Goal: Information Seeking & Learning: Learn about a topic

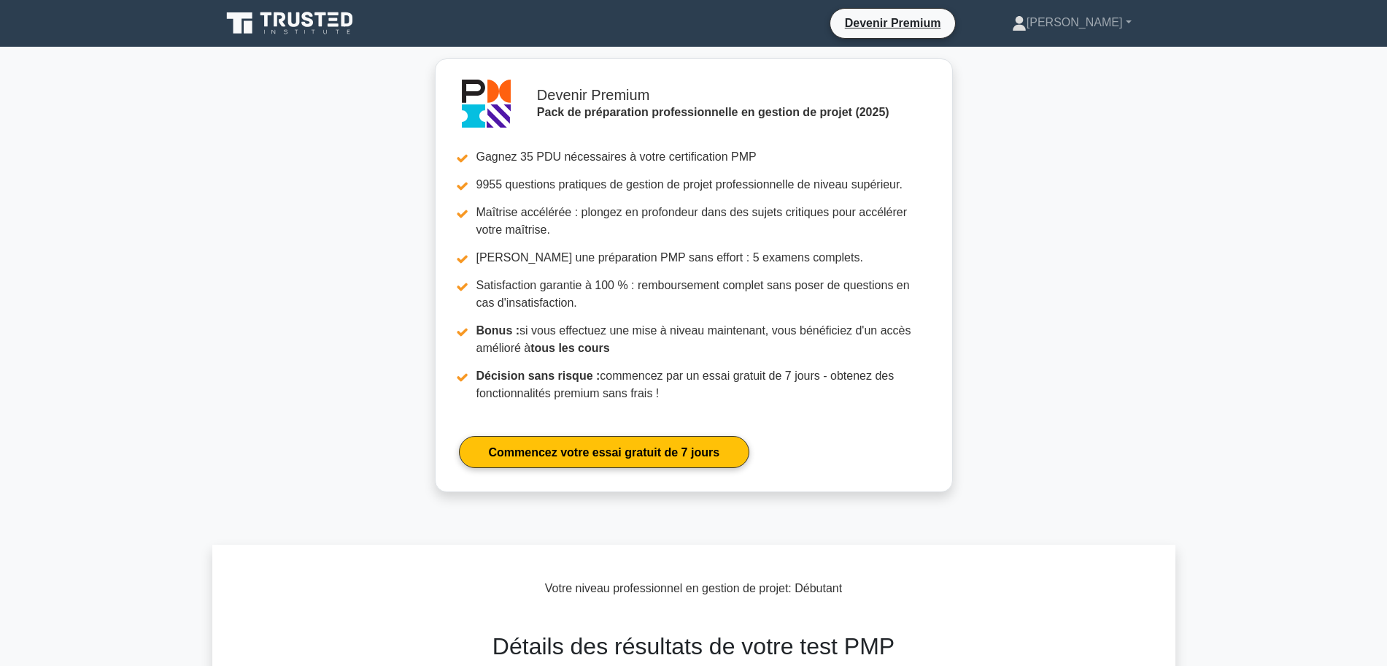
scroll to position [933, 0]
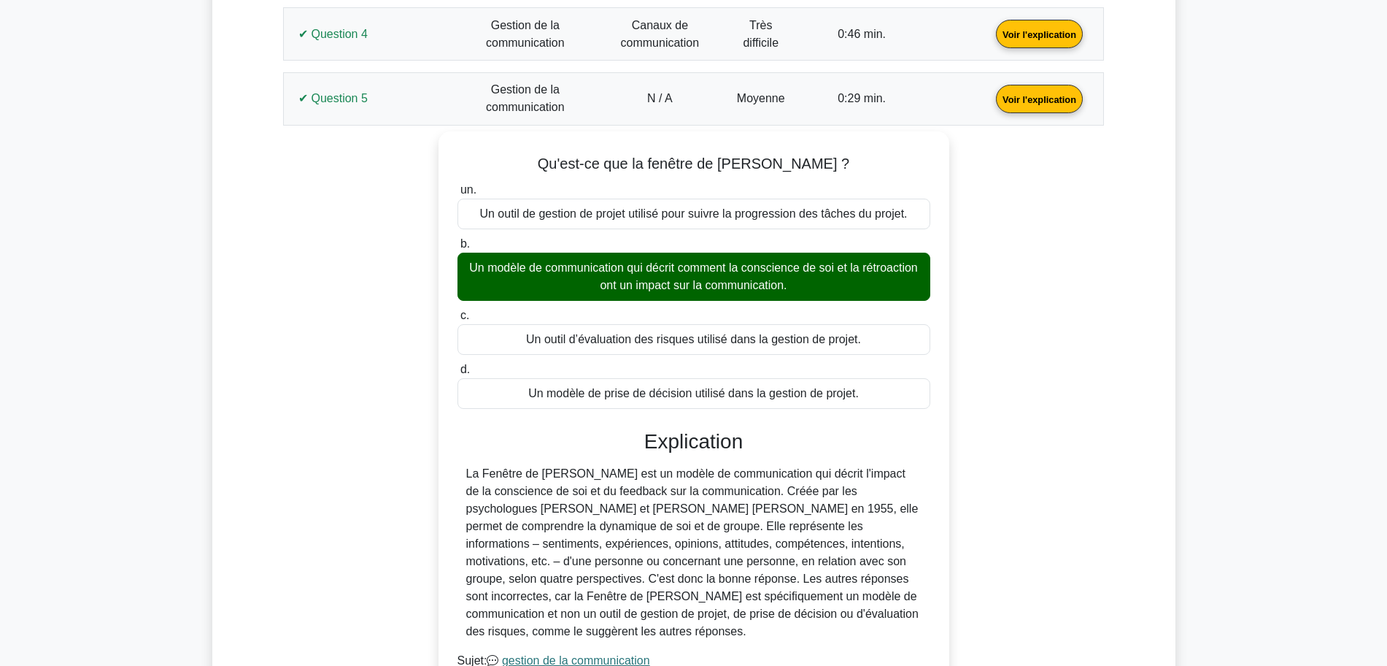
click at [371, 355] on div "Qu'est-ce que la fenêtre de Johari ? un. Un outil de gestion de projet utilisé …" at bounding box center [694, 426] width 804 height 591
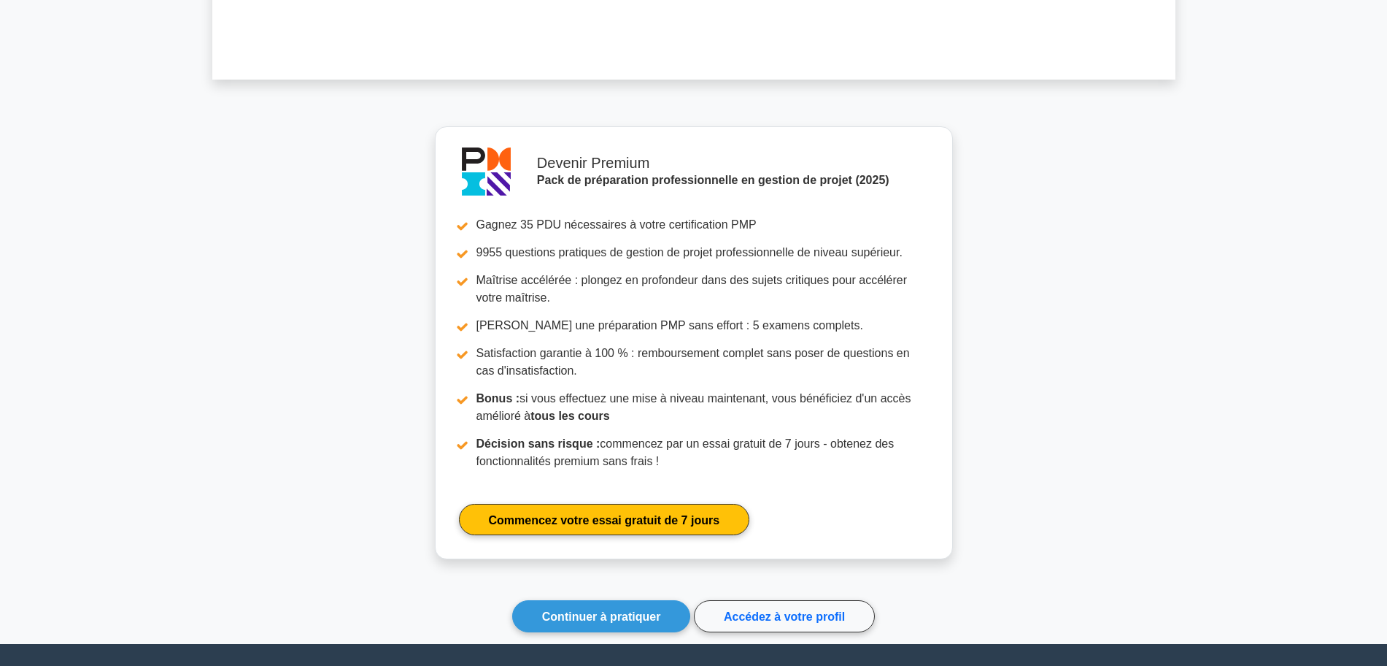
scroll to position [1826, 0]
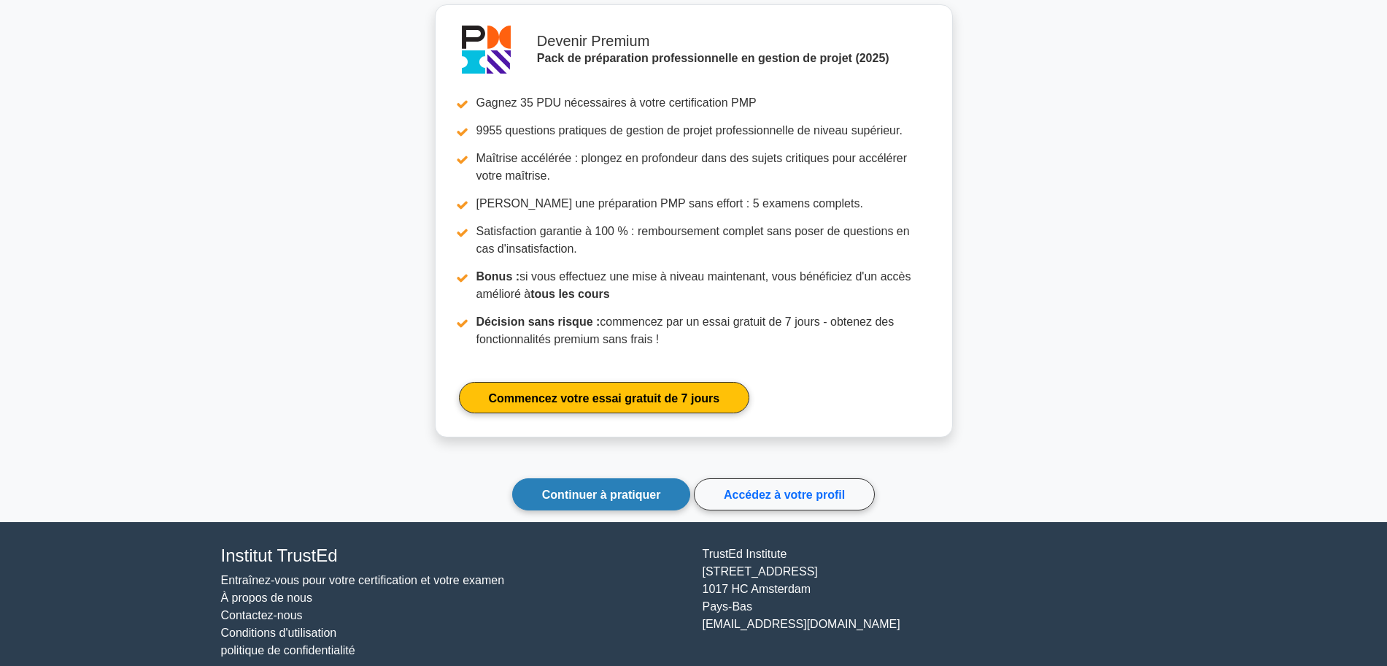
click at [566, 488] on font "Continuer à pratiquer" at bounding box center [601, 494] width 119 height 12
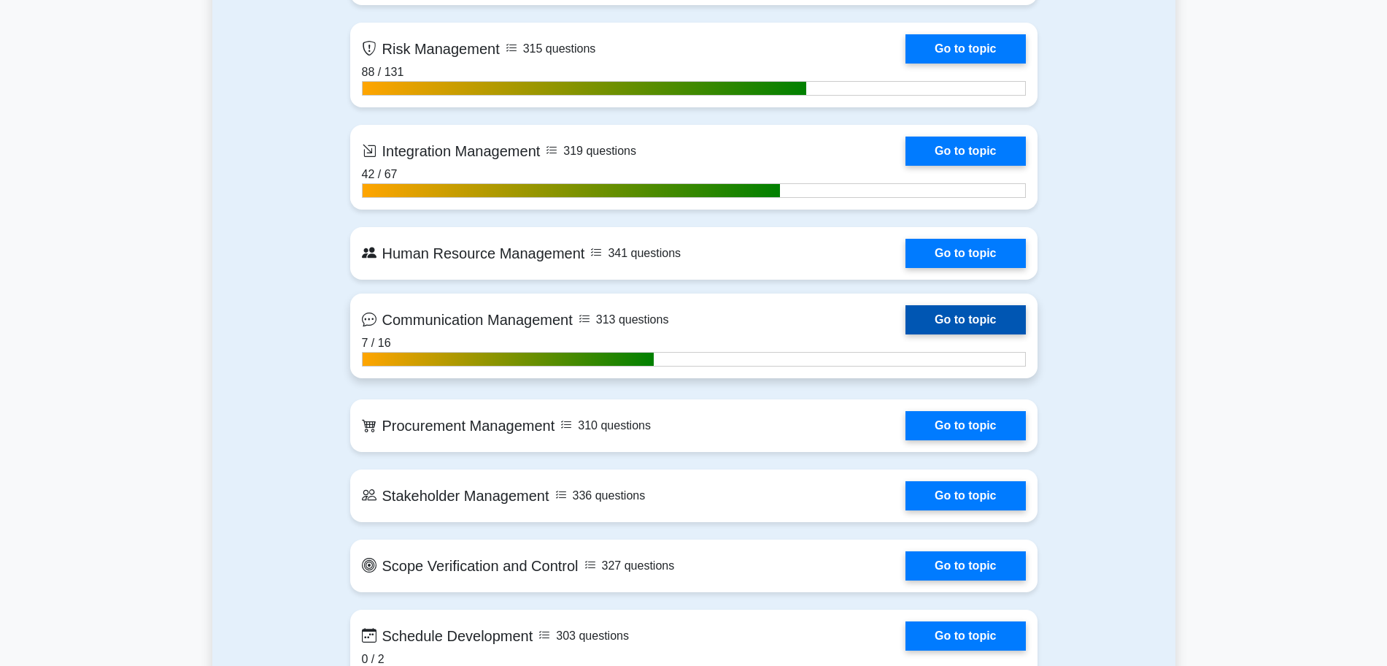
scroll to position [1460, 0]
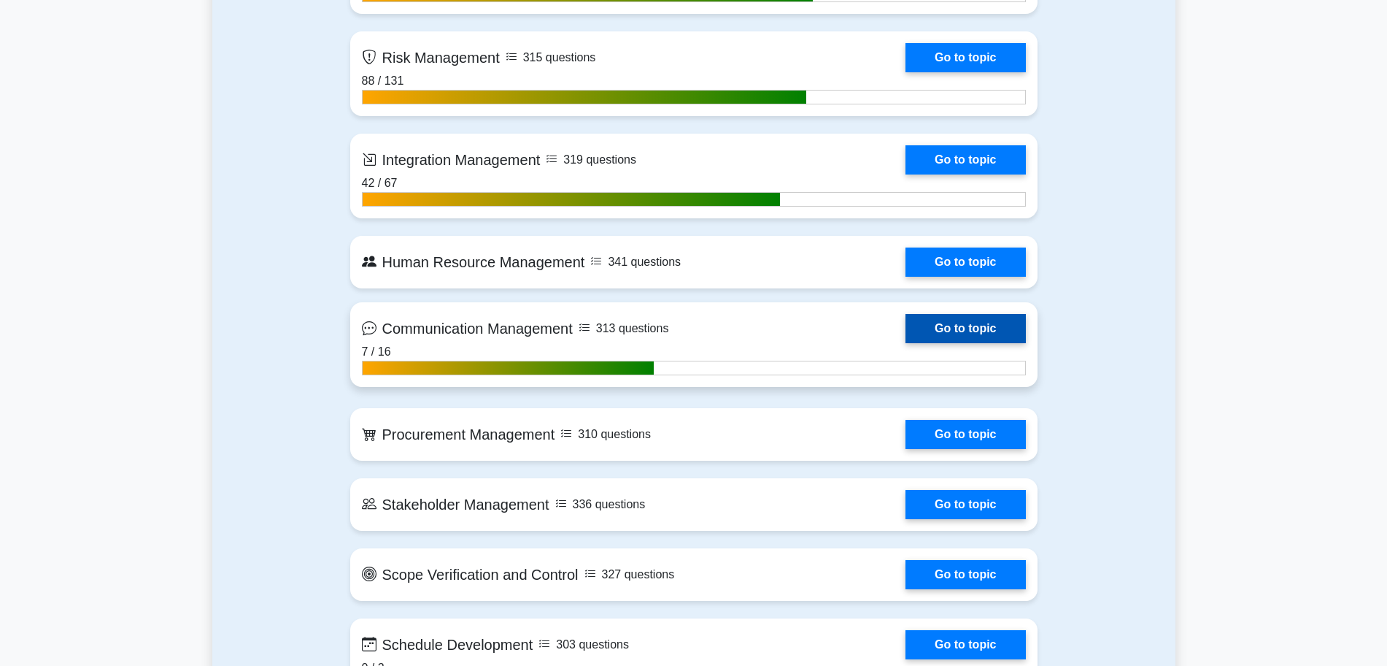
click at [933, 326] on link "Go to topic" at bounding box center [966, 328] width 120 height 29
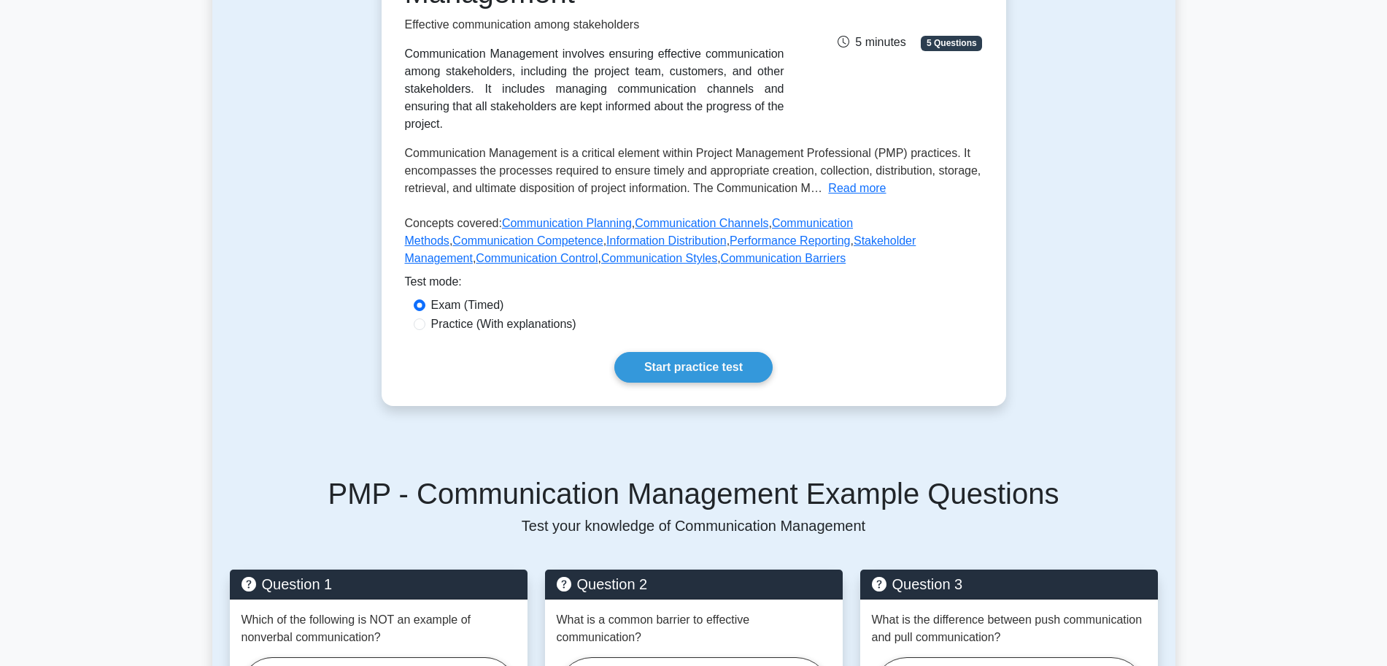
scroll to position [274, 0]
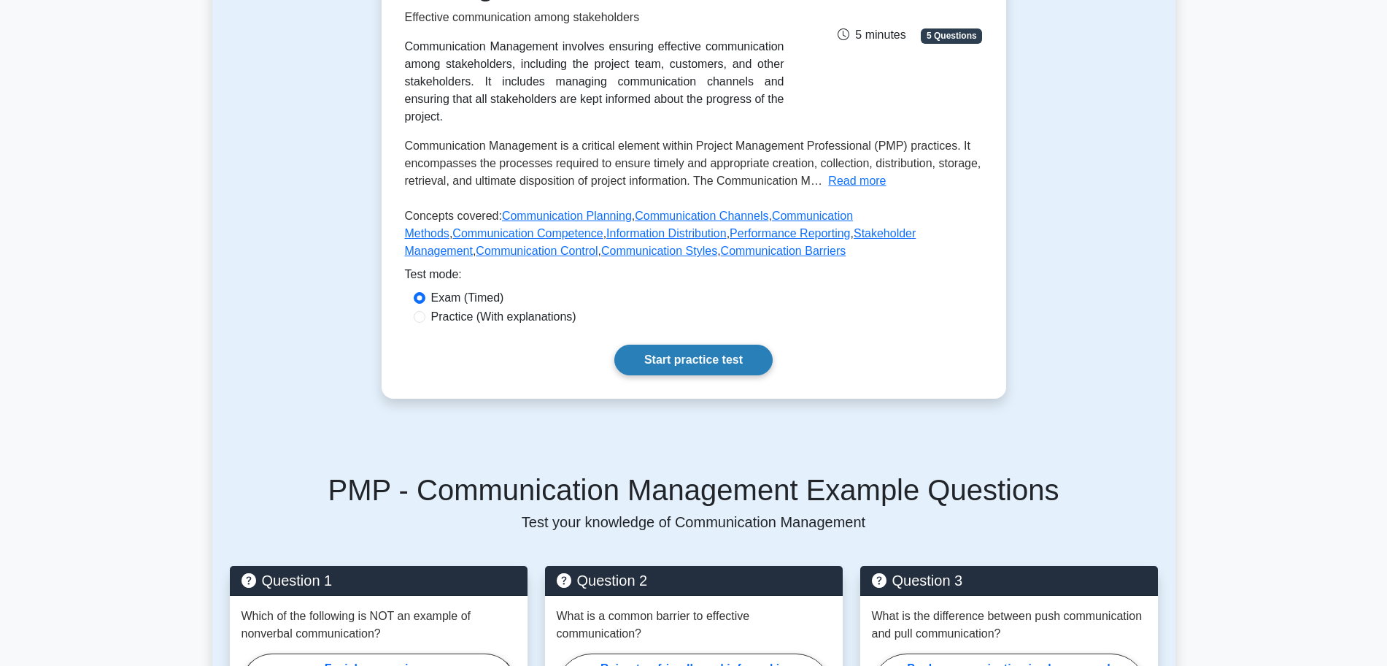
drag, startPoint x: 722, startPoint y: 345, endPoint x: 746, endPoint y: 331, distance: 27.8
click at [722, 345] on link "Start practice test" at bounding box center [694, 359] width 158 height 31
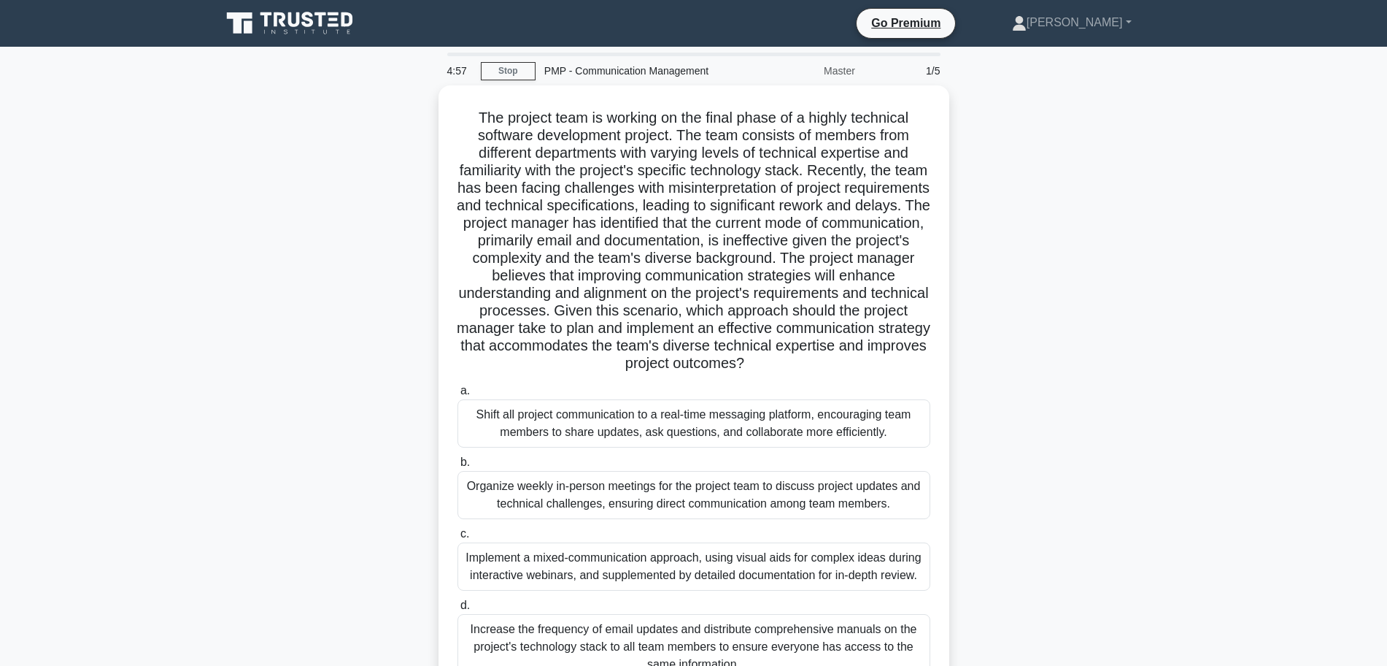
click at [1117, 184] on div ".spinner_0XTQ{transform-origin:center;animation:spinner_y6GP .75s linear infini…" at bounding box center [693, 401] width 963 height 632
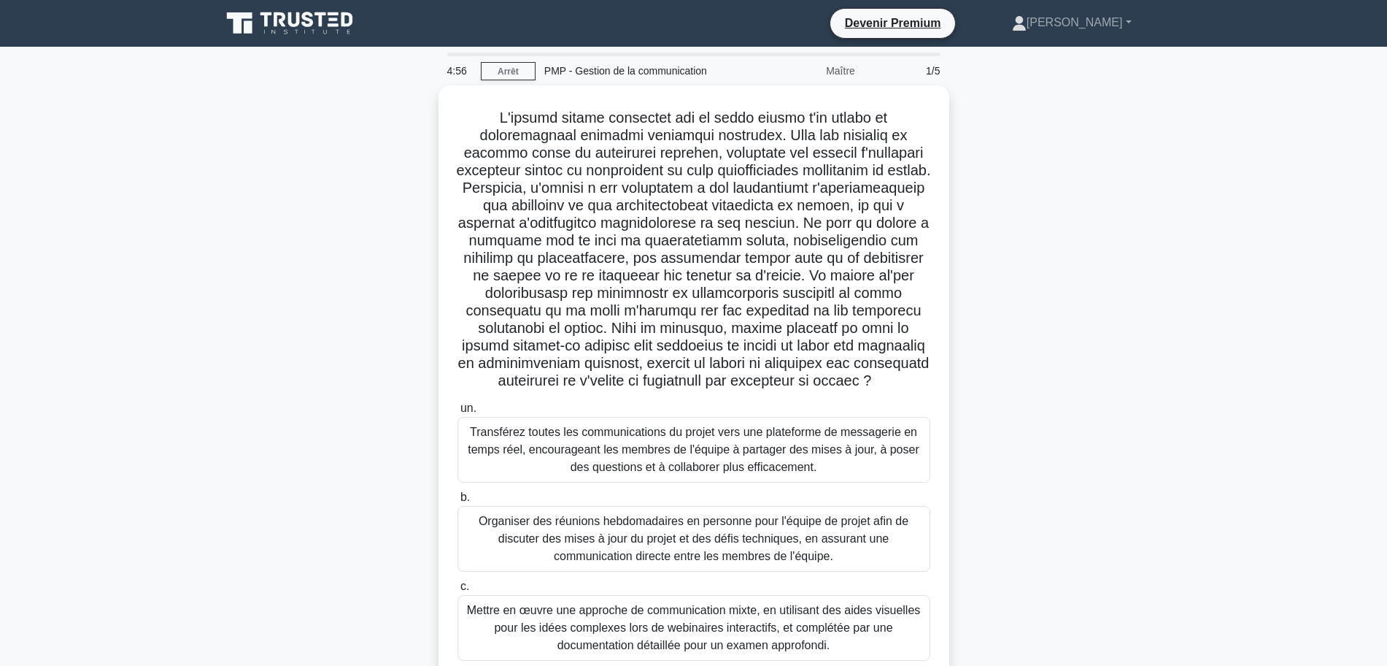
click at [300, 368] on div ".spinner_0XTQ{transform-origin:center;animation:spinner_y6GP .75s linear infini…" at bounding box center [693, 436] width 963 height 702
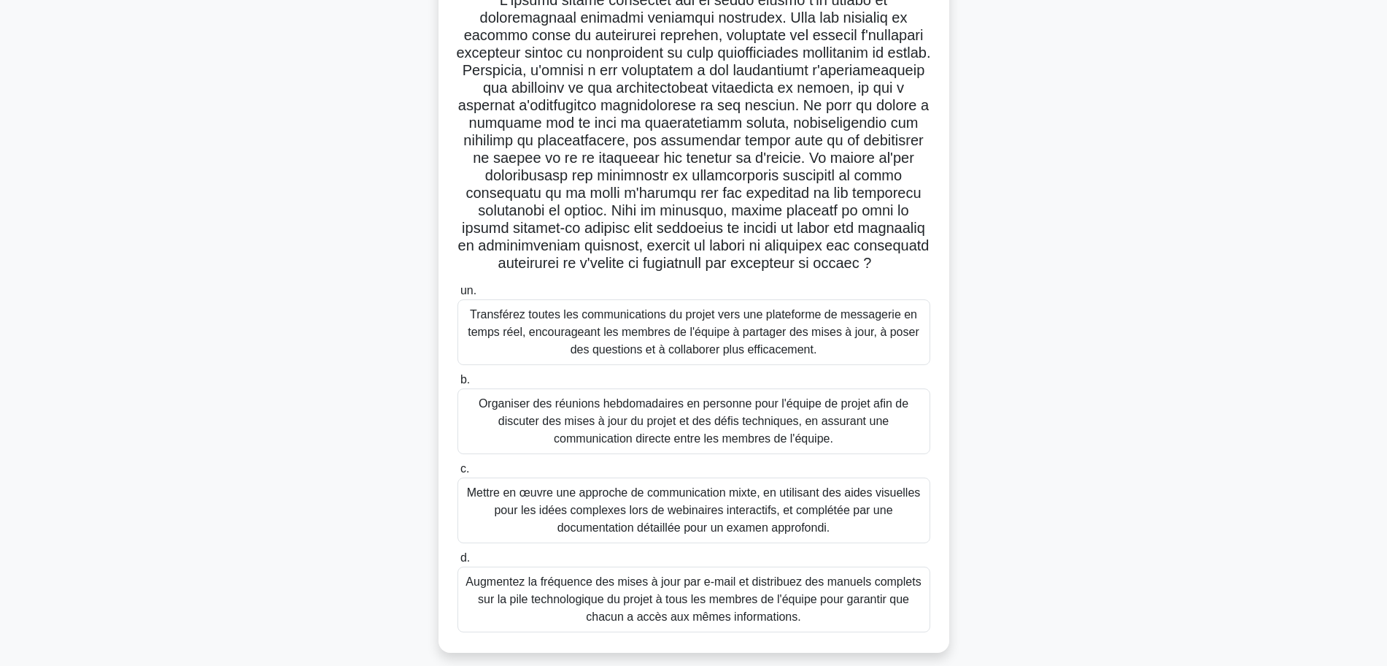
scroll to position [146, 0]
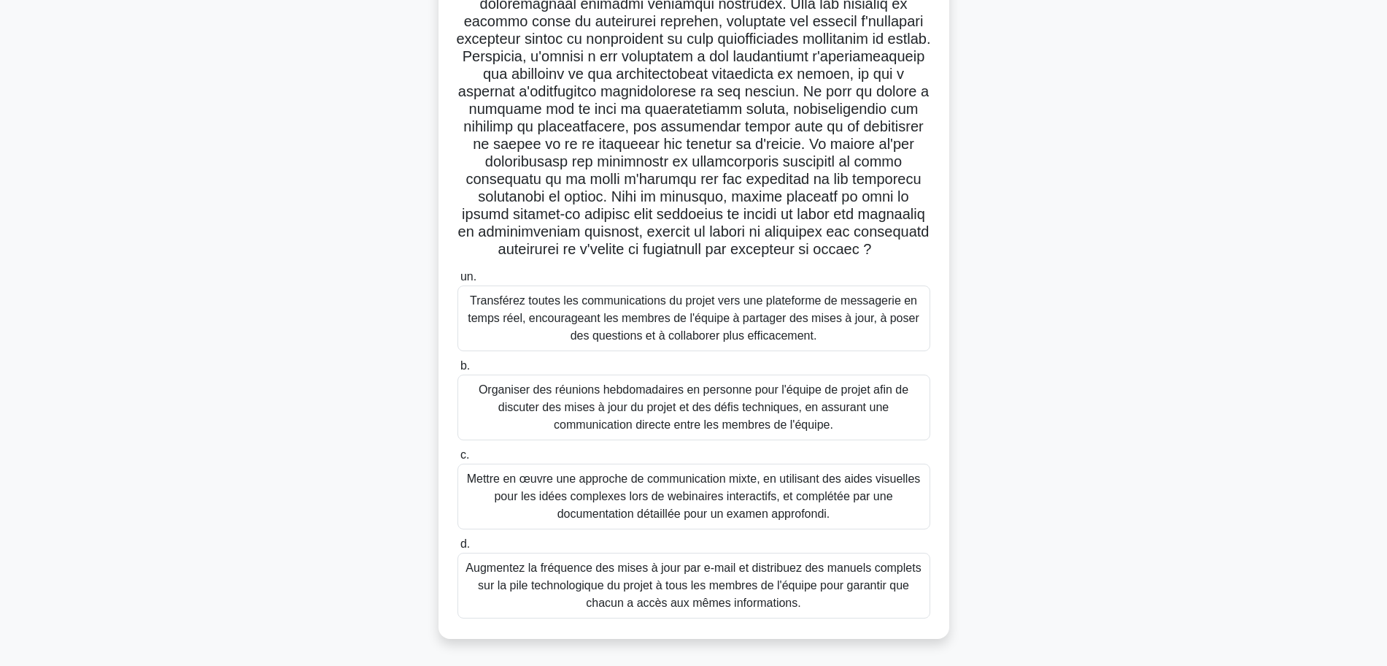
click at [582, 496] on font "Mettre en œuvre une approche de communication mixte, en utilisant des aides vis…" at bounding box center [694, 495] width 454 height 47
click at [458, 460] on input "c. Mettre en œuvre une approche de communication mixte, en utilisant des aides …" at bounding box center [458, 454] width 0 height 9
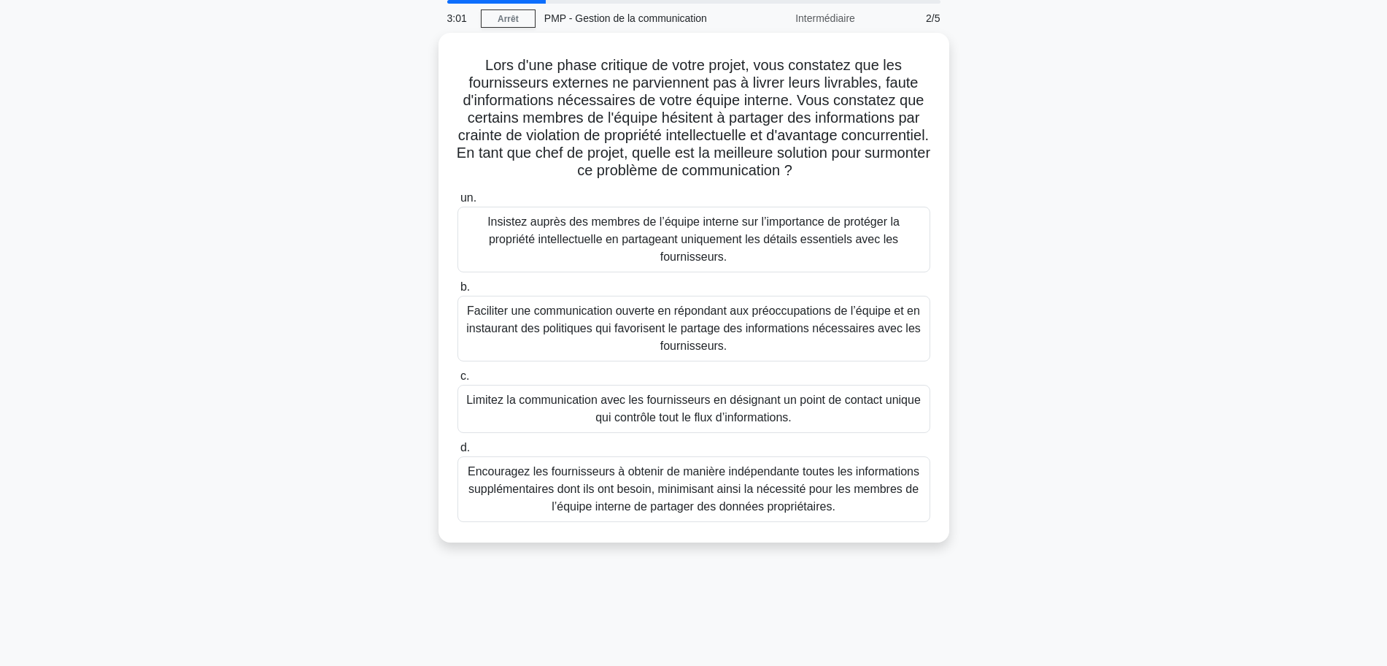
scroll to position [0, 0]
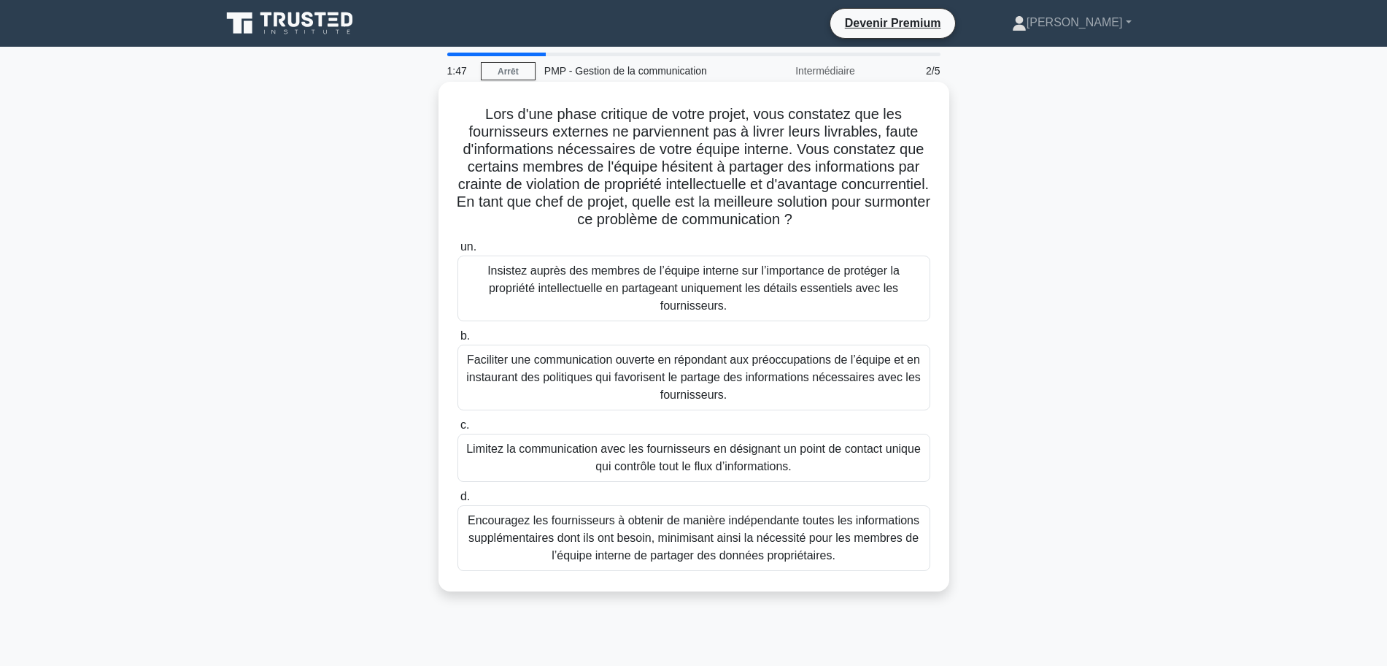
click at [749, 365] on font "Faciliter une communication ouverte en répondant aux préoccupations de l’équipe…" at bounding box center [693, 376] width 455 height 47
click at [458, 341] on input "b. Faciliter une communication ouverte en répondant aux préoccupations de l’équ…" at bounding box center [458, 335] width 0 height 9
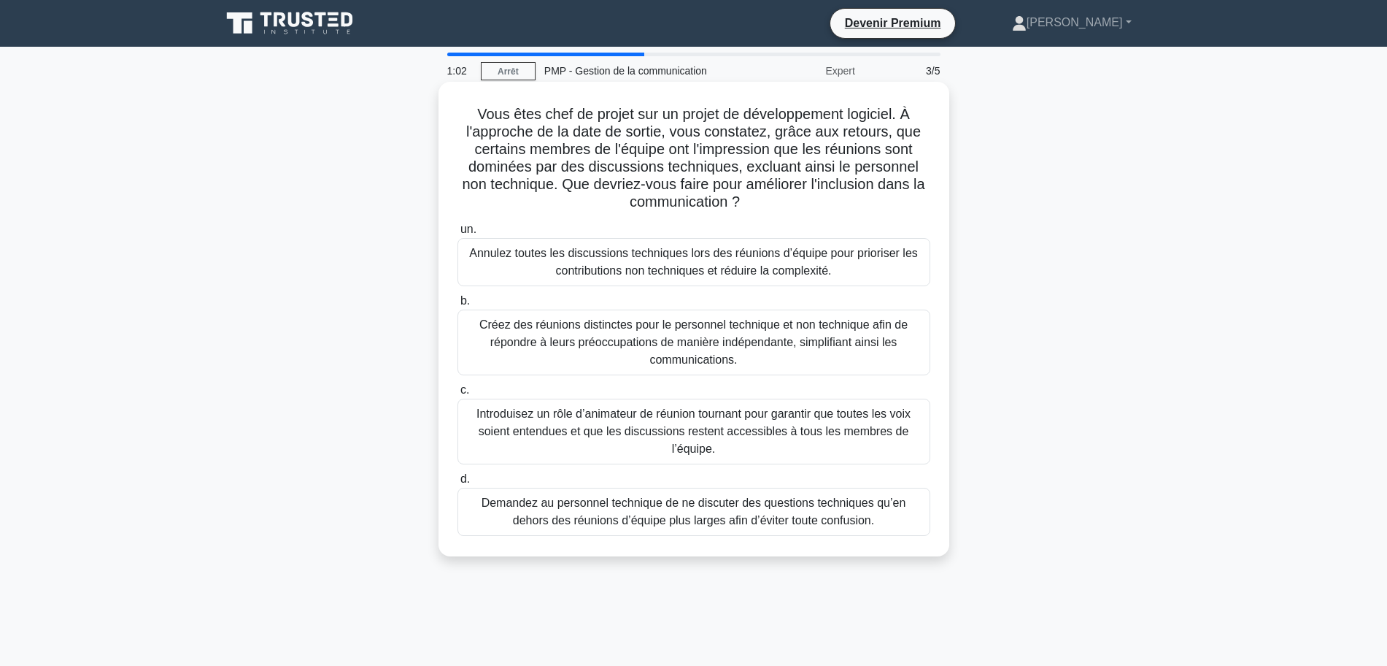
click at [725, 512] on font "Demandez au personnel technique de ne discuter des questions techniques qu’en d…" at bounding box center [694, 511] width 460 height 35
click at [458, 484] on input "d. Demandez au personnel technique de ne discuter des questions techniques qu’e…" at bounding box center [458, 478] width 0 height 9
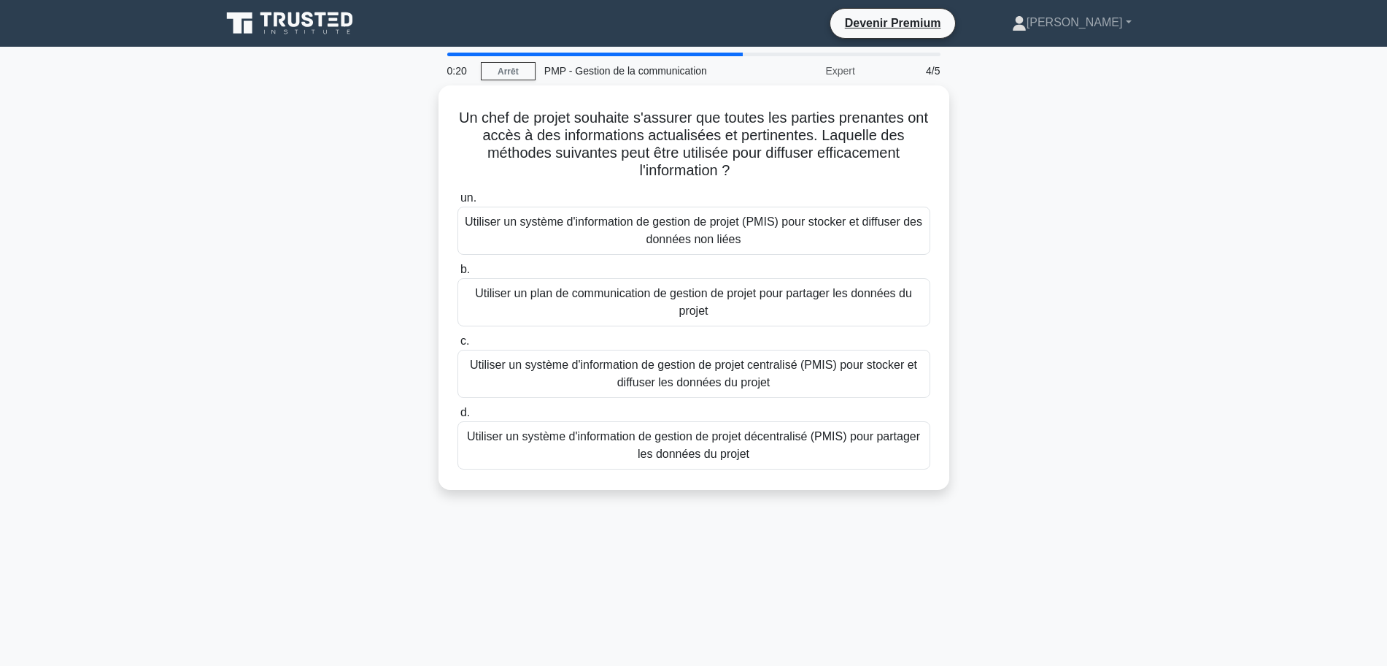
click at [1094, 238] on div "Un chef de projet souhaite s'assurer que toutes les parties prenantes ont accès…" at bounding box center [693, 296] width 963 height 422
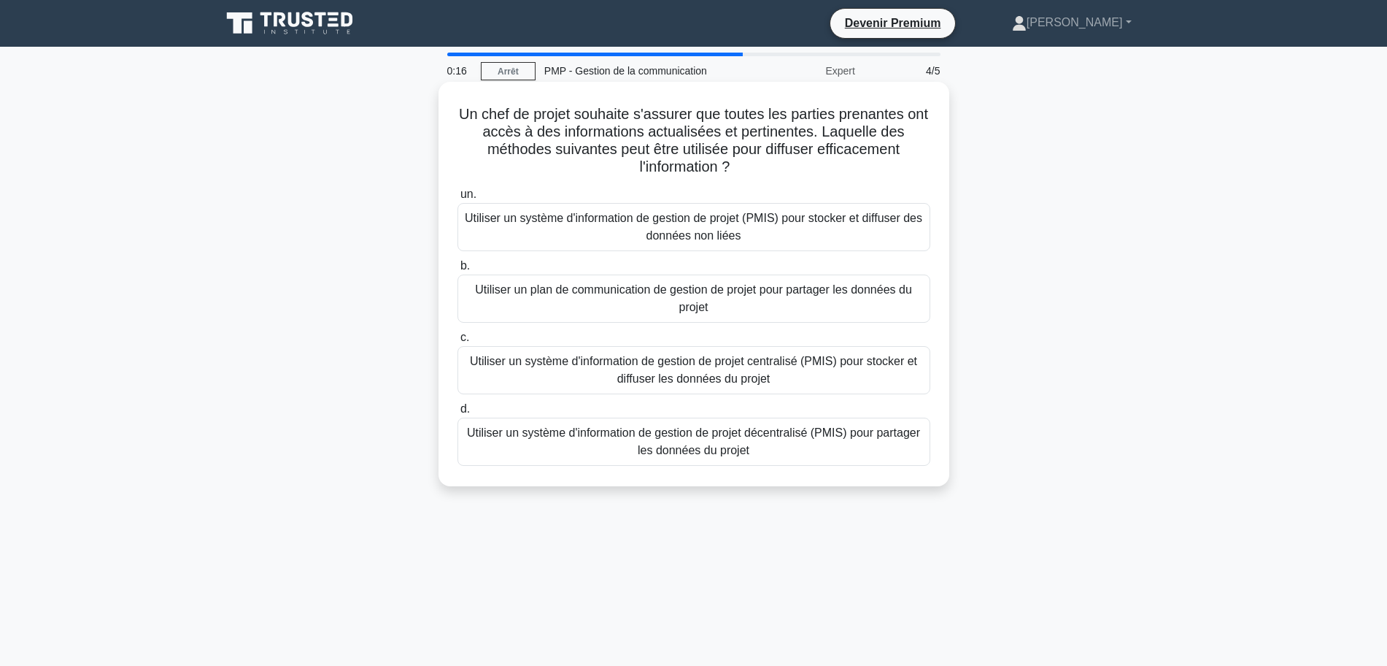
click at [646, 293] on font "Utiliser un plan de communication de gestion de projet pour partager les donnée…" at bounding box center [693, 298] width 437 height 30
click at [458, 271] on input "b. Utiliser un plan de communication de gestion de projet pour partager les don…" at bounding box center [458, 265] width 0 height 9
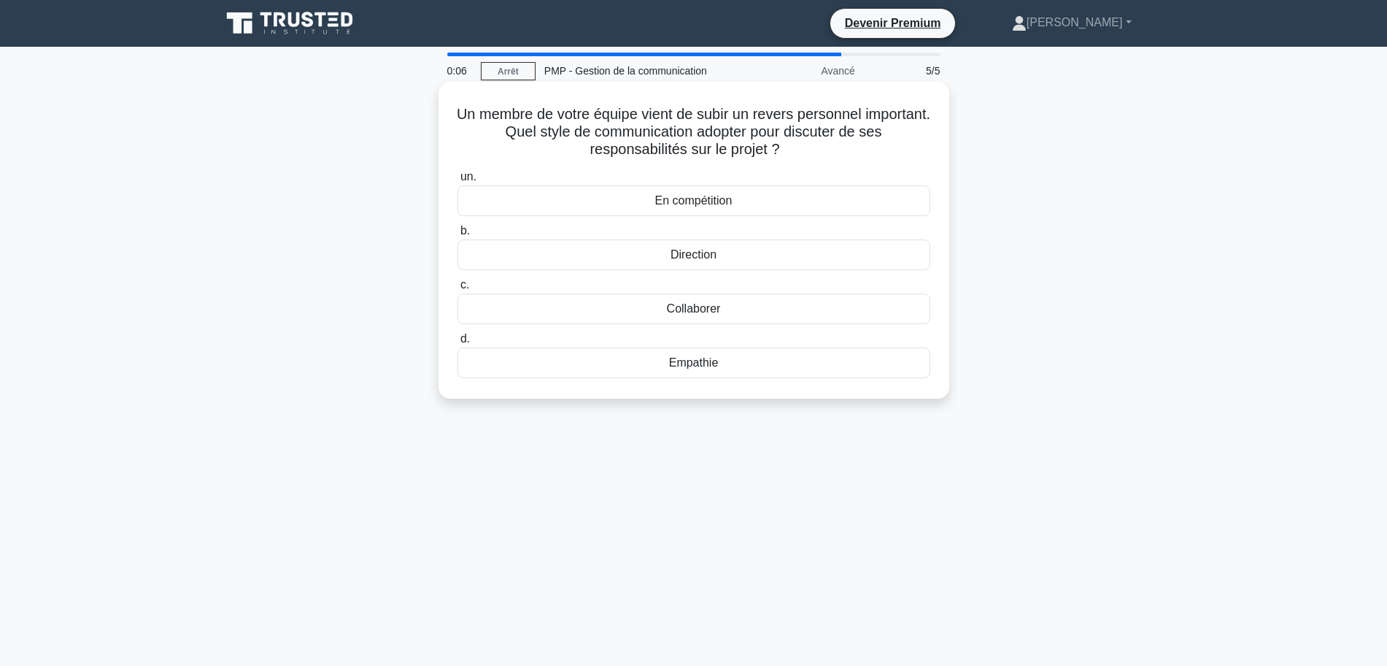
click at [671, 358] on font "Empathie" at bounding box center [694, 362] width 50 height 12
click at [458, 344] on input "d. Empathie" at bounding box center [458, 338] width 0 height 9
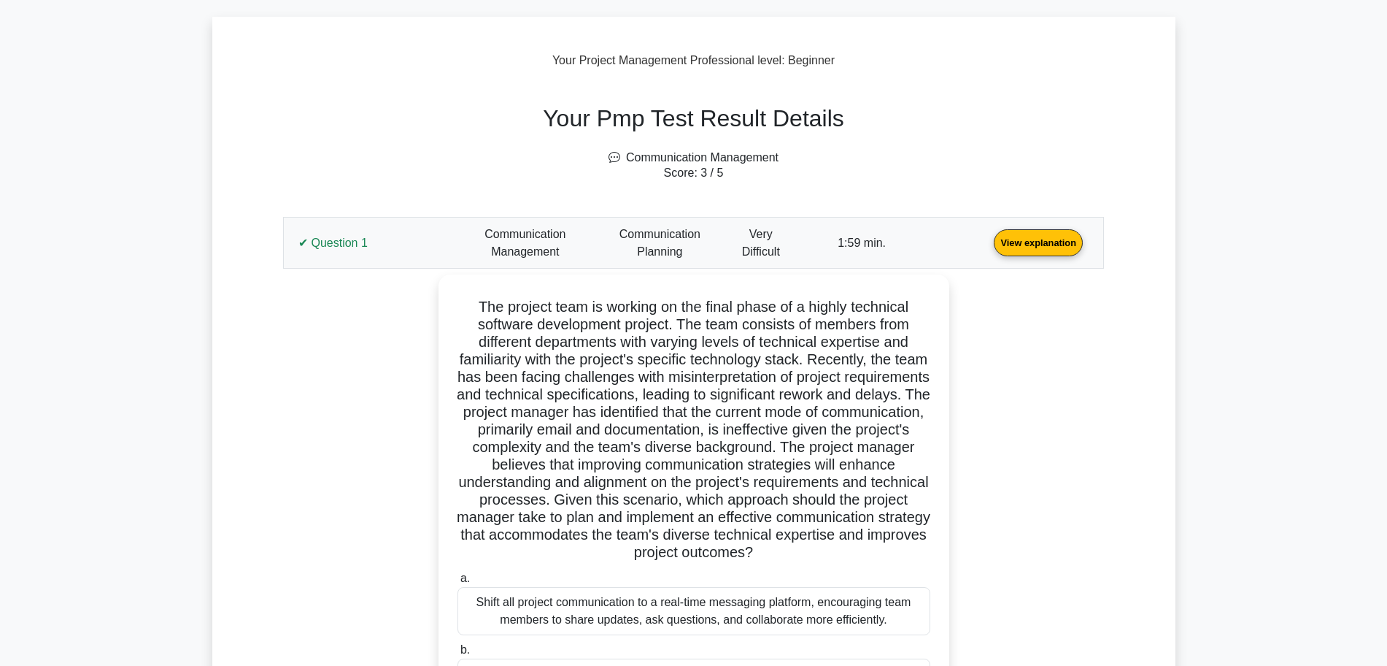
click at [988, 248] on link "View explanation" at bounding box center [1038, 242] width 101 height 12
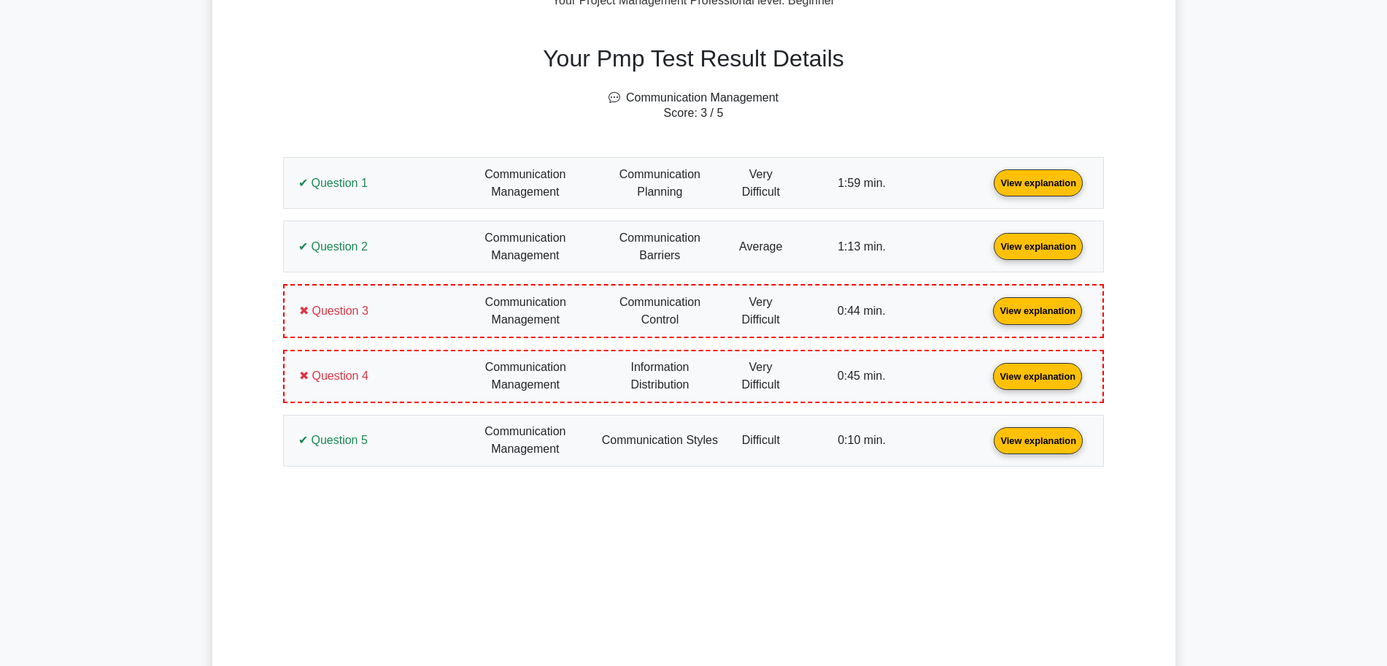
scroll to position [547, 0]
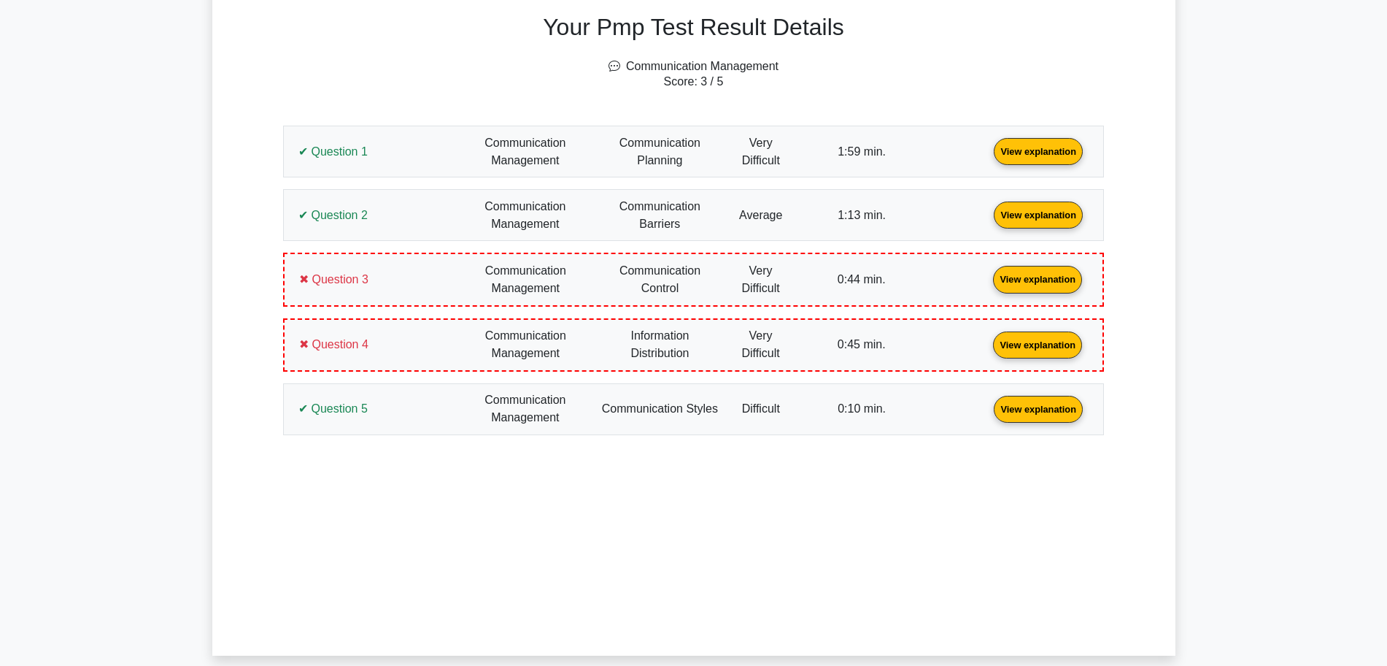
click at [988, 154] on link "View explanation" at bounding box center [1038, 151] width 101 height 12
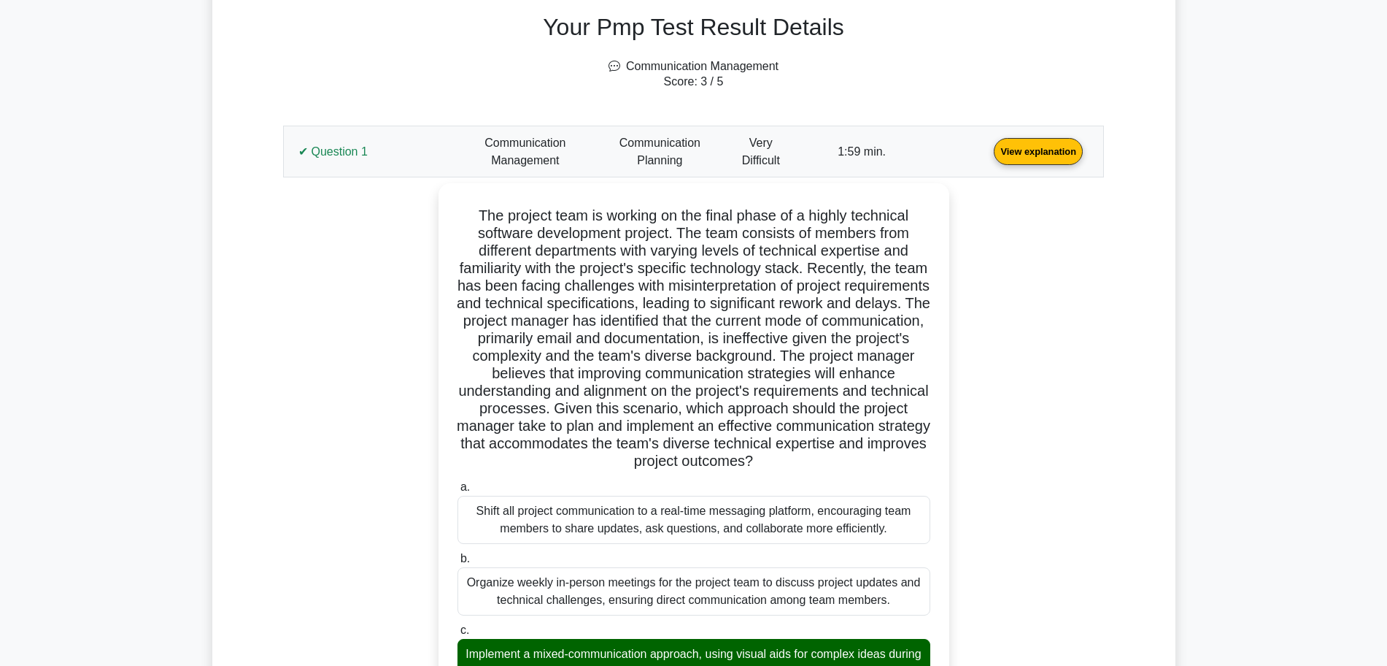
scroll to position [619, 0]
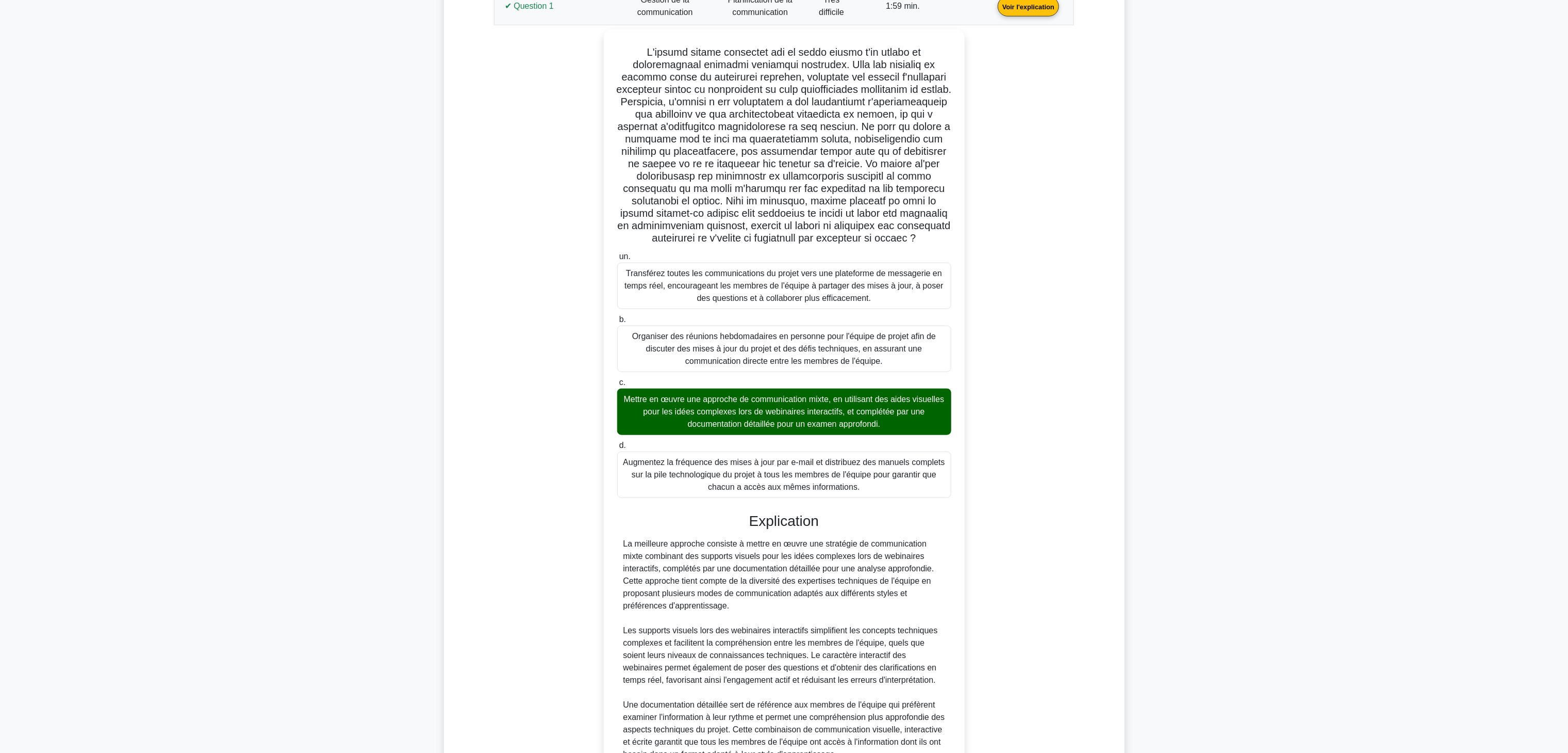
scroll to position [507, 0]
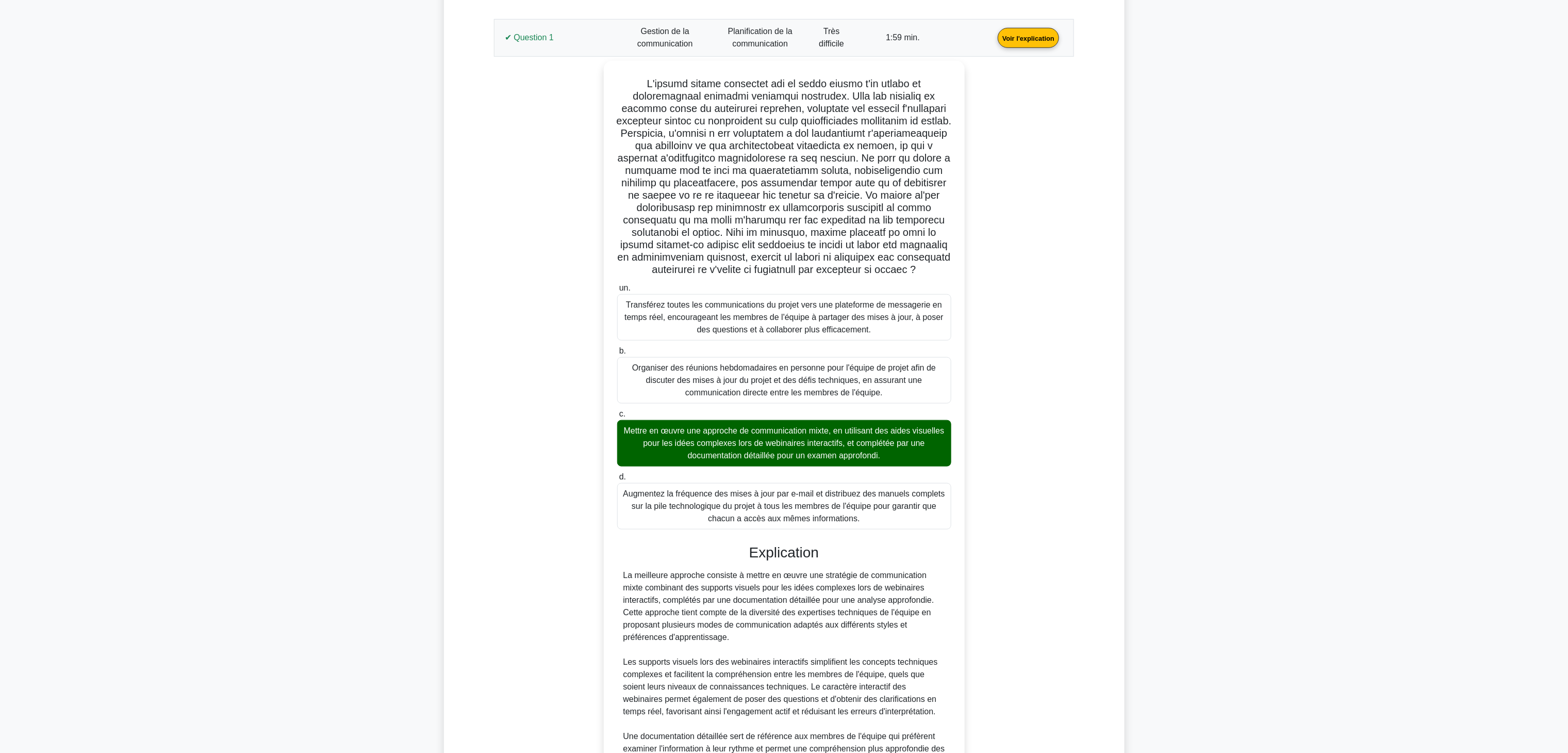
drag, startPoint x: 599, startPoint y: 52, endPoint x: 592, endPoint y: 52, distance: 7.0
click at [980, 42] on link "Voir l'explication" at bounding box center [1028, 37] width 70 height 8
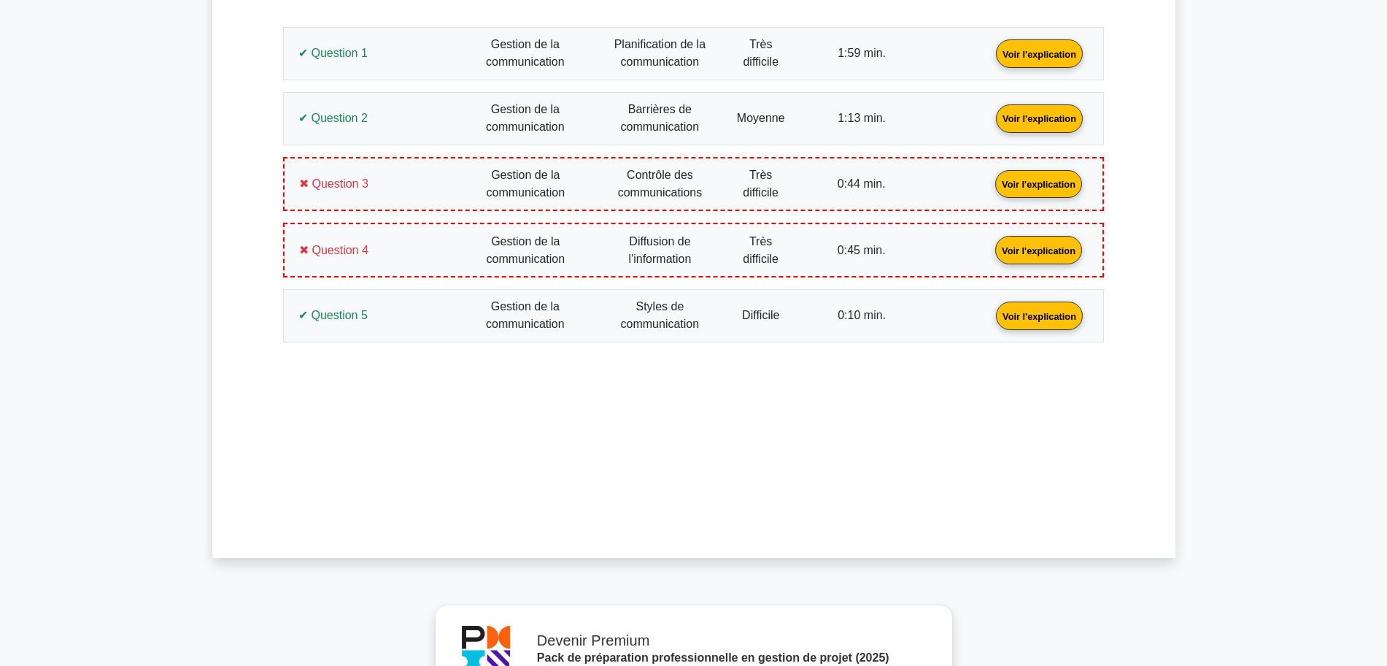
click at [990, 118] on link "Voir l'explication" at bounding box center [1039, 117] width 99 height 12
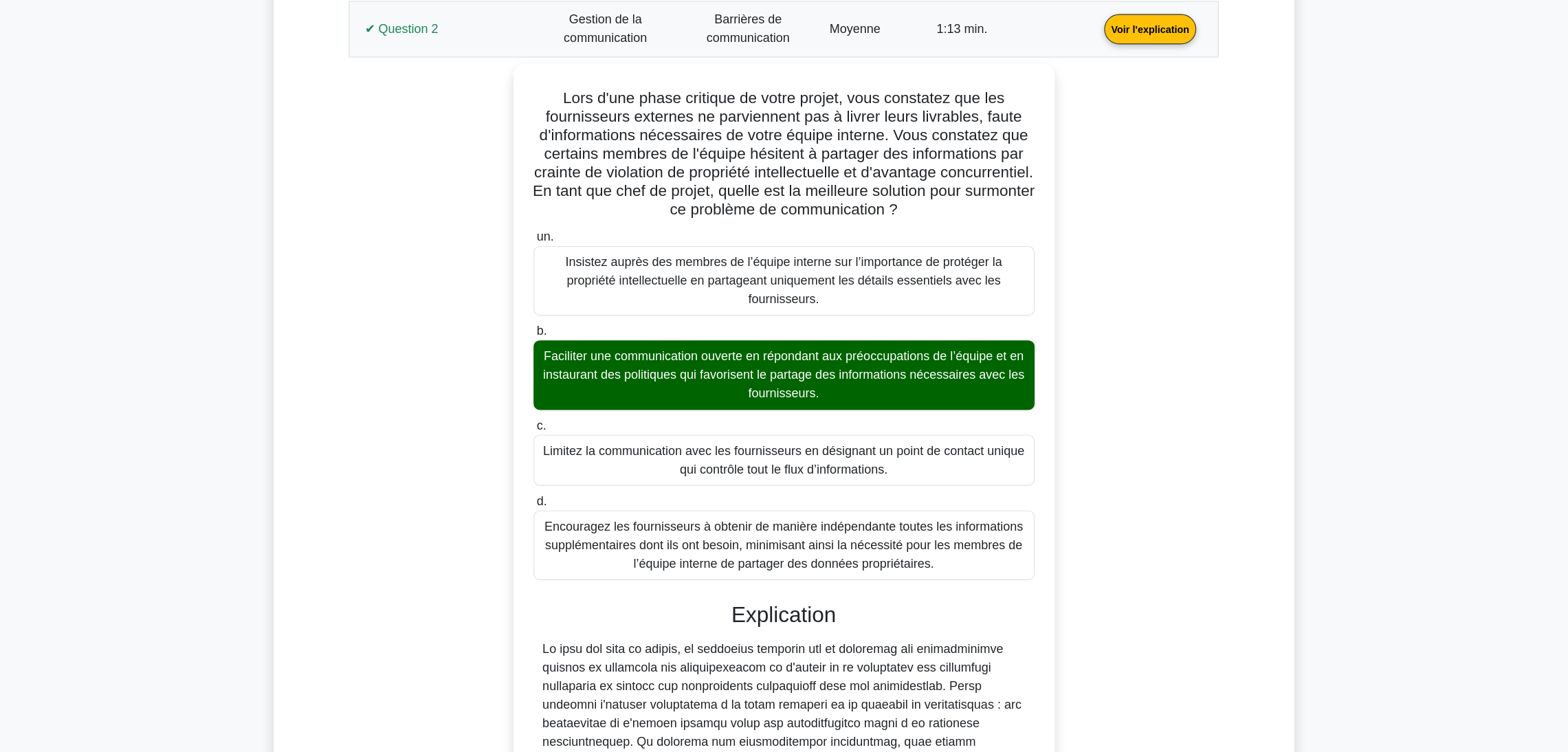
scroll to position [761, 0]
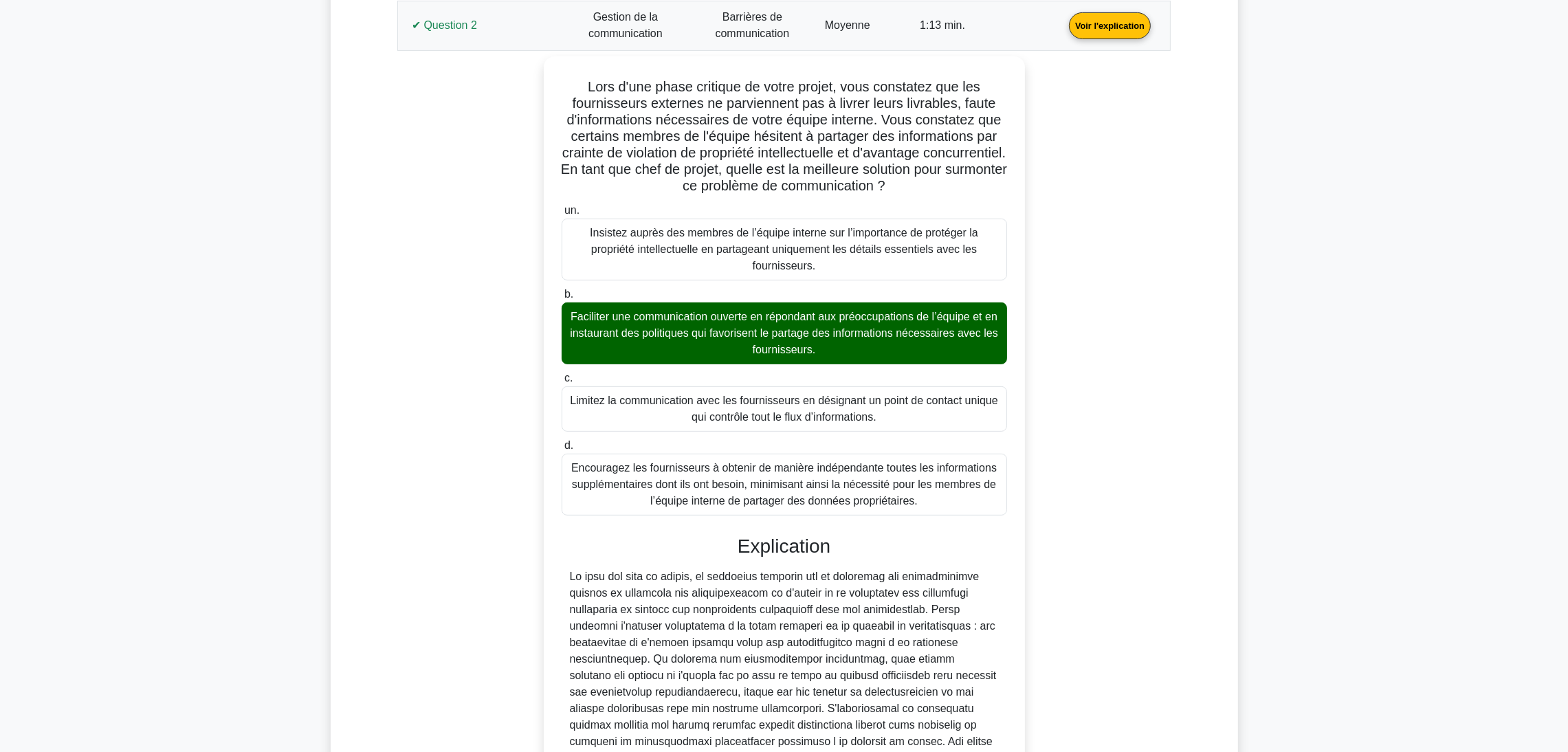
click at [1063, 30] on link "Voir l'explication" at bounding box center [1109, 25] width 93 height 11
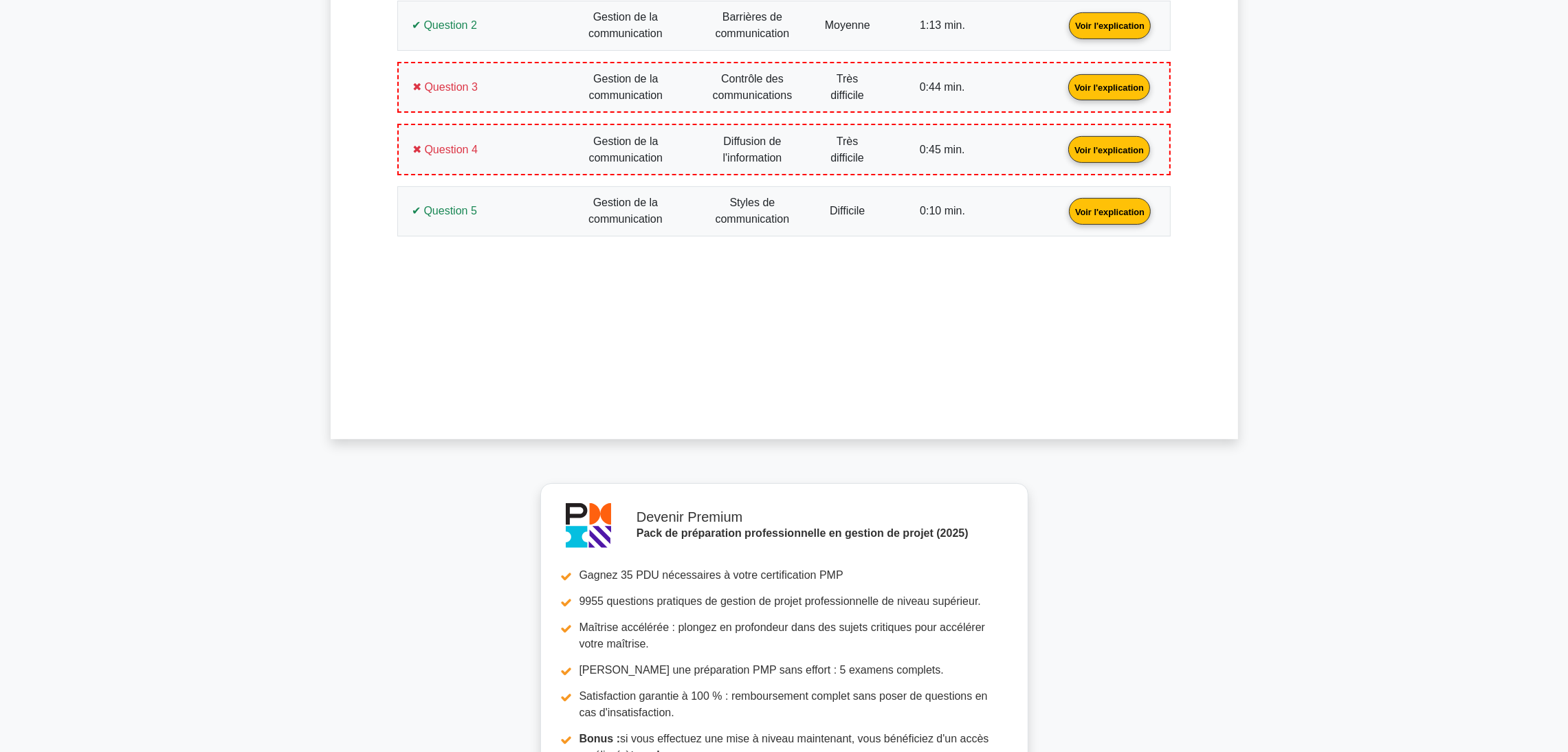
click at [1062, 80] on link "Voir l'explication" at bounding box center [1108, 86] width 93 height 11
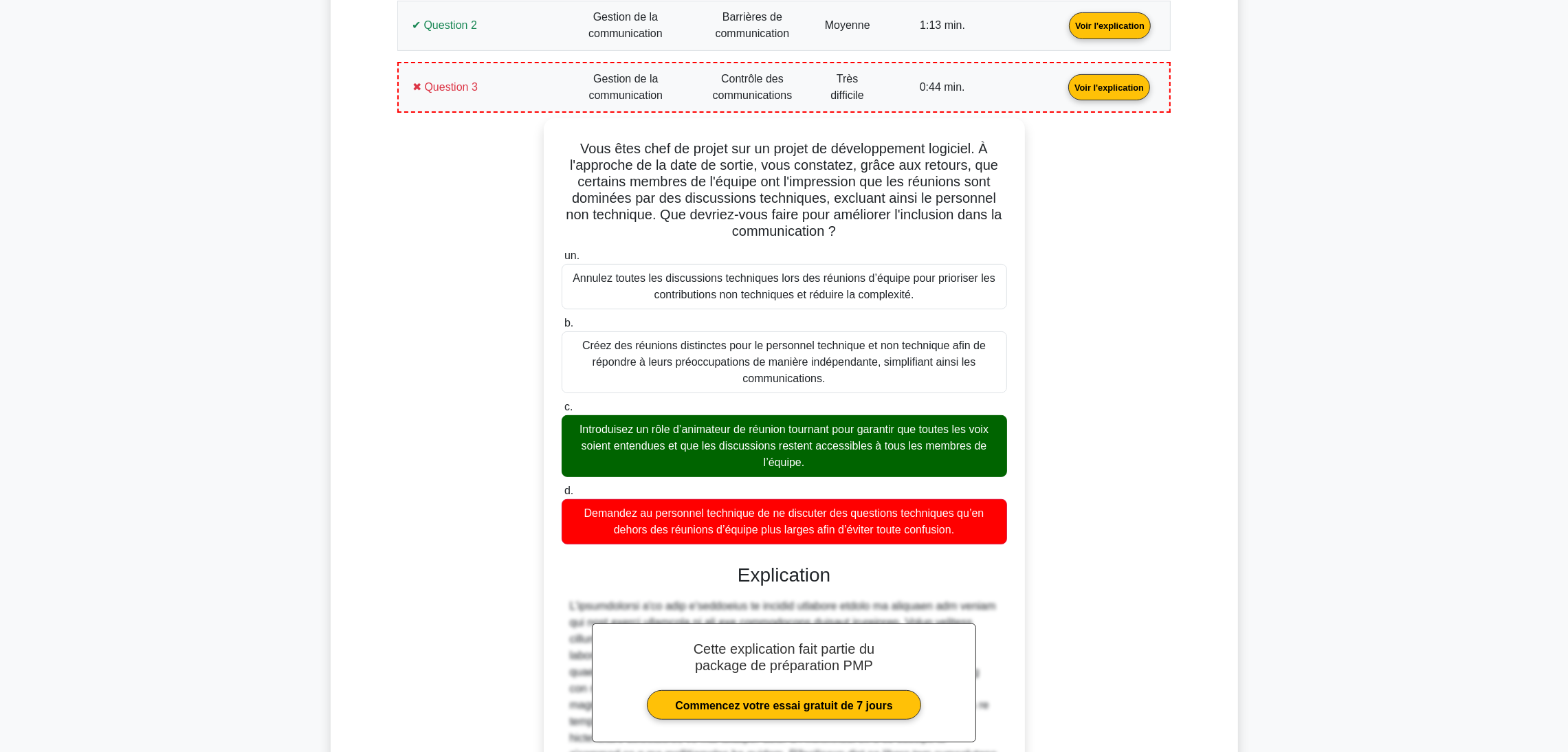
drag, startPoint x: 966, startPoint y: 523, endPoint x: 538, endPoint y: 152, distance: 566.4
click at [538, 152] on div "Vous êtes chef de projet sur un projet de développement logiciel. À l'approche …" at bounding box center [784, 537] width 757 height 838
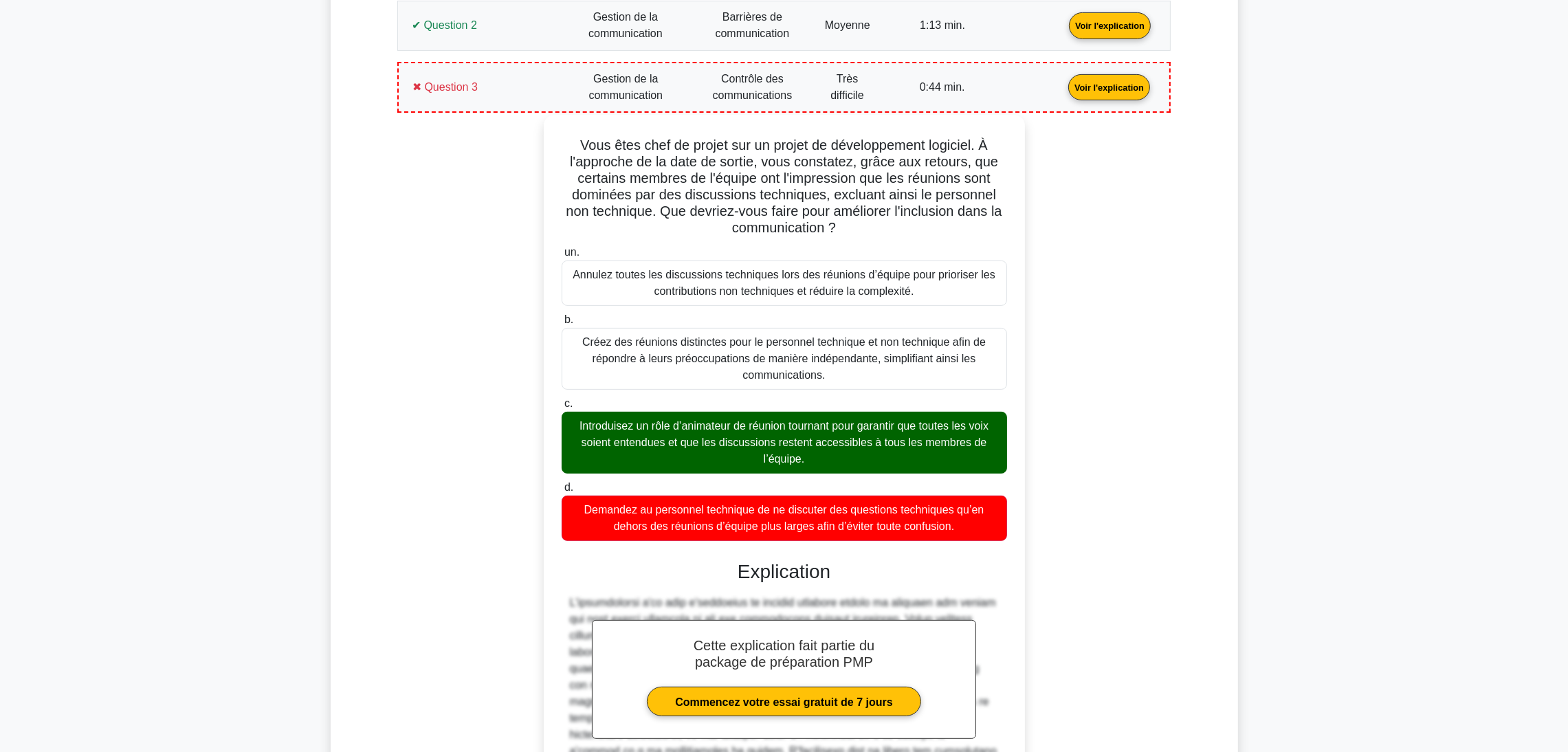
copy div "Vous êtes chef de projet sur un projet de développement logiciel. À l'approche …"
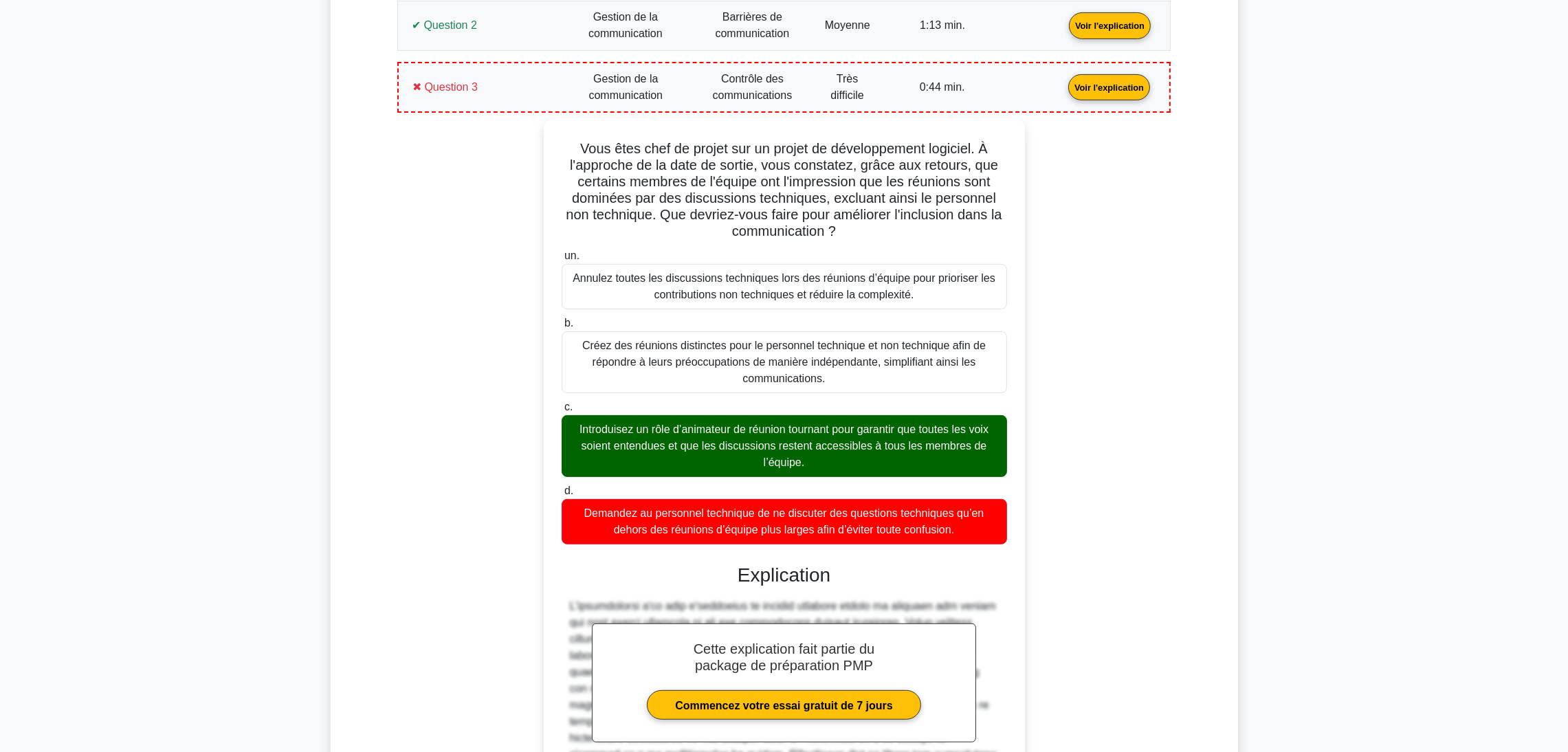
click at [268, 442] on main "Devenir Premium Pack de préparation professionnelle en gestion de projet (2025)…" at bounding box center [784, 507] width 1568 height 2448
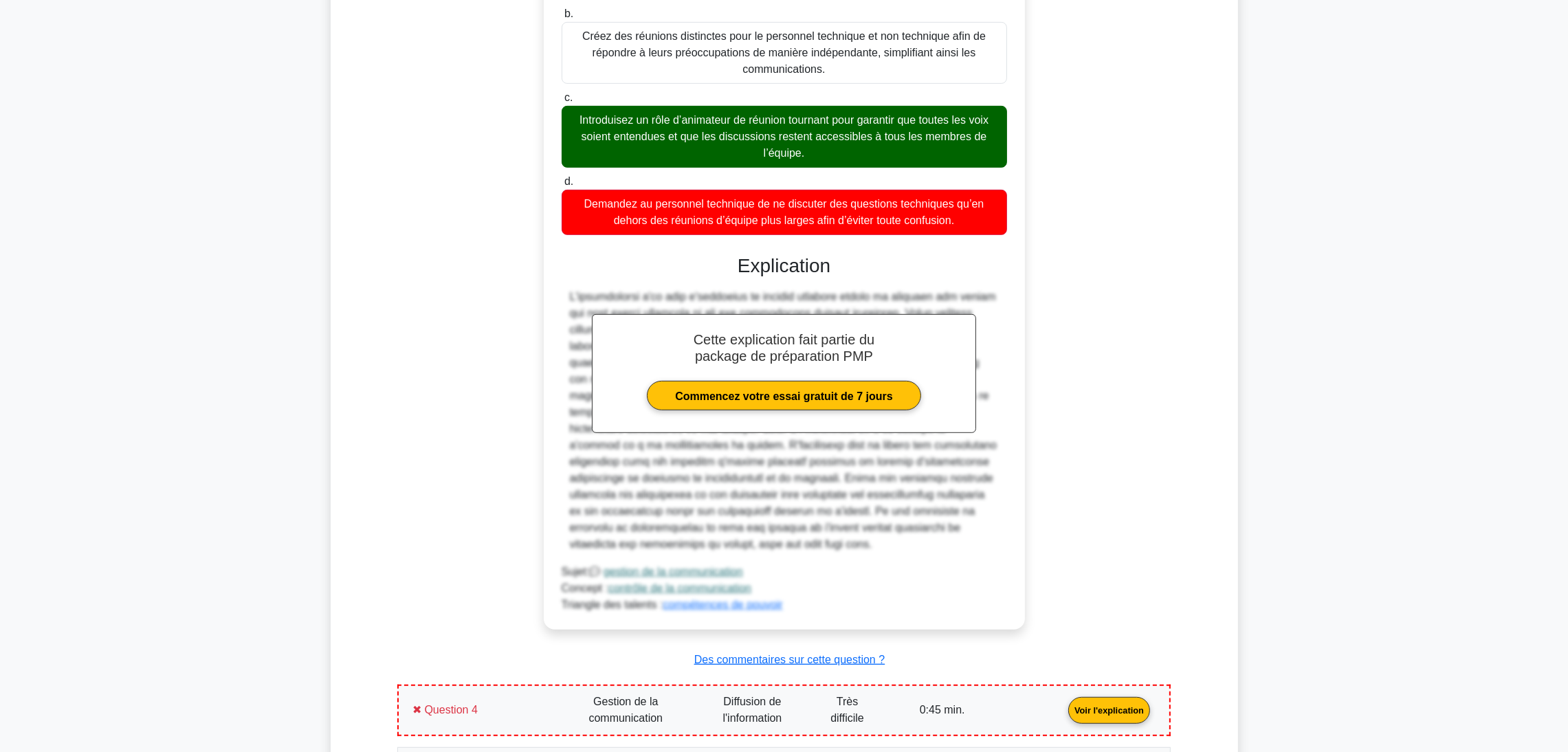
scroll to position [658, 0]
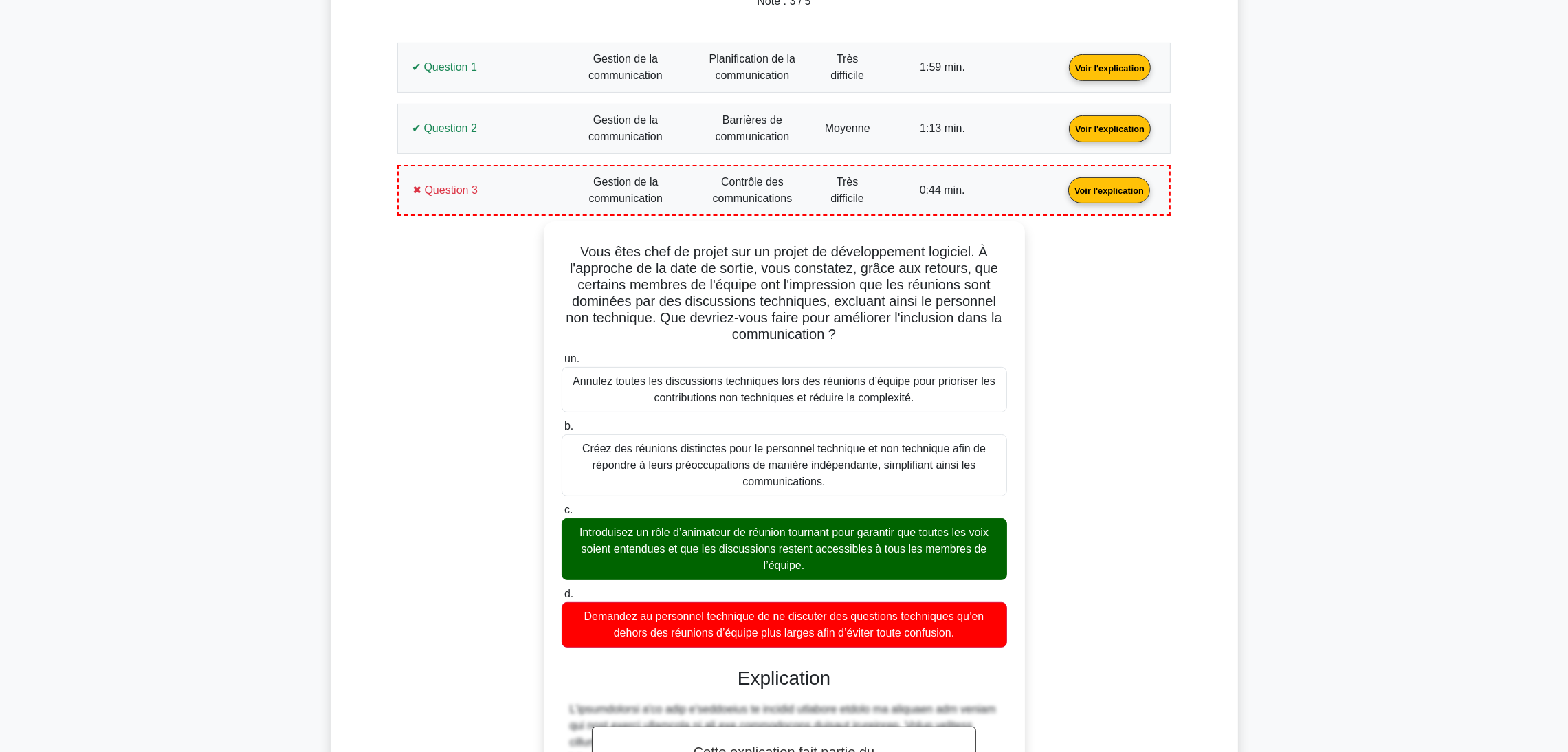
click at [1062, 193] on link "Voir l'explication" at bounding box center [1108, 189] width 93 height 11
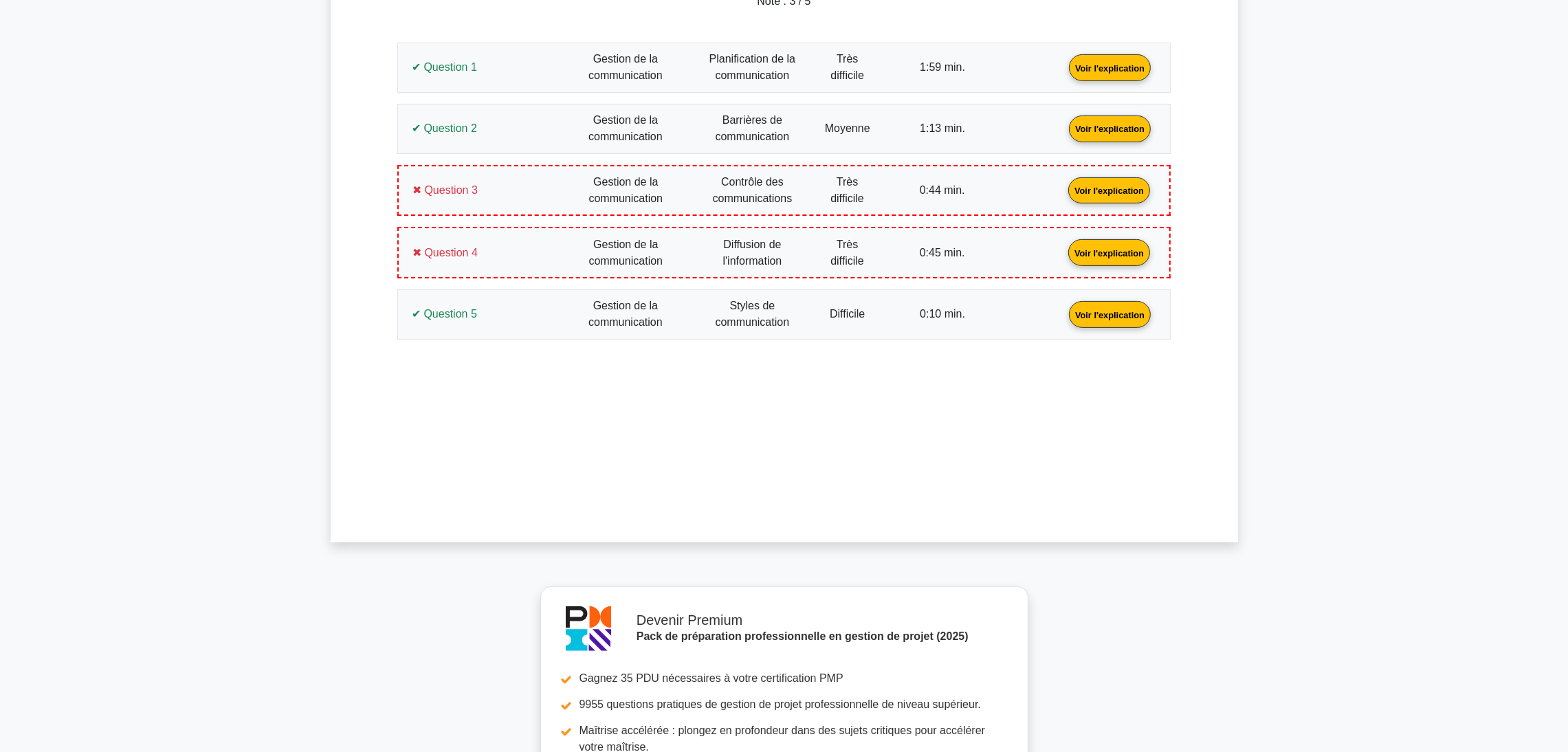
click at [1062, 256] on link "Voir l'explication" at bounding box center [1108, 252] width 93 height 11
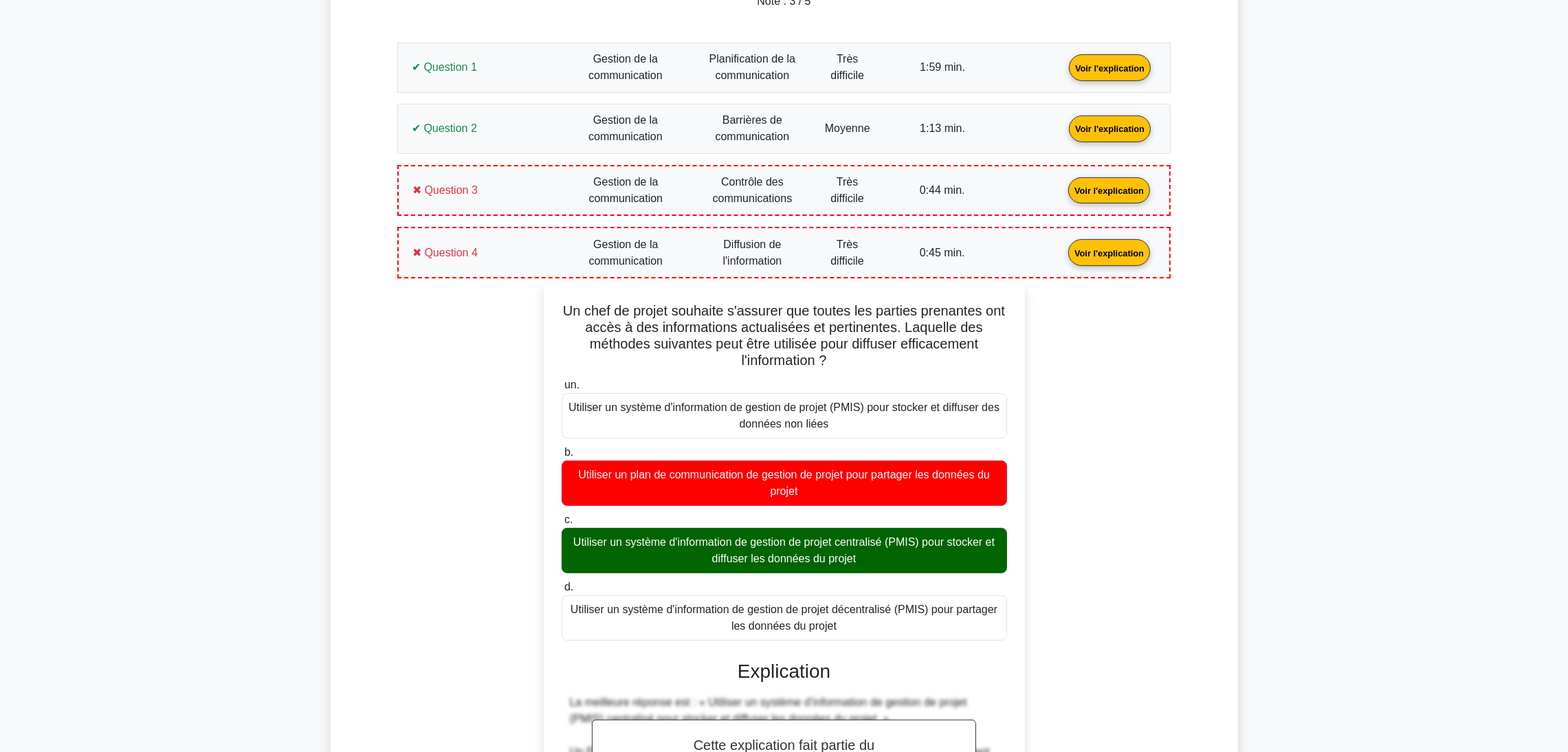
drag, startPoint x: 851, startPoint y: 628, endPoint x: 559, endPoint y: 310, distance: 431.7
click at [559, 310] on div "Un chef de projet souhaite s'assurer que toutes les parties prenantes ont accès…" at bounding box center [784, 666] width 470 height 760
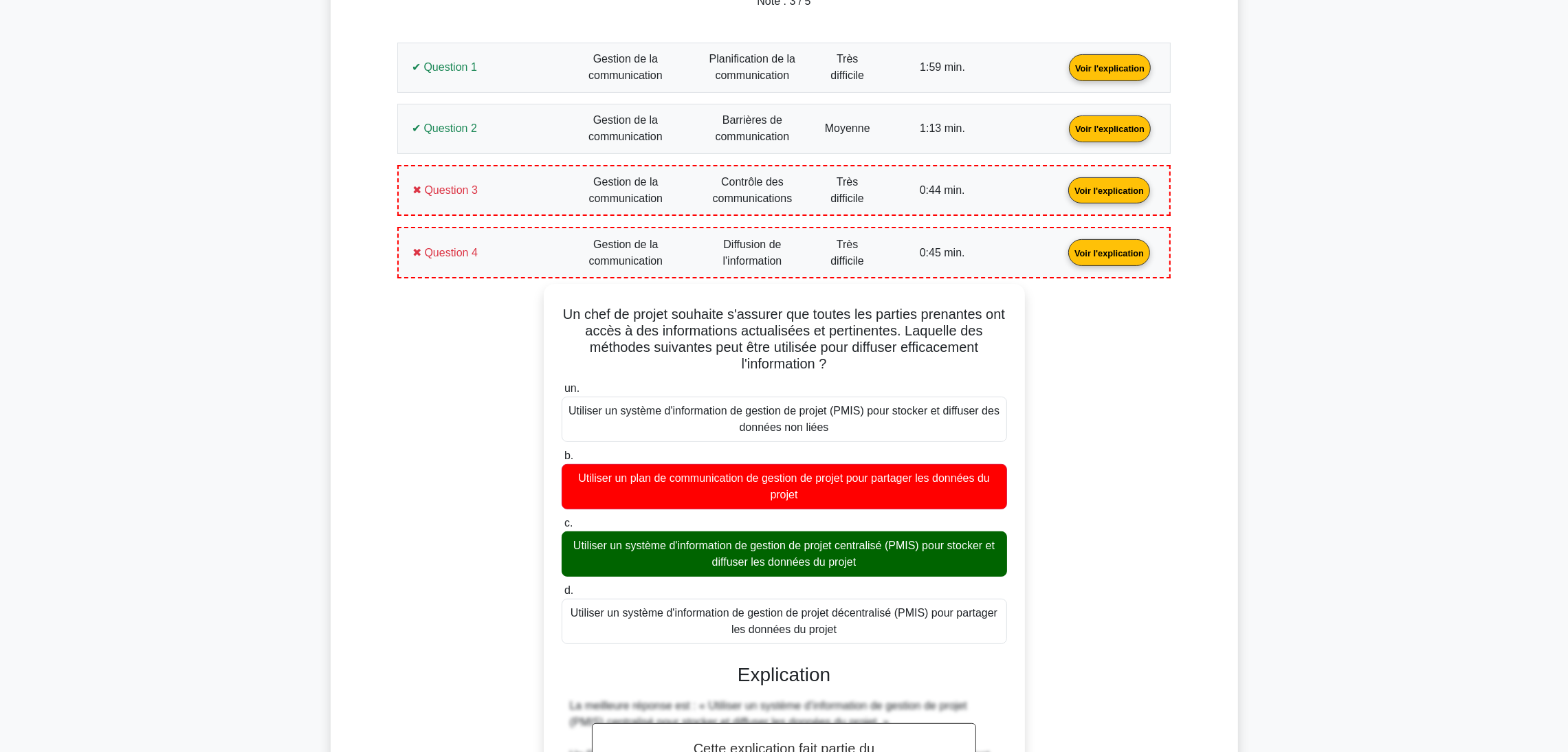
copy div "Un chef de projet souhaite s'assurer que toutes les parties prenantes ont accès…"
click at [80, 380] on main "Devenir Premium Pack de préparation professionnelle en gestion de projet (2025)…" at bounding box center [784, 585] width 1568 height 2399
click at [1062, 258] on link "Voir l'explication" at bounding box center [1108, 252] width 93 height 11
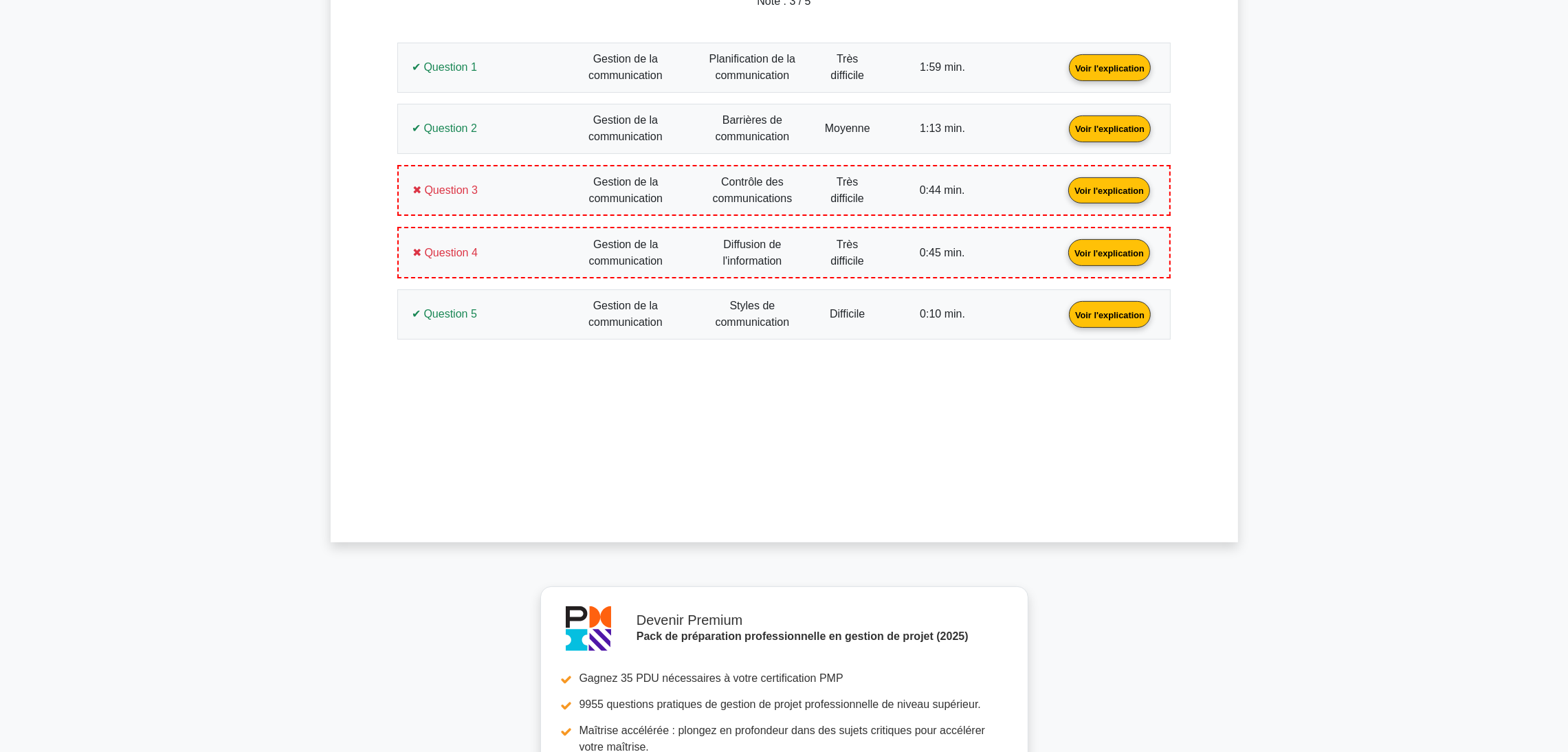
click at [1063, 319] on link "Voir l'explication" at bounding box center [1109, 314] width 93 height 11
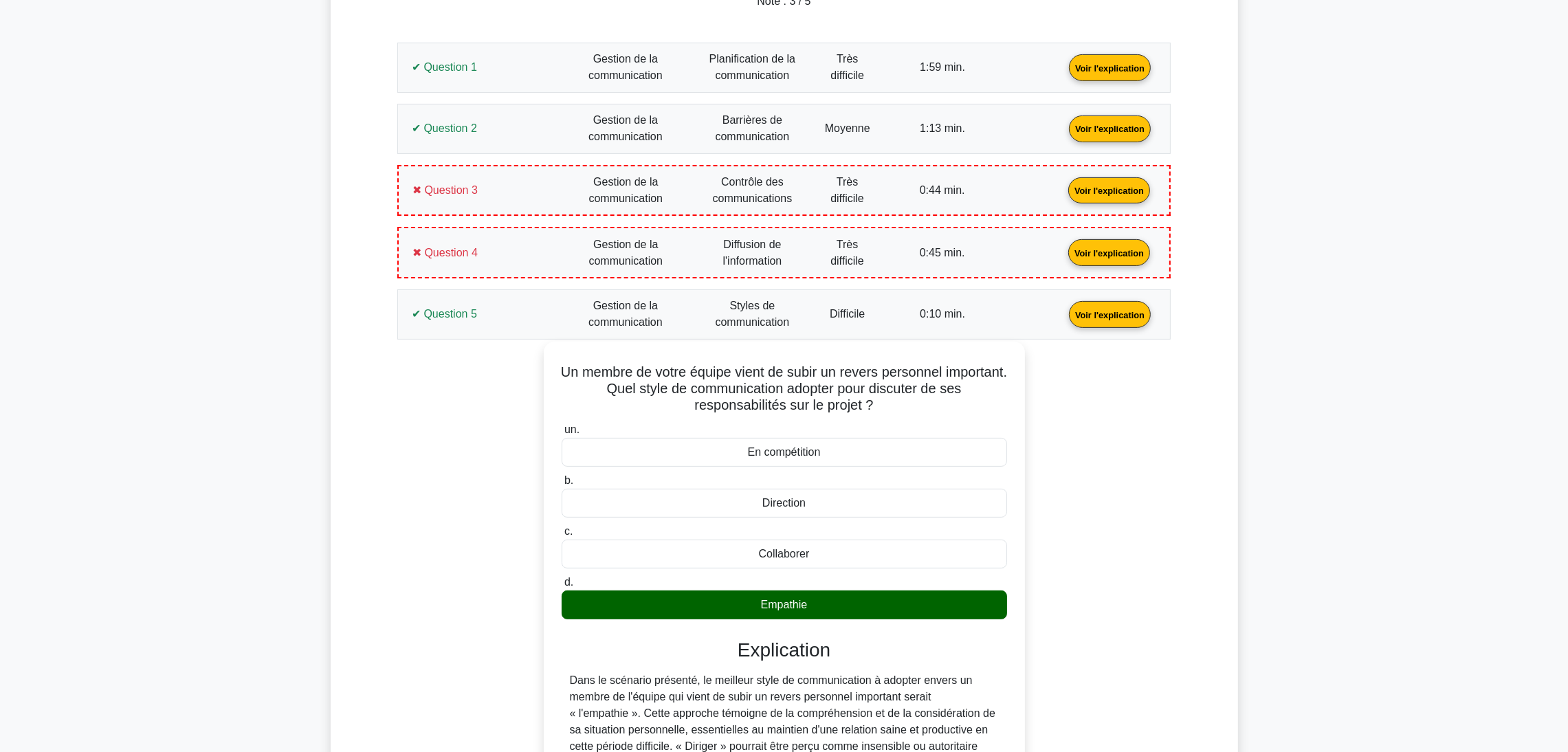
click at [994, 381] on font "Un membre de votre équipe vient de subir un revers personnel important. Quel st…" at bounding box center [784, 388] width 446 height 48
drag, startPoint x: 590, startPoint y: 368, endPoint x: 635, endPoint y: 392, distance: 51.0
click at [635, 392] on font "Un membre de votre équipe vient de subir un revers personnel important. Quel st…" at bounding box center [784, 388] width 446 height 48
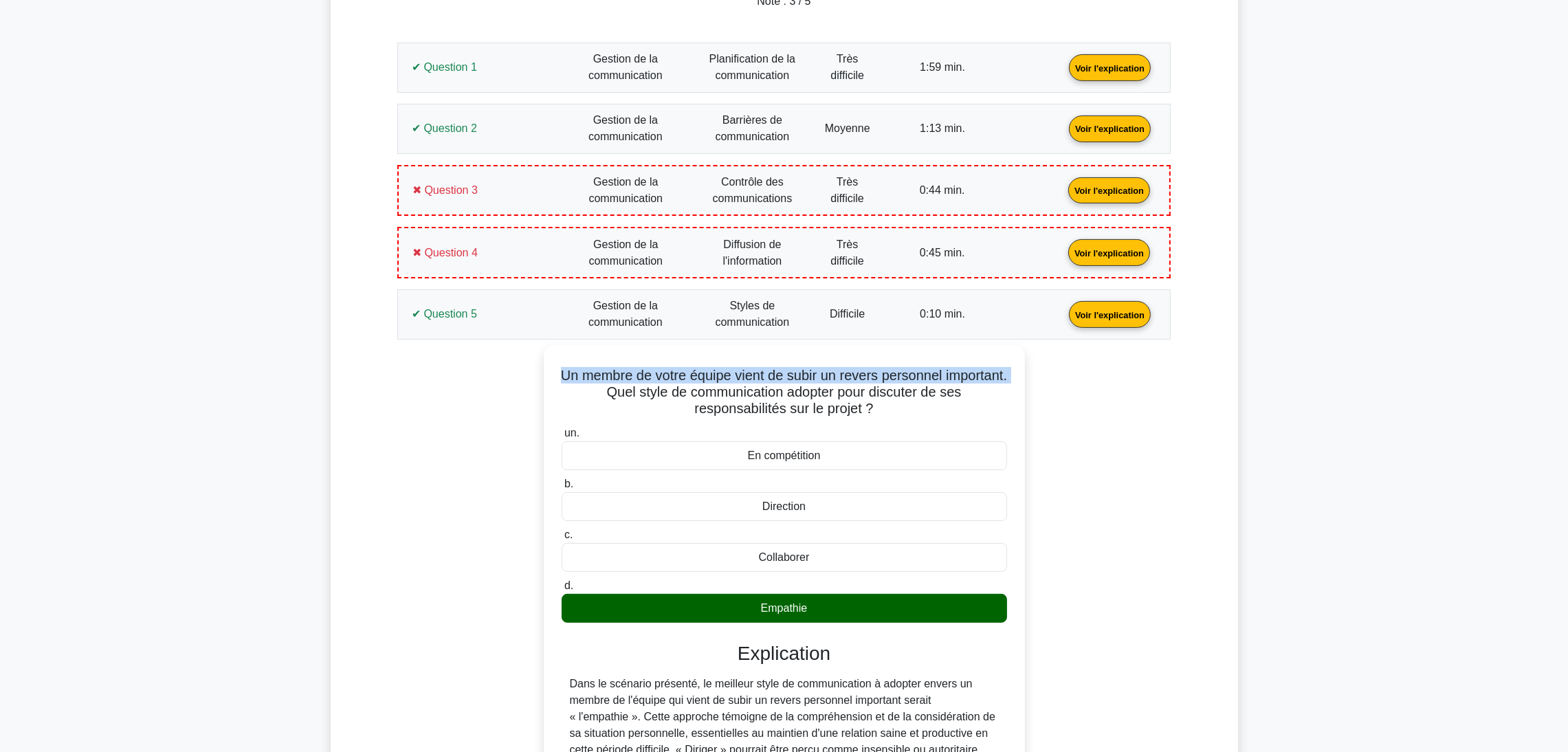
copy font "Un membre de votre équipe vient de subir un revers personnel important."
click at [428, 376] on div "Un membre de votre équipe vient de subir un revers personnel important. Quel st…" at bounding box center [784, 640] width 757 height 590
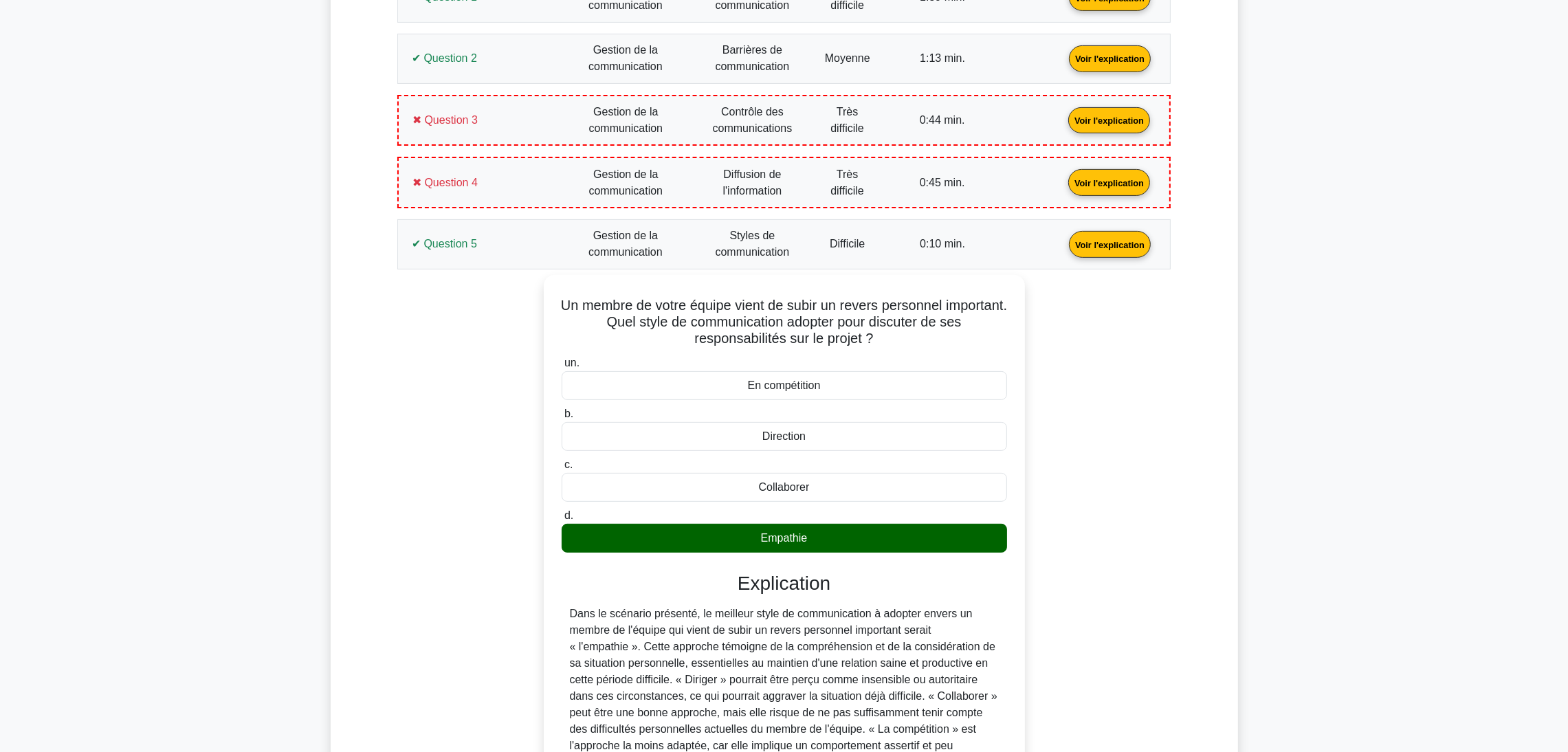
scroll to position [864, 0]
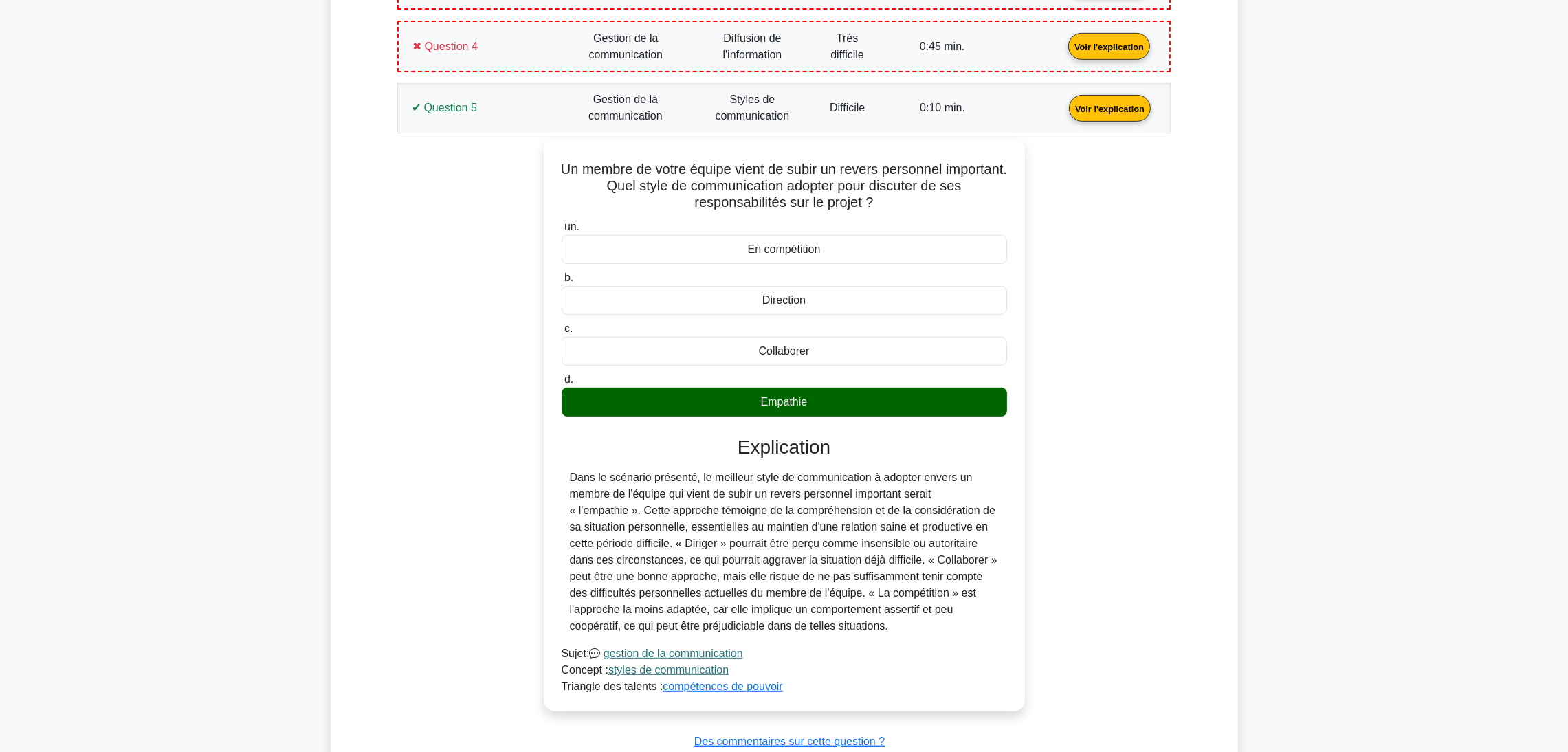
click at [1063, 102] on link "Voir l'explication" at bounding box center [1109, 107] width 93 height 11
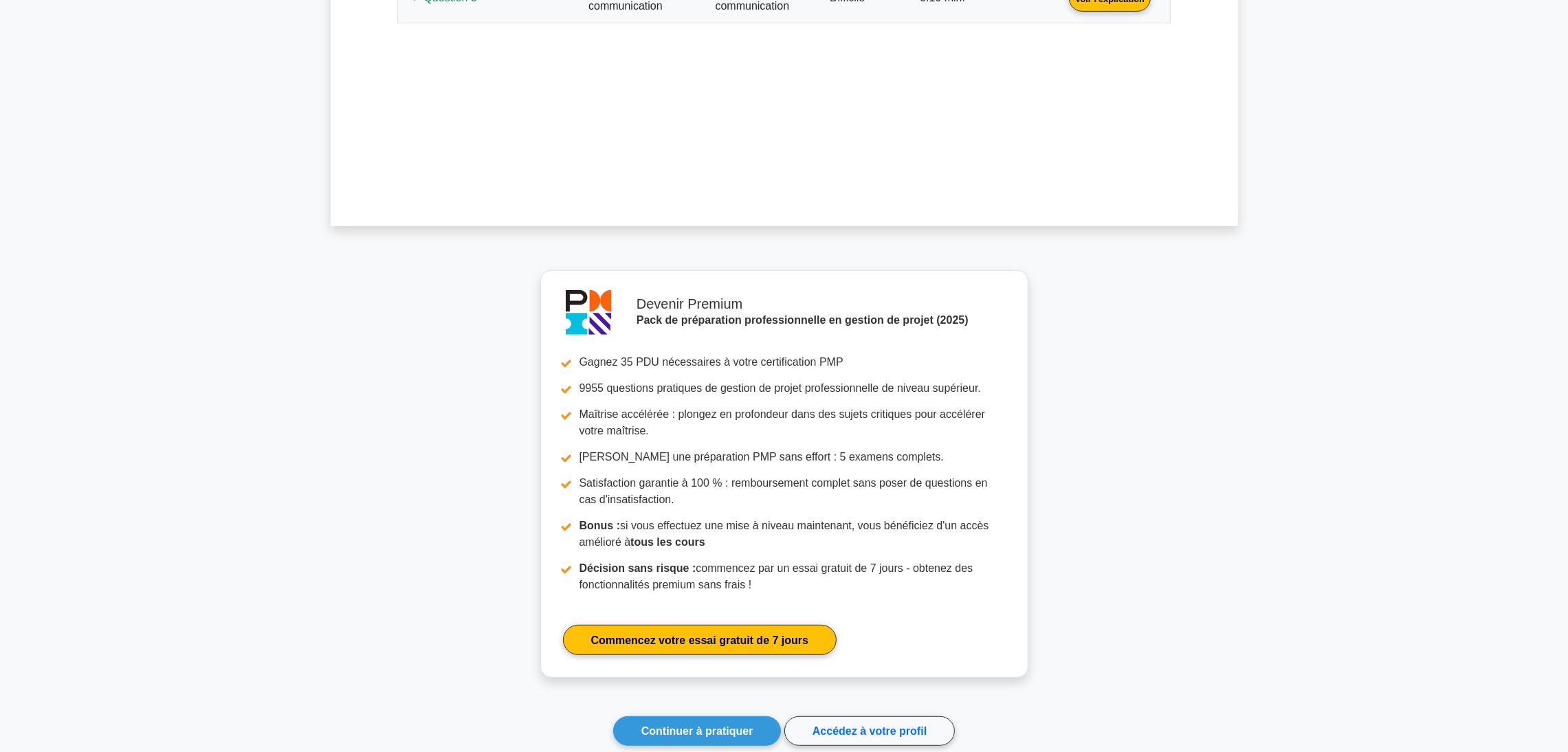
scroll to position [1132, 0]
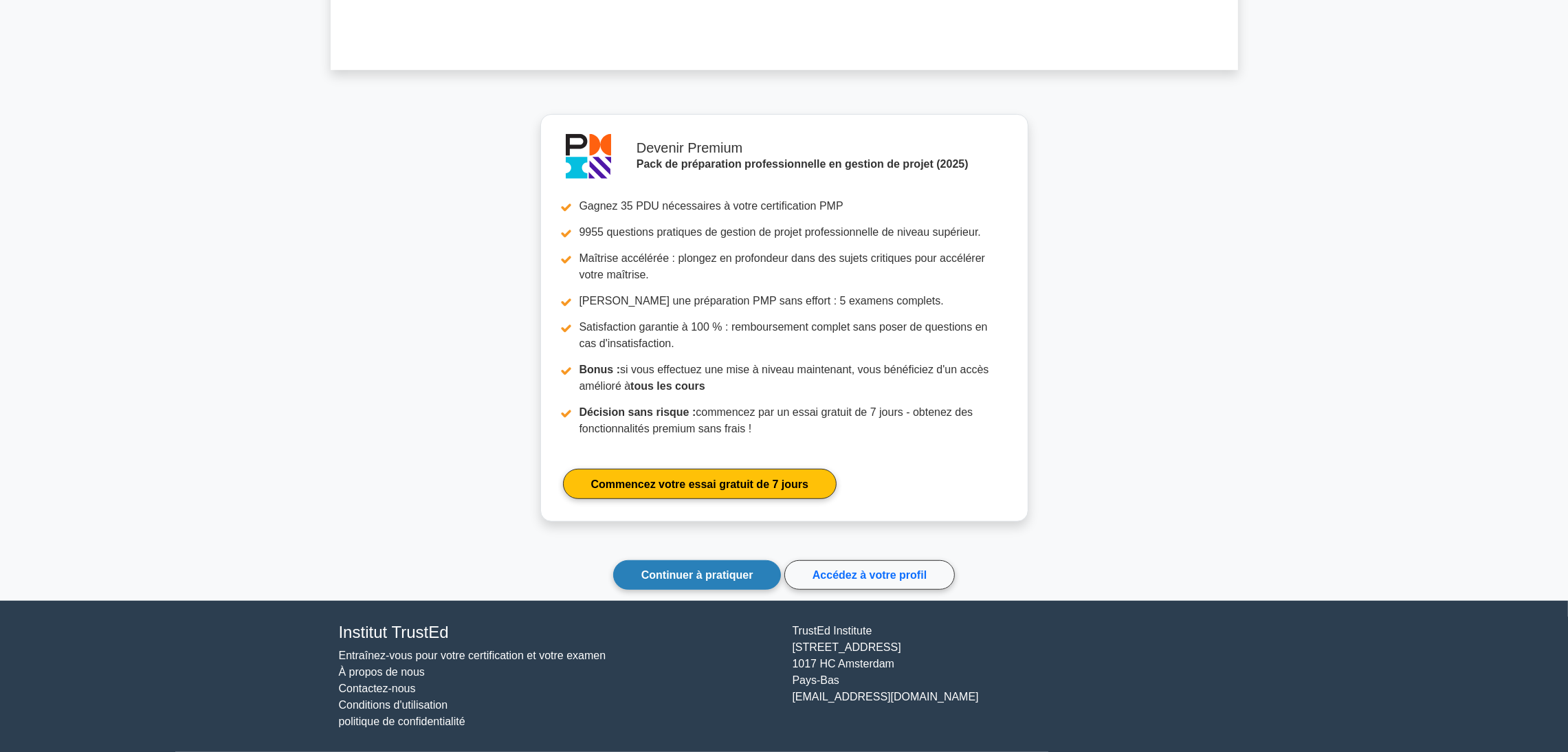
click at [673, 582] on link "Continuer à pratiquer" at bounding box center [697, 575] width 169 height 29
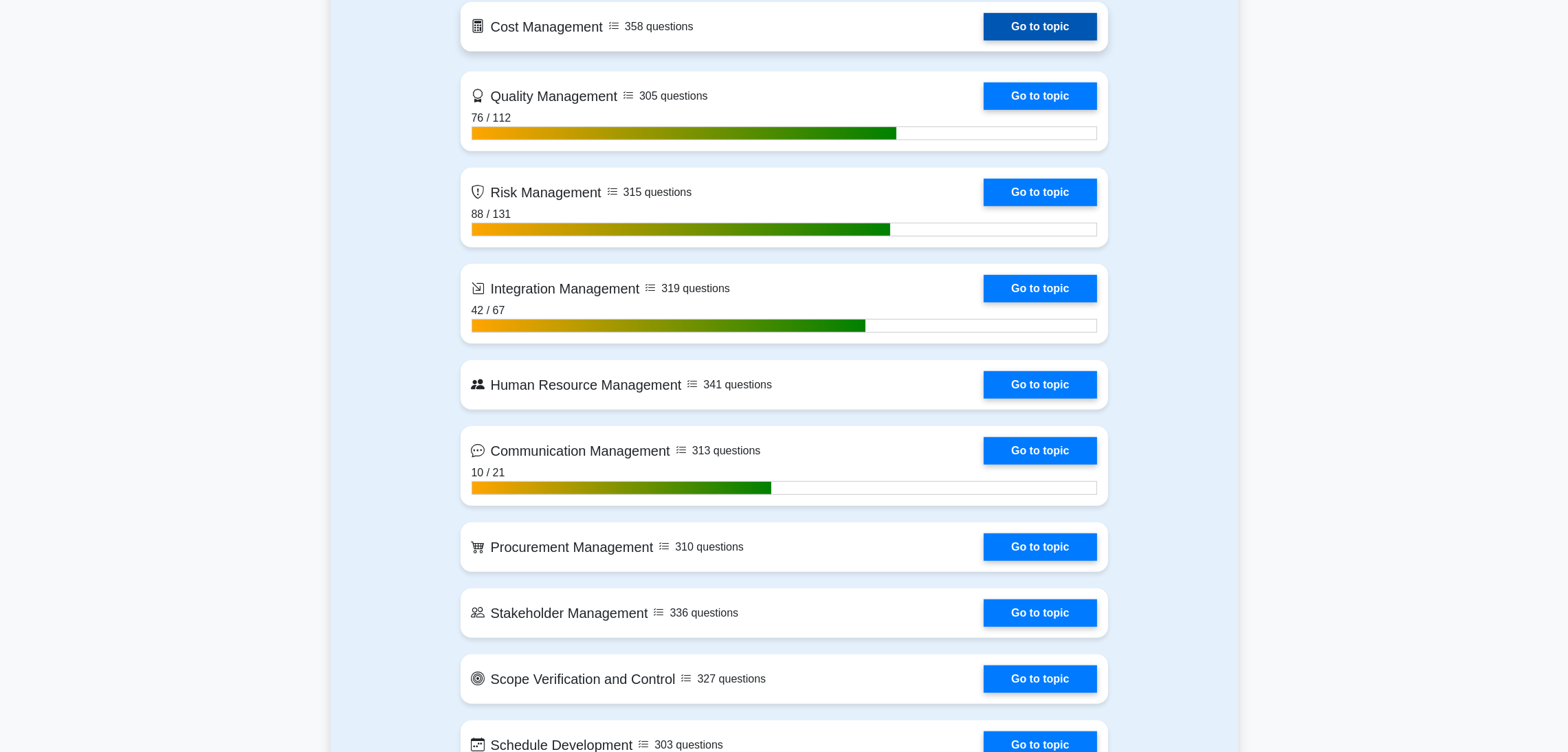
scroll to position [1547, 0]
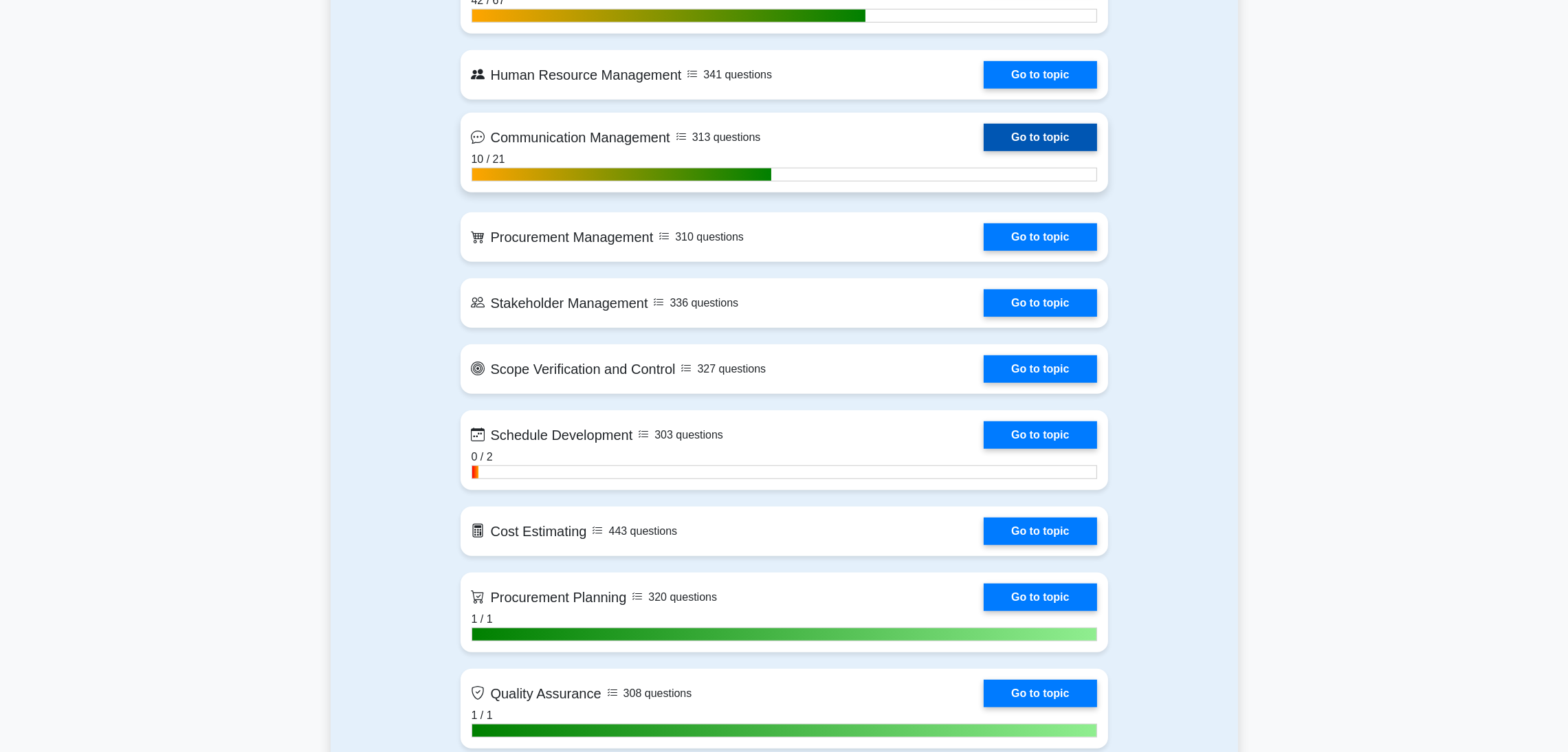
click at [1046, 134] on link "Go to topic" at bounding box center [1040, 137] width 113 height 27
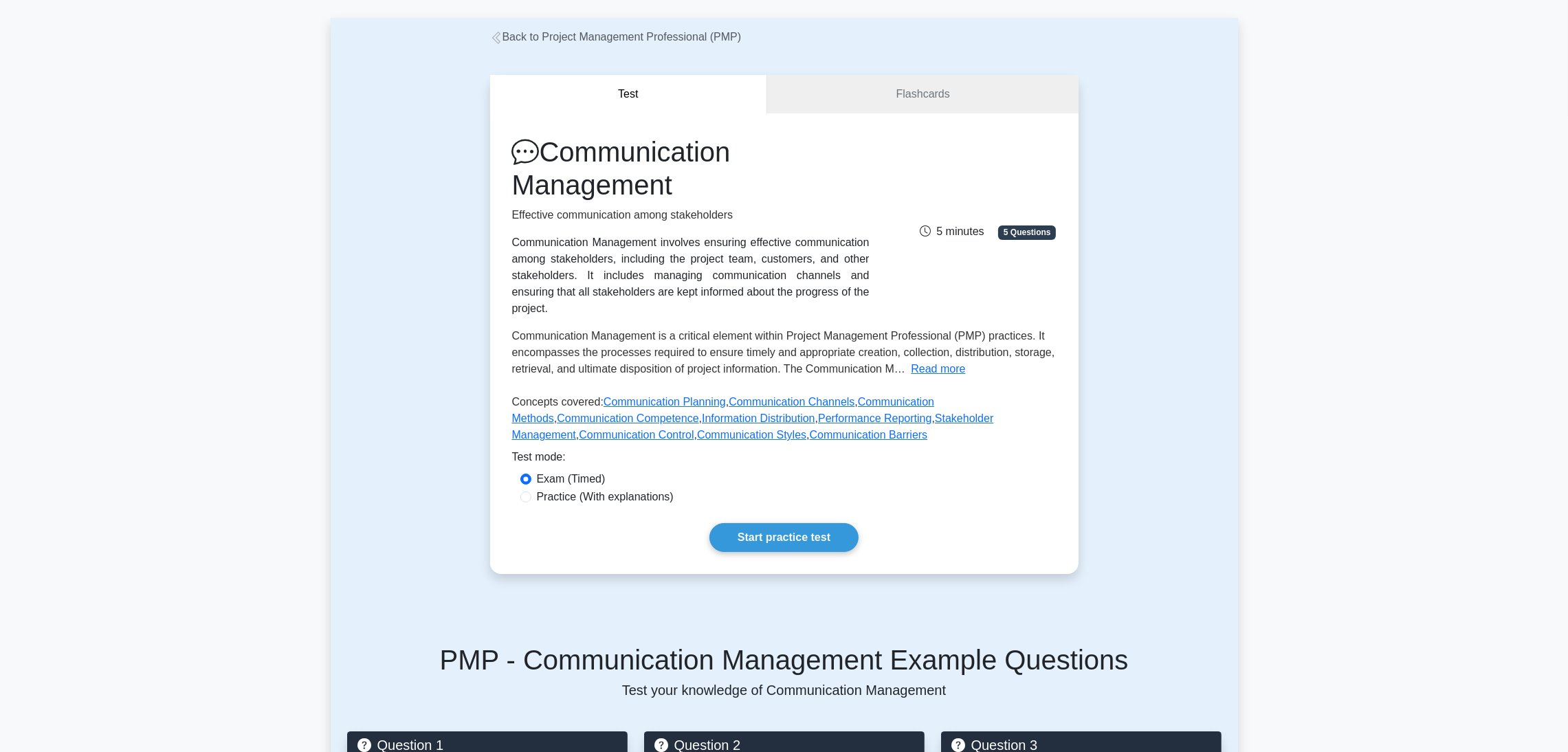
scroll to position [103, 0]
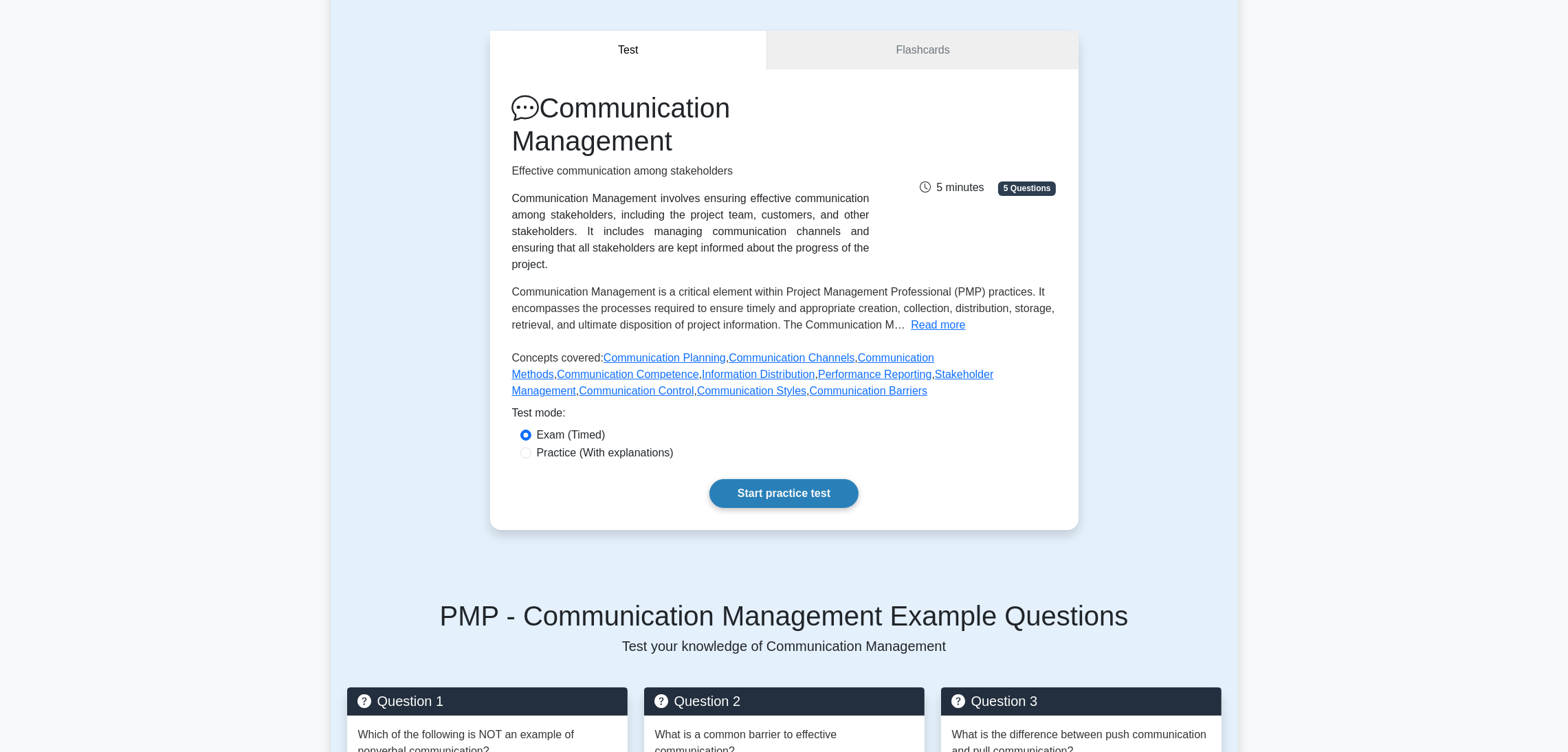
click at [775, 480] on link "Start practice test" at bounding box center [784, 494] width 149 height 29
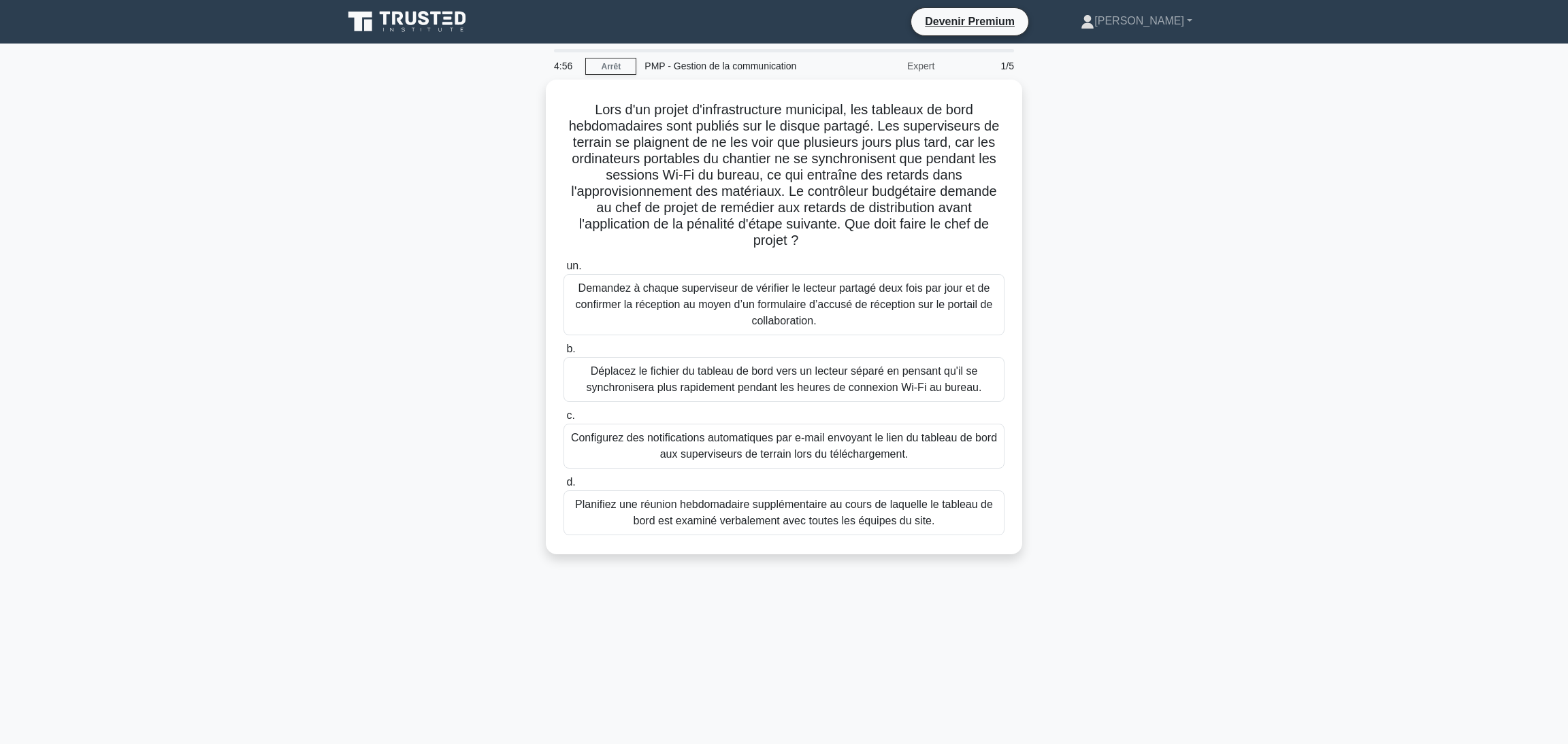
click at [1164, 220] on div "Lors d'un projet d'infrastructure municipal, les tableaux de bord hebdomadaires…" at bounding box center [783, 324] width 898 height 491
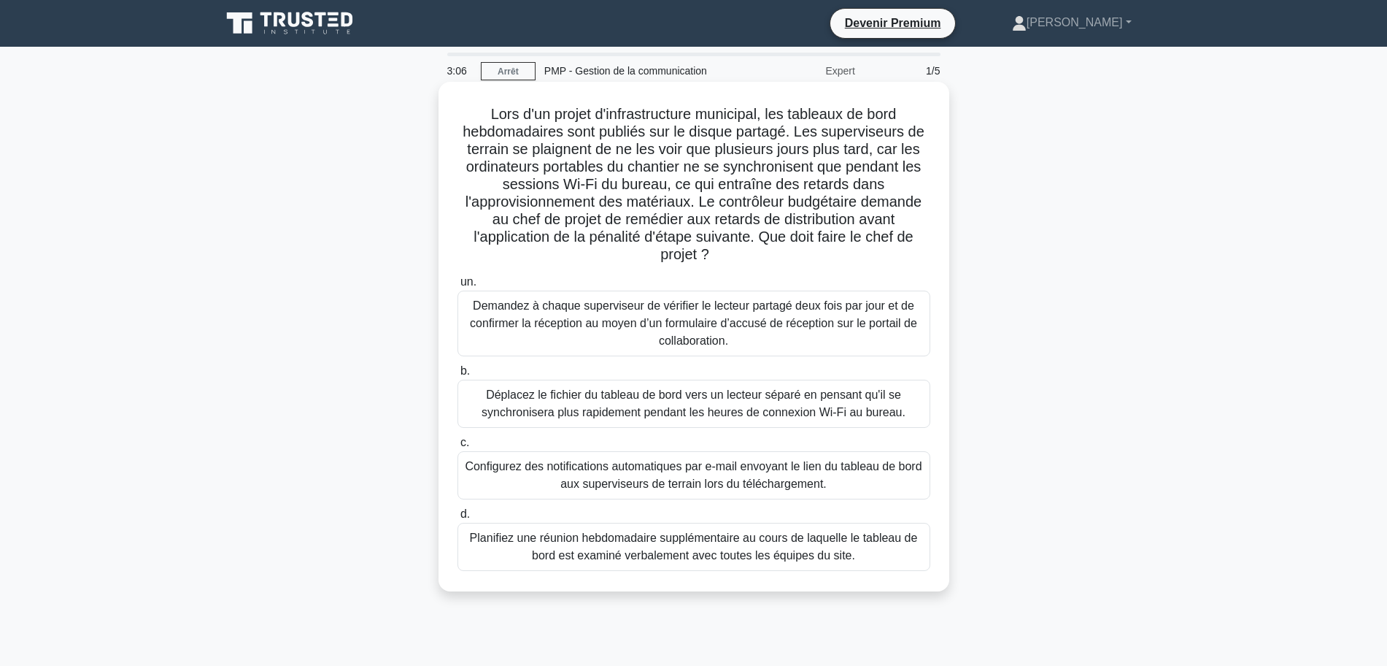
click at [712, 471] on font "Configurez des notifications automatiques par e-mail envoyant le lien du tablea…" at bounding box center [693, 475] width 457 height 30
click at [458, 447] on input "c. Configurez des notifications automatiques par e-mail envoyant le lien du tab…" at bounding box center [458, 442] width 0 height 9
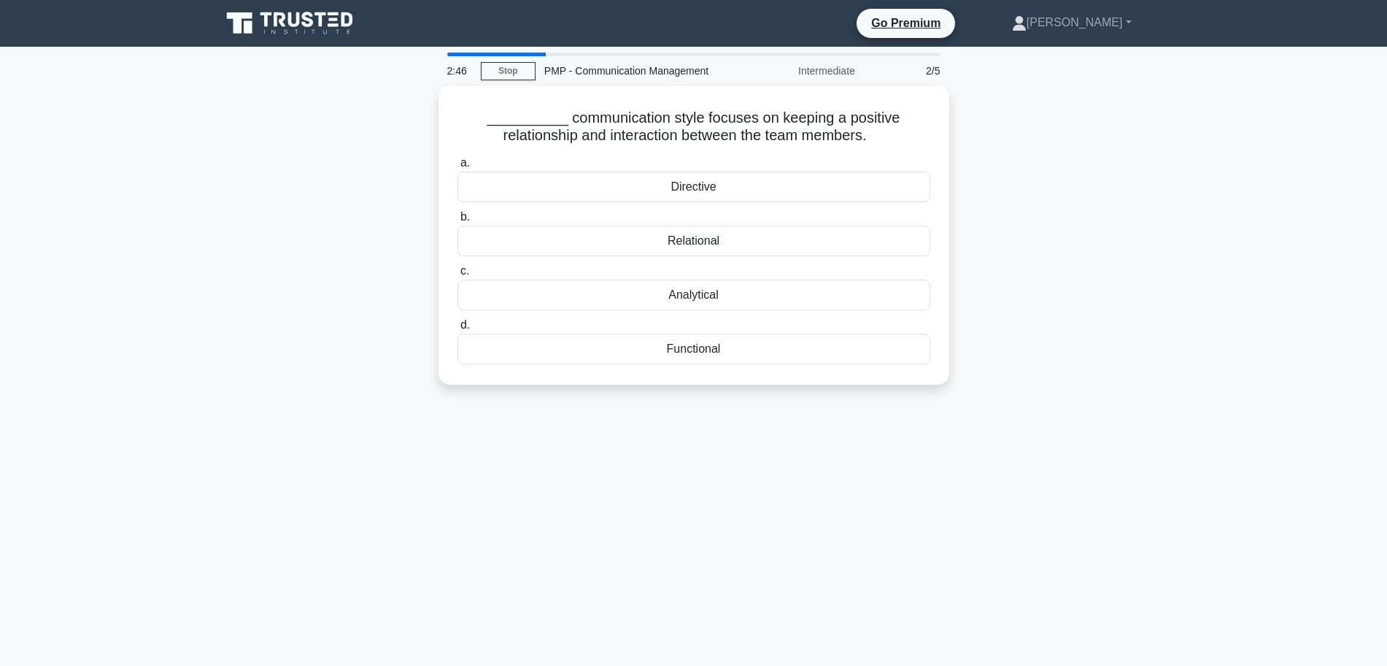
click at [1065, 199] on div "__________ communication style focuses on keeping a positive relationship and i…" at bounding box center [693, 243] width 963 height 317
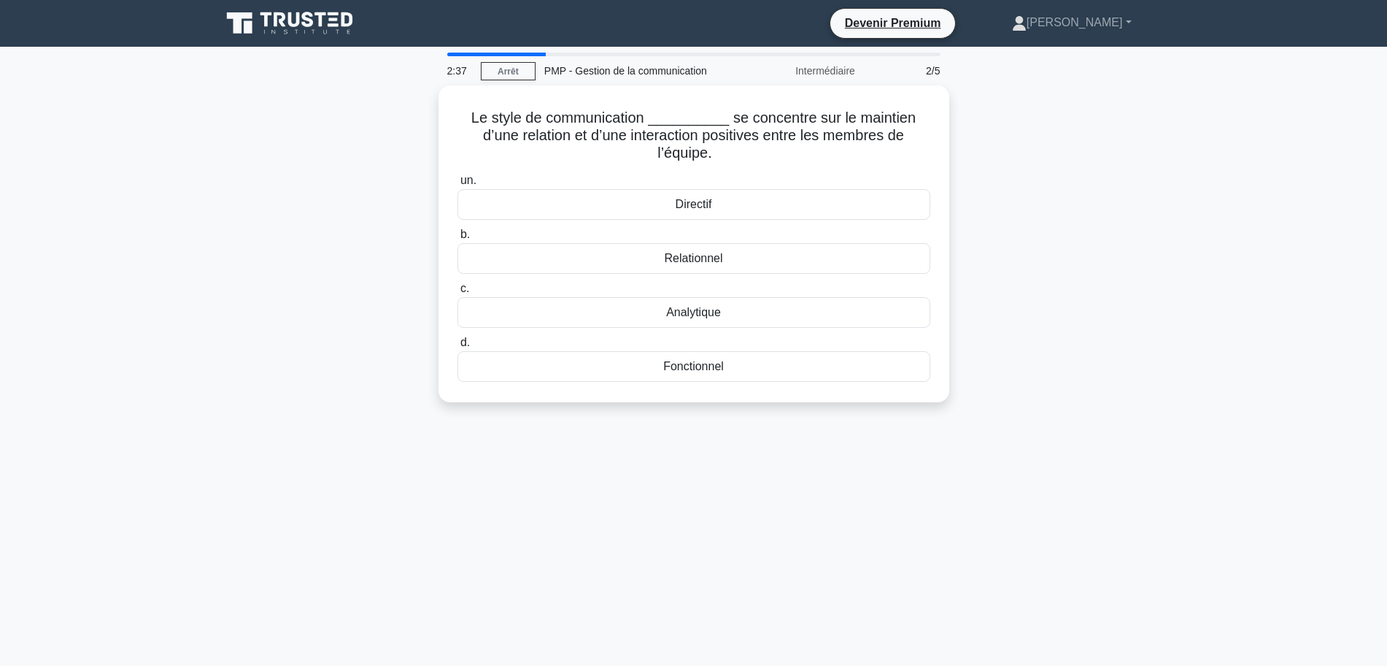
click at [1109, 234] on div "Le style de communication __________ se concentre sur le maintien d’une relatio…" at bounding box center [693, 252] width 963 height 334
click at [709, 302] on font "Analytique" at bounding box center [693, 308] width 55 height 12
click at [458, 290] on input "c. Analytique" at bounding box center [458, 284] width 0 height 9
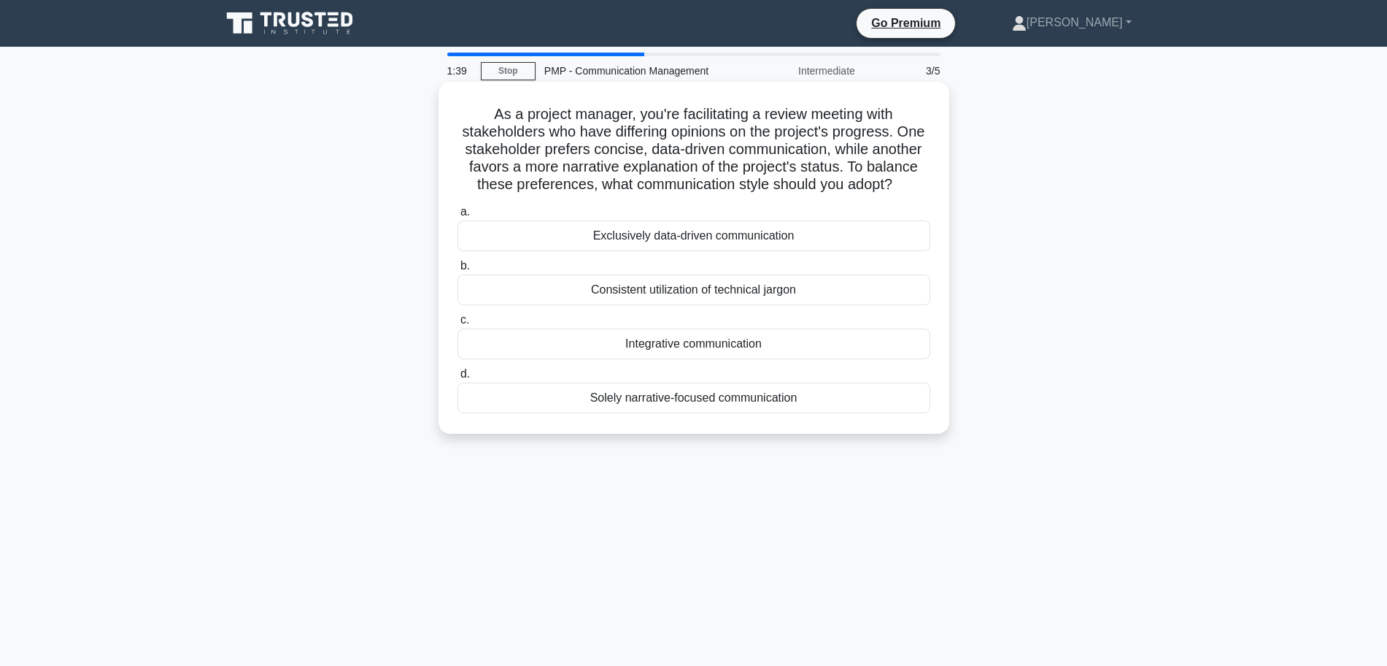
drag, startPoint x: 769, startPoint y: 370, endPoint x: 614, endPoint y: 346, distance: 157.3
click at [614, 346] on label "c. Integrative communication" at bounding box center [694, 335] width 473 height 48
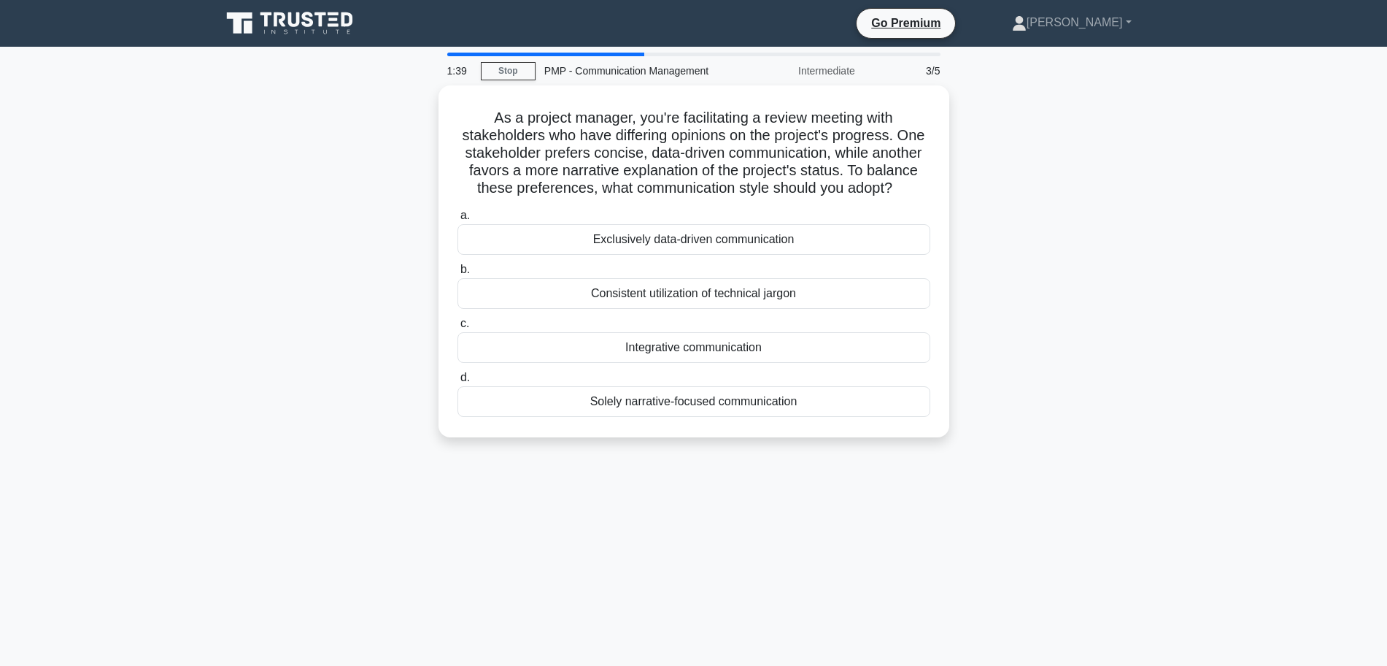
copy label "Integrative communication"
click at [376, 343] on div "As a project manager, you're facilitating a review meeting with stakeholders wh…" at bounding box center [693, 269] width 963 height 369
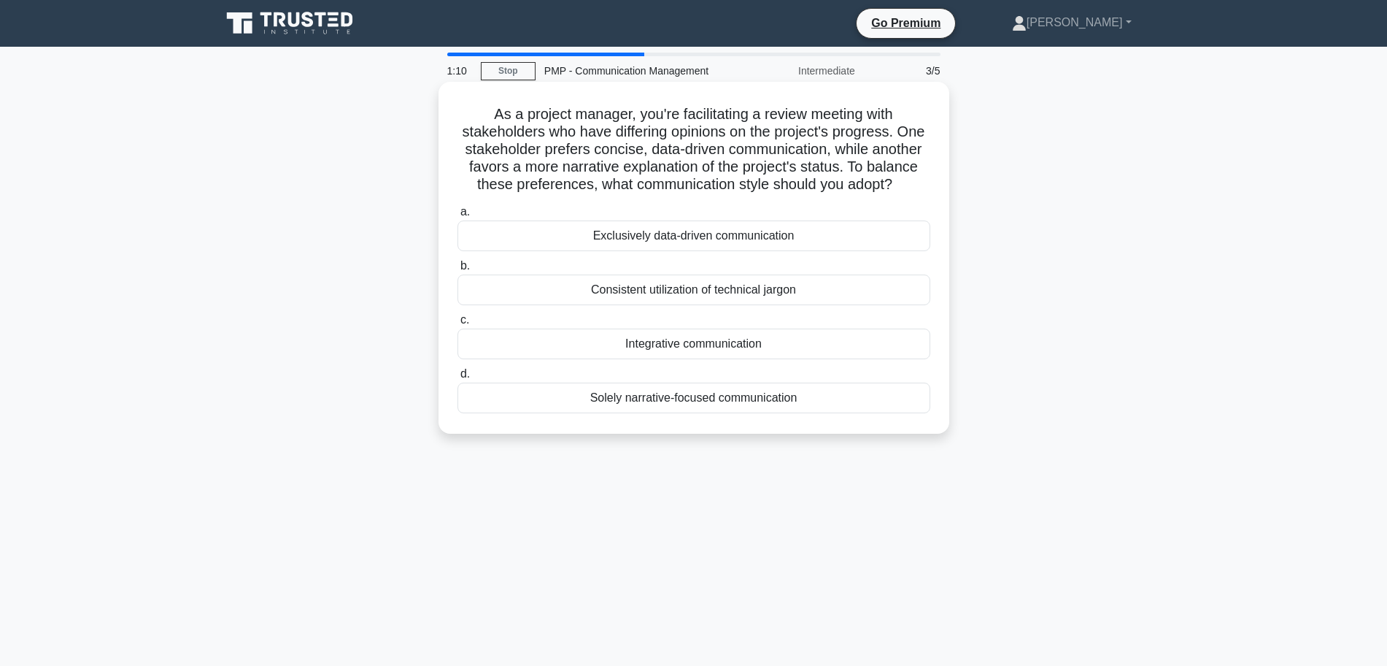
click at [715, 359] on div "Integrative communication" at bounding box center [694, 343] width 473 height 31
click at [458, 325] on input "c. Integrative communication" at bounding box center [458, 319] width 0 height 9
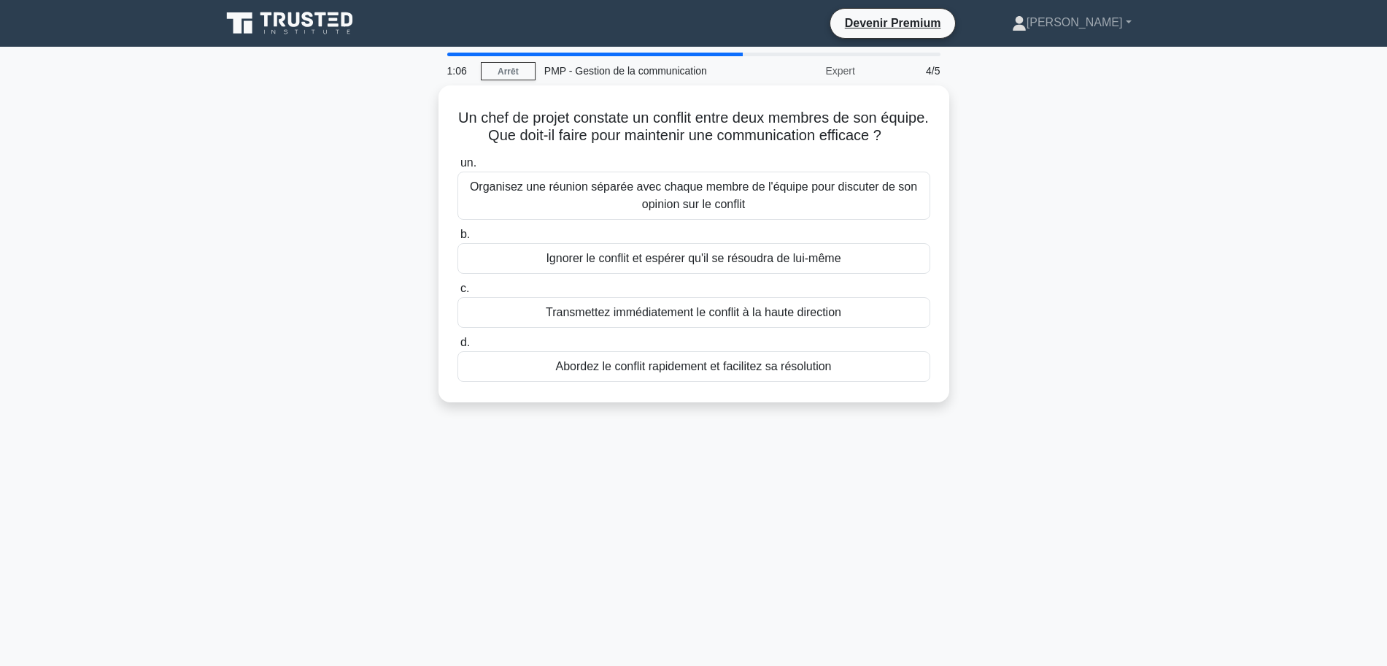
click at [1090, 317] on div "Un chef de projet constate un conflit entre deux membres de son équipe. Que doi…" at bounding box center [693, 252] width 963 height 334
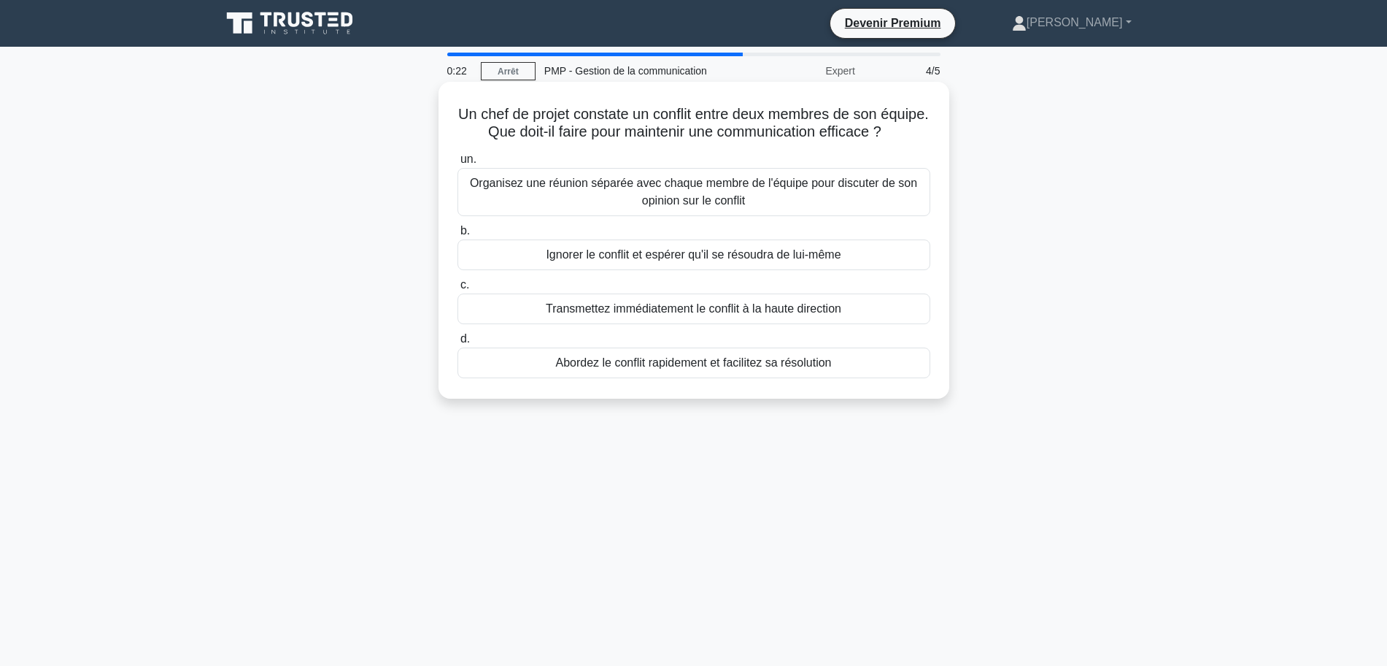
click at [709, 207] on font "Organisez une réunion séparée avec chaque membre de l'équipe pour discuter de s…" at bounding box center [693, 192] width 447 height 30
click at [458, 164] on input "un. Organisez une réunion séparée avec chaque membre de l'équipe pour discuter …" at bounding box center [458, 159] width 0 height 9
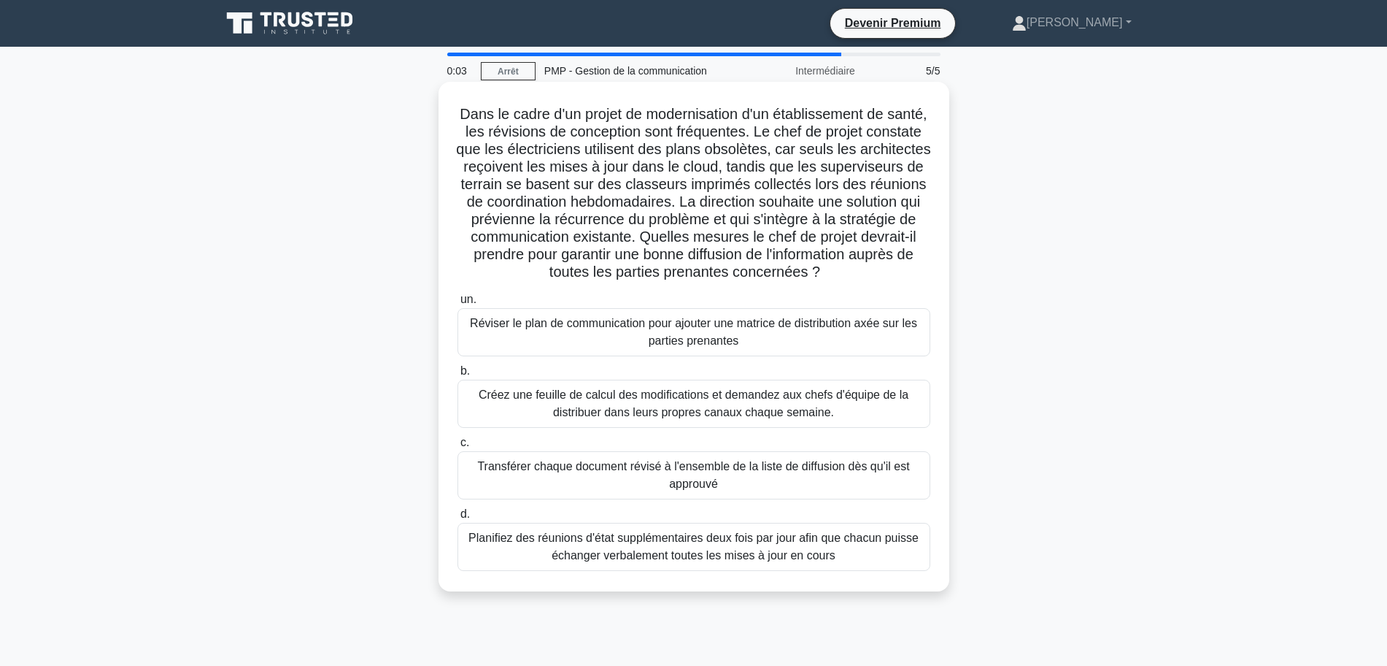
click at [622, 471] on font "Transférer chaque document révisé à l'ensemble de la liste de diffusion dès qu'…" at bounding box center [693, 475] width 432 height 30
click at [458, 447] on input "c. Transférer chaque document révisé à l'ensemble de la liste de diffusion dès …" at bounding box center [458, 442] width 0 height 9
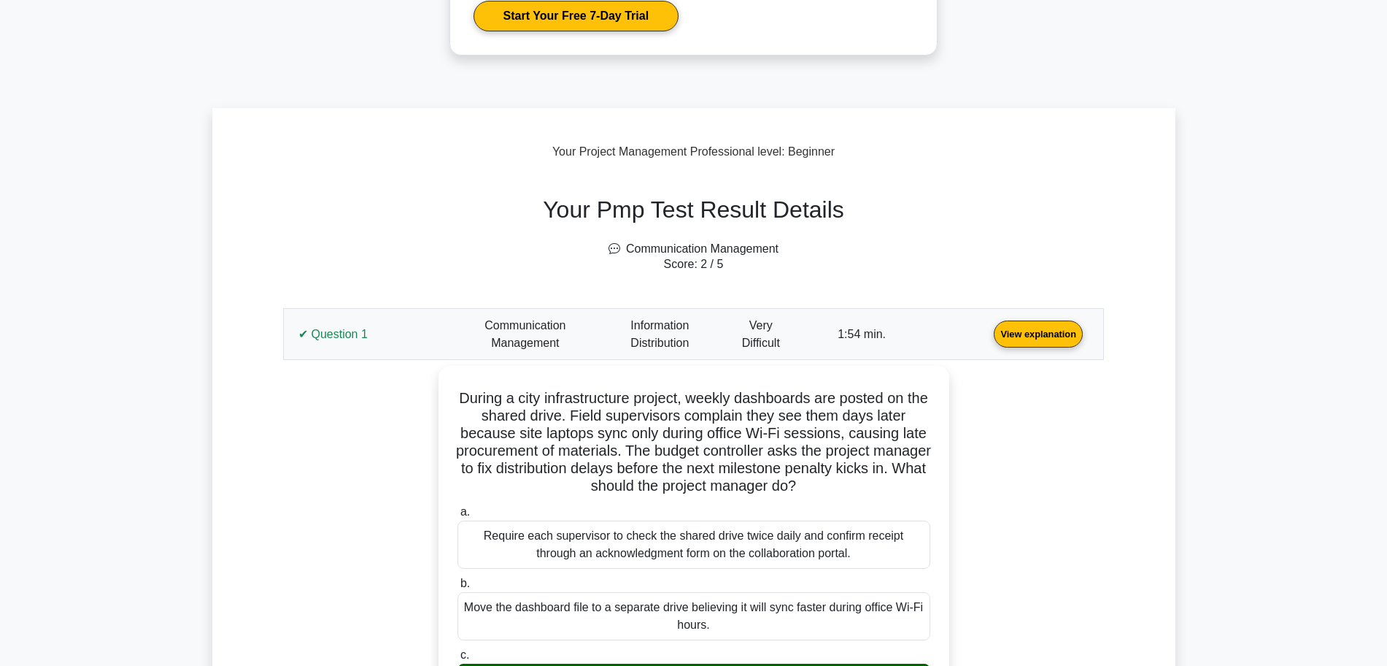
click at [988, 331] on link "View explanation" at bounding box center [1038, 333] width 101 height 12
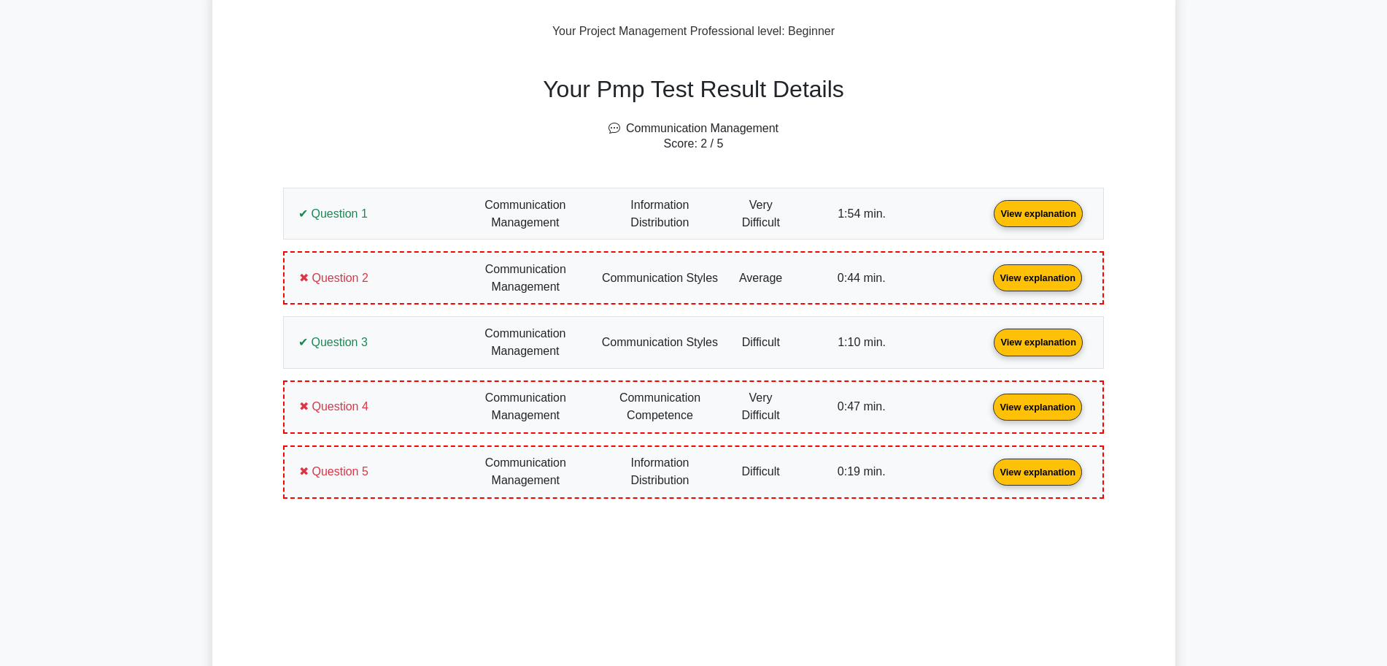
scroll to position [456, 0]
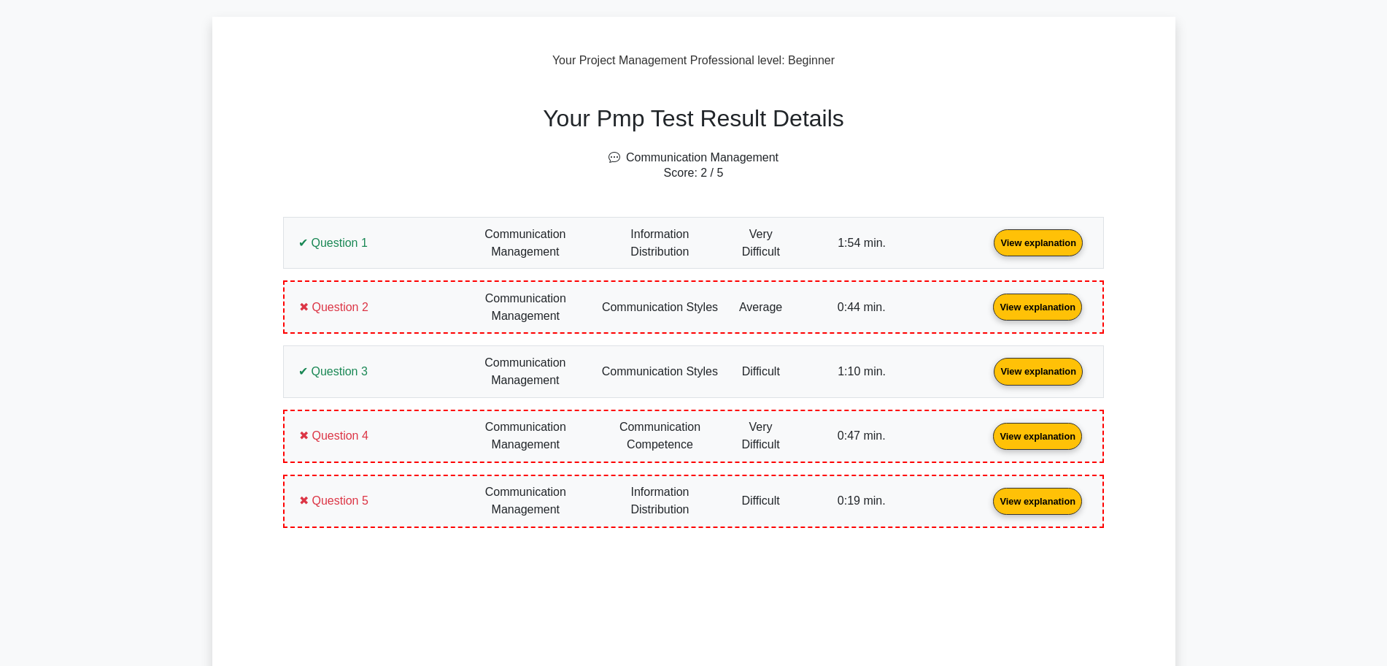
click at [988, 247] on link "View explanation" at bounding box center [1038, 242] width 101 height 12
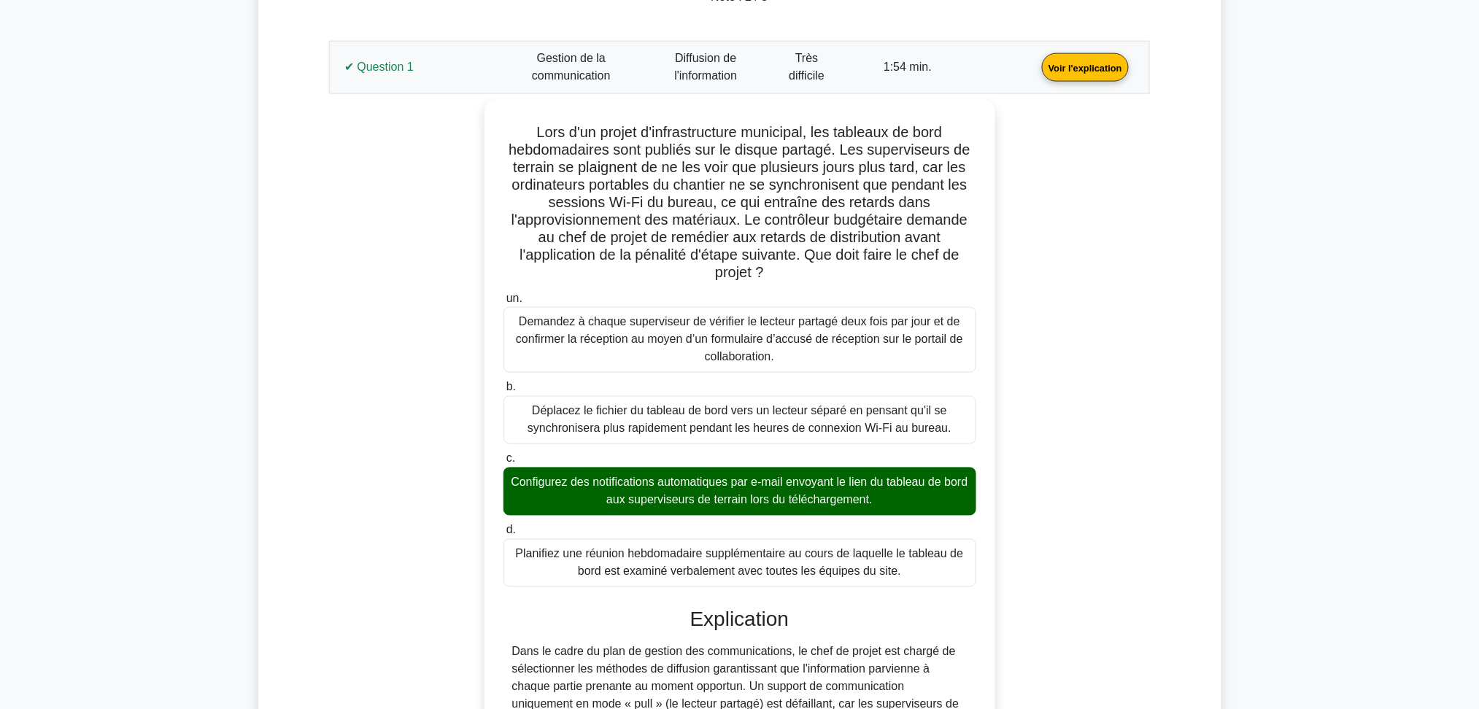
scroll to position [412, 0]
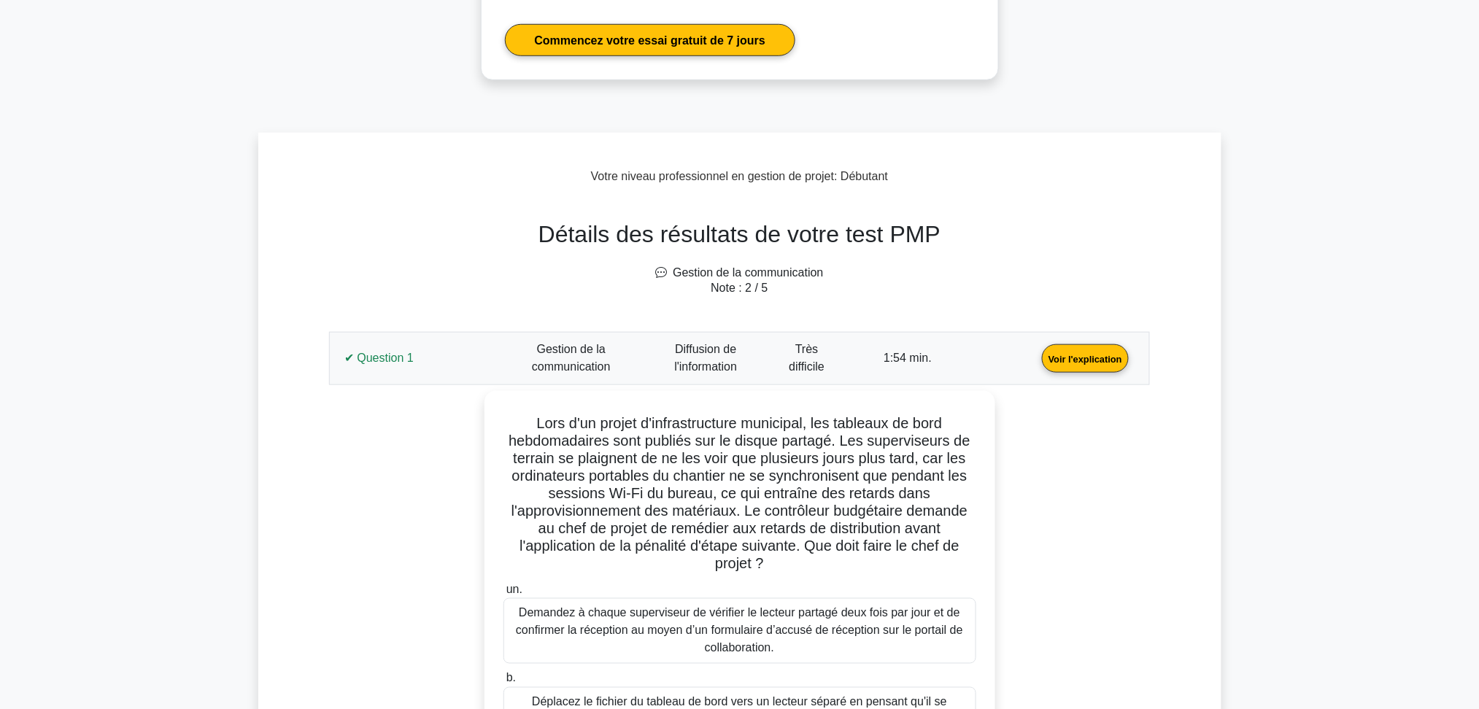
click at [1036, 364] on link "Voir l'explication" at bounding box center [1085, 358] width 99 height 12
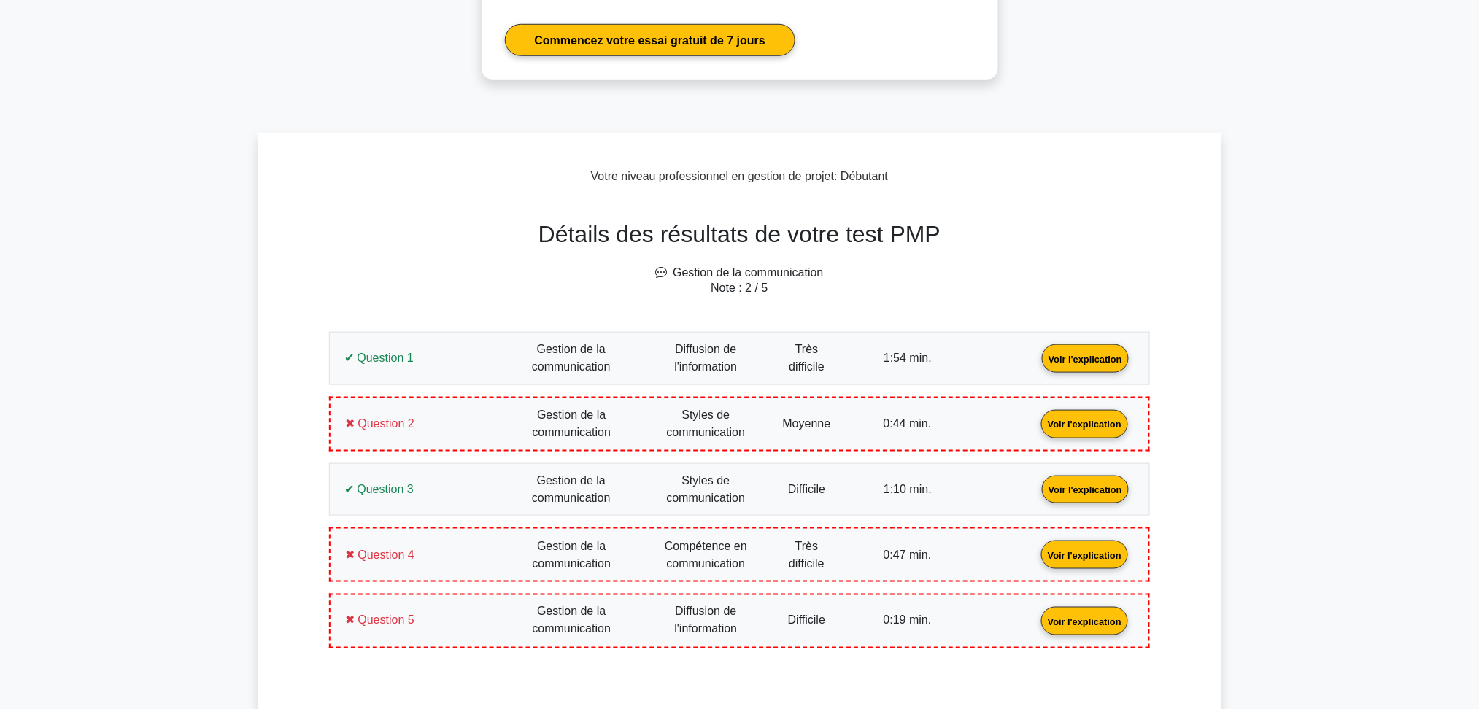
click at [1036, 427] on link "Voir l'explication" at bounding box center [1085, 423] width 99 height 12
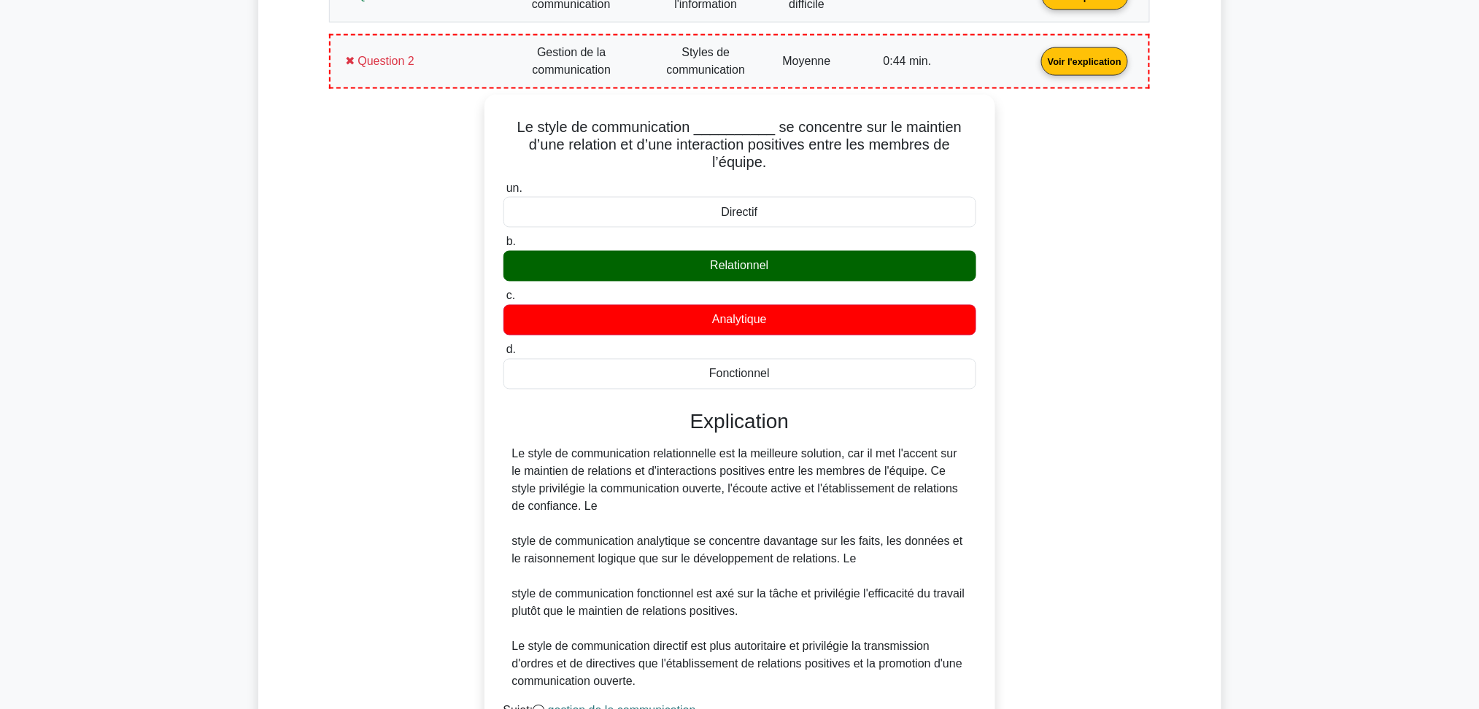
scroll to position [801, 0]
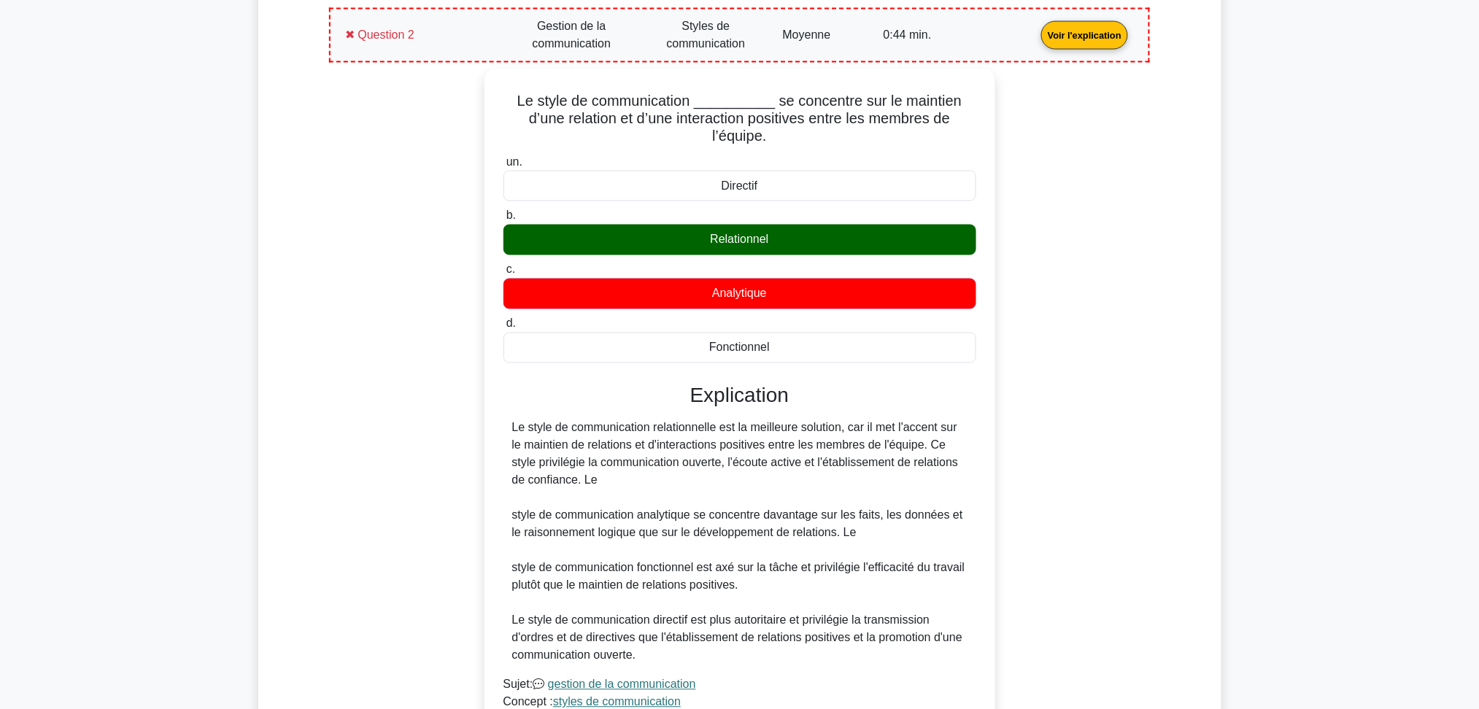
click at [1036, 28] on link "Voir l'explication" at bounding box center [1085, 34] width 99 height 12
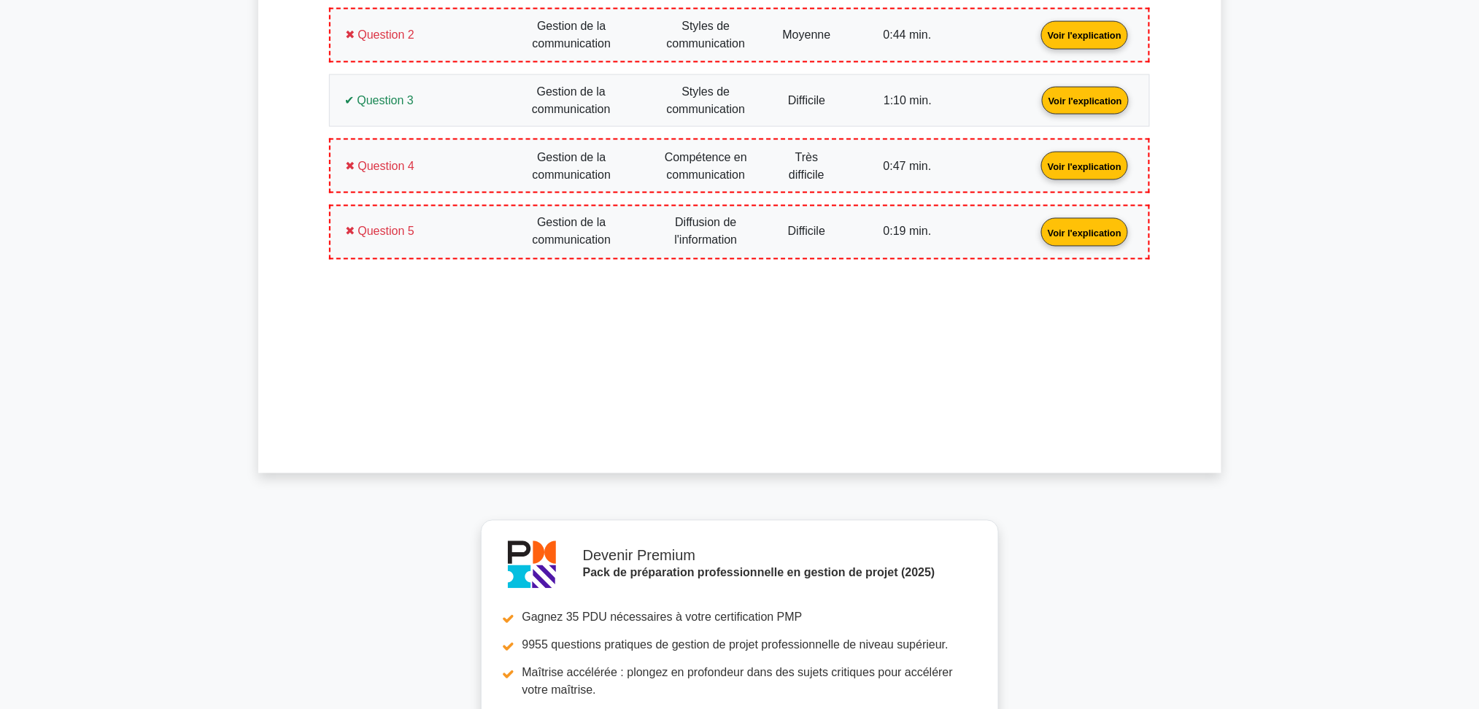
click at [1036, 106] on link "Voir l'explication" at bounding box center [1085, 99] width 99 height 12
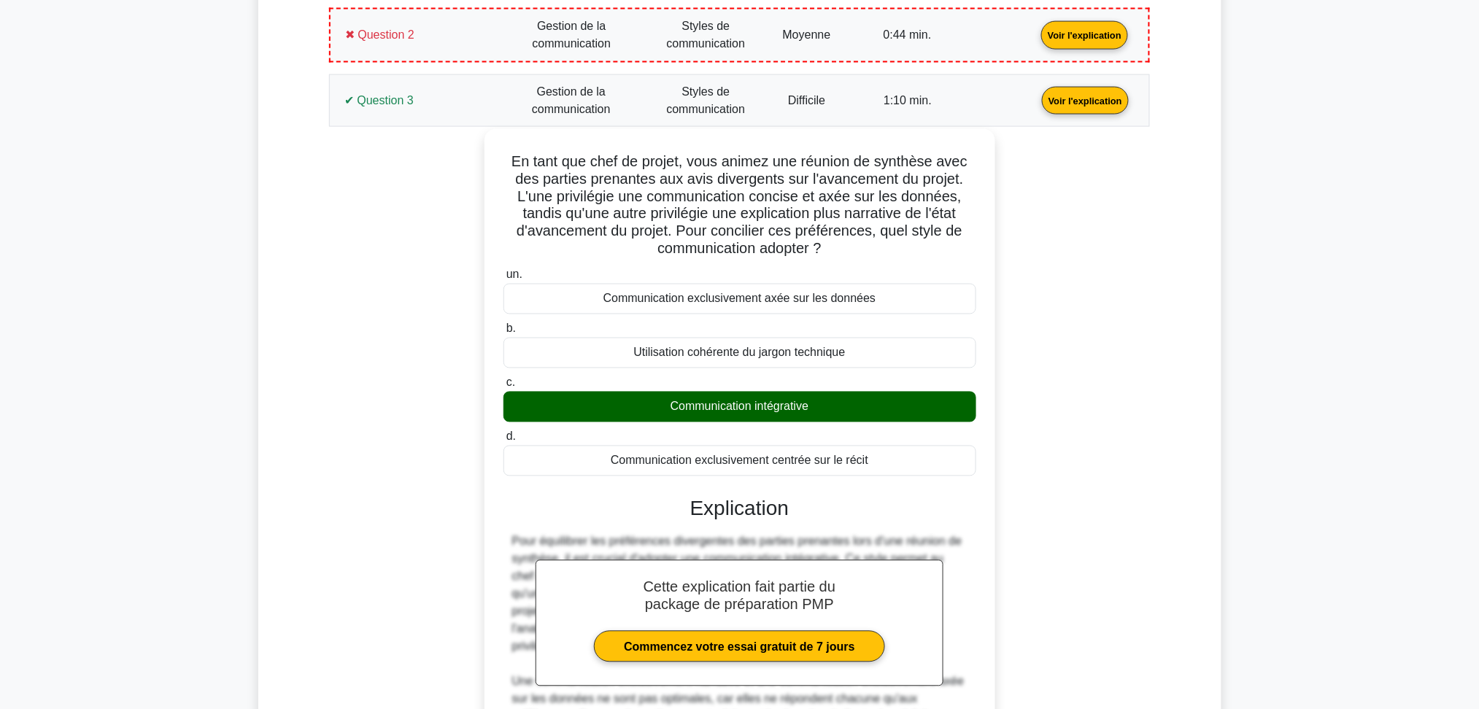
drag, startPoint x: 890, startPoint y: 463, endPoint x: 508, endPoint y: 161, distance: 486.8
click at [508, 161] on div "En tant que chef de projet, vous animez une réunion de synthèse avec des partie…" at bounding box center [739, 512] width 499 height 755
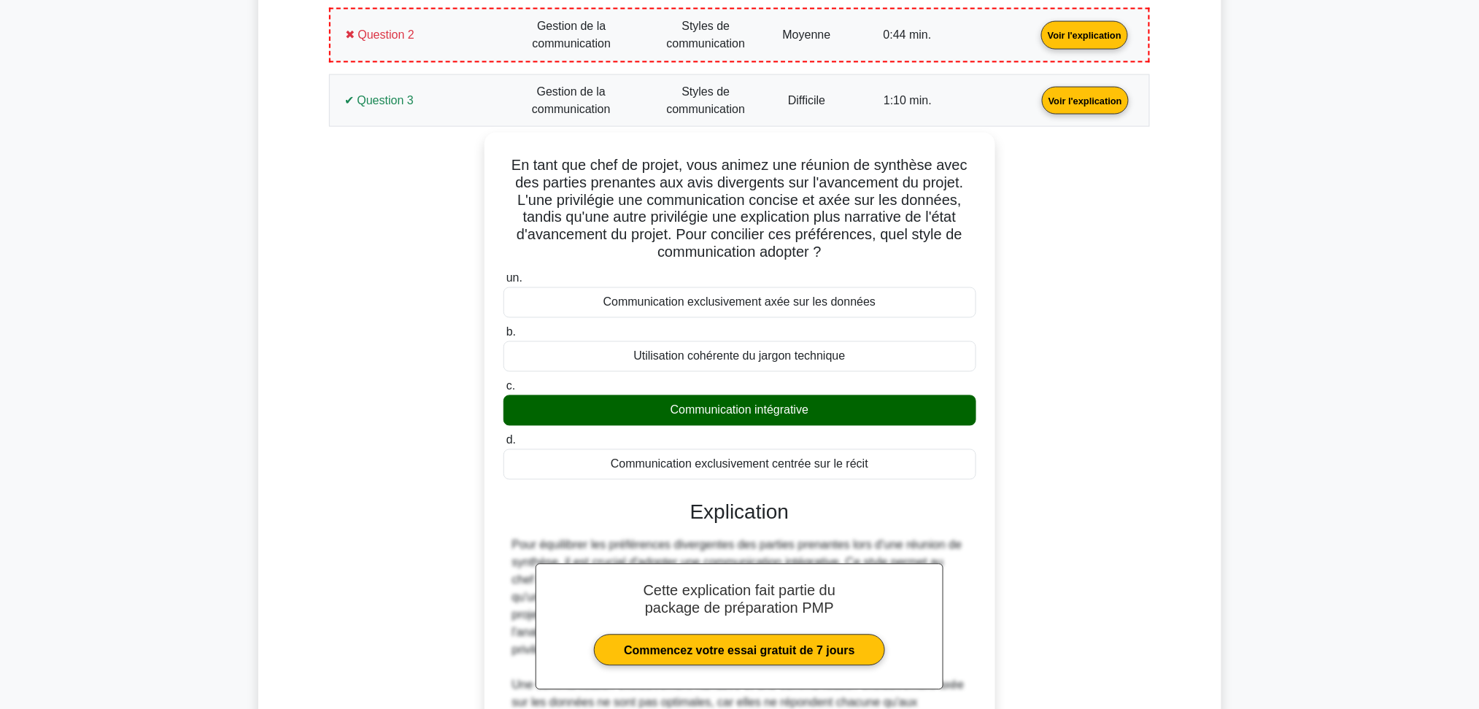
copy div "En tant que chef de projet, vous animez une réunion de synthèse avec des partie…"
click at [358, 288] on div "En tant que chef de projet, vous animez une réunion de synthèse avec des partie…" at bounding box center [740, 525] width 804 height 784
click at [1036, 93] on link "Voir l'explication" at bounding box center [1085, 99] width 99 height 12
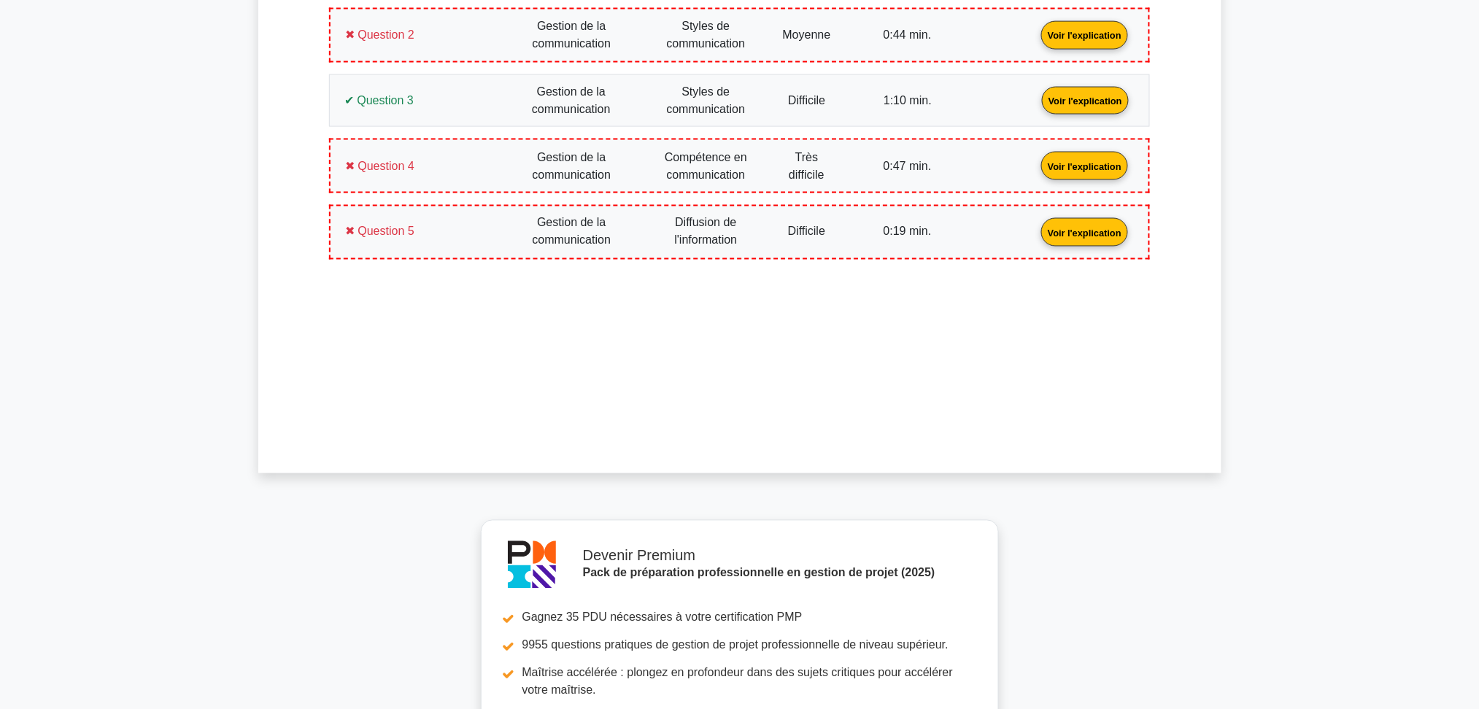
click at [1036, 168] on link "Voir l'explication" at bounding box center [1085, 165] width 99 height 12
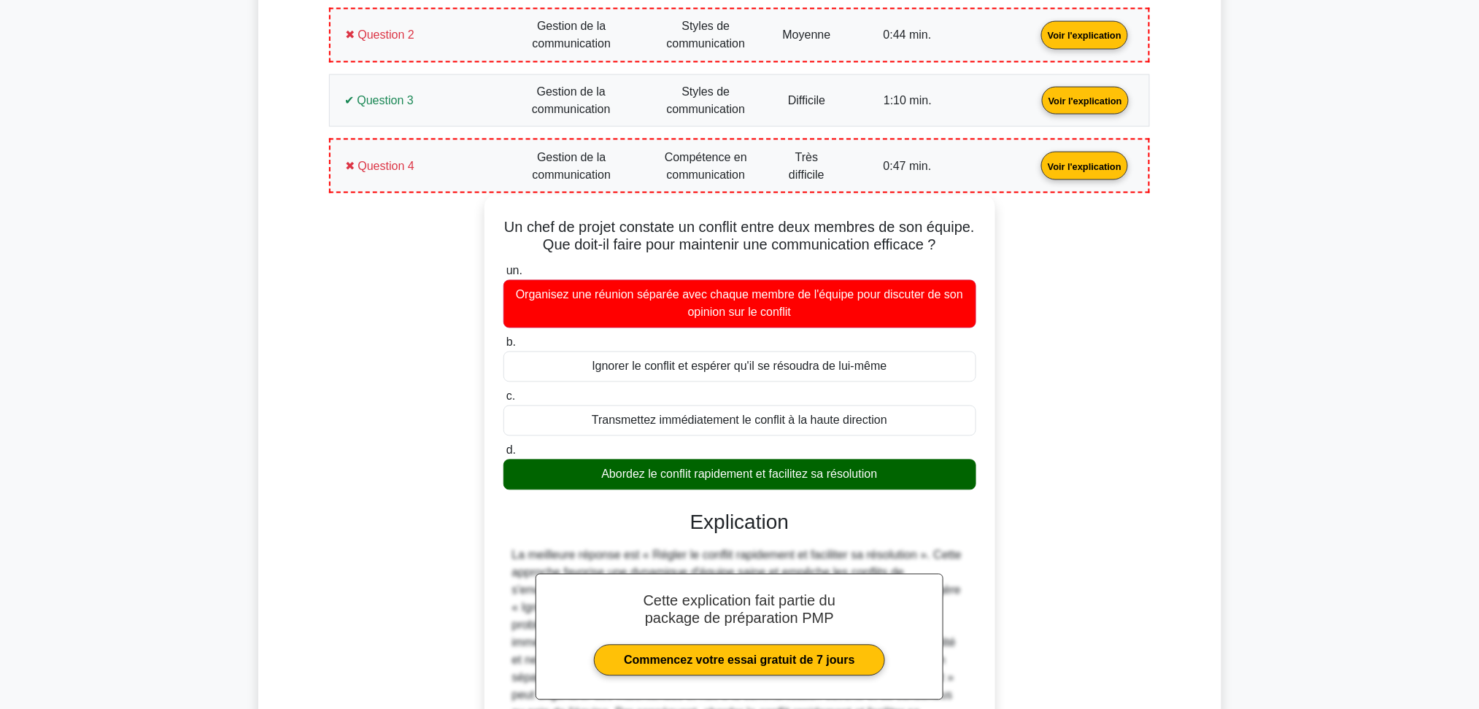
drag, startPoint x: 856, startPoint y: 455, endPoint x: 528, endPoint y: 220, distance: 404.3
click at [528, 220] on div "Un chef de projet constate un conflit entre deux membres de son équipe. Que doi…" at bounding box center [739, 517] width 499 height 632
copy div "Un chef de projet constate un conflit entre deux membres de son équipe. Que doi…"
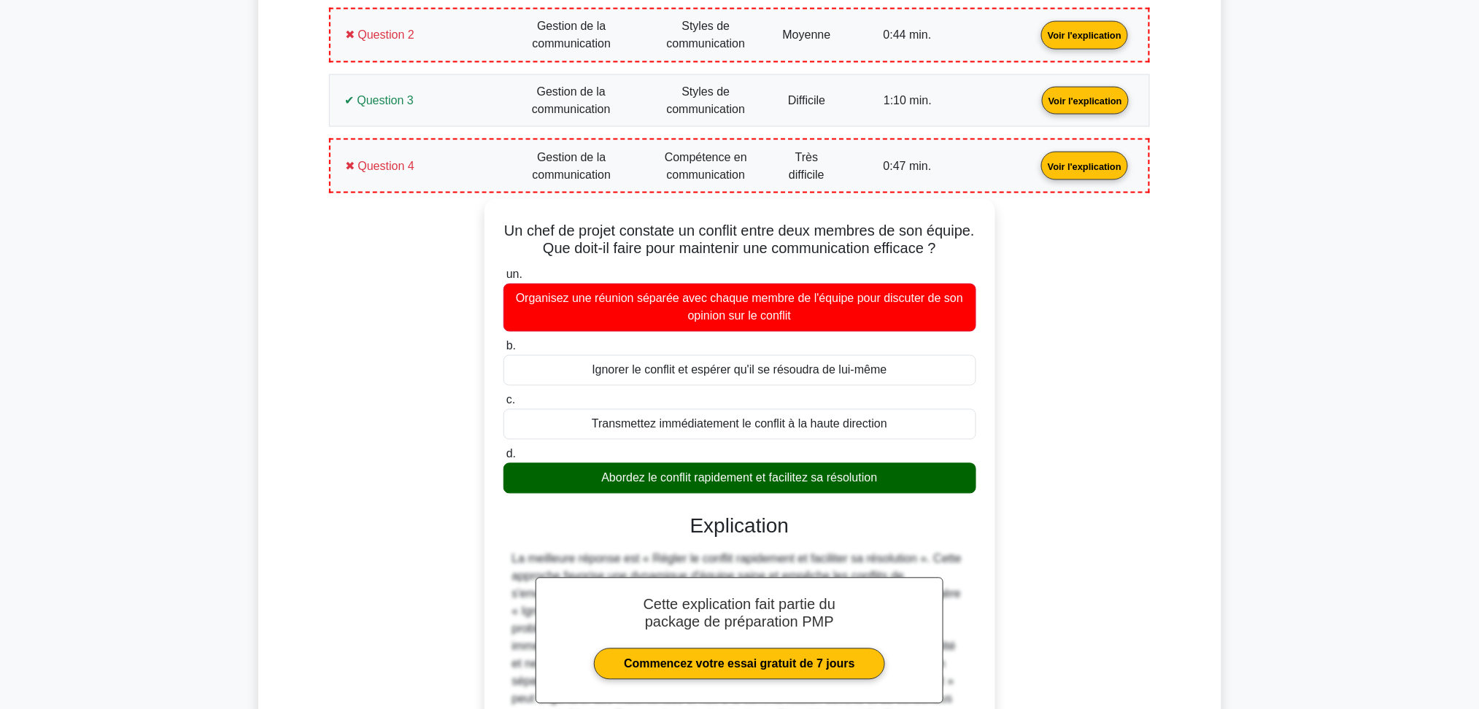
click at [240, 411] on main "Devenir Premium Pack de préparation professionnelle en gestion de projet (2025)…" at bounding box center [739, 432] width 1479 height 2372
click at [1036, 167] on link "Voir l'explication" at bounding box center [1085, 165] width 99 height 12
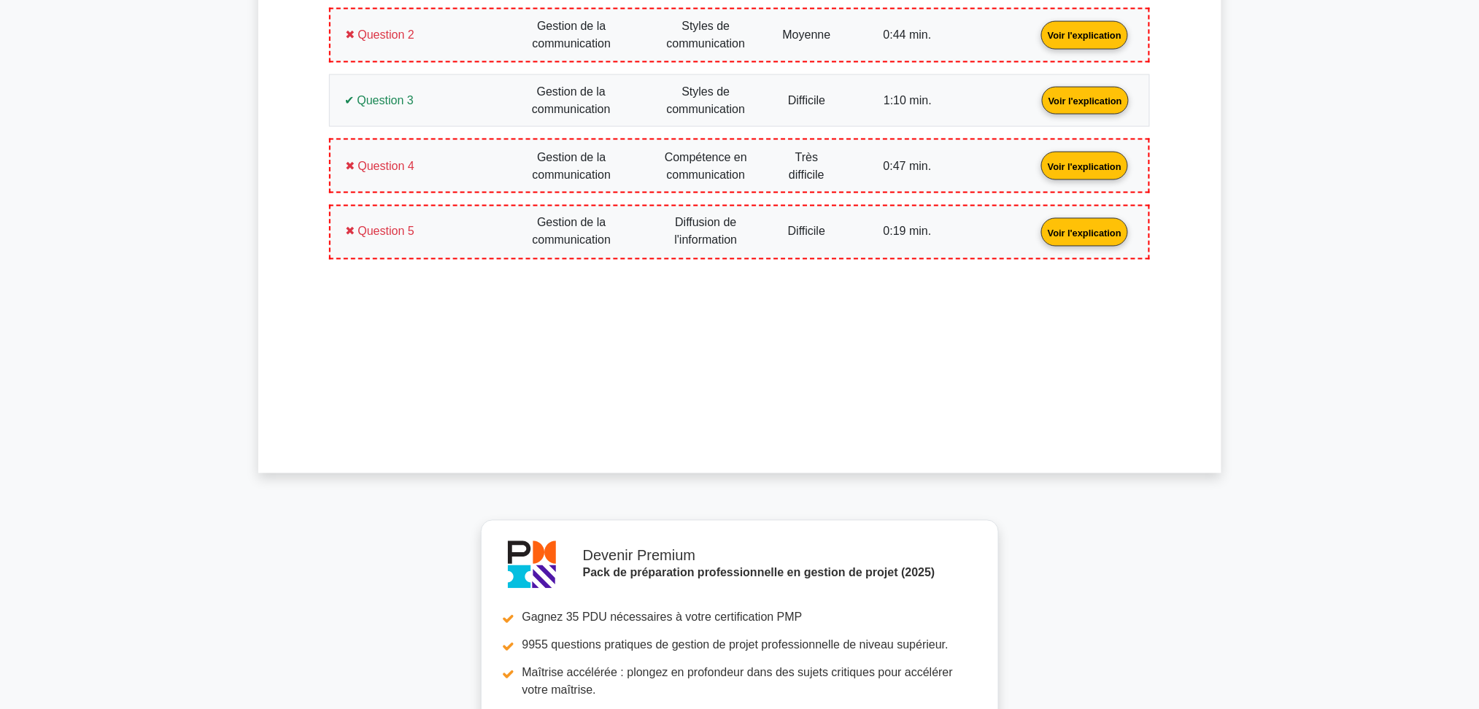
click at [1036, 234] on link "Voir l'explication" at bounding box center [1085, 232] width 99 height 12
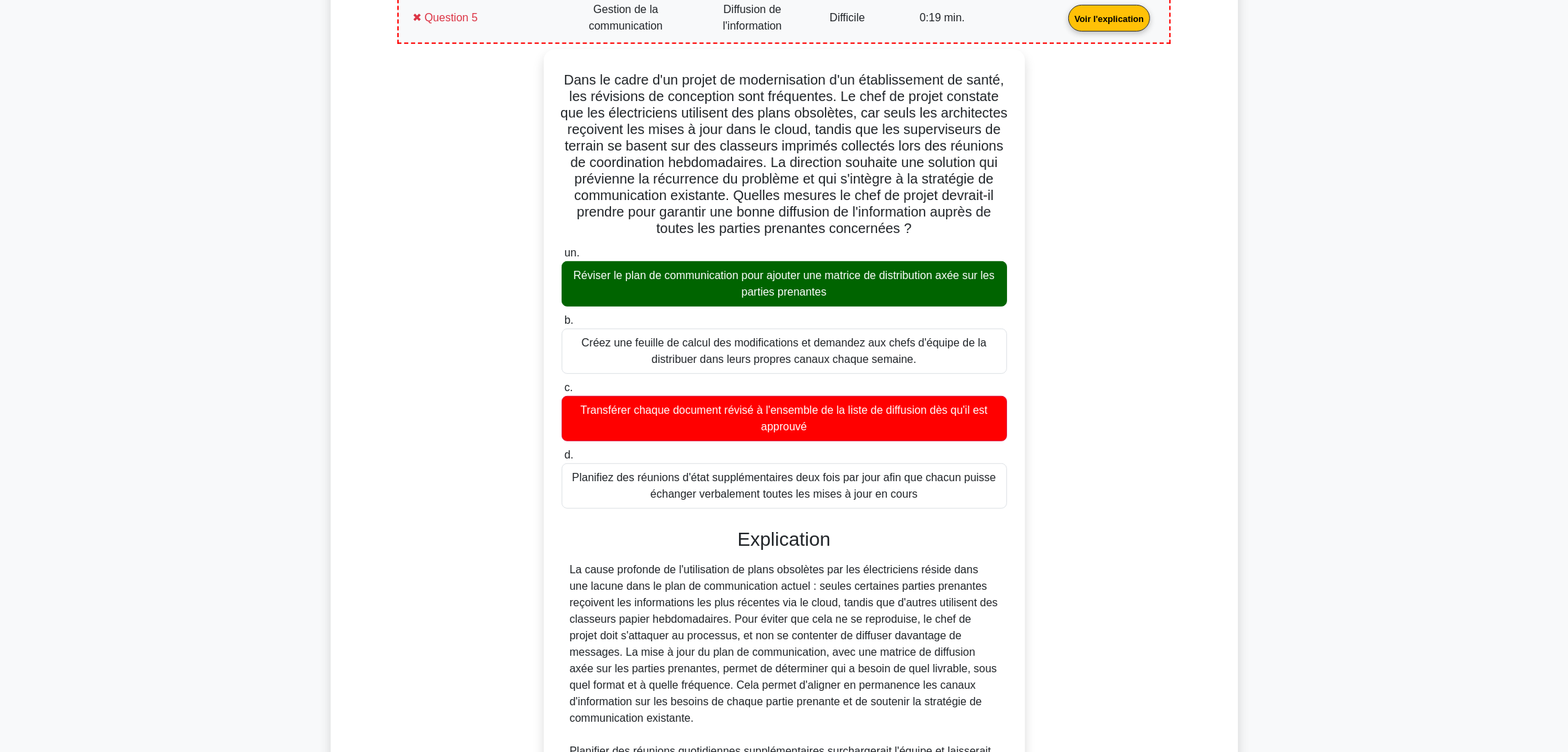
scroll to position [926, 0]
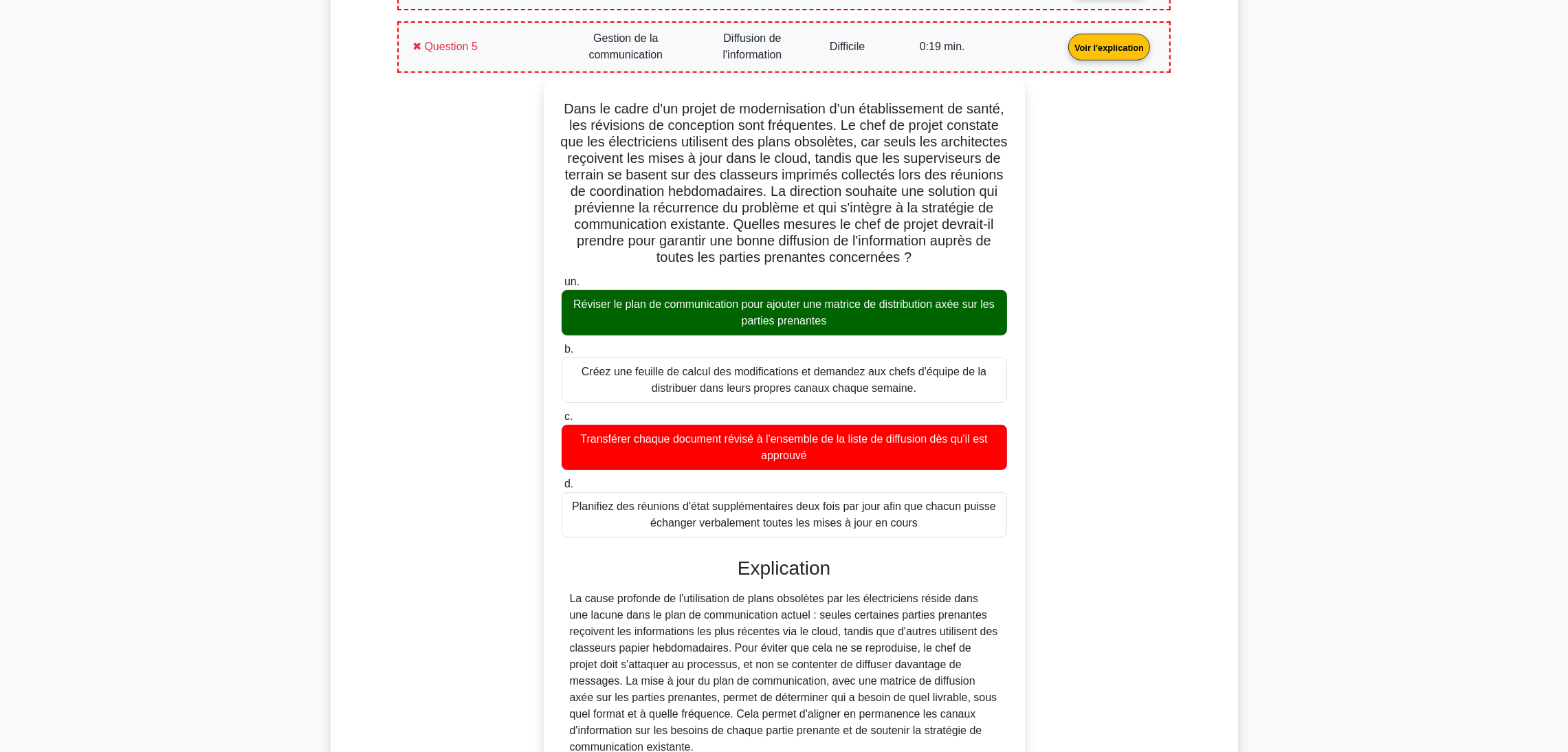
click at [1062, 41] on link "Voir l'explication" at bounding box center [1108, 46] width 93 height 11
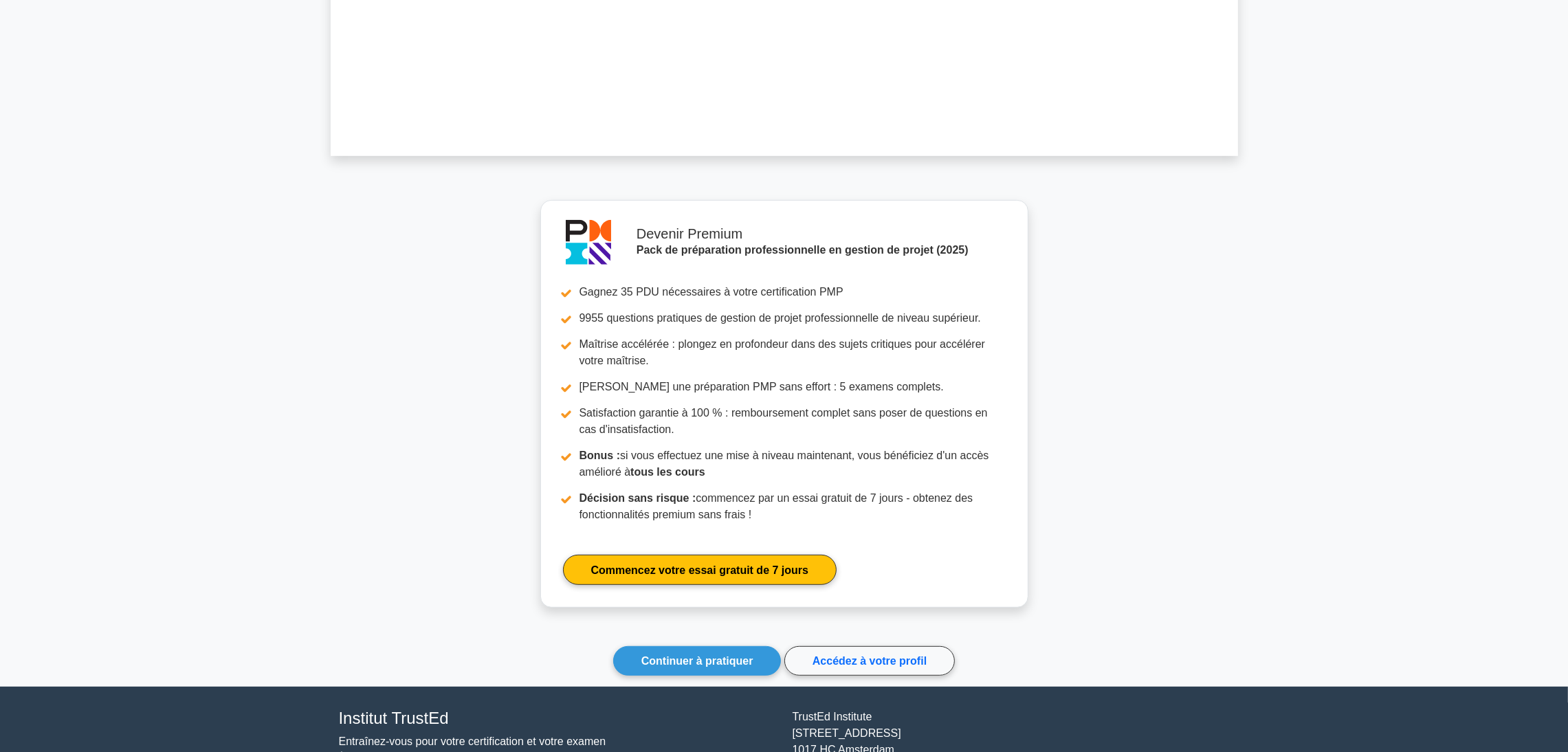
scroll to position [1132, 0]
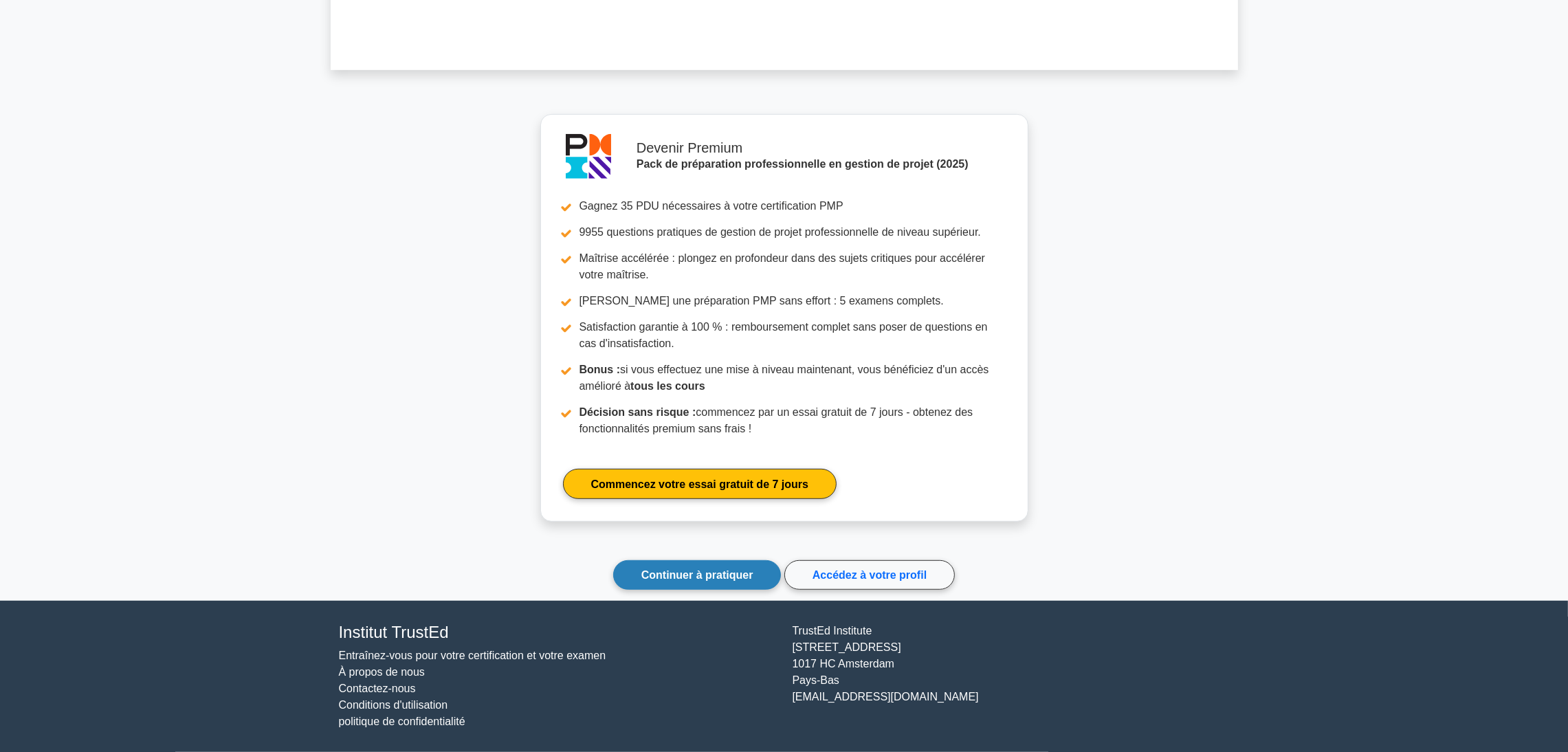
click at [687, 562] on link "Continuer à pratiquer" at bounding box center [697, 575] width 169 height 29
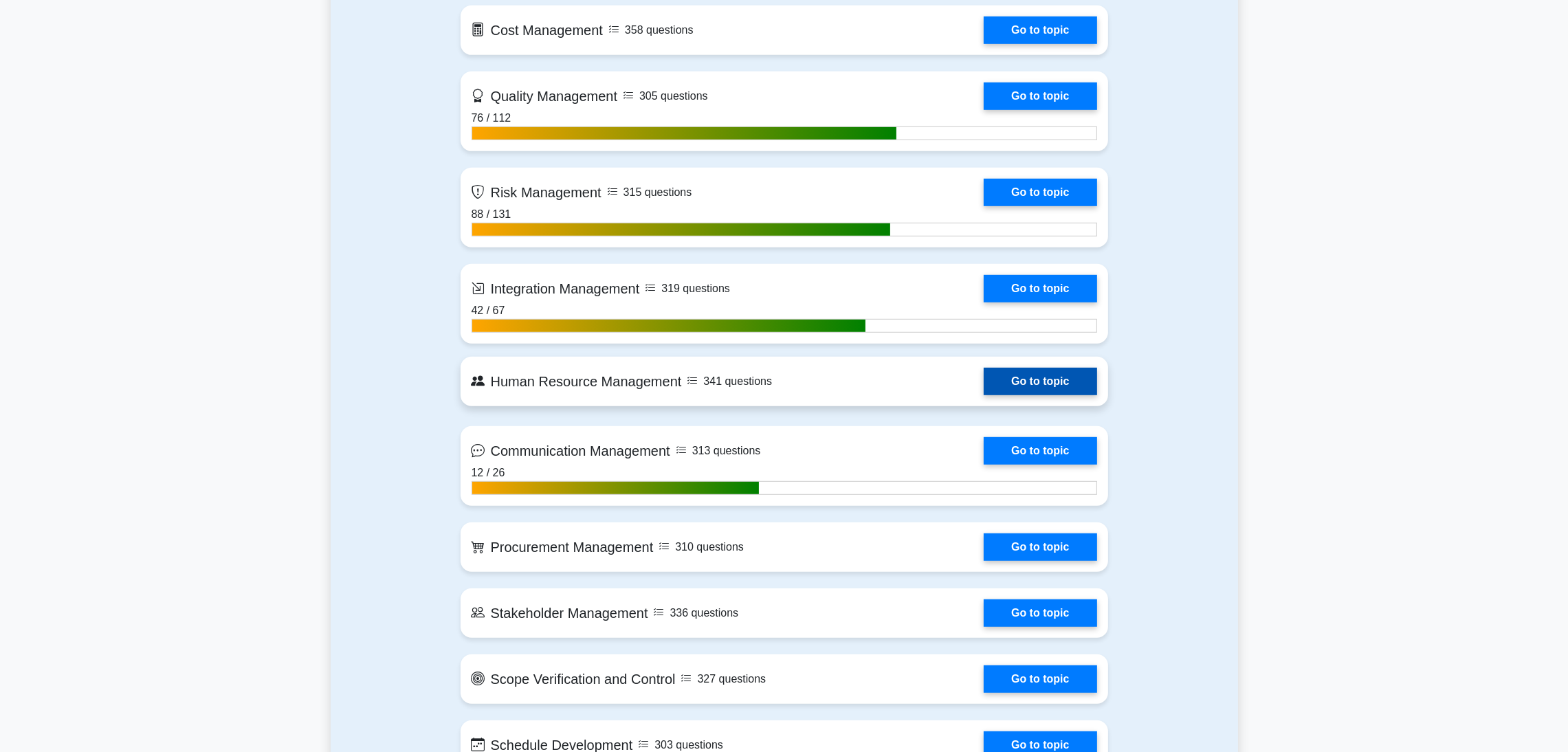
scroll to position [1445, 0]
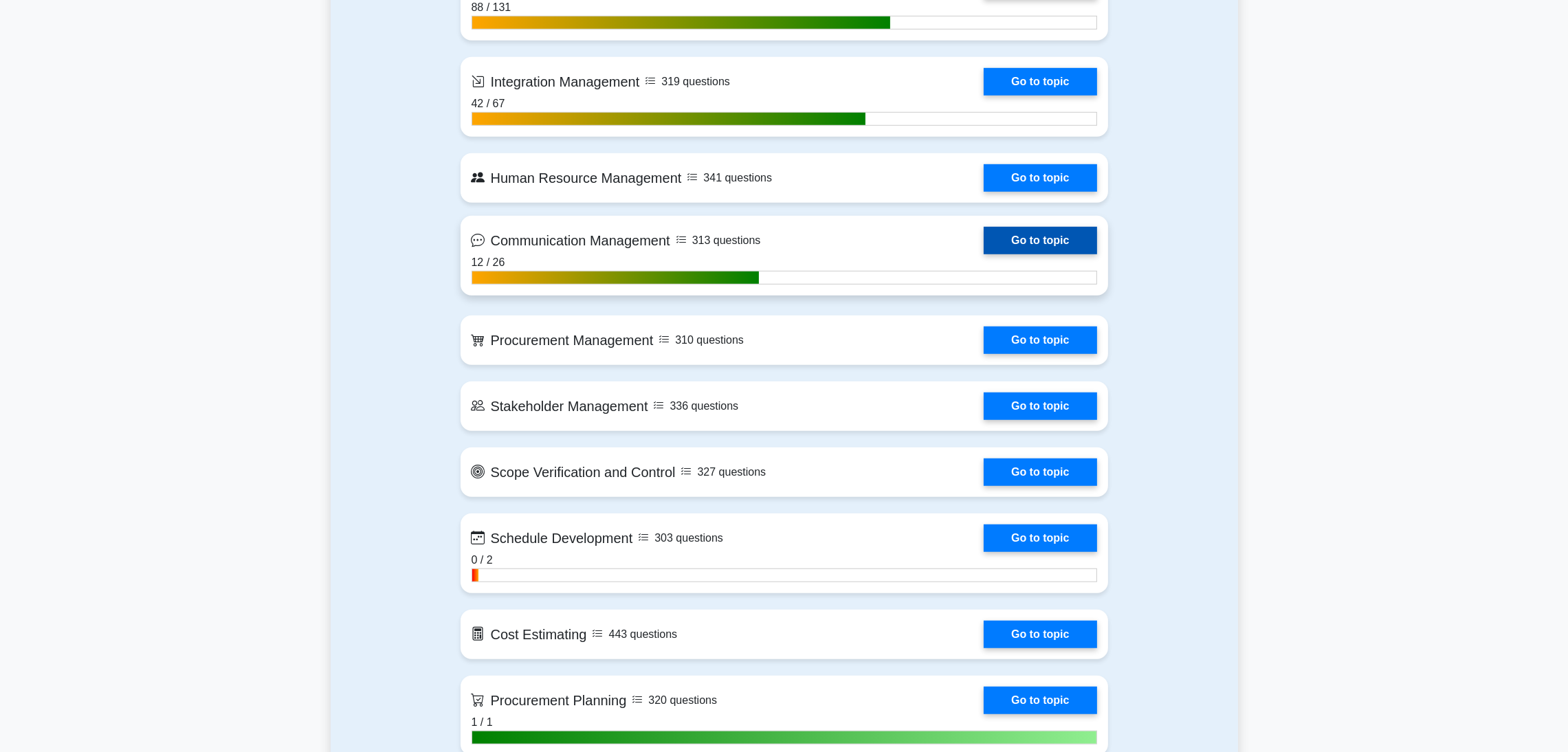
click at [1044, 244] on link "Go to topic" at bounding box center [1040, 240] width 113 height 27
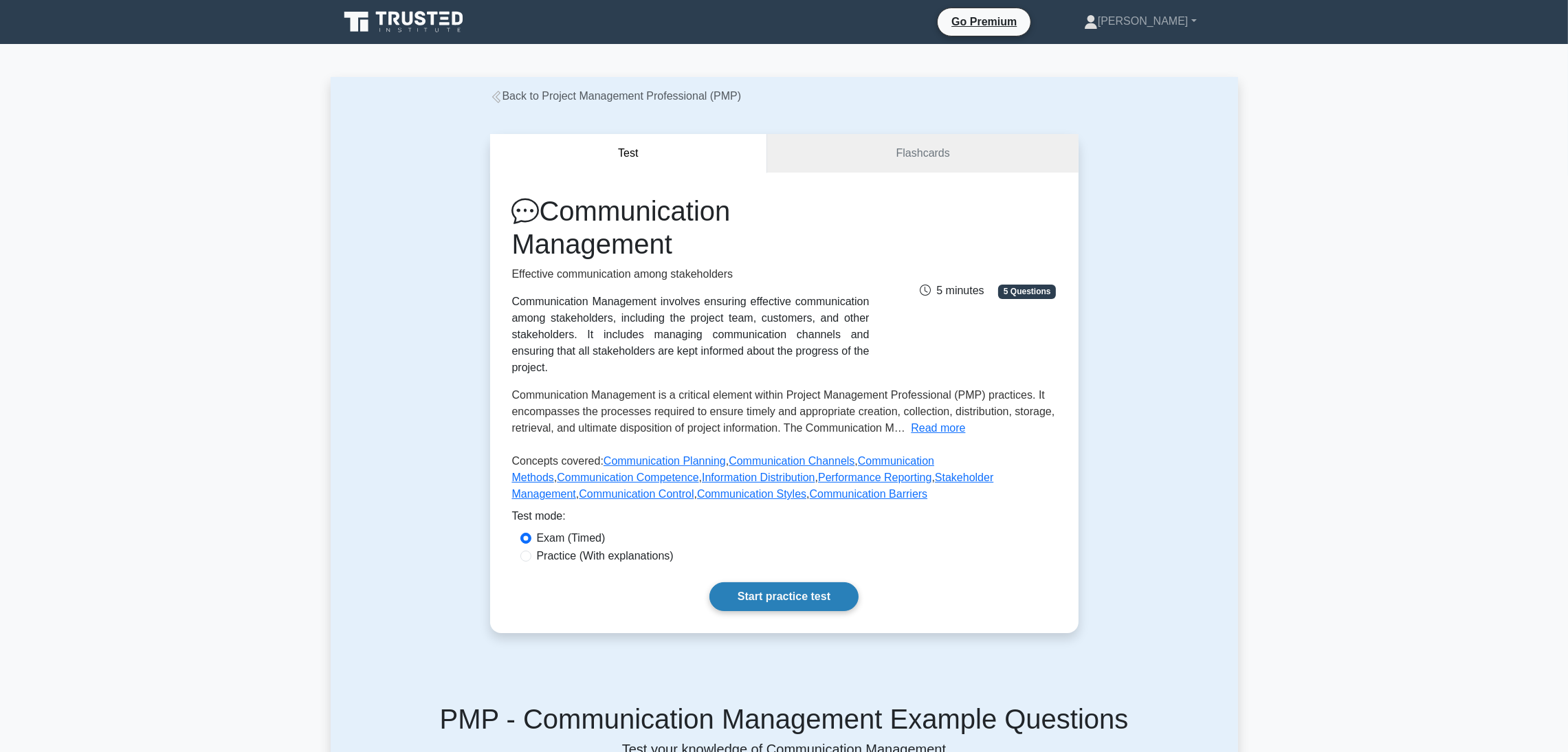
click at [800, 582] on link "Start practice test" at bounding box center [784, 597] width 149 height 29
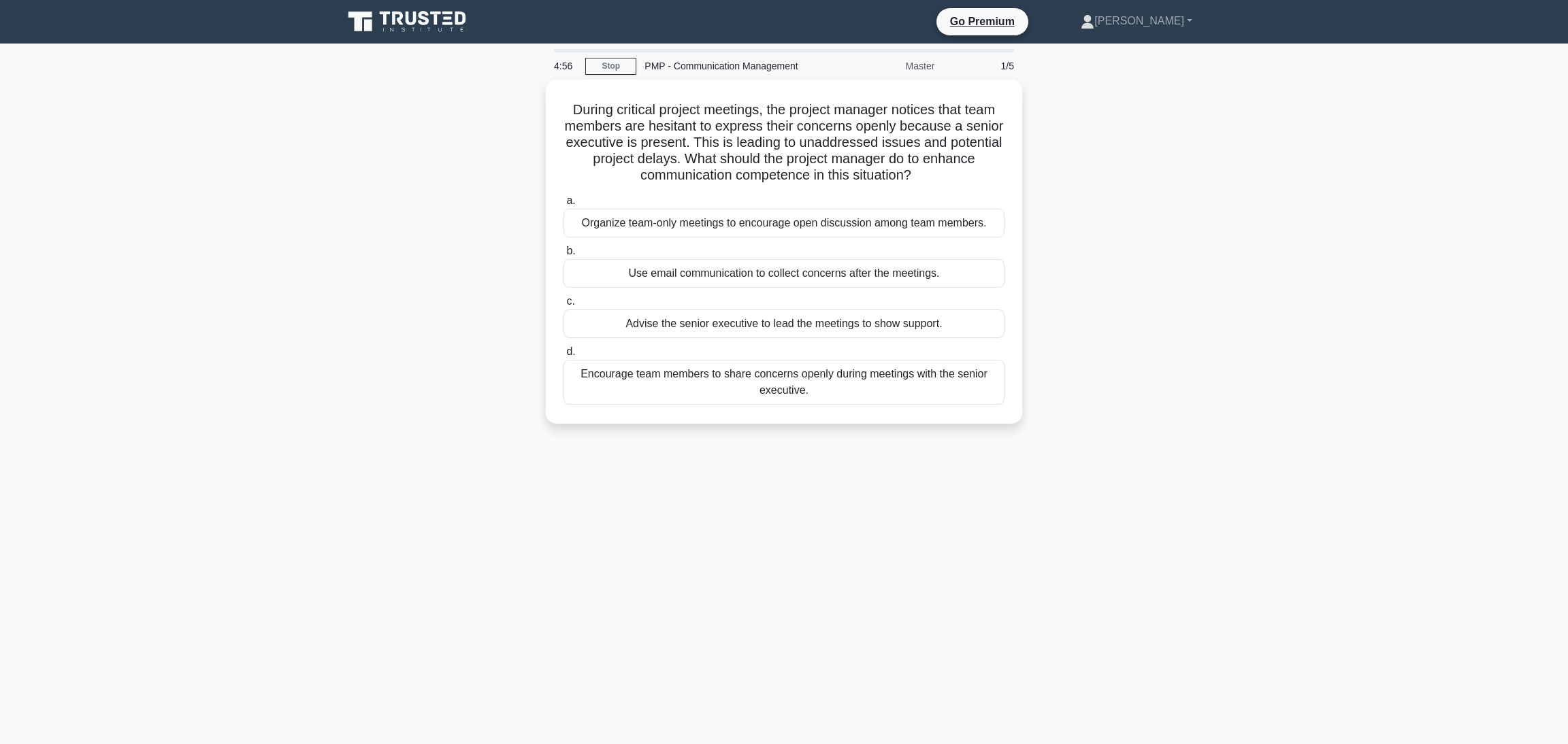
drag, startPoint x: 1195, startPoint y: 258, endPoint x: 1095, endPoint y: 277, distance: 101.8
click at [1195, 258] on div "During critical project meetings, the project manager notices that team members…" at bounding box center [783, 259] width 898 height 361
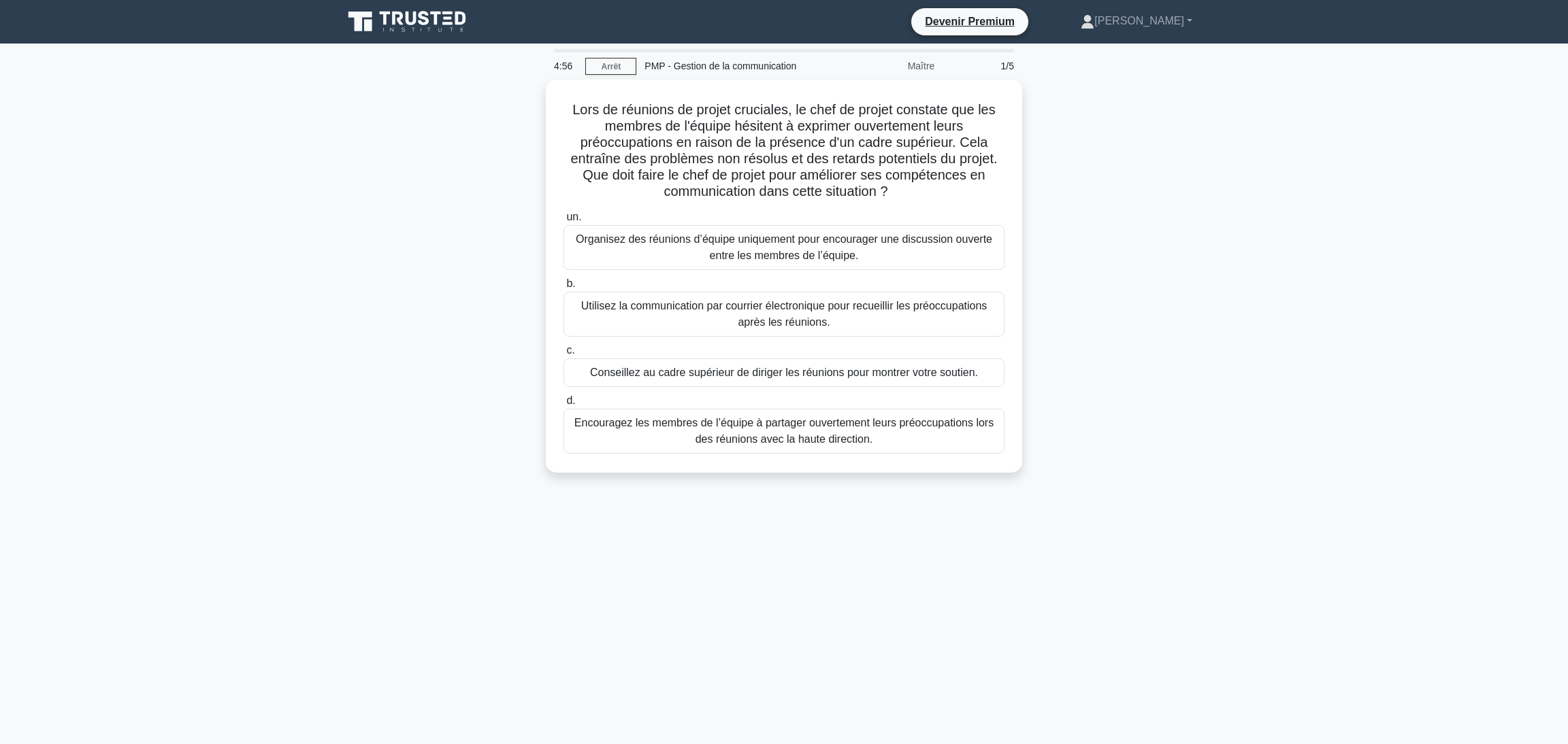
click at [438, 314] on div "Lors de réunions de projet cruciales, le chef de projet constate que les membre…" at bounding box center [783, 283] width 898 height 409
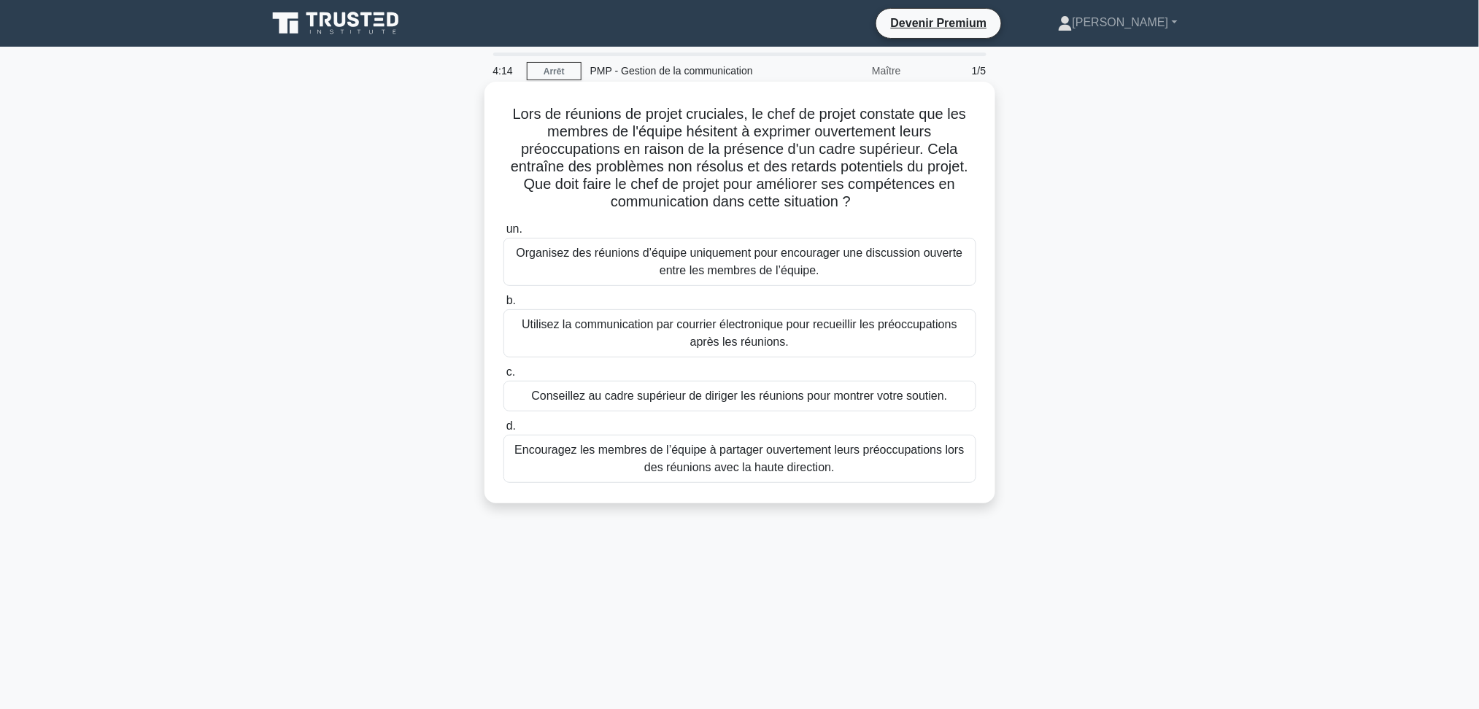
click at [659, 267] on font "Organisez des réunions d’équipe uniquement pour encourager une discussion ouver…" at bounding box center [740, 261] width 460 height 35
click at [504, 234] on input "un. Organisez des réunions d’équipe uniquement pour encourager une discussion o…" at bounding box center [504, 229] width 0 height 9
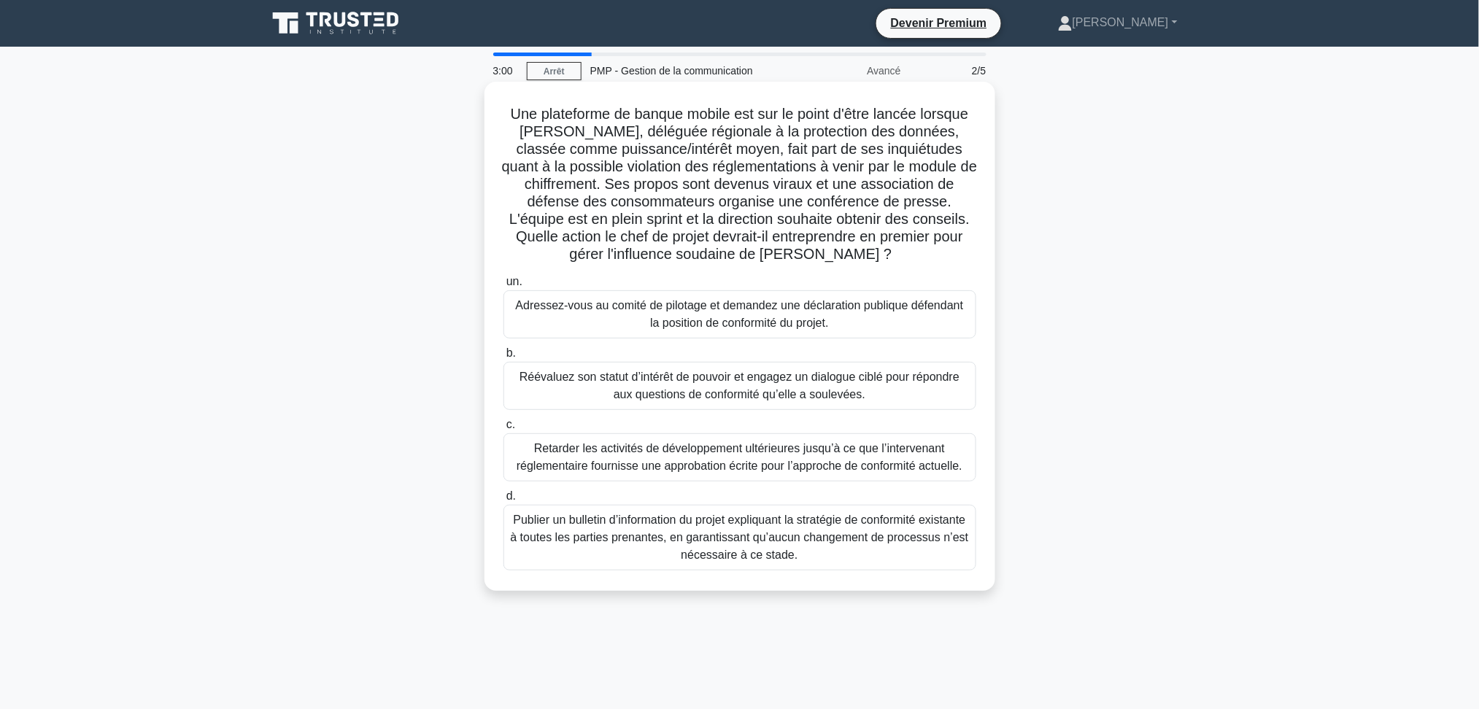
click at [684, 381] on font "Réévaluez son statut d’intérêt de pouvoir et engagez un dialogue ciblé pour rép…" at bounding box center [740, 386] width 440 height 30
click at [504, 358] on input "b. Réévaluez son statut d’intérêt de pouvoir et engagez un dialogue ciblé pour …" at bounding box center [504, 353] width 0 height 9
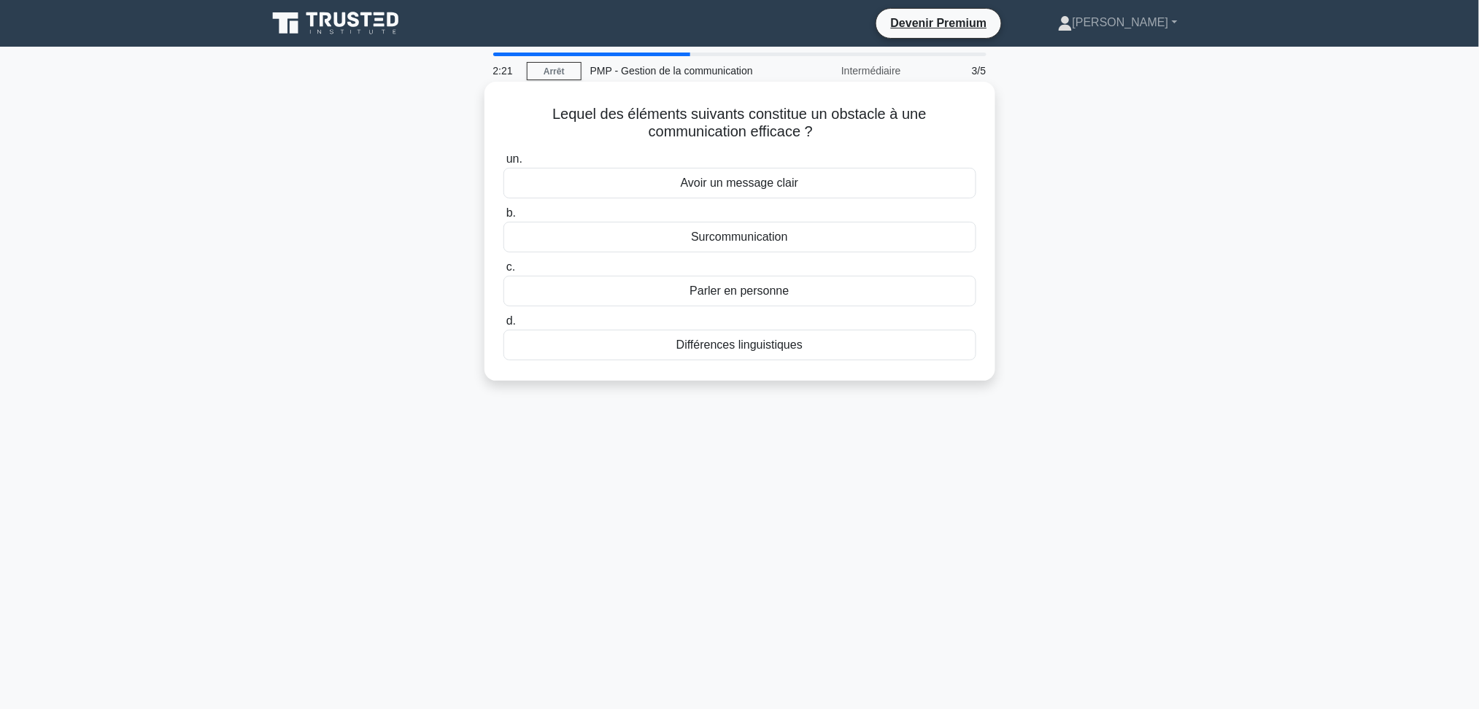
click at [769, 351] on font "Différences linguistiques" at bounding box center [740, 345] width 126 height 12
click at [504, 326] on input "d. Différences linguistiques" at bounding box center [504, 321] width 0 height 9
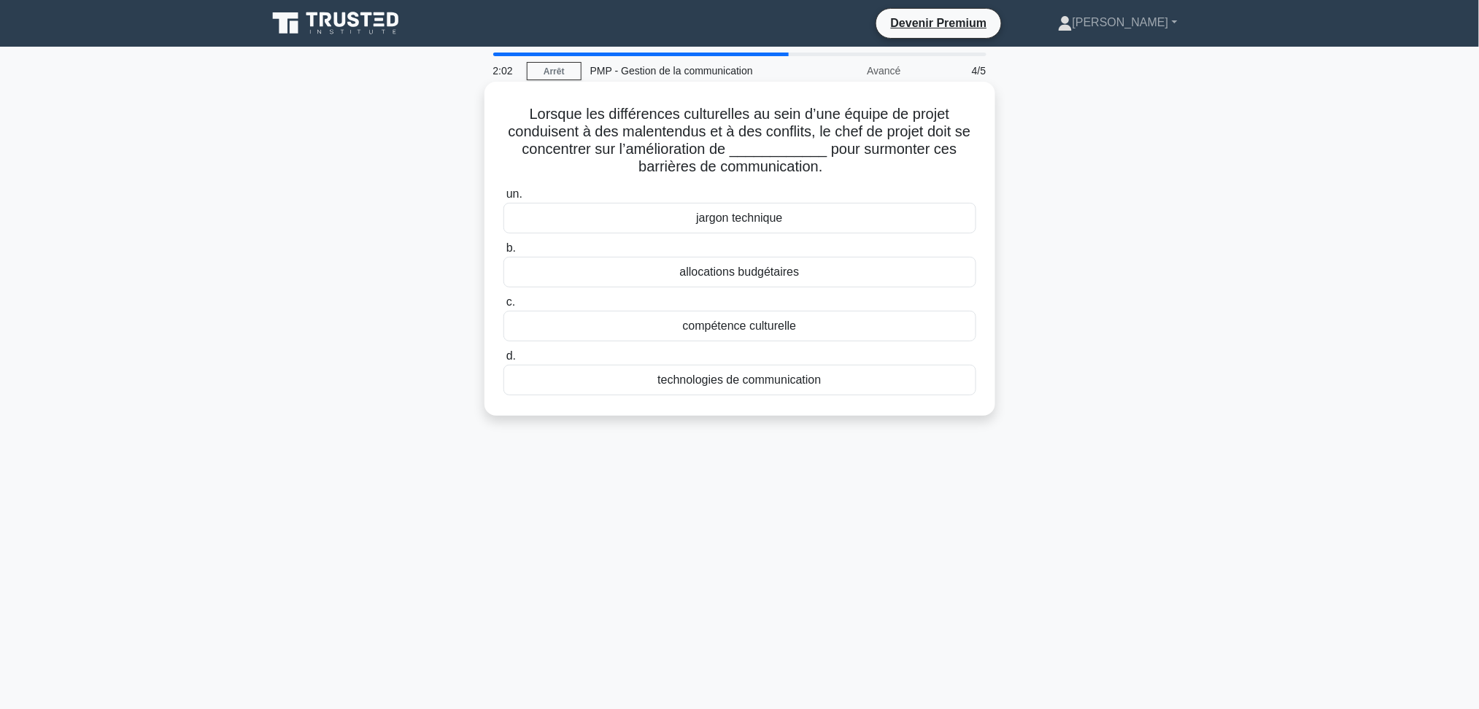
click at [743, 323] on font "compétence culturelle" at bounding box center [740, 326] width 114 height 12
click at [504, 307] on input "c. compétence culturelle" at bounding box center [504, 302] width 0 height 9
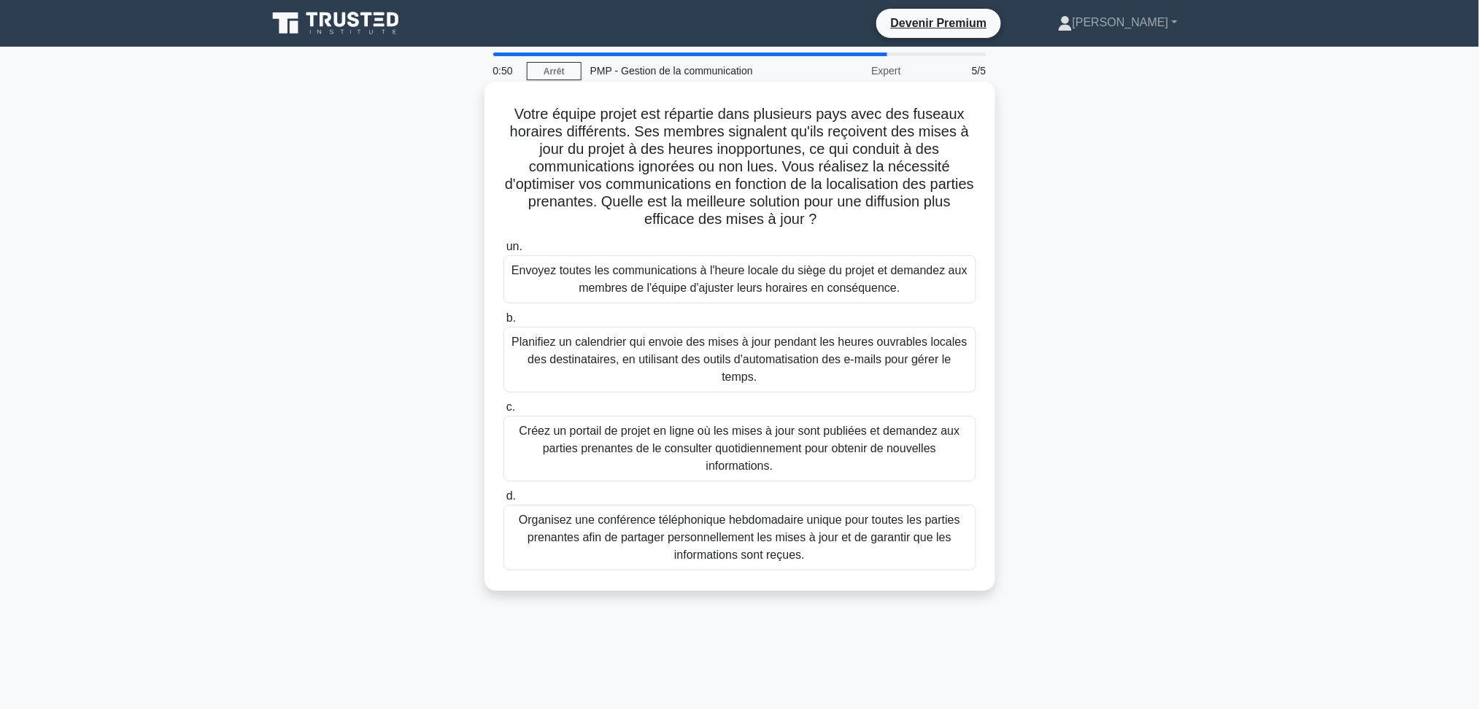
click at [671, 447] on font "Créez un portail de projet en ligne où les mises à jour sont publiées et demand…" at bounding box center [740, 448] width 441 height 47
click at [504, 412] on input "c. Créez un portail de projet en ligne où les mises à jour sont publiées et dem…" at bounding box center [504, 407] width 0 height 9
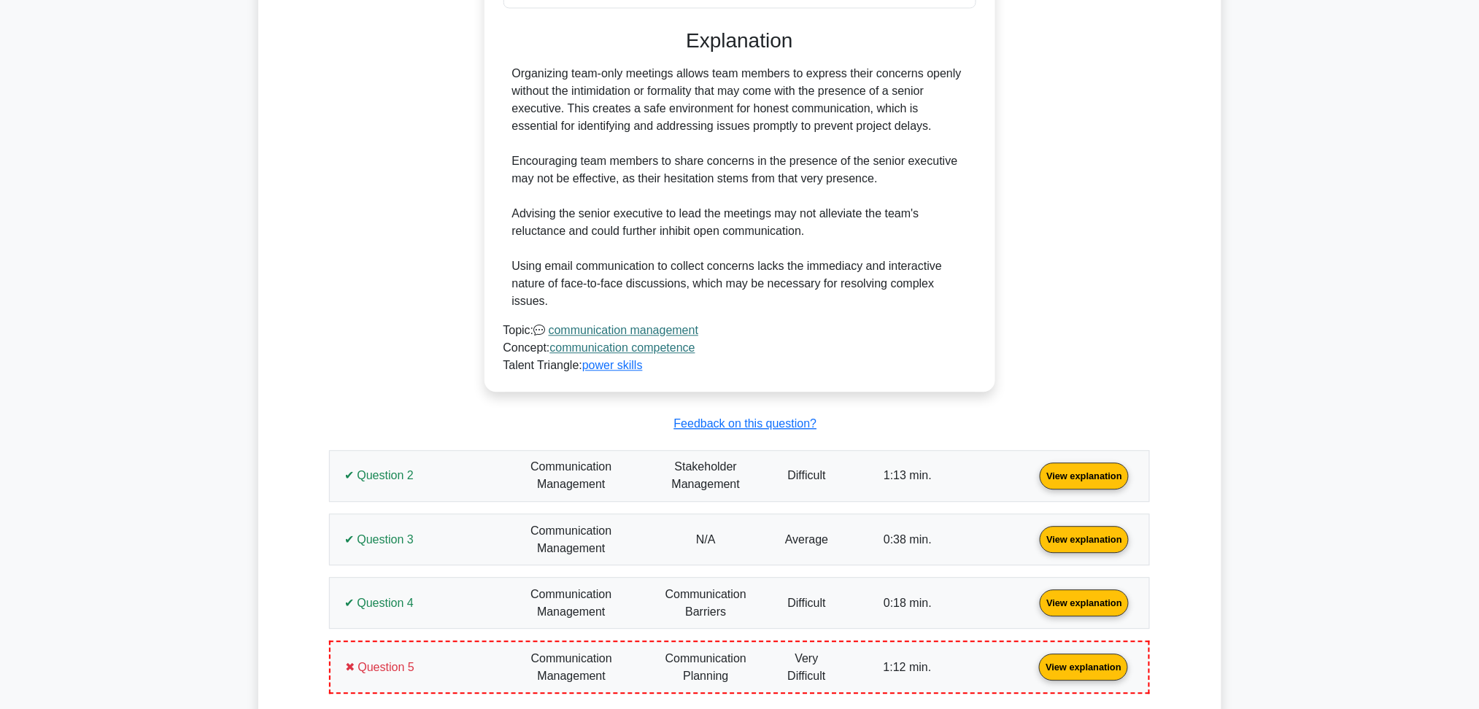
scroll to position [584, 0]
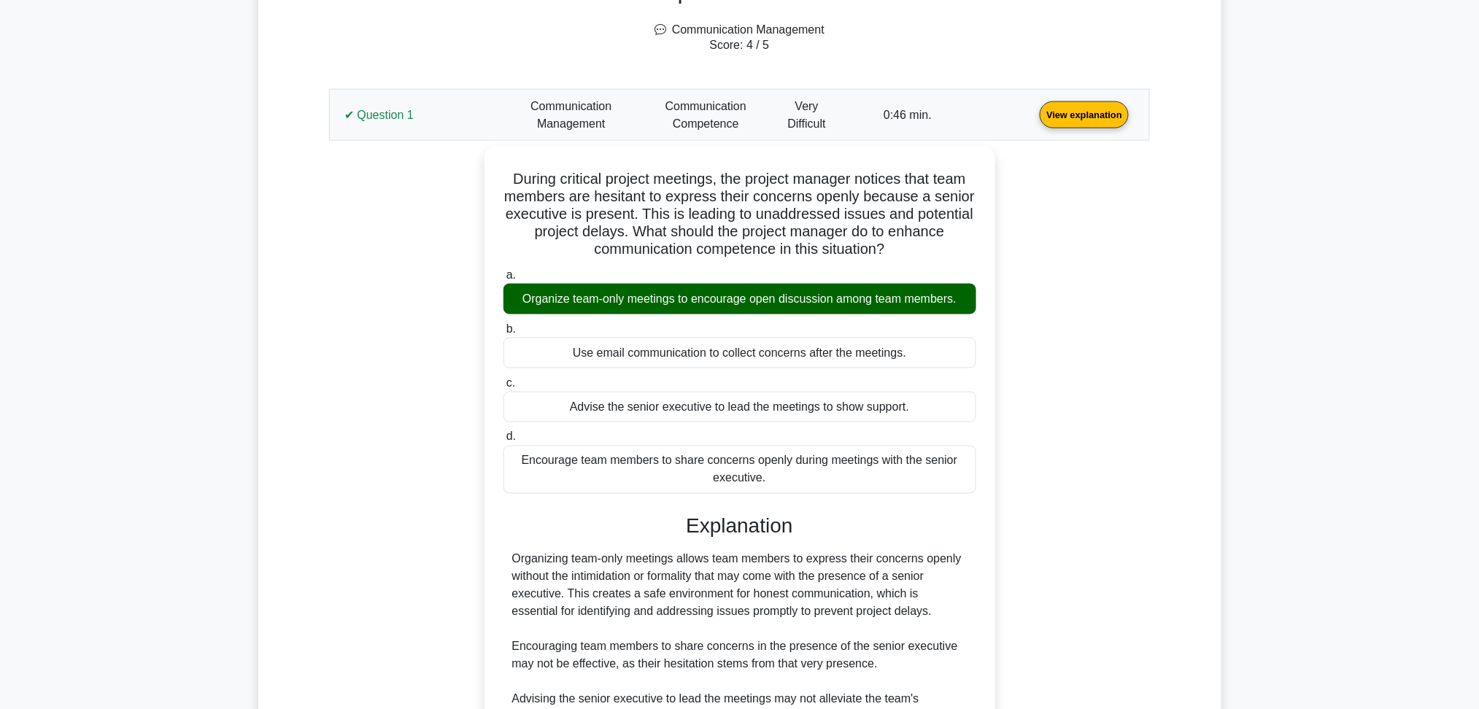
click at [1034, 108] on link "View explanation" at bounding box center [1084, 114] width 101 height 12
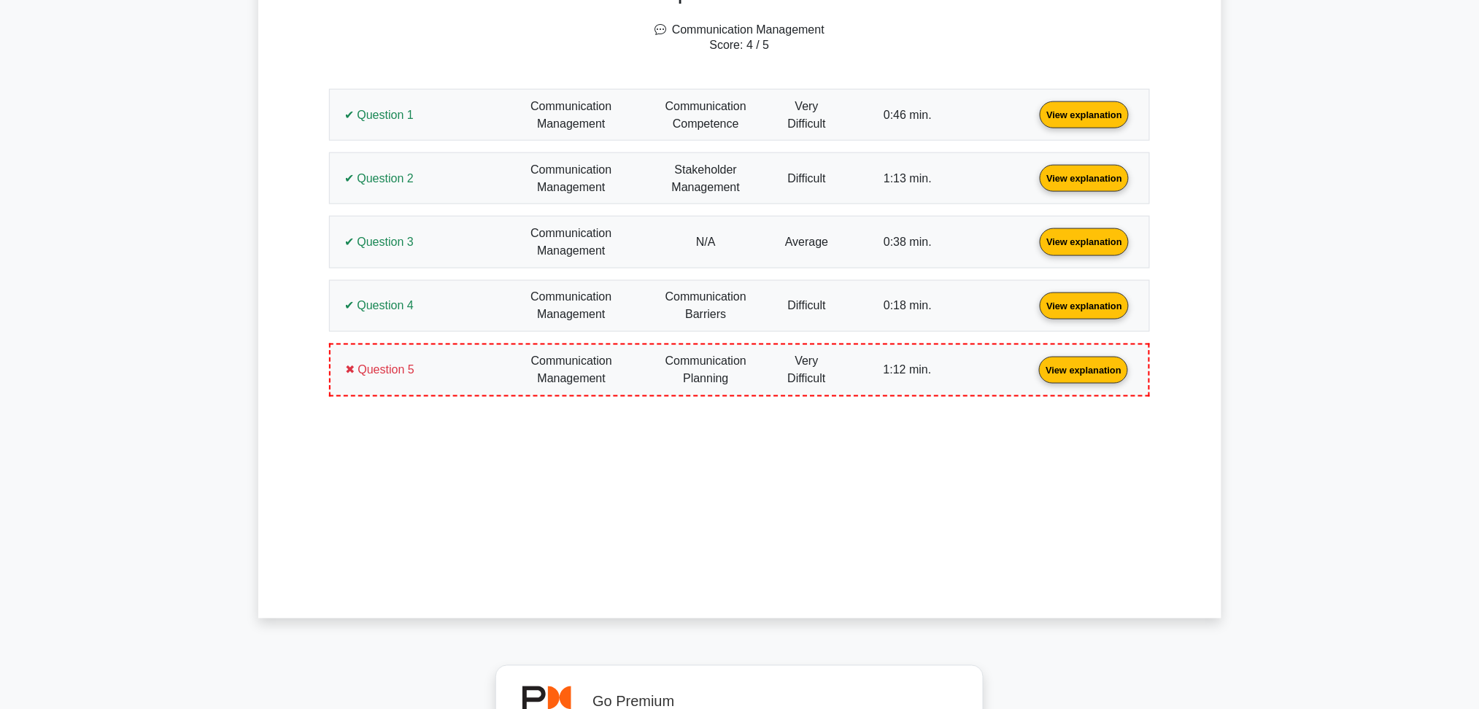
click at [1034, 120] on link "View explanation" at bounding box center [1084, 114] width 101 height 12
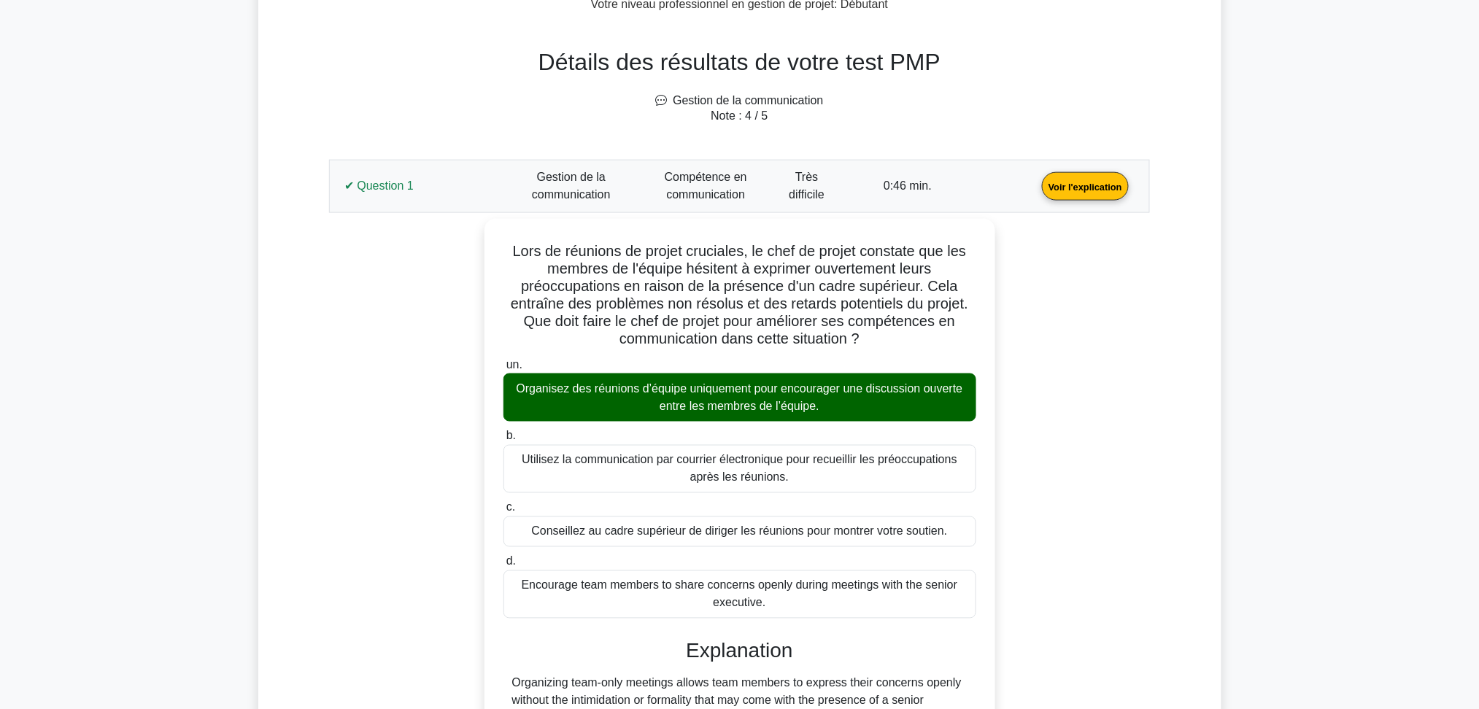
scroll to position [655, 0]
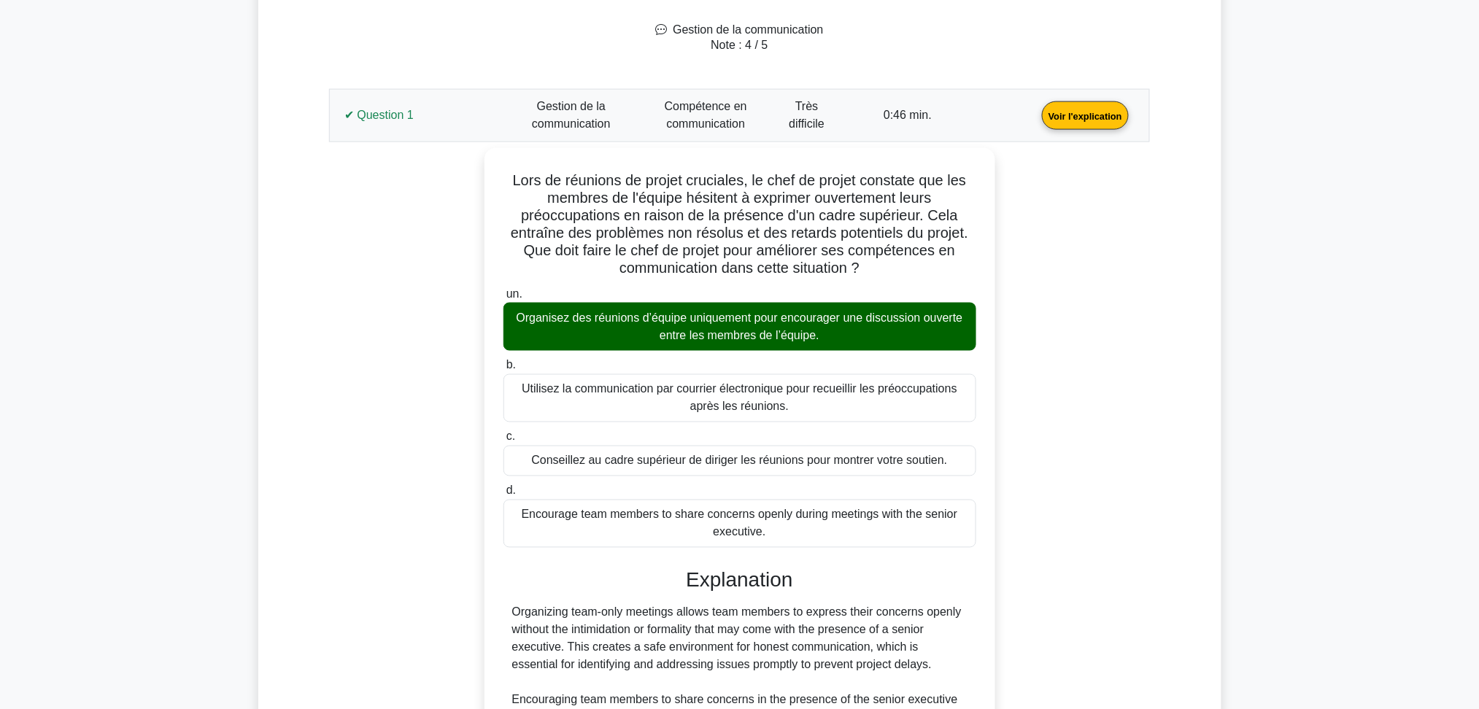
click at [1158, 322] on div "Question 1 View explanation ✔ Question 1 un." at bounding box center [739, 668] width 839 height 1192
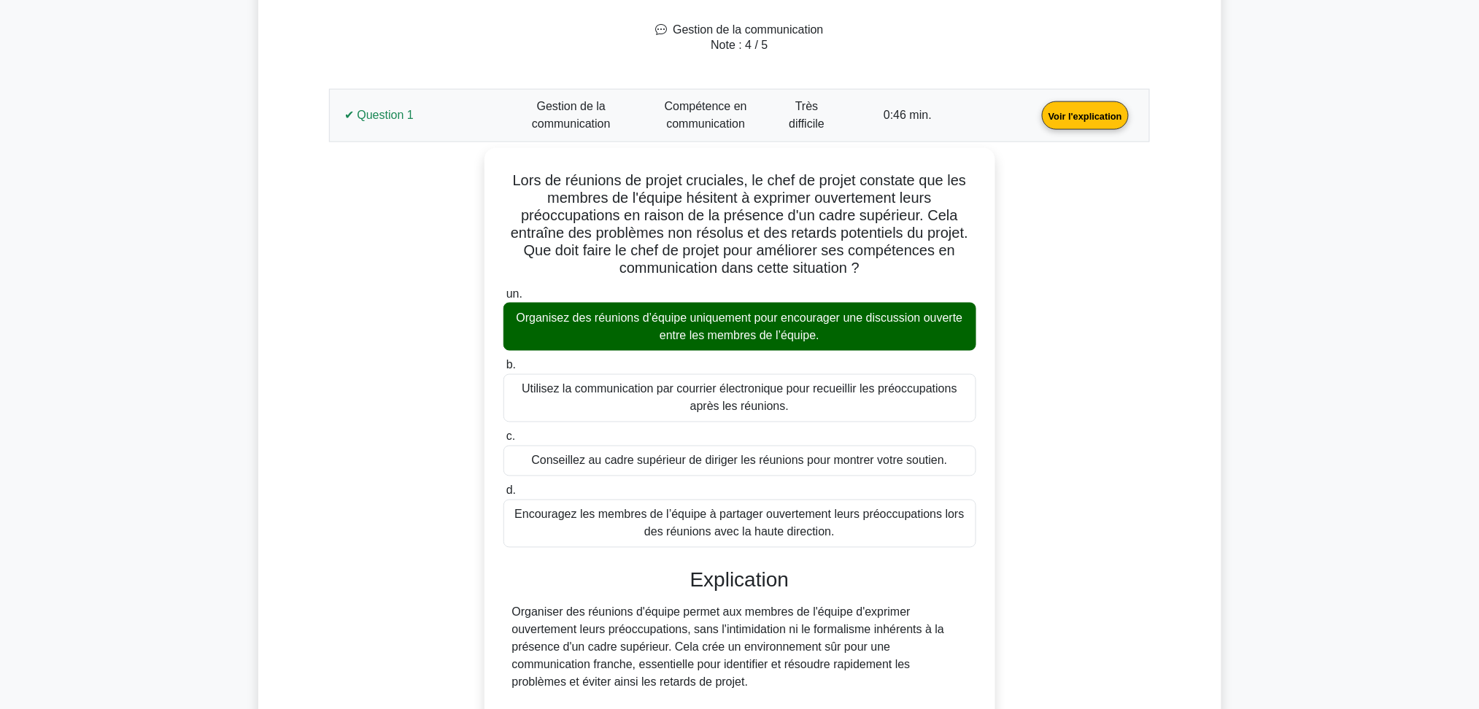
click at [1036, 115] on link "Voir l'explication" at bounding box center [1085, 115] width 99 height 12
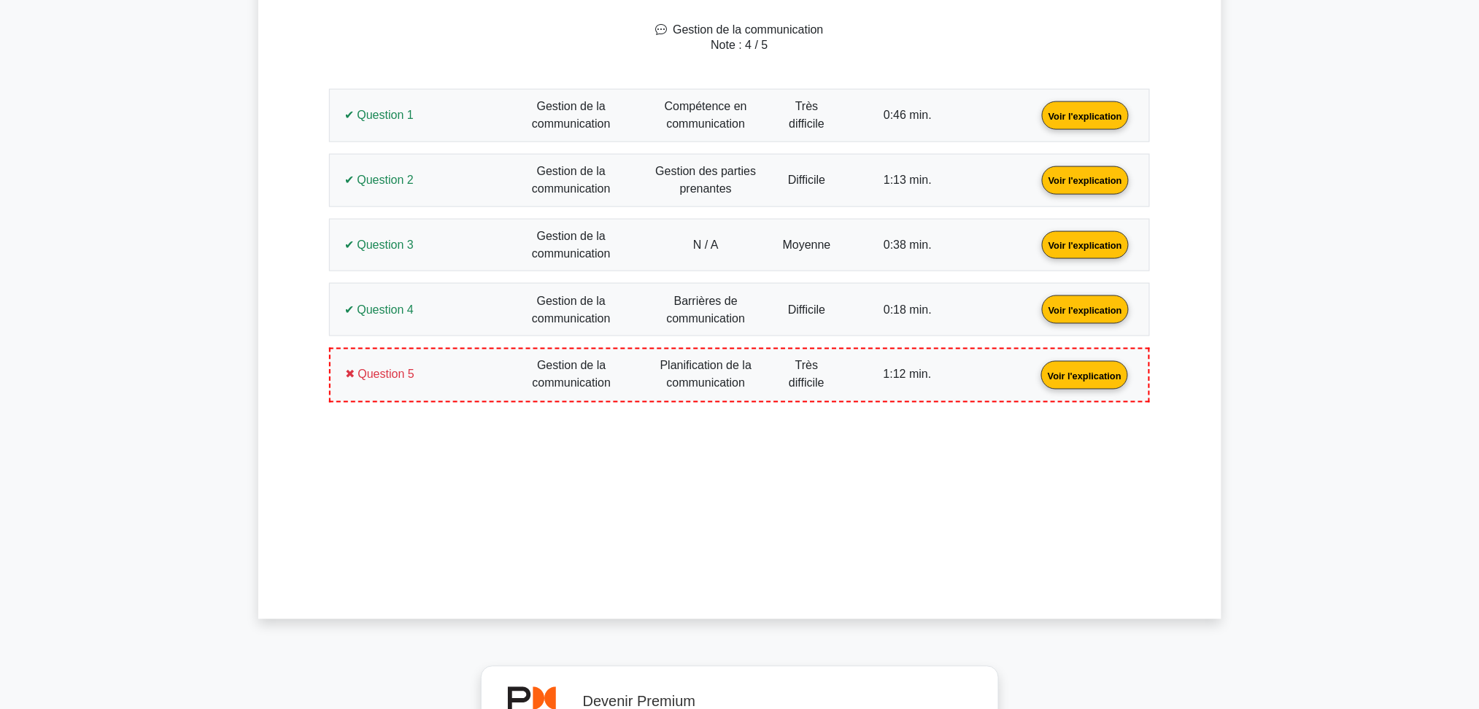
click at [1036, 178] on link "Voir l'explication" at bounding box center [1085, 179] width 99 height 12
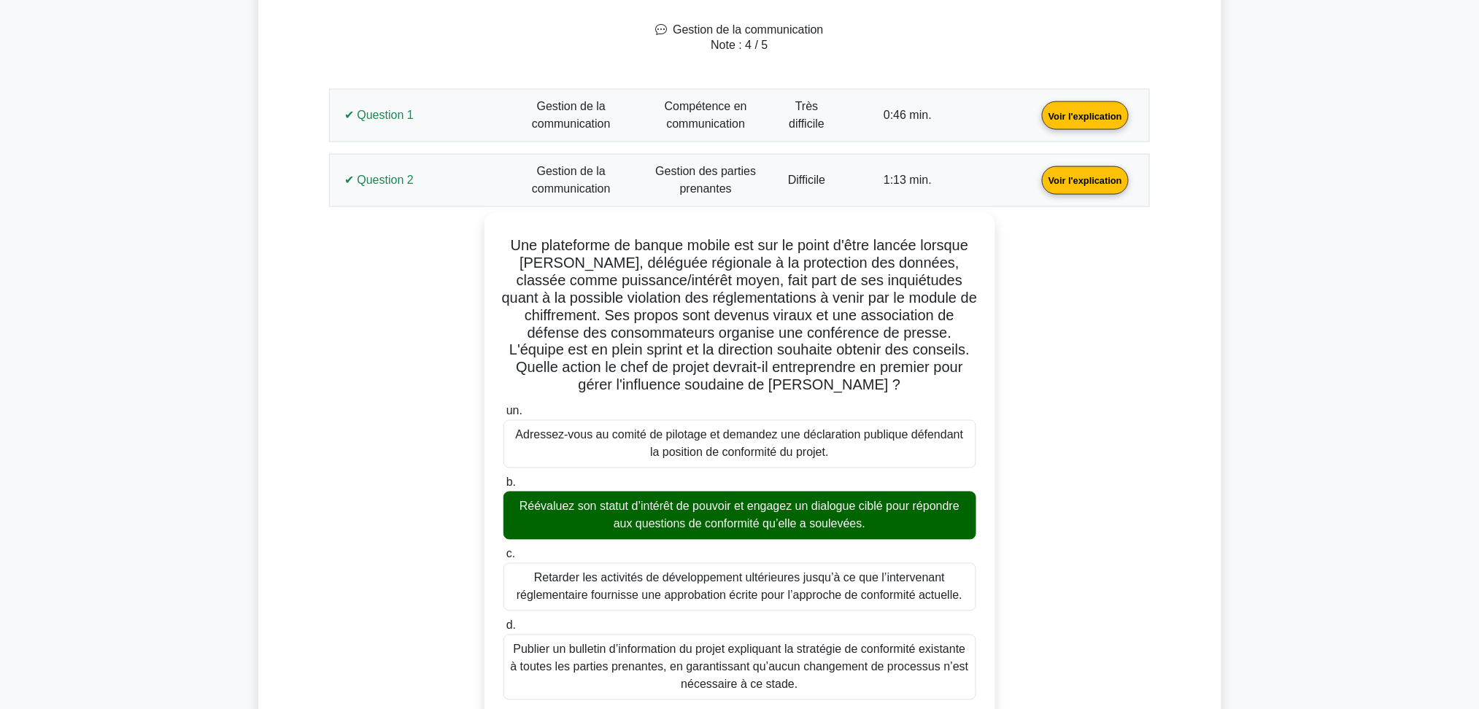
click at [1036, 184] on link "Voir l'explication" at bounding box center [1085, 179] width 99 height 12
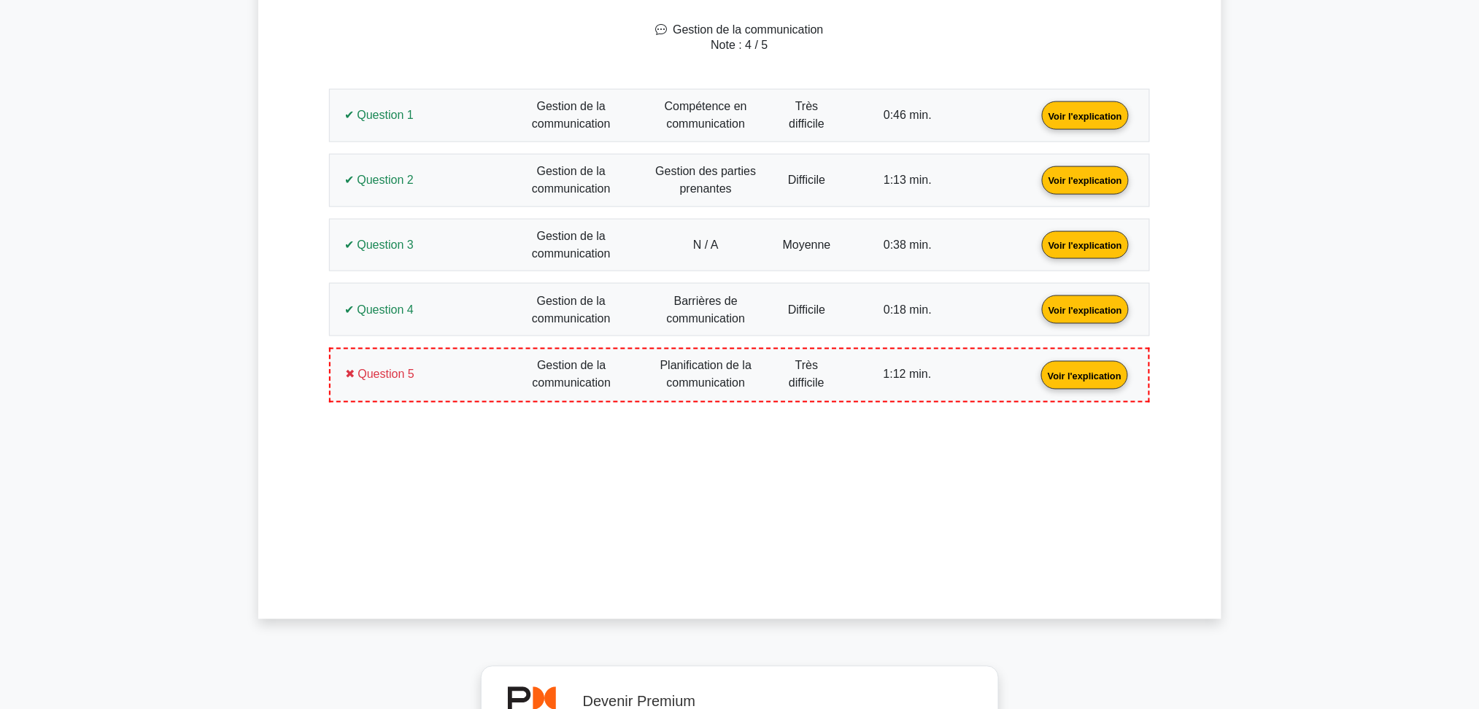
click at [1036, 238] on link "Voir l'explication" at bounding box center [1085, 244] width 99 height 12
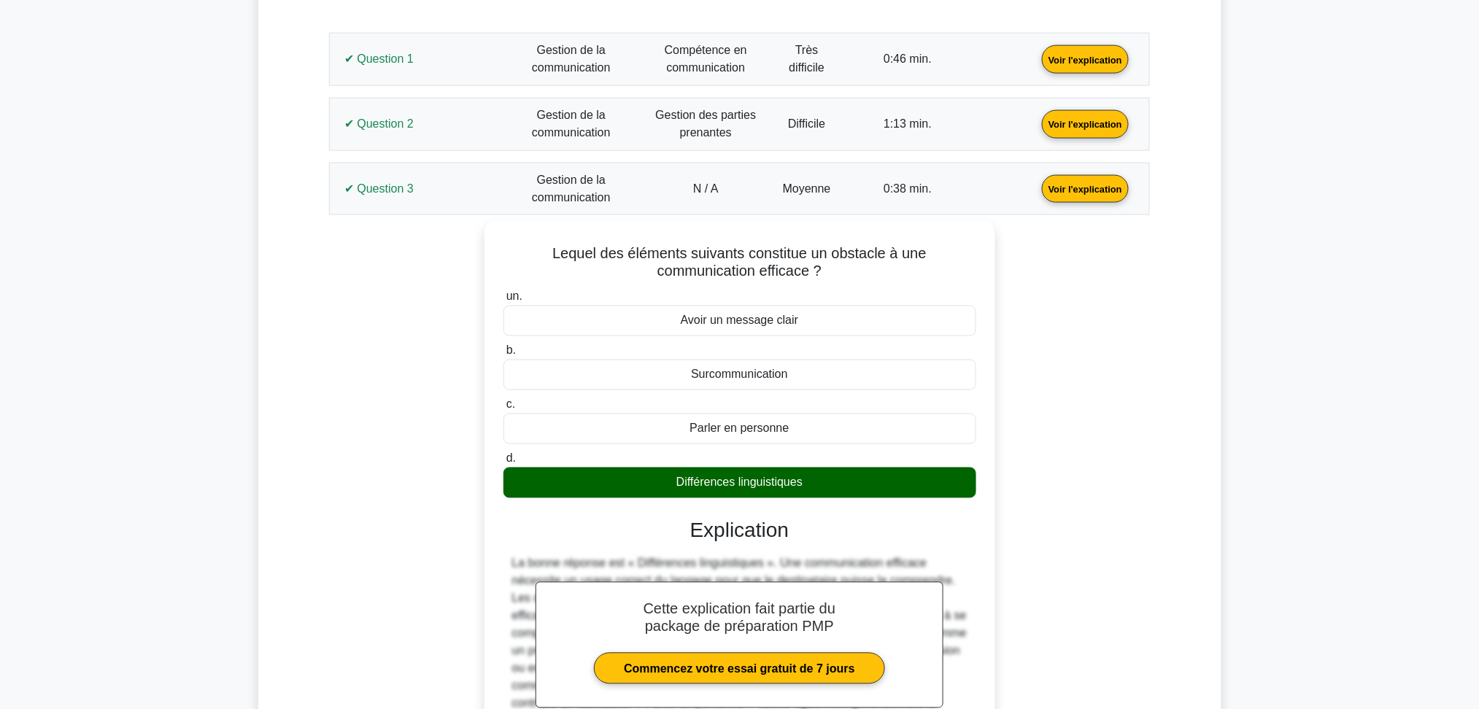
scroll to position [752, 0]
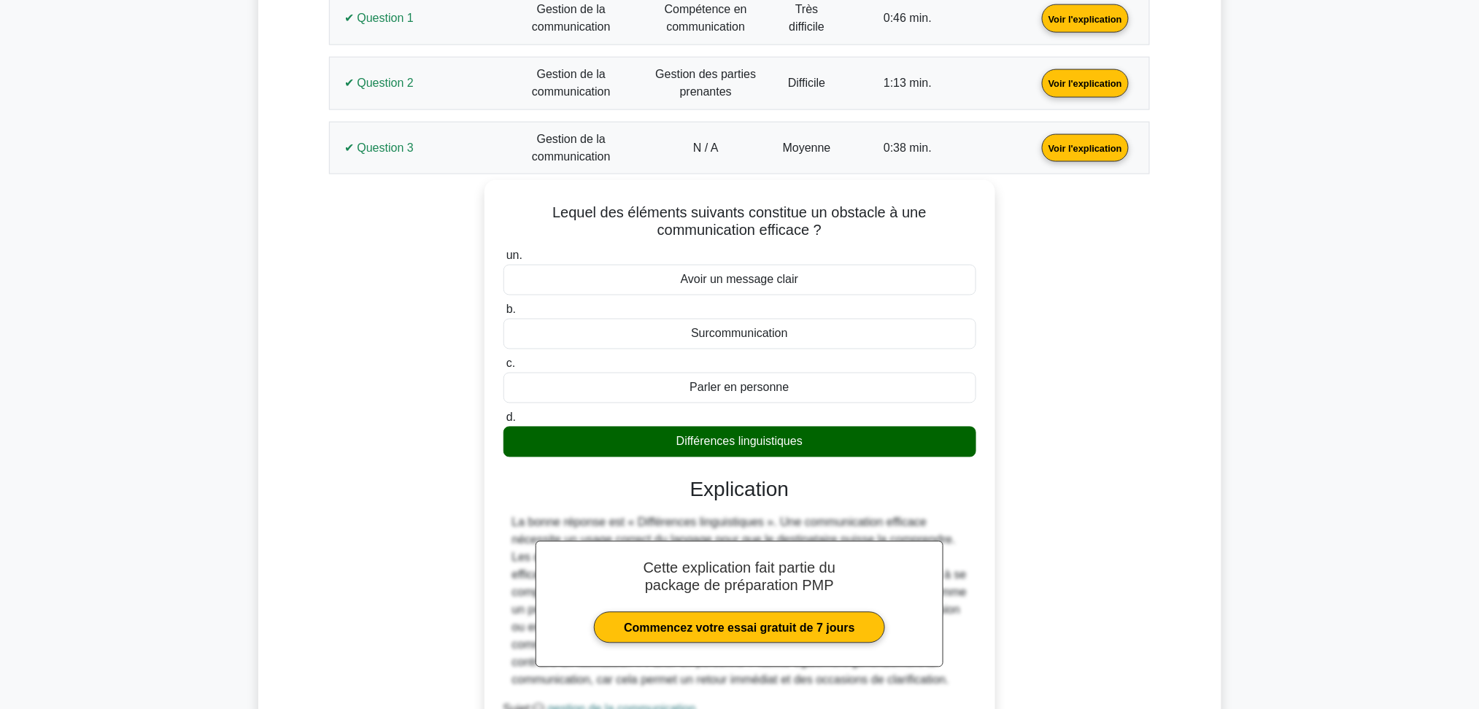
click at [1036, 153] on link "Voir l'explication" at bounding box center [1085, 147] width 99 height 12
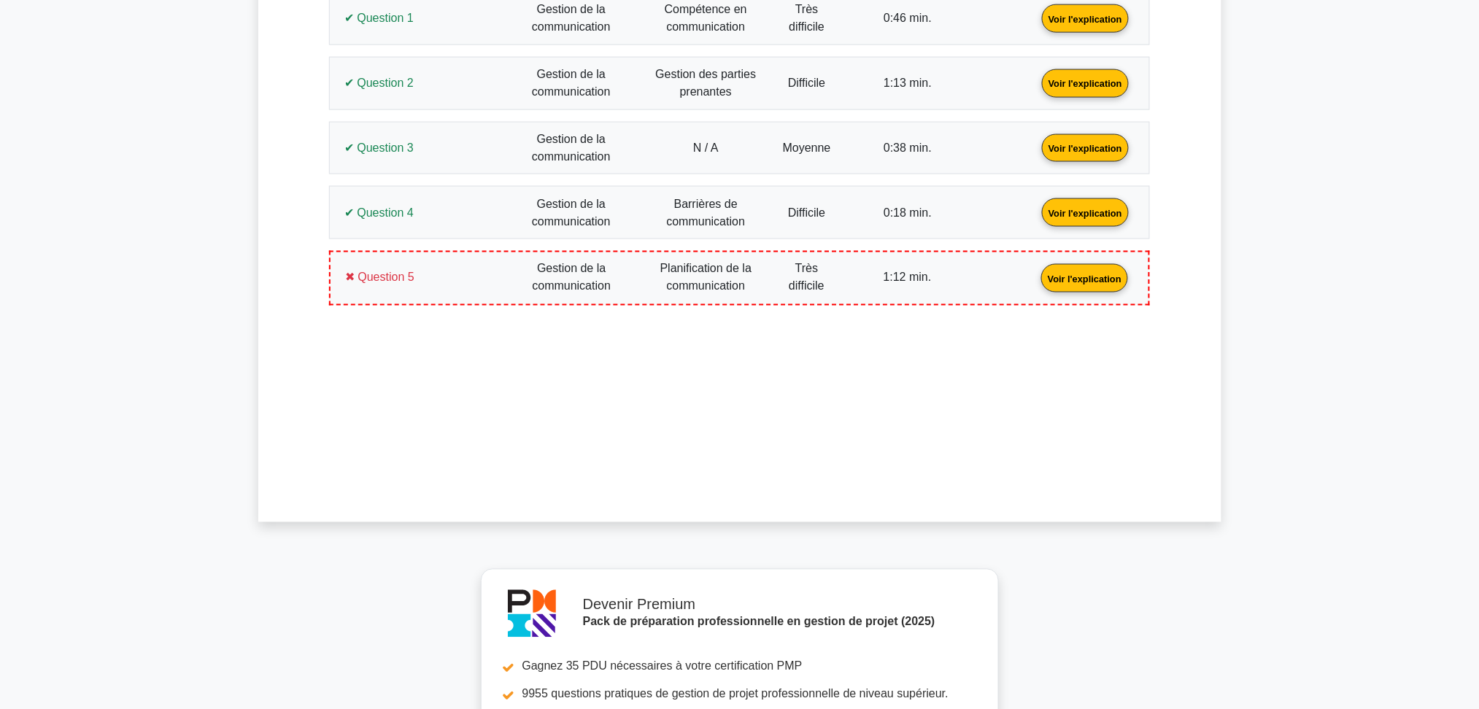
click at [1036, 218] on link "Voir l'explication" at bounding box center [1085, 212] width 99 height 12
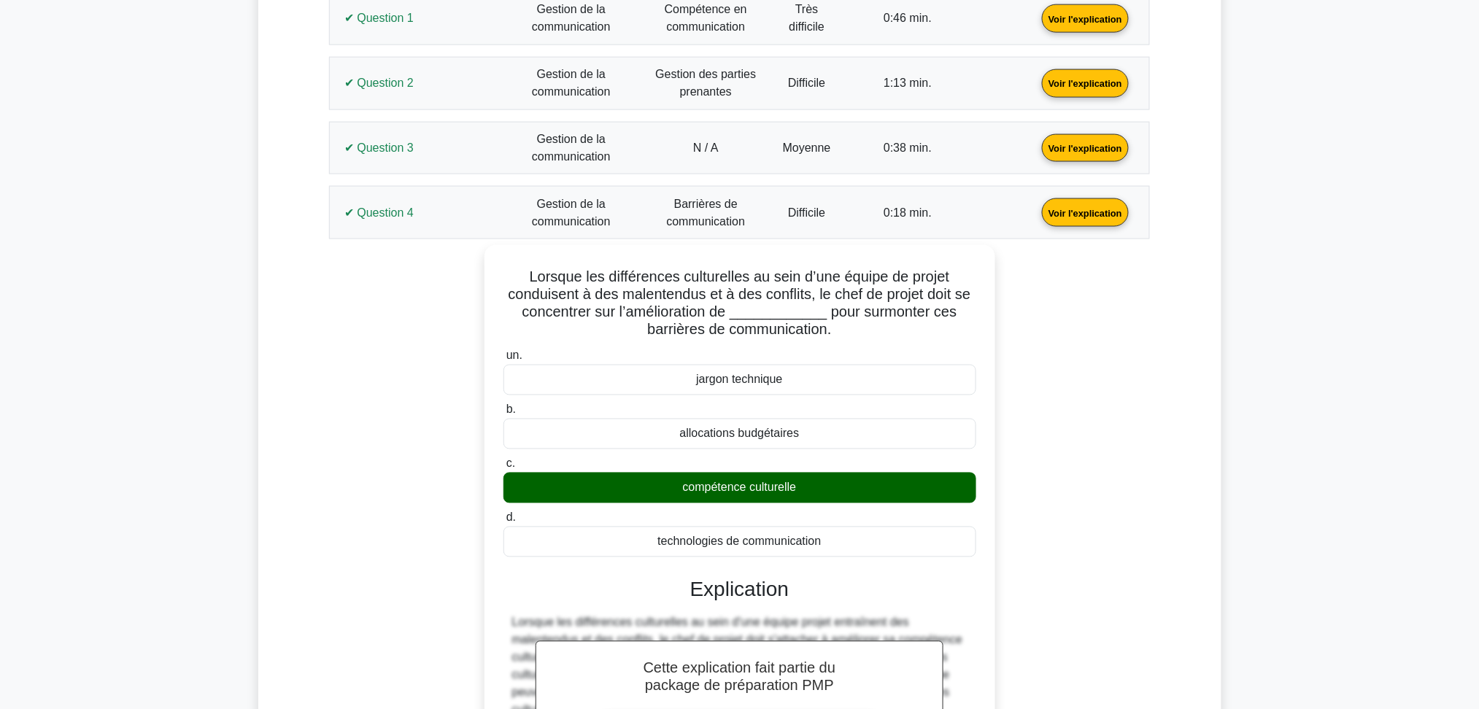
click at [1036, 218] on link "Voir l'explication" at bounding box center [1085, 212] width 99 height 12
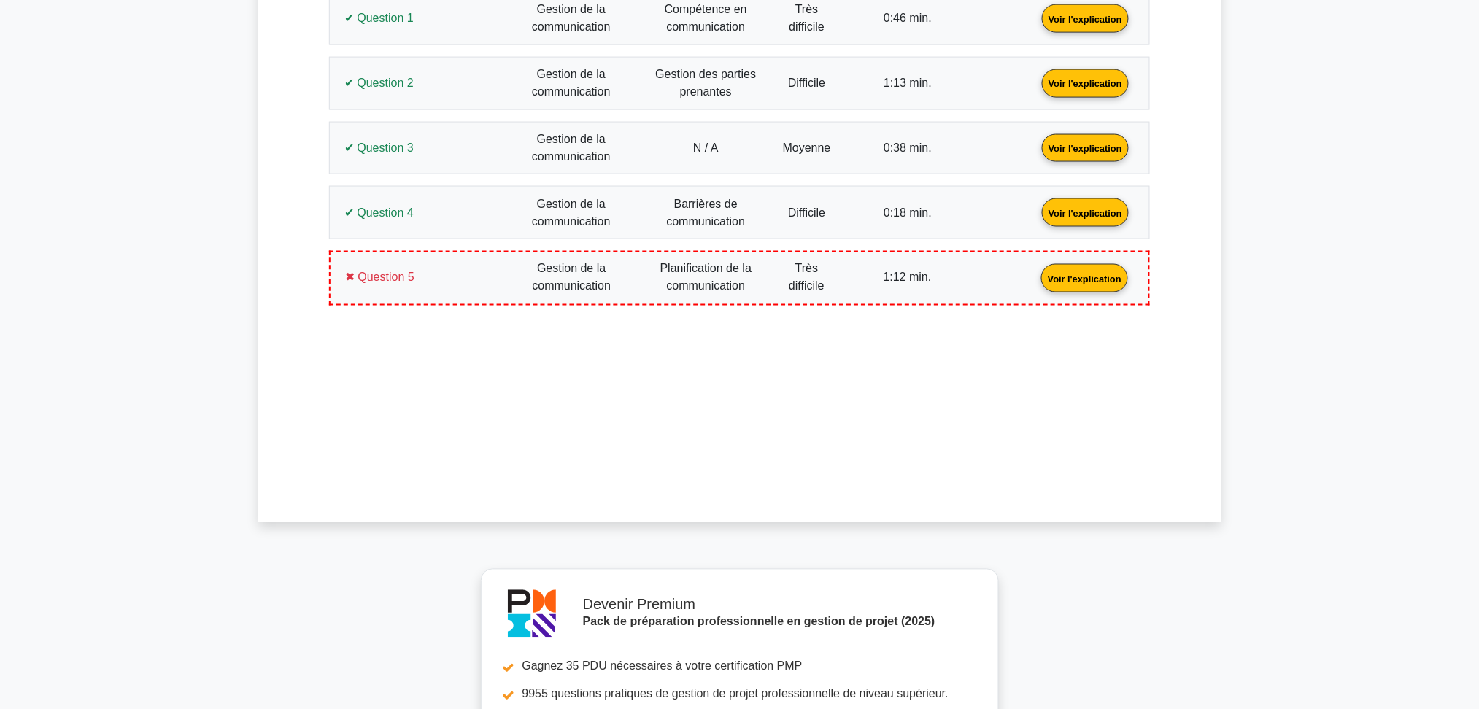
click at [1036, 277] on link "Voir l'explication" at bounding box center [1085, 277] width 99 height 12
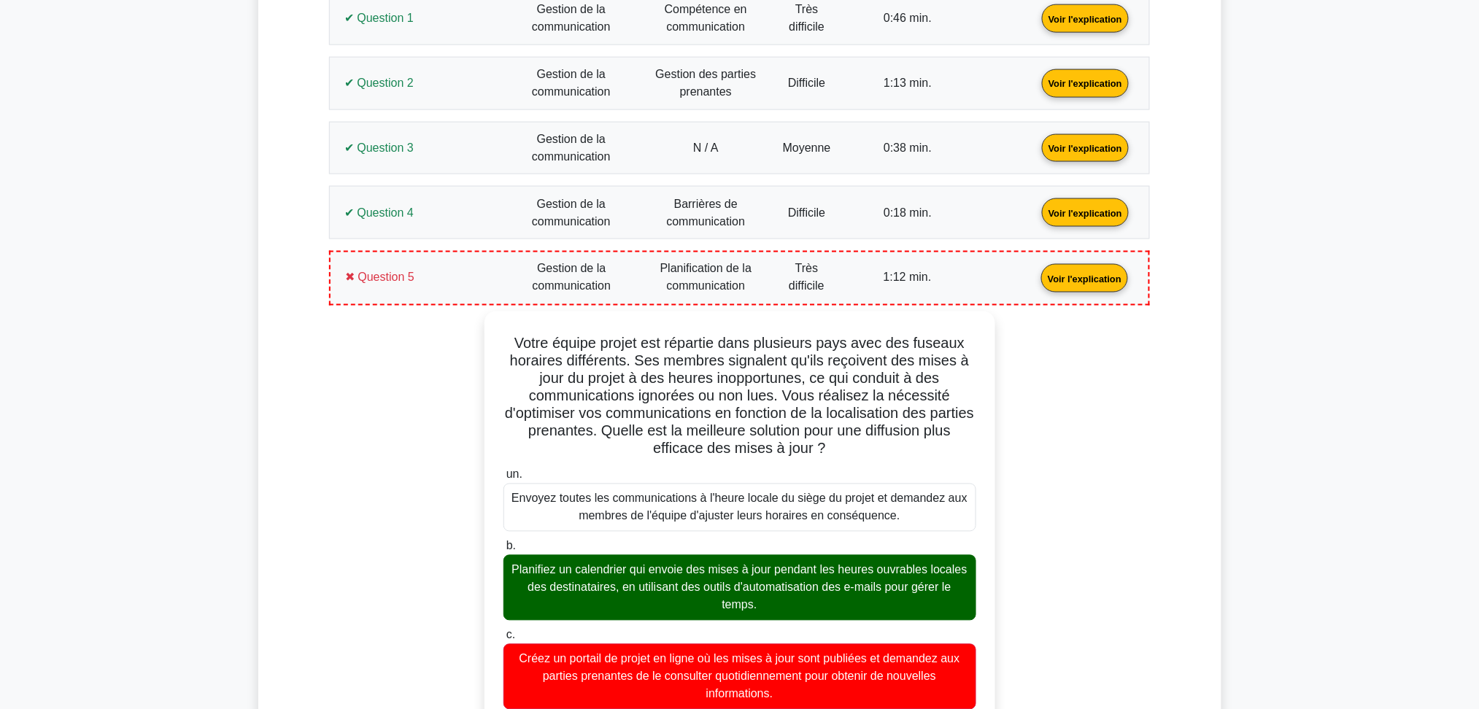
scroll to position [947, 0]
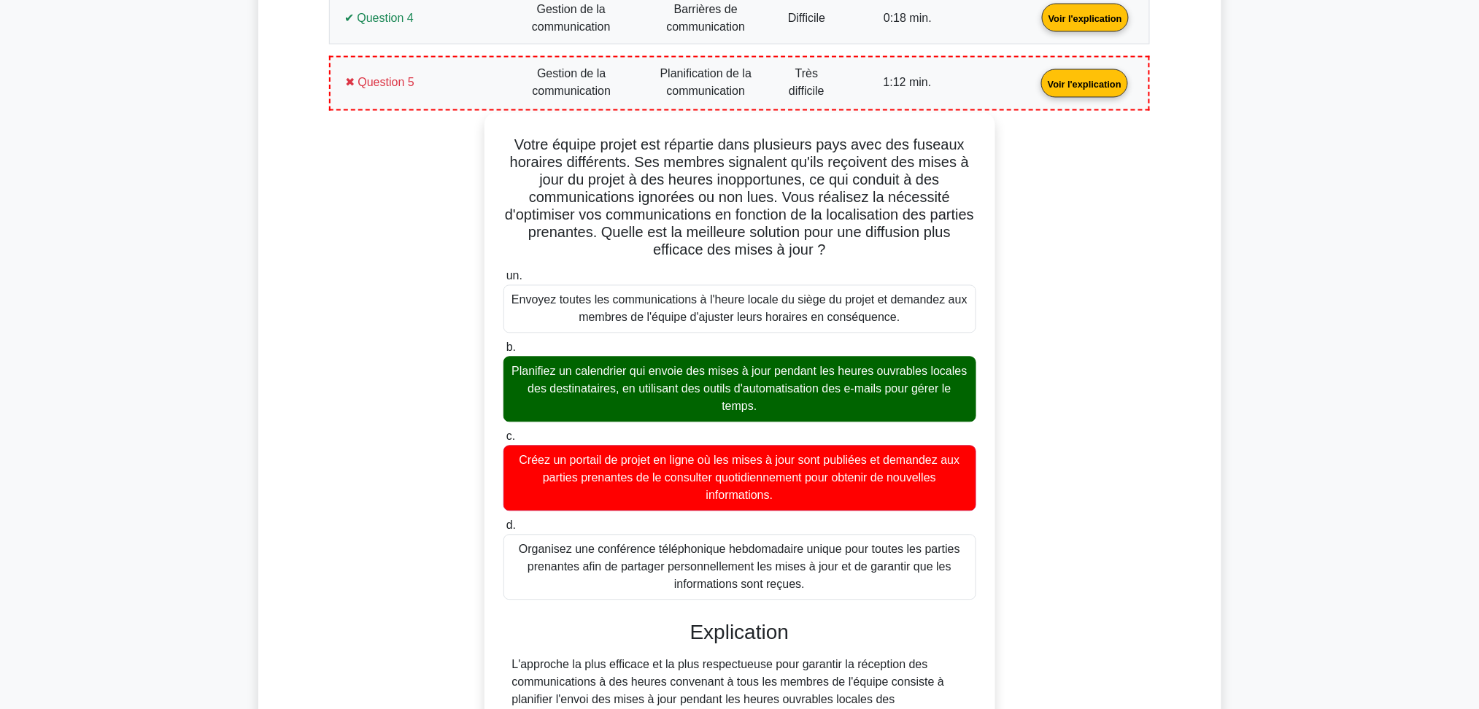
drag, startPoint x: 728, startPoint y: 561, endPoint x: 510, endPoint y: 128, distance: 483.7
click at [510, 128] on div "Votre équipe projet est répartie dans plusieurs pays avec des fuseaux horaires …" at bounding box center [739, 662] width 499 height 1087
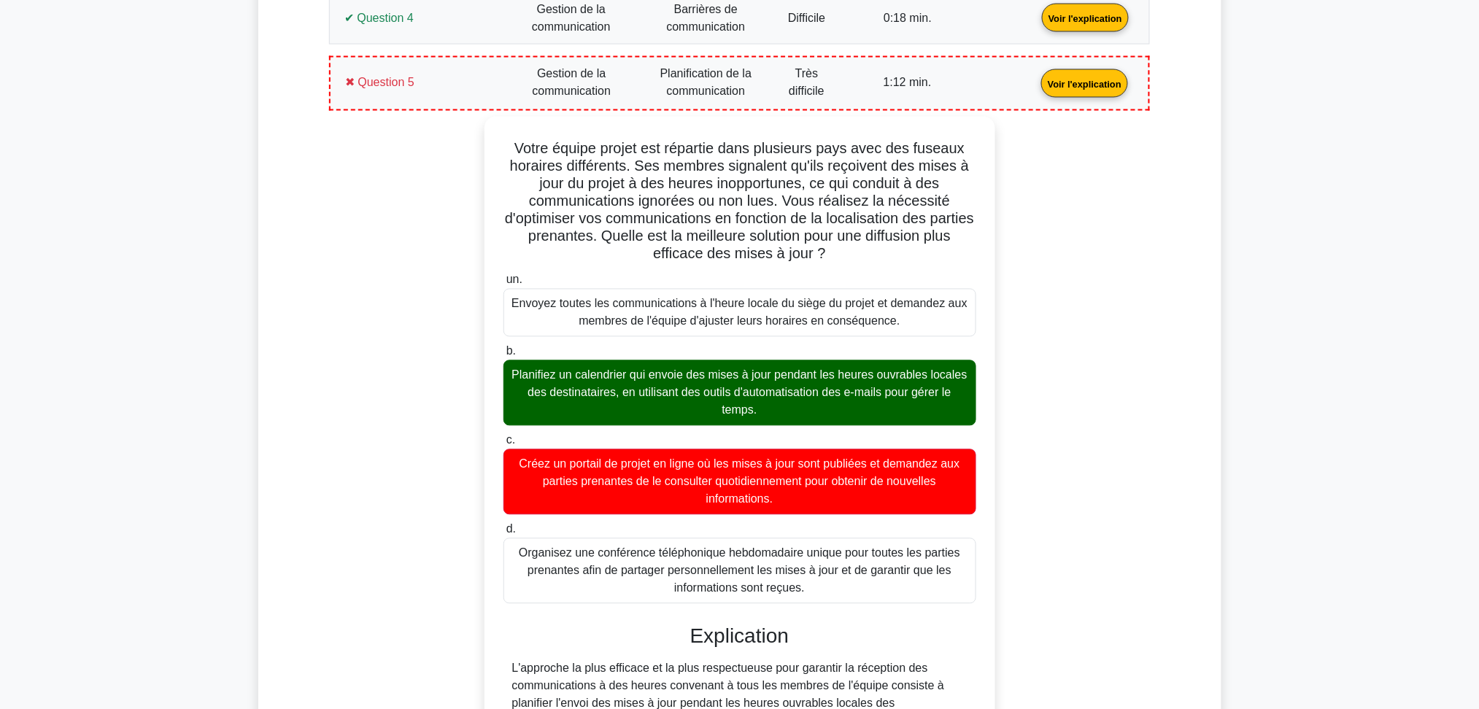
copy div "Votre équipe projet est répartie dans plusieurs pays avec des fuseaux horaires …"
click at [329, 316] on div "Votre équipe projet est répartie dans plusieurs pays avec des fuseaux horaires …" at bounding box center [739, 693] width 821 height 1152
click at [1036, 77] on link "Voir l'explication" at bounding box center [1085, 83] width 99 height 12
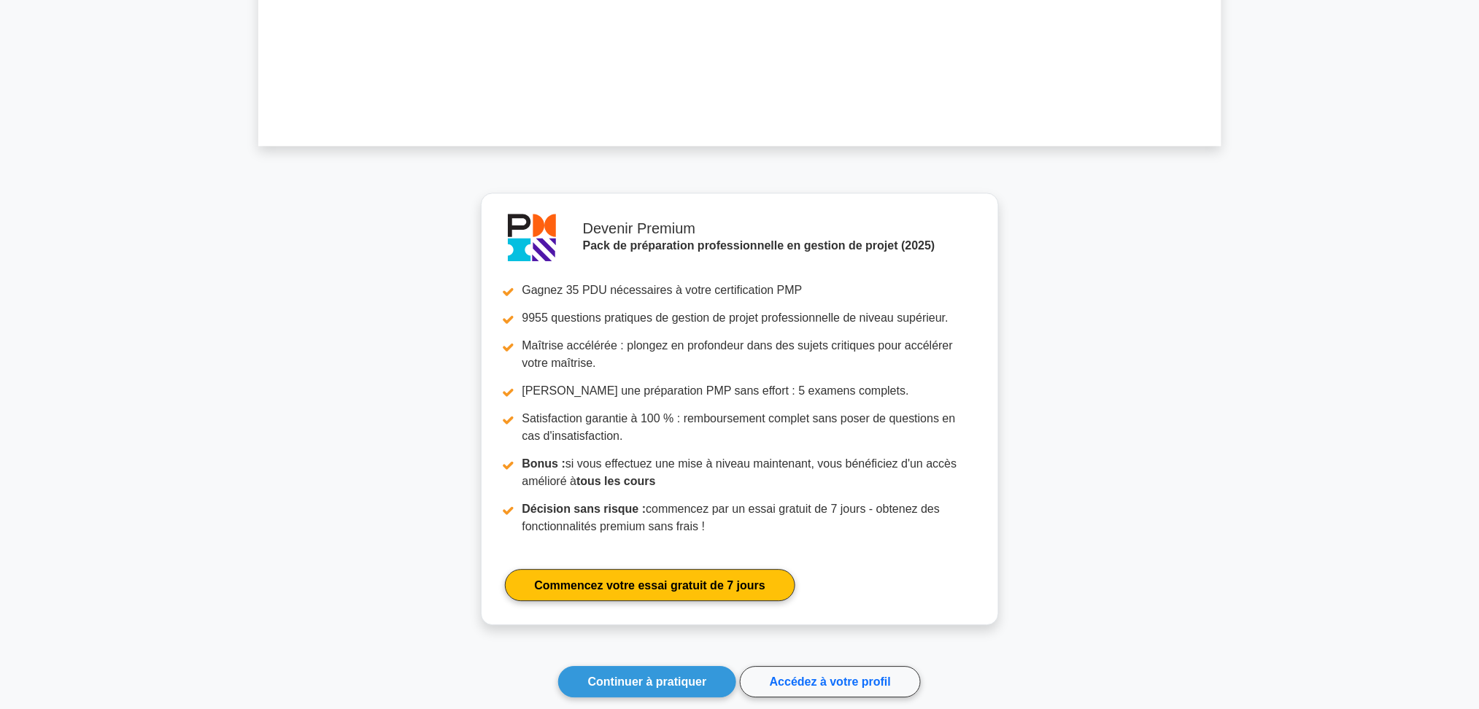
scroll to position [1290, 0]
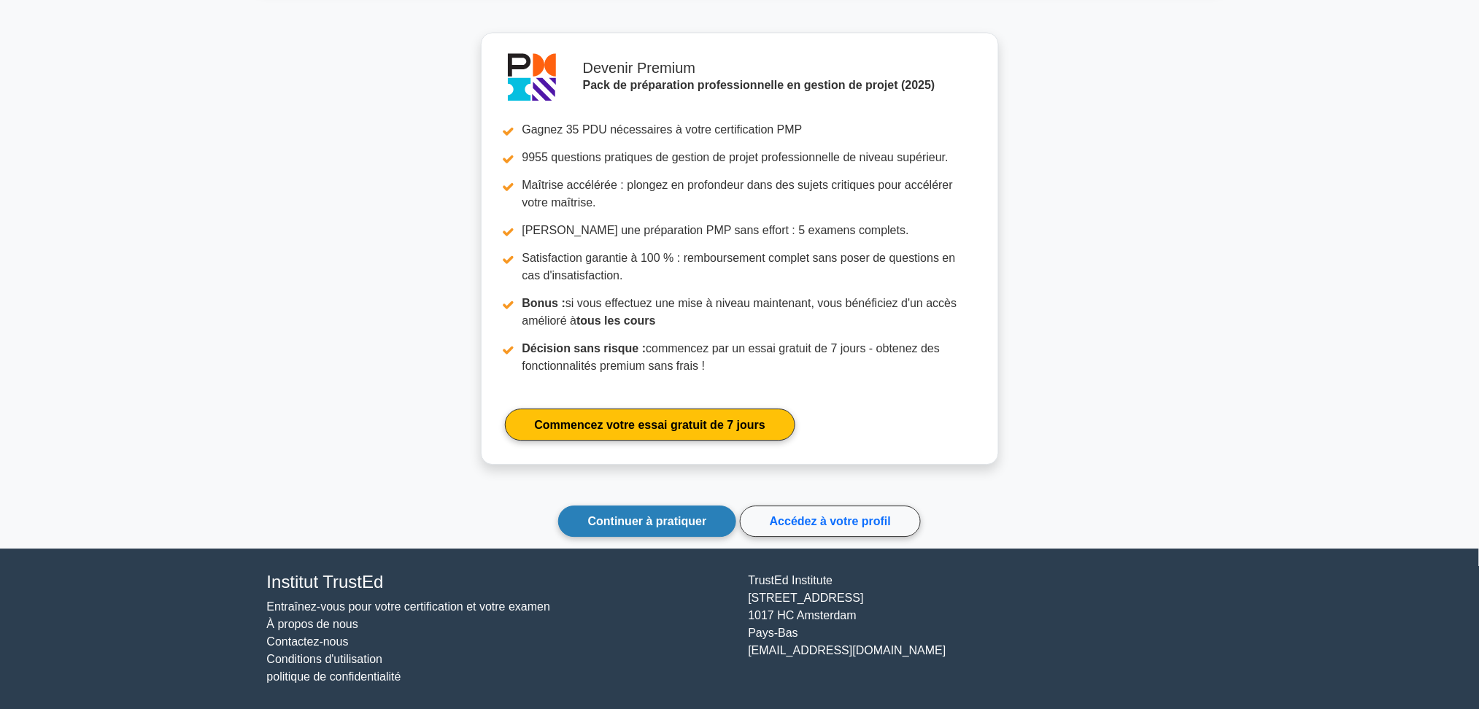
click at [658, 524] on font "Continuer à pratiquer" at bounding box center [647, 521] width 119 height 12
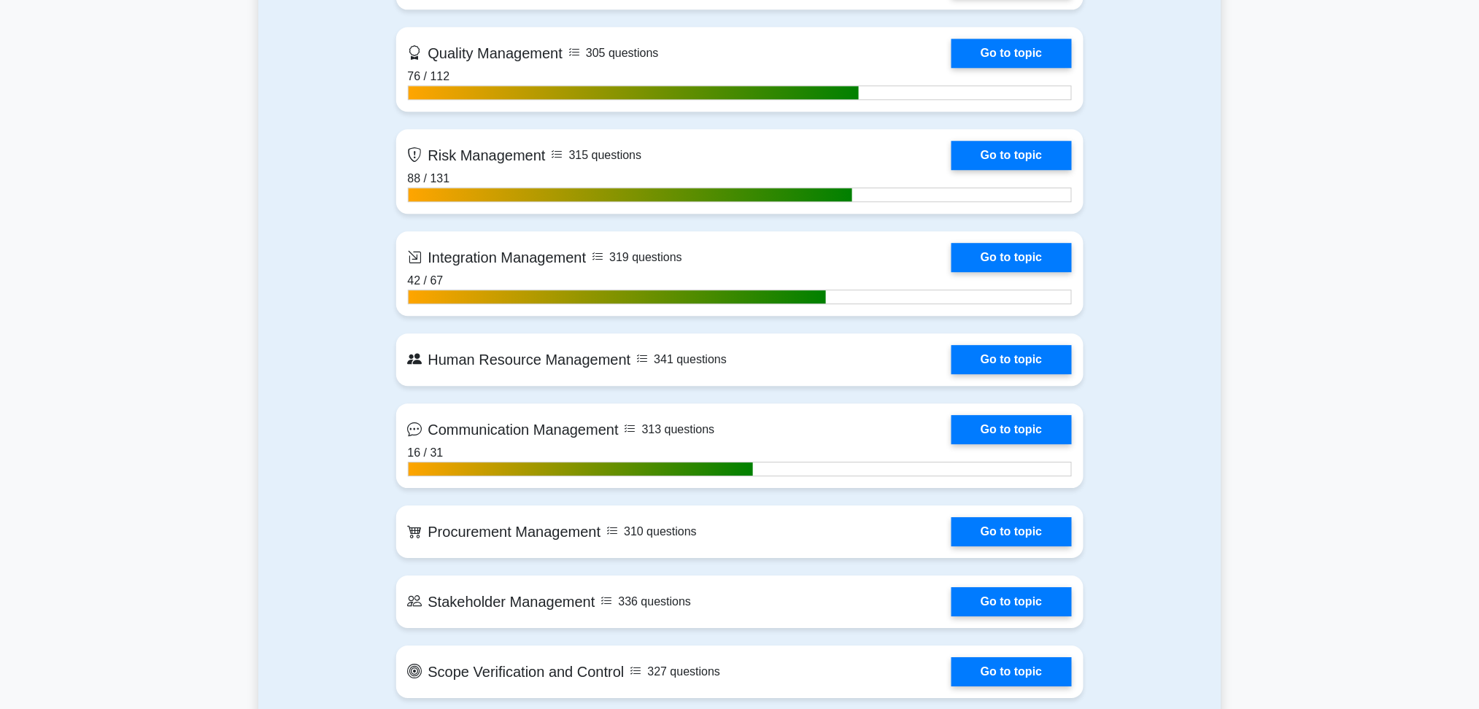
scroll to position [1460, 0]
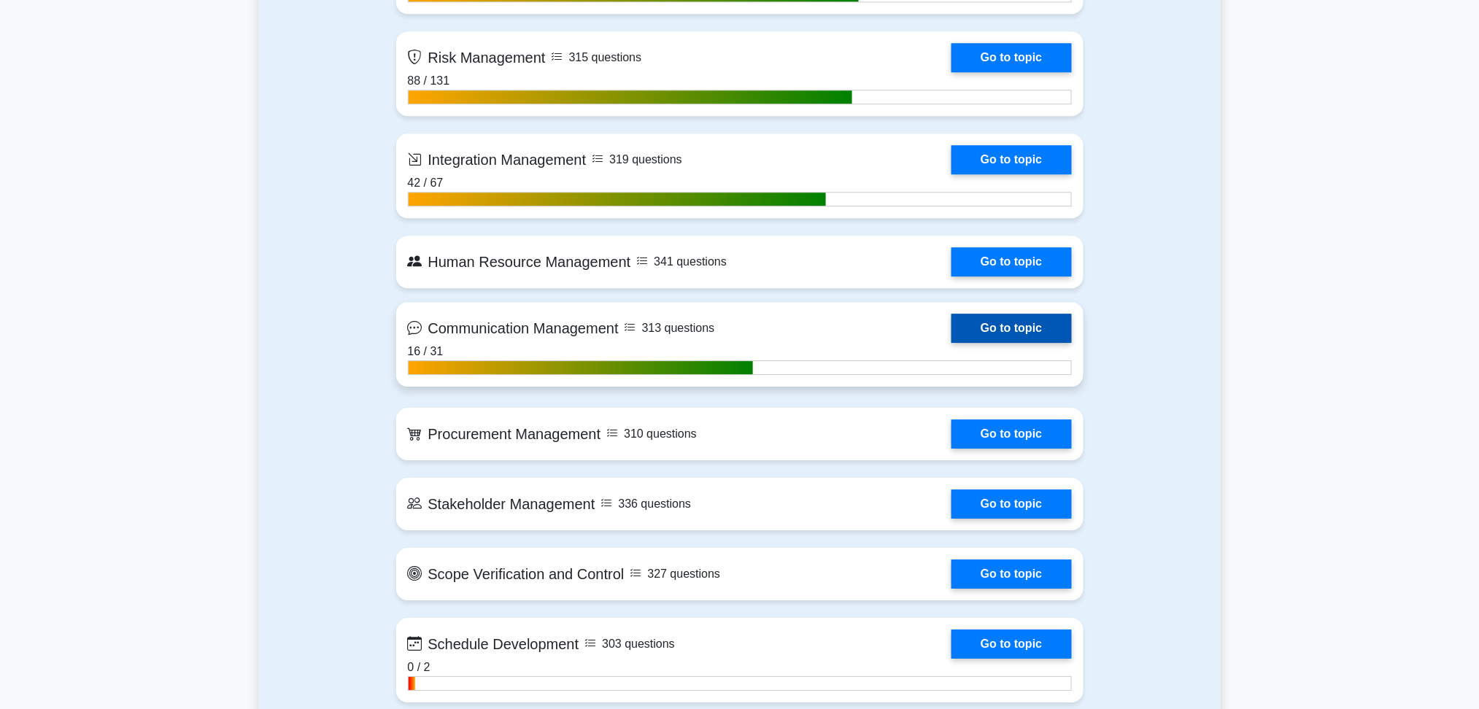
click at [1030, 317] on link "Go to topic" at bounding box center [1012, 328] width 120 height 29
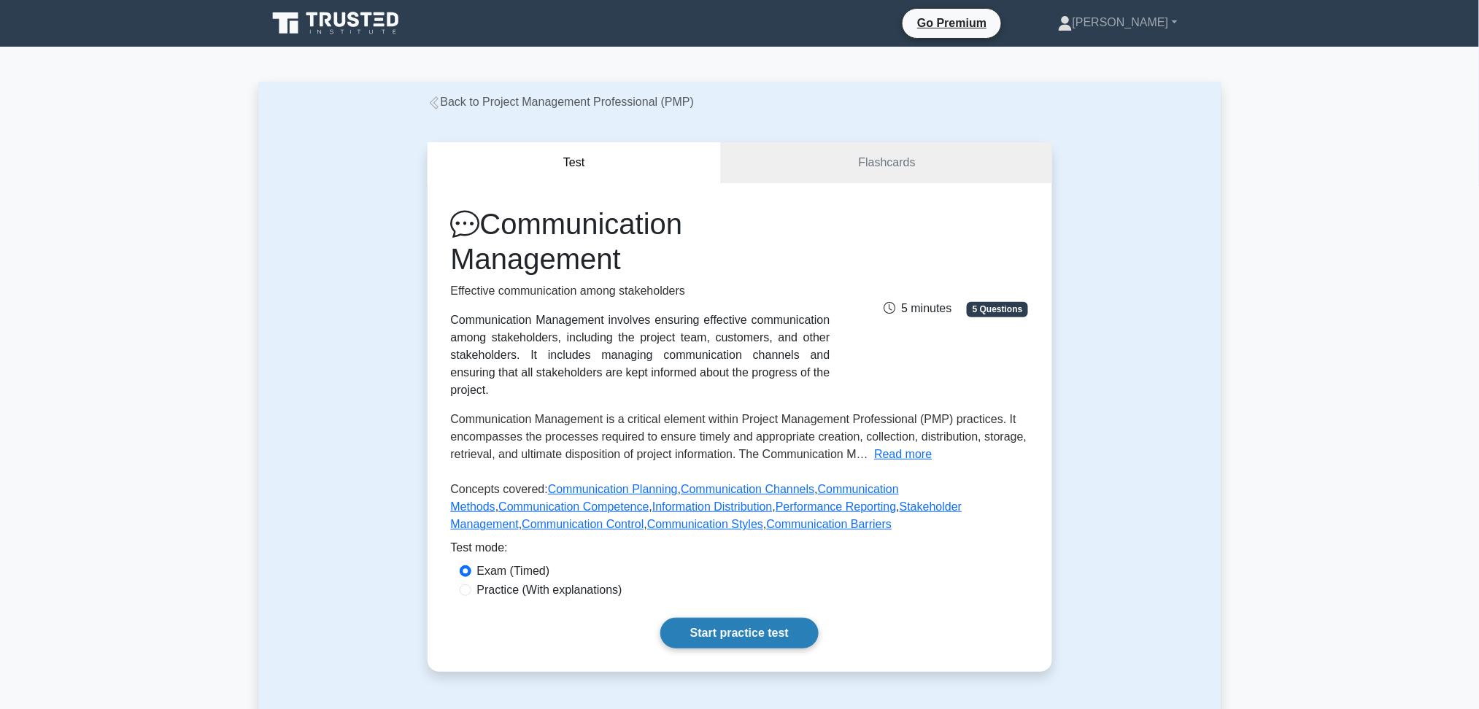
click at [755, 618] on link "Start practice test" at bounding box center [739, 633] width 158 height 31
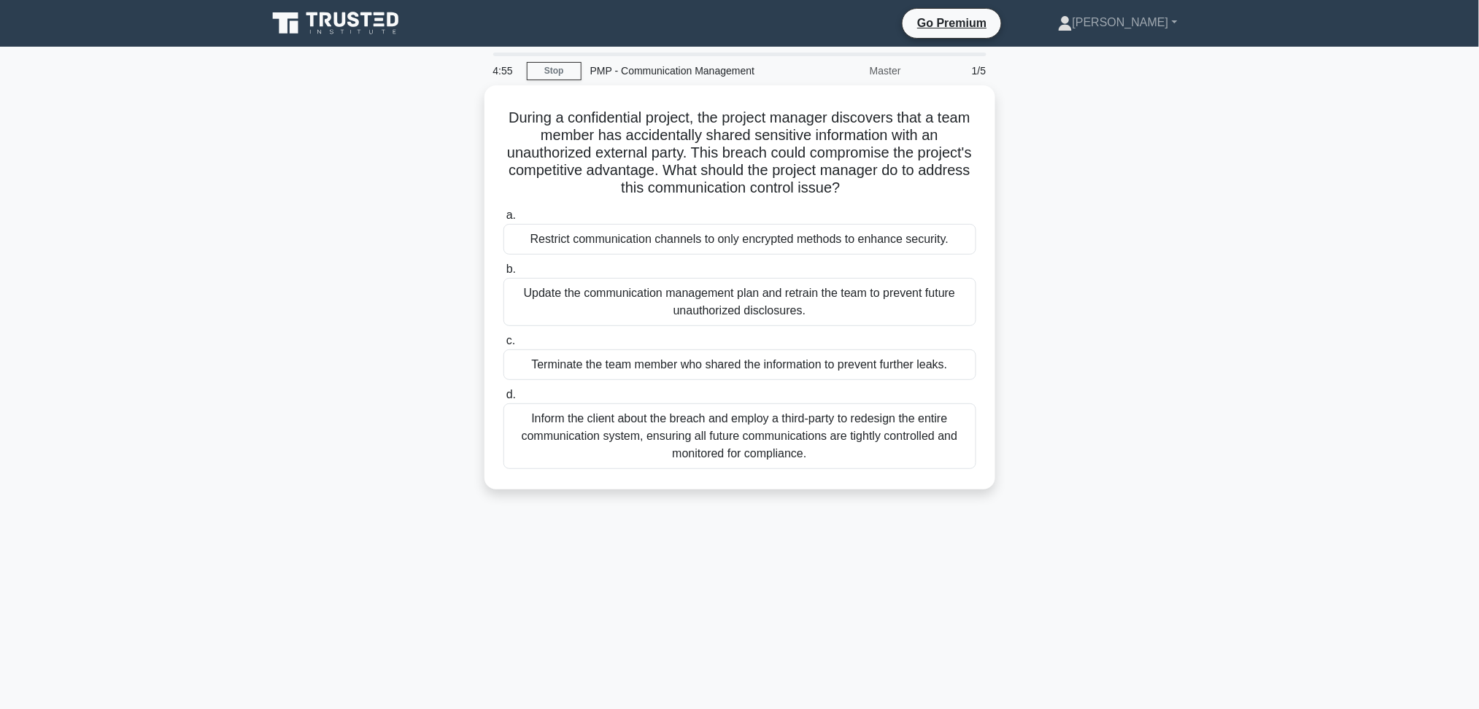
click at [1201, 255] on div "During a confidential project, the project manager discovers that a team member…" at bounding box center [739, 296] width 963 height 422
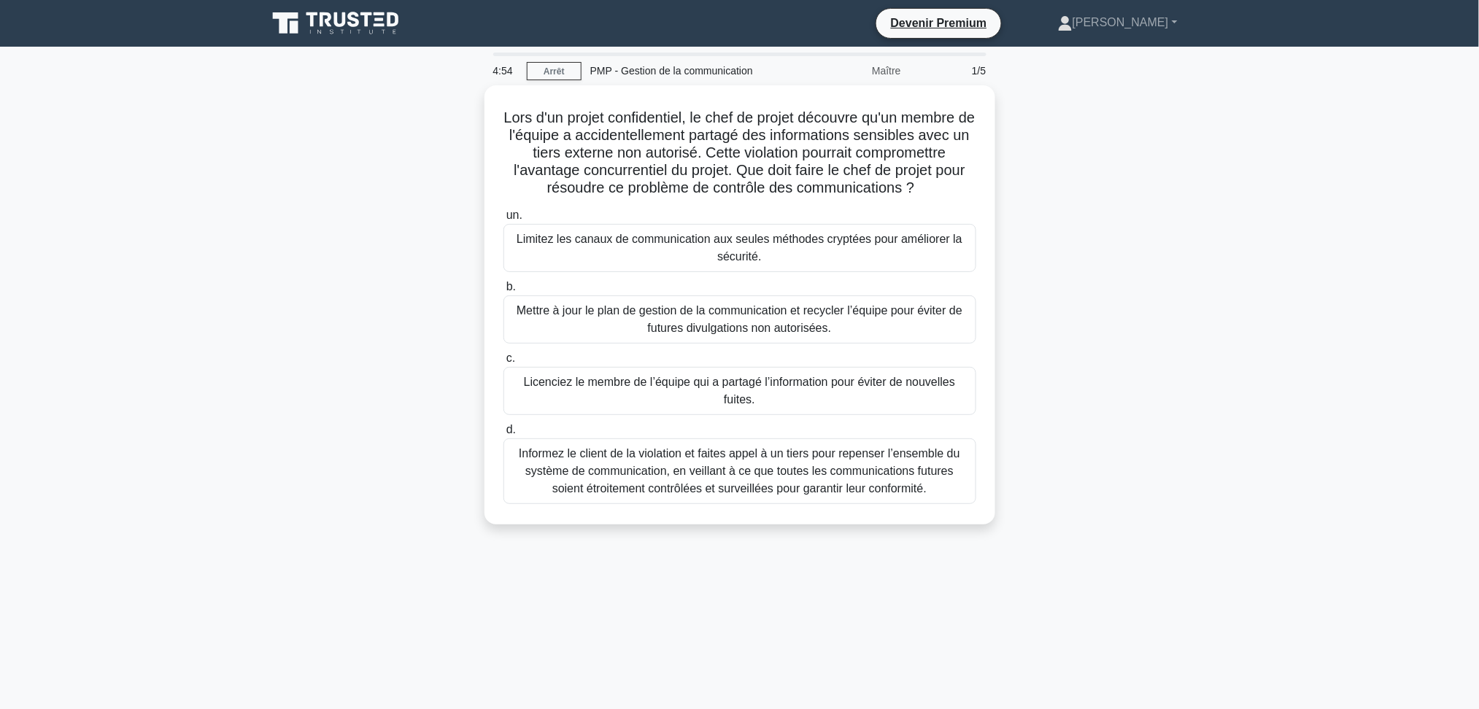
drag, startPoint x: 320, startPoint y: 286, endPoint x: 308, endPoint y: 290, distance: 12.5
click at [312, 289] on div "Lors d'un projet confidentiel, le chef de projet découvre qu'un membre de l'équ…" at bounding box center [739, 313] width 963 height 457
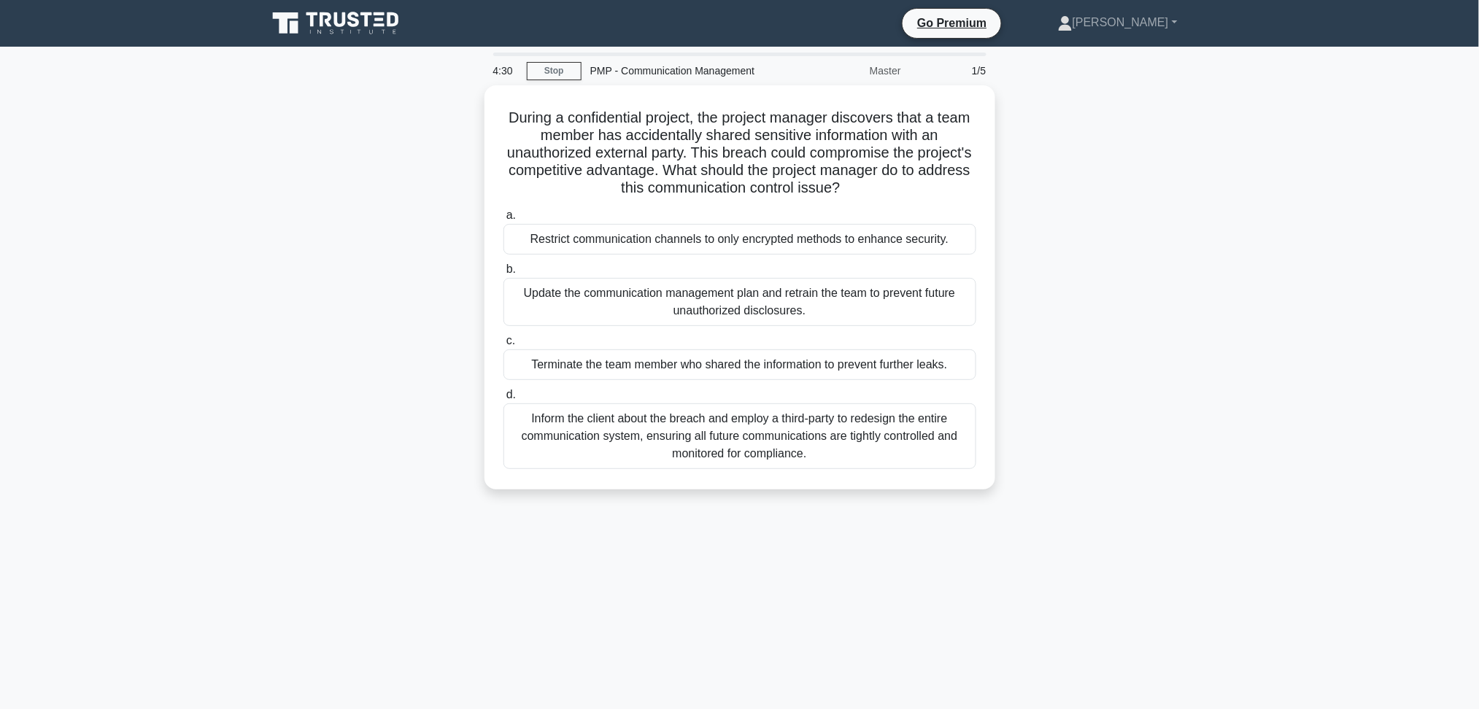
click at [1122, 297] on div "During a confidential project, the project manager discovers that a team member…" at bounding box center [739, 296] width 963 height 422
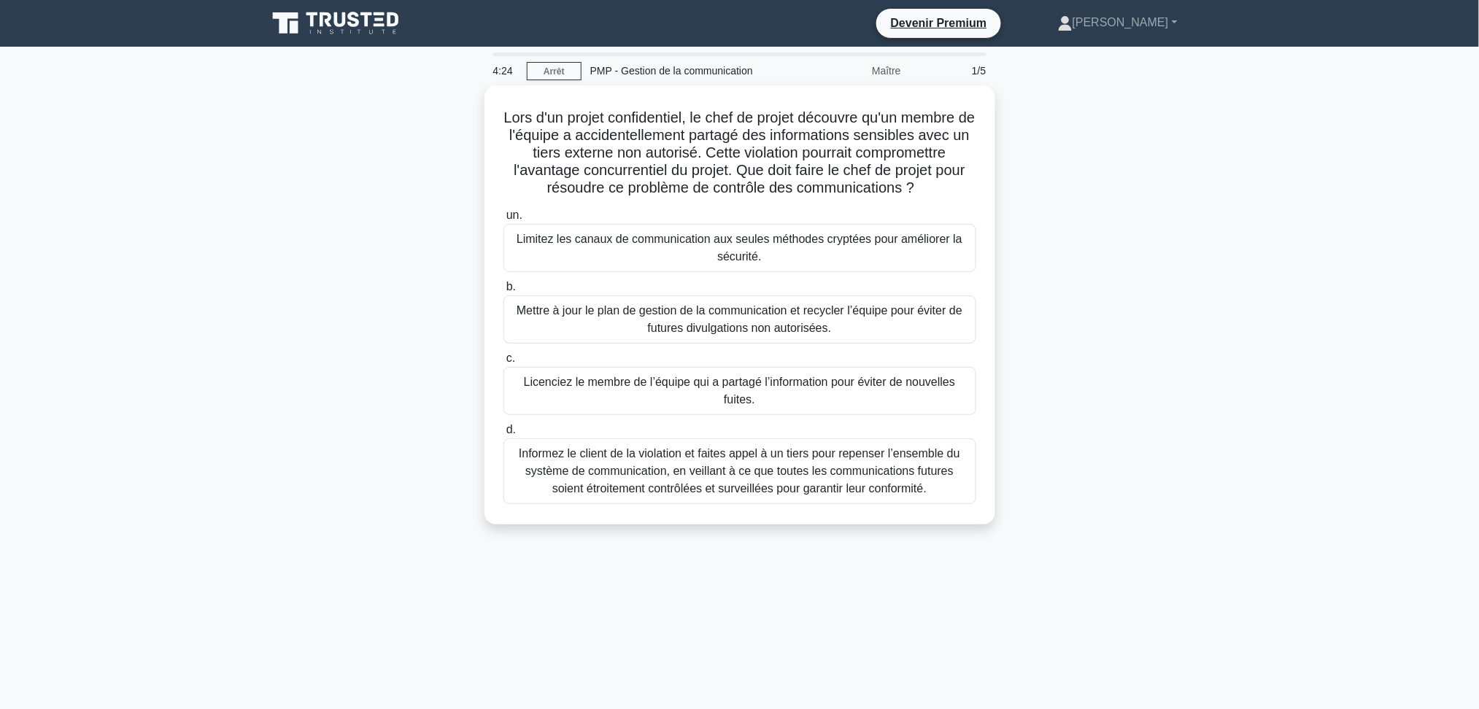
click at [1192, 234] on div "Lors d'un projet confidentiel, le chef de projet découvre qu'un membre de l'équ…" at bounding box center [739, 313] width 963 height 457
click at [746, 327] on font "Mettre à jour le plan de gestion de la communication et recycler l’équipe pour …" at bounding box center [740, 316] width 446 height 30
click at [504, 288] on input "b. Mettre à jour le plan de gestion de la communication et recycler l’équipe po…" at bounding box center [504, 283] width 0 height 9
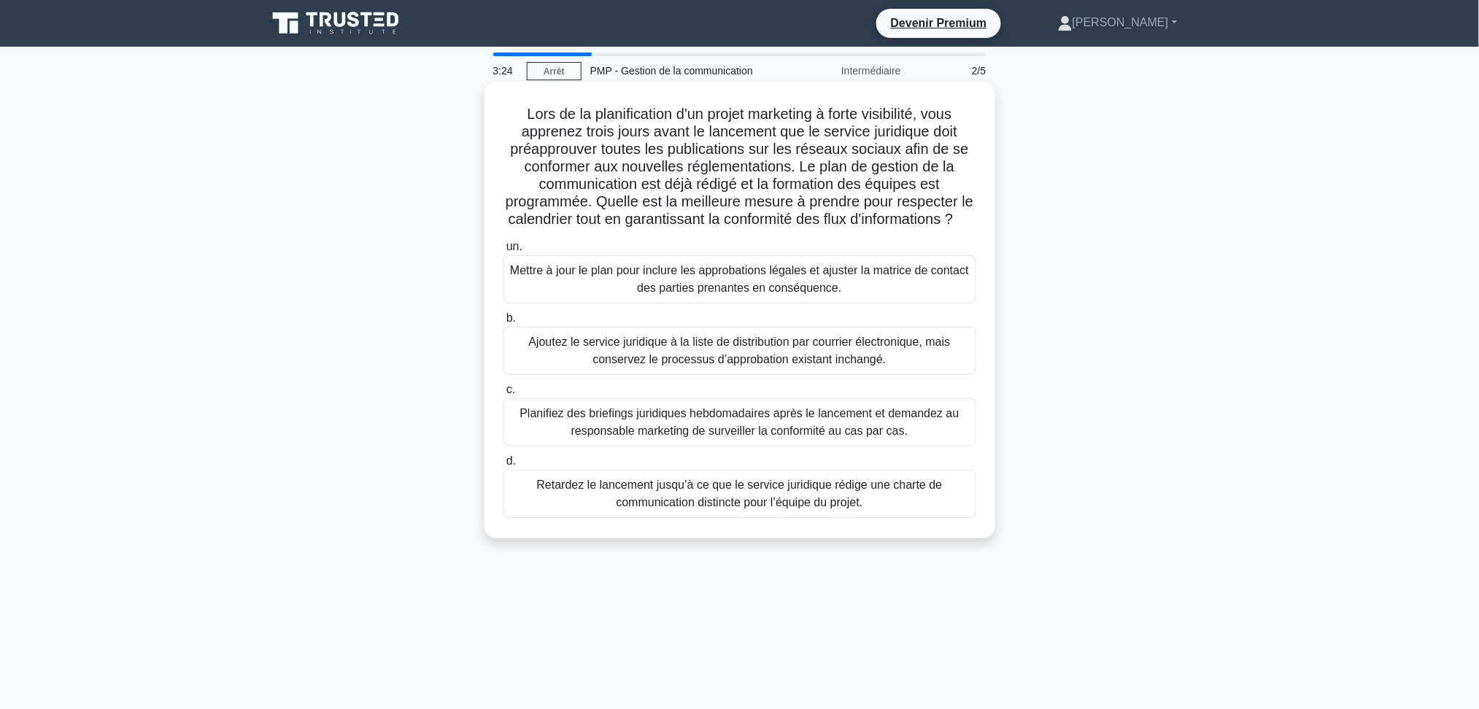
click at [826, 294] on font "Mettre à jour le plan pour inclure les approbations légales et ajuster la matri…" at bounding box center [739, 279] width 459 height 30
click at [504, 252] on input "un. Mettre à jour le plan pour inclure les approbations légales et ajuster la m…" at bounding box center [504, 246] width 0 height 9
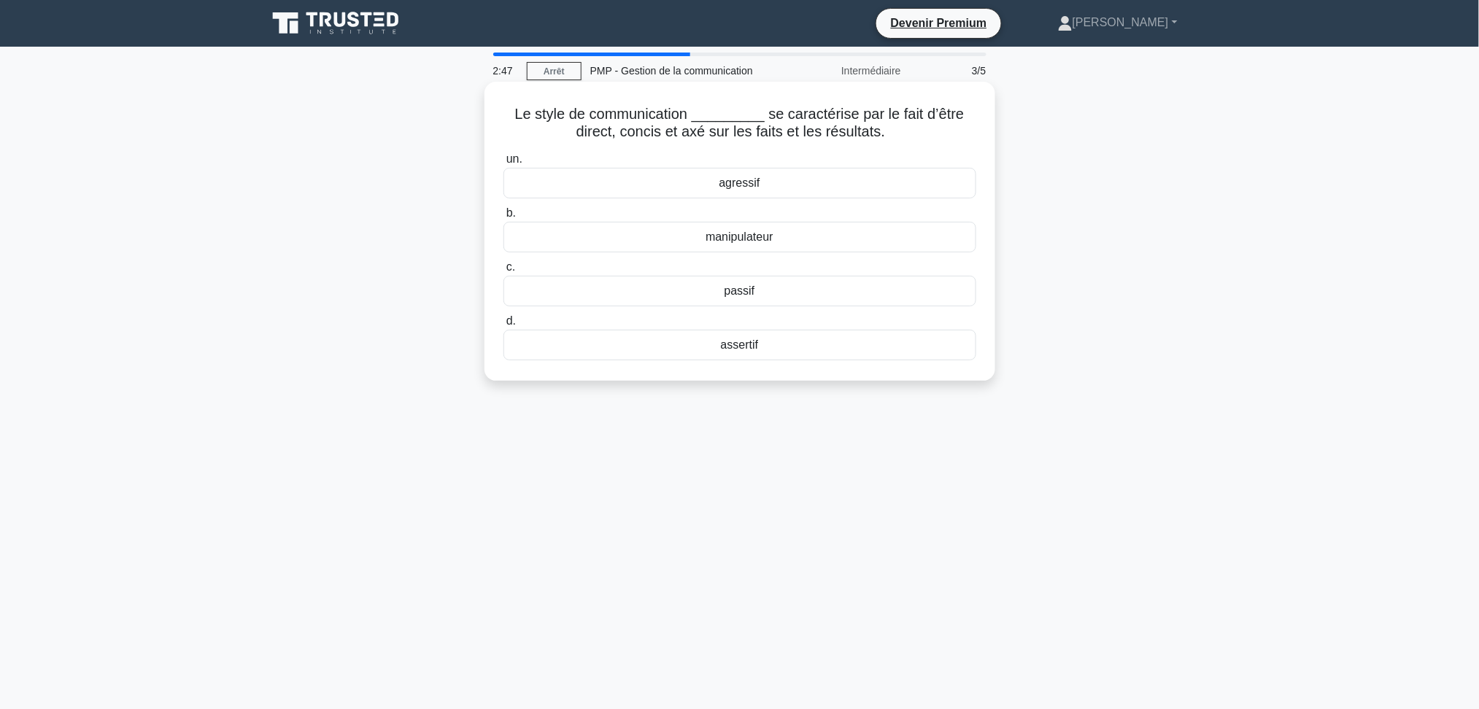
click at [744, 351] on font "assertif" at bounding box center [740, 345] width 38 height 12
click at [504, 326] on input "d. assertif" at bounding box center [504, 321] width 0 height 9
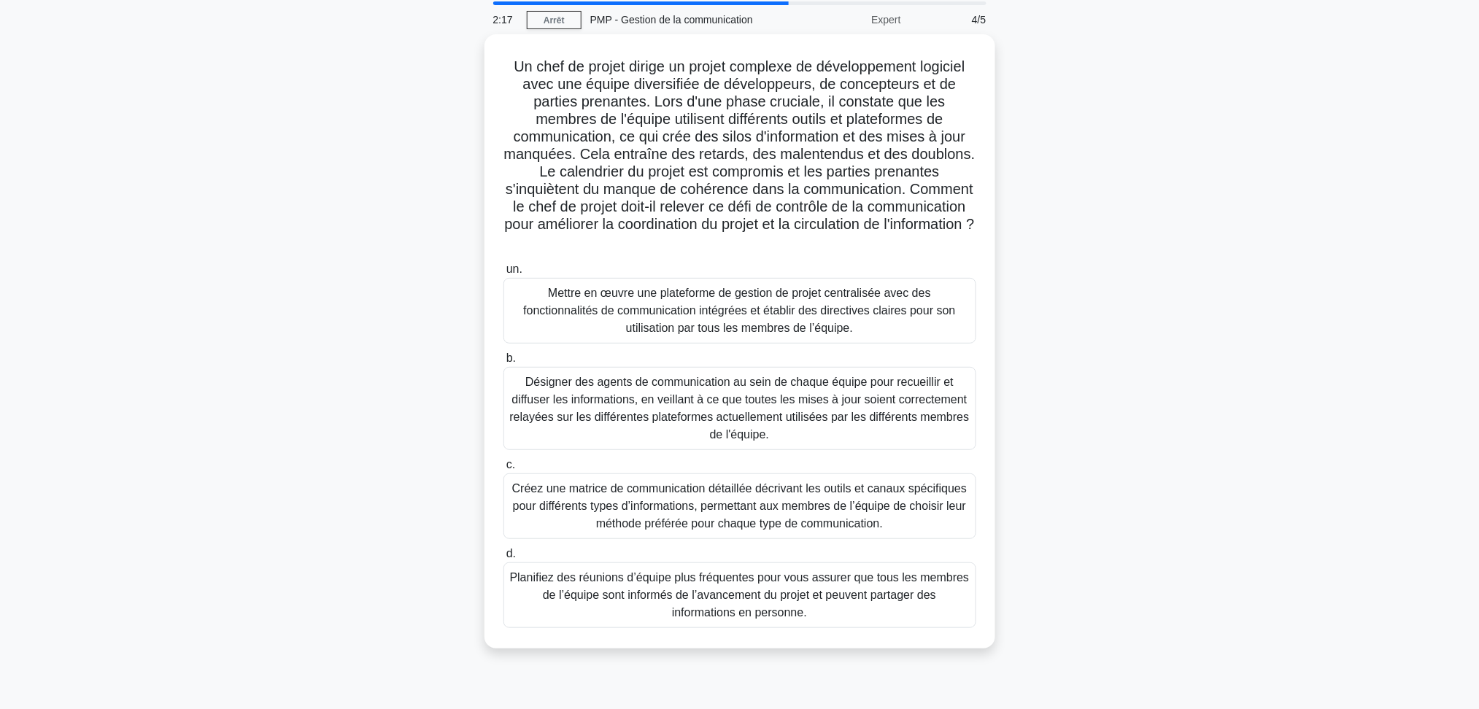
scroll to position [78, 0]
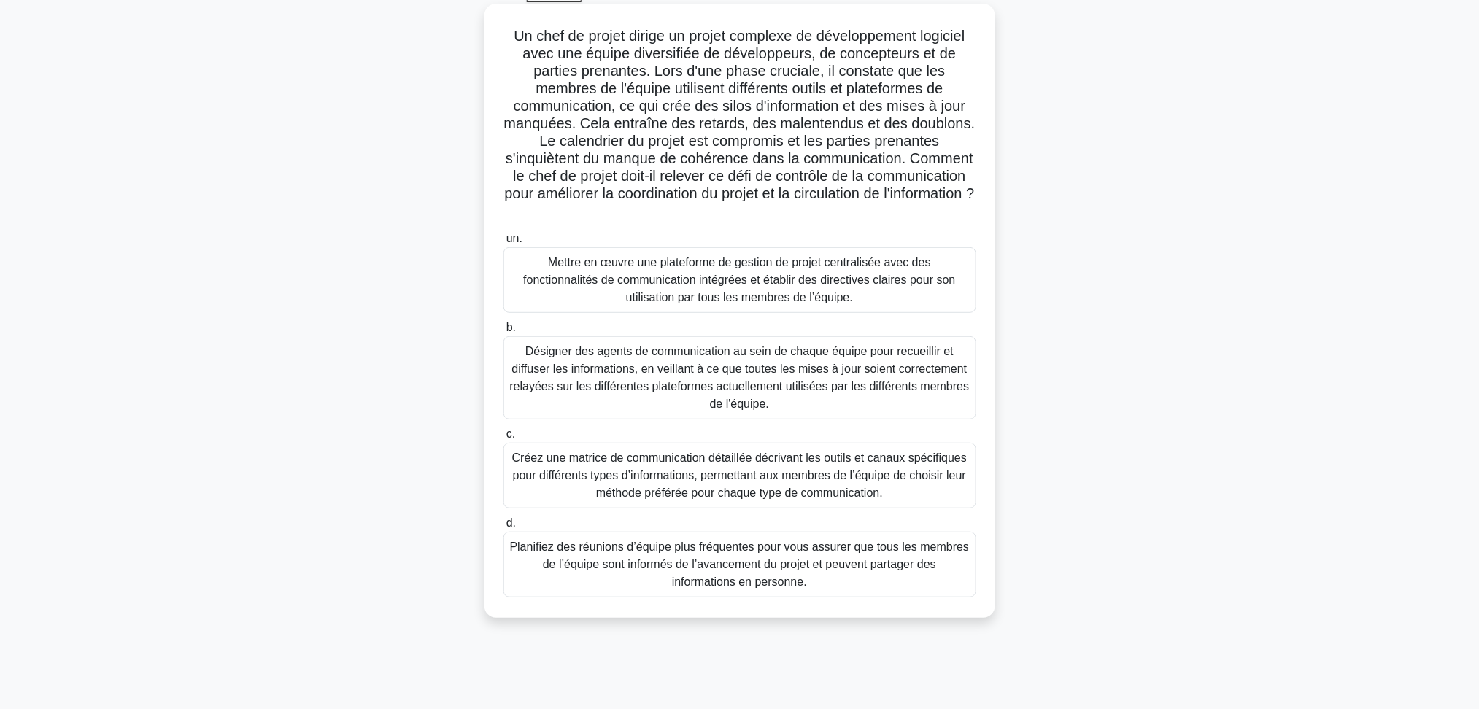
click at [691, 385] on font "Désigner des agents de communication au sein de chaque équipe pour recueillir e…" at bounding box center [740, 377] width 460 height 65
click at [504, 333] on input "b. Désigner des agents de communication au sein de chaque équipe pour recueilli…" at bounding box center [504, 327] width 0 height 9
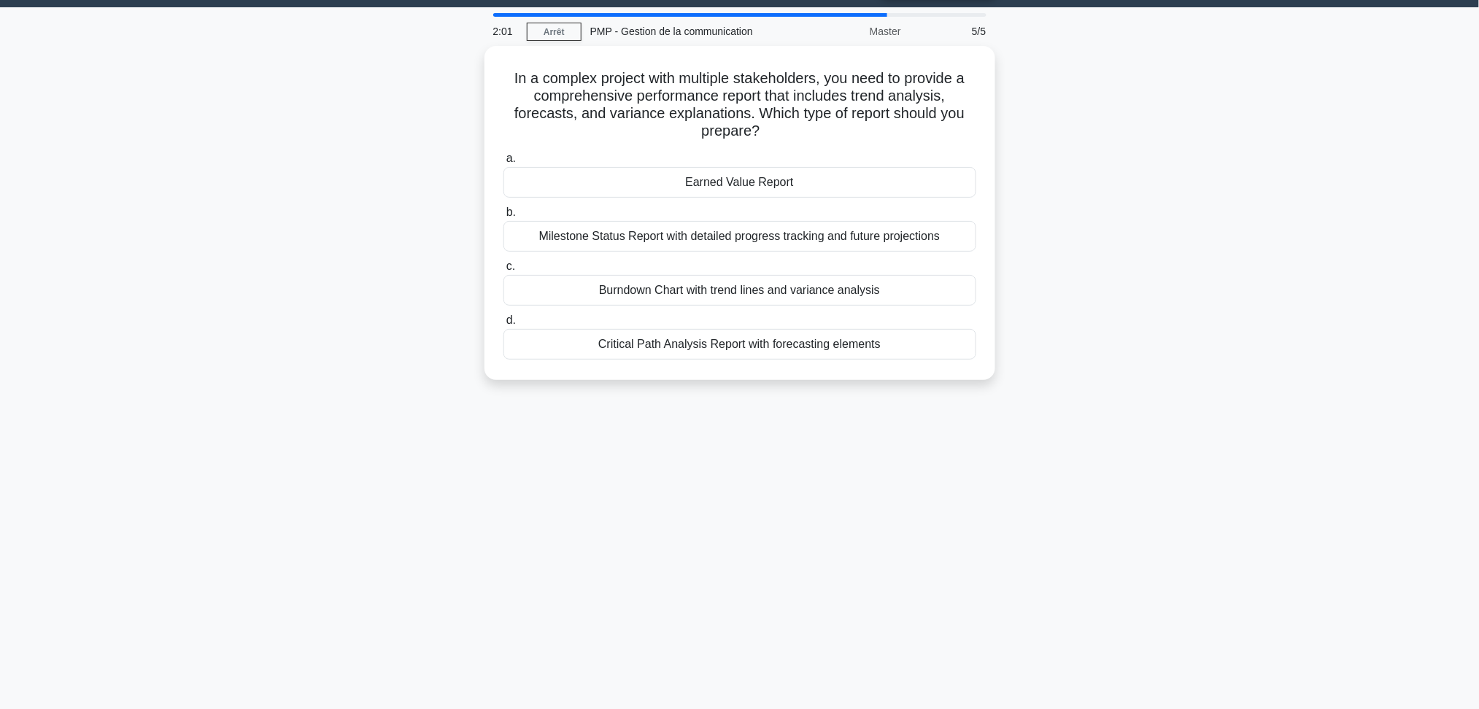
scroll to position [0, 0]
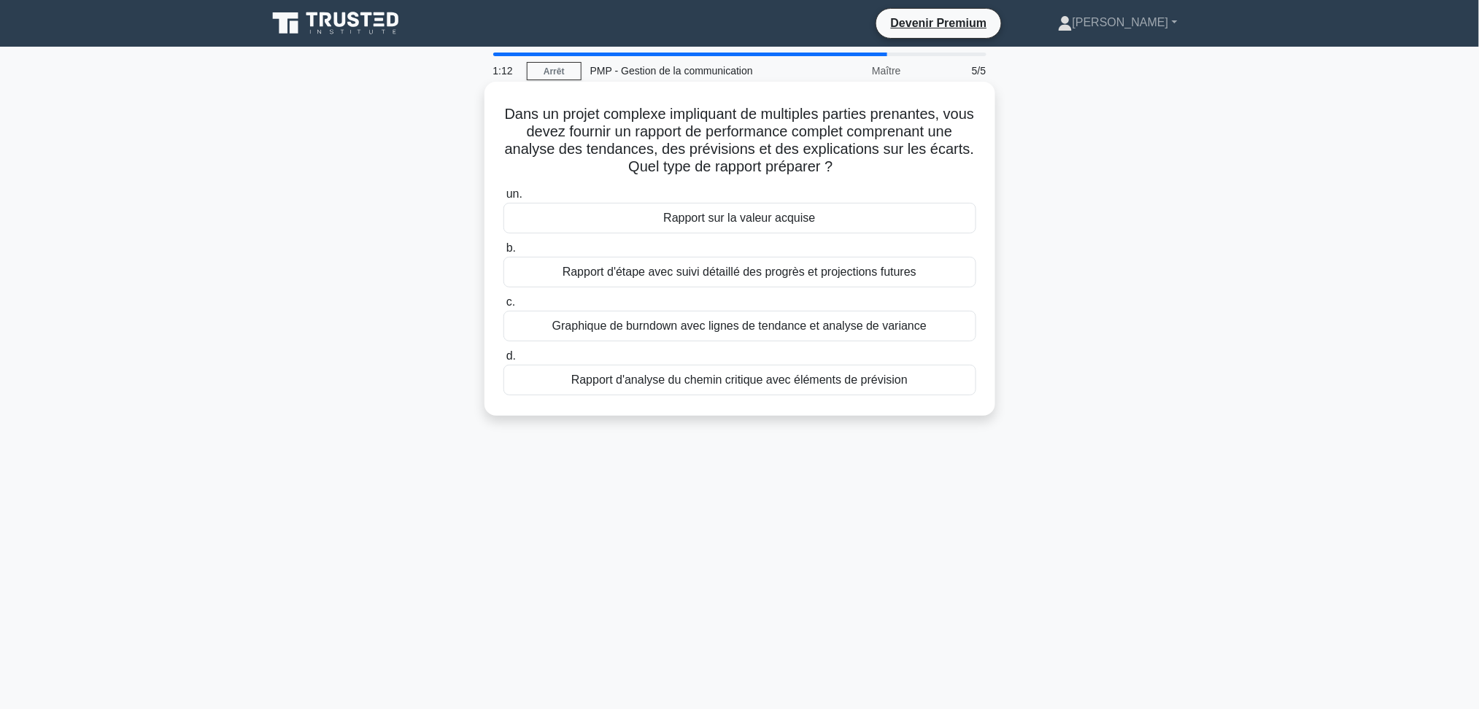
click at [809, 320] on font "Graphique de burndown avec lignes de tendance et analyse de variance" at bounding box center [739, 326] width 374 height 12
click at [504, 307] on input "c. Graphique de burndown avec lignes de tendance et analyse de variance" at bounding box center [504, 302] width 0 height 9
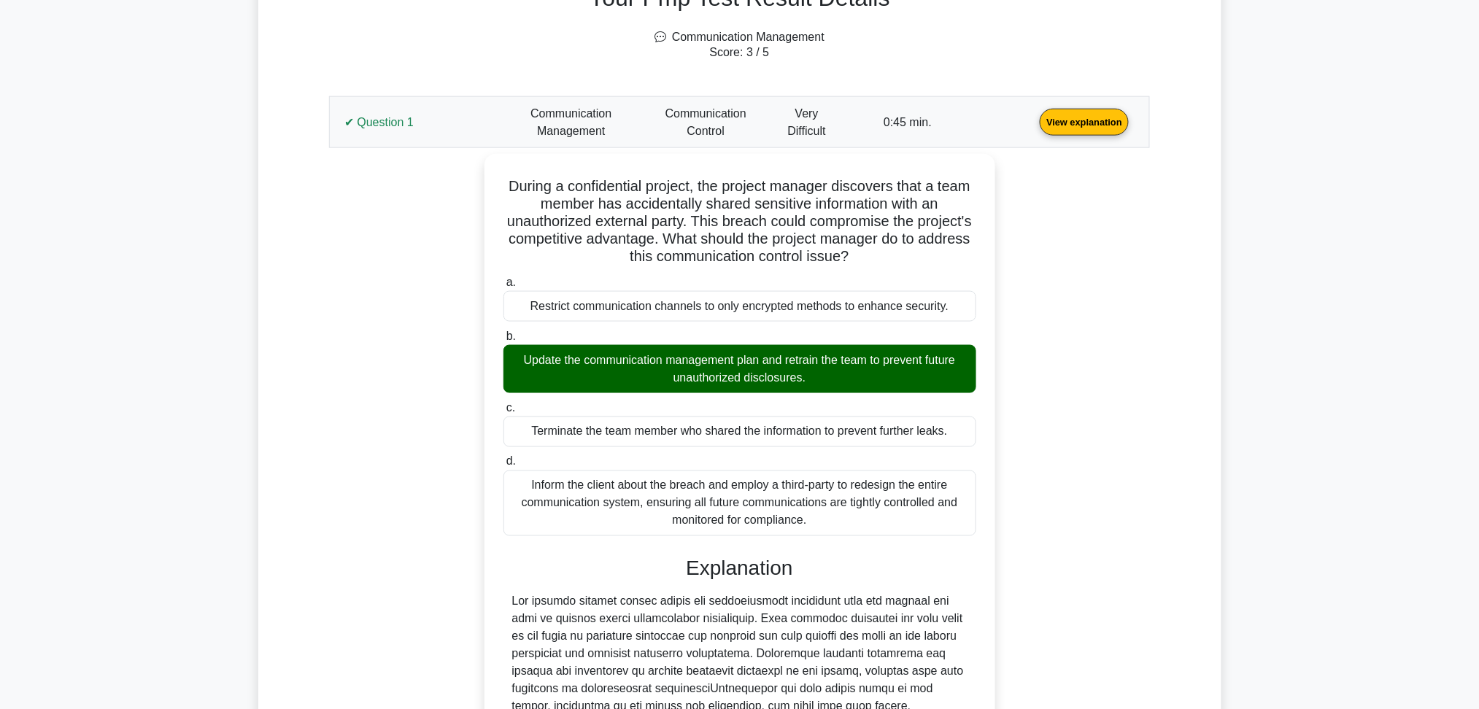
scroll to position [584, 0]
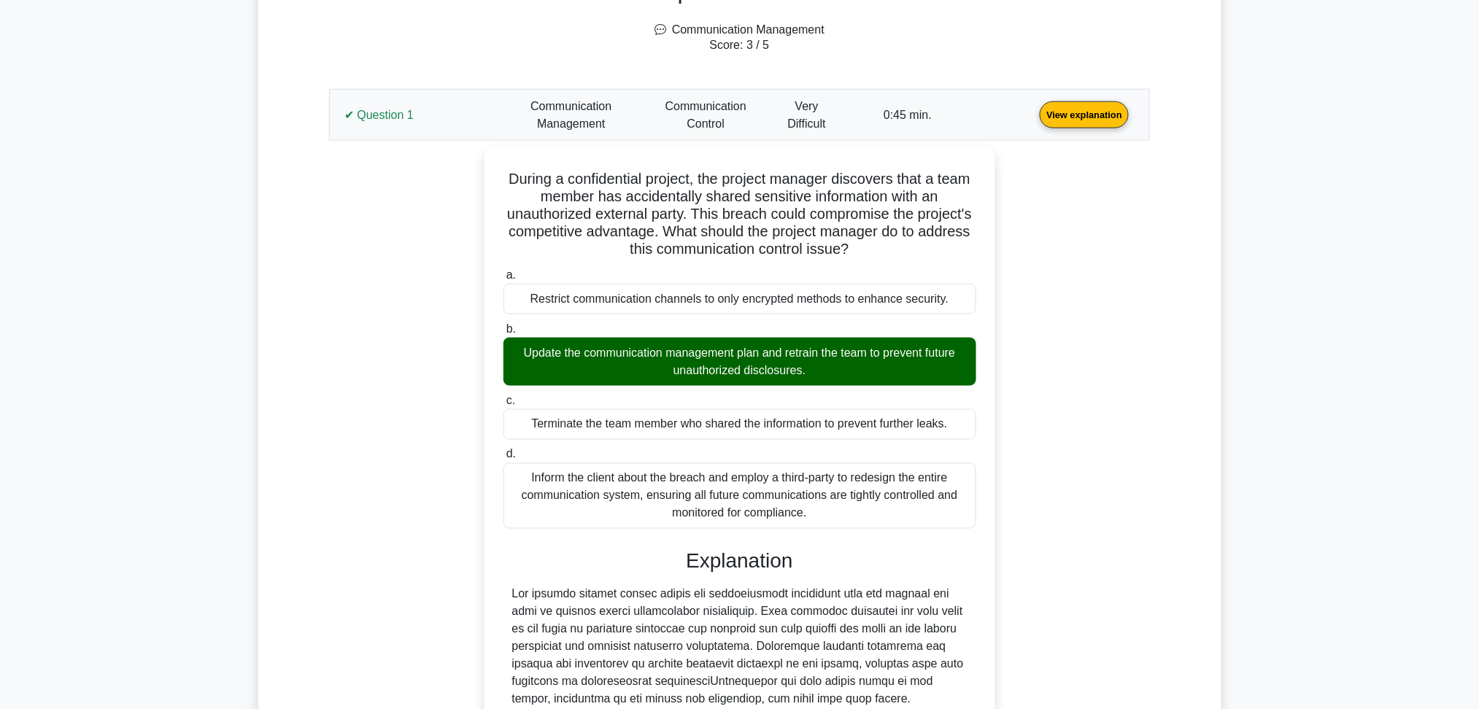
click at [1034, 111] on link "View explanation" at bounding box center [1084, 114] width 101 height 12
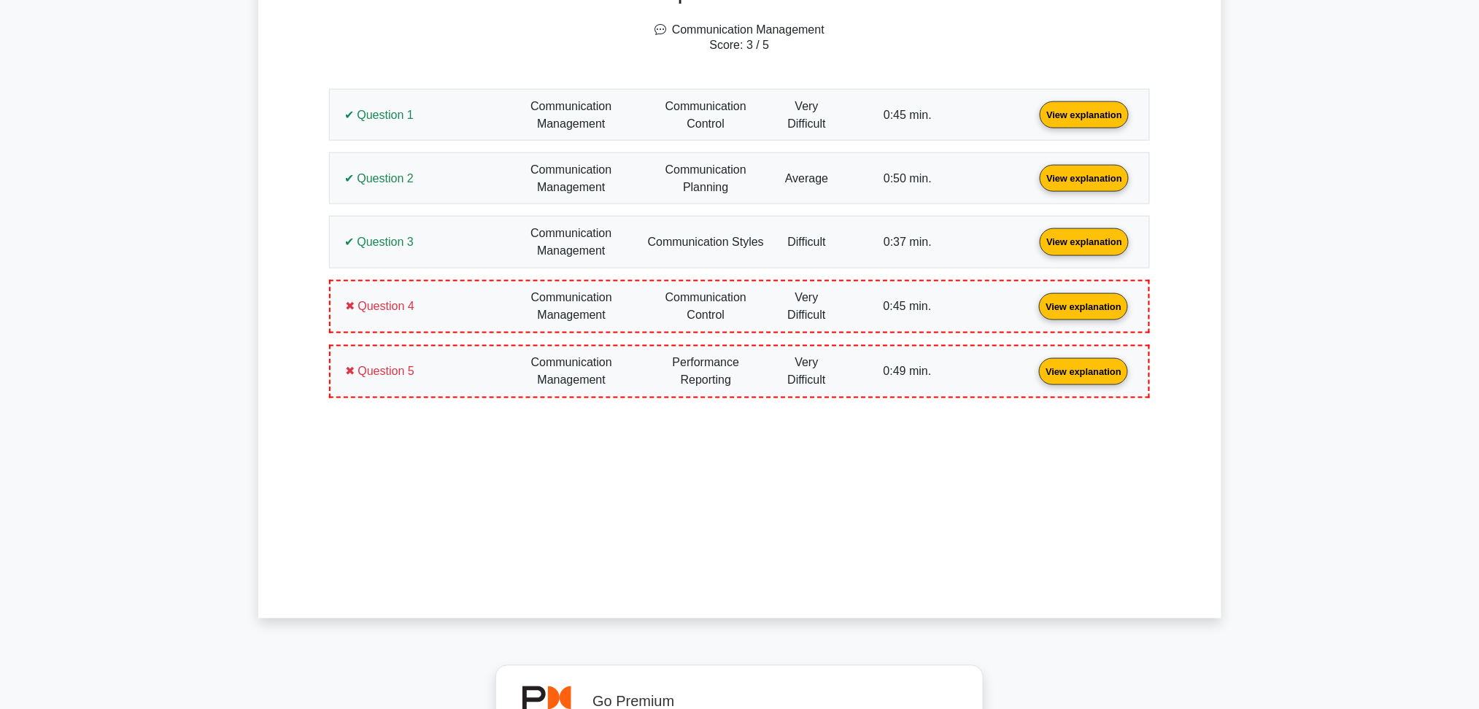
click at [1034, 108] on link "View explanation" at bounding box center [1084, 114] width 101 height 12
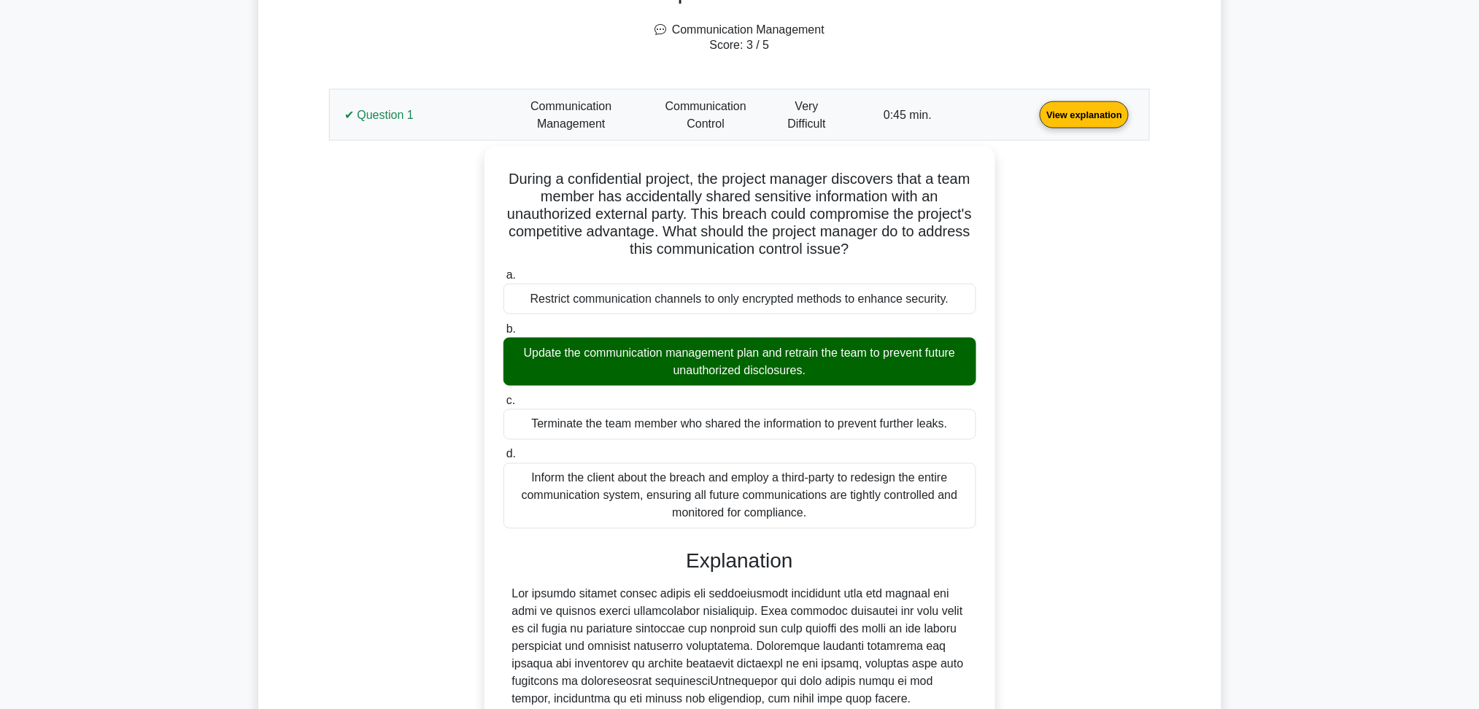
scroll to position [655, 0]
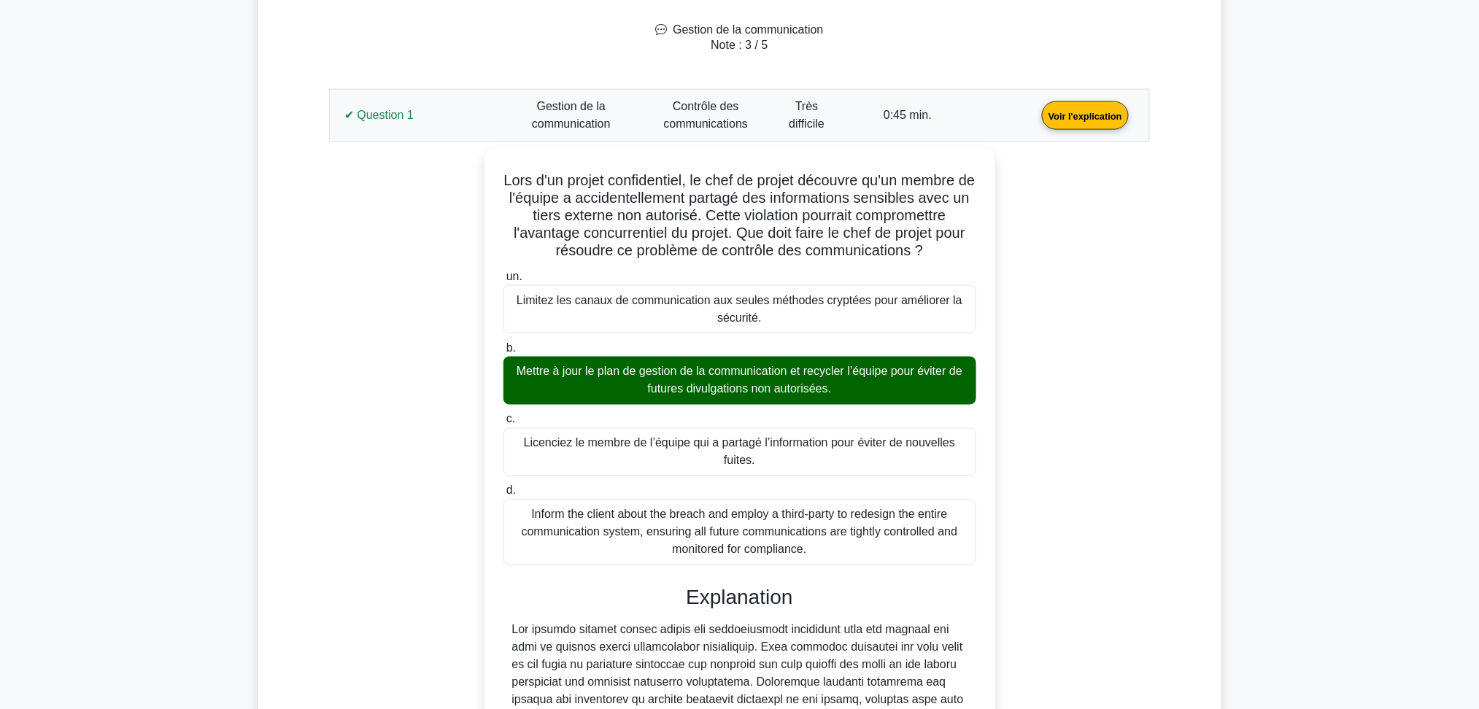
click at [1191, 282] on div "Détails des résultats de votre test PMP Gestion de la communication Note : 3 / …" at bounding box center [739, 621] width 909 height 1347
click at [1036, 119] on link "Voir l'explication" at bounding box center [1085, 115] width 99 height 12
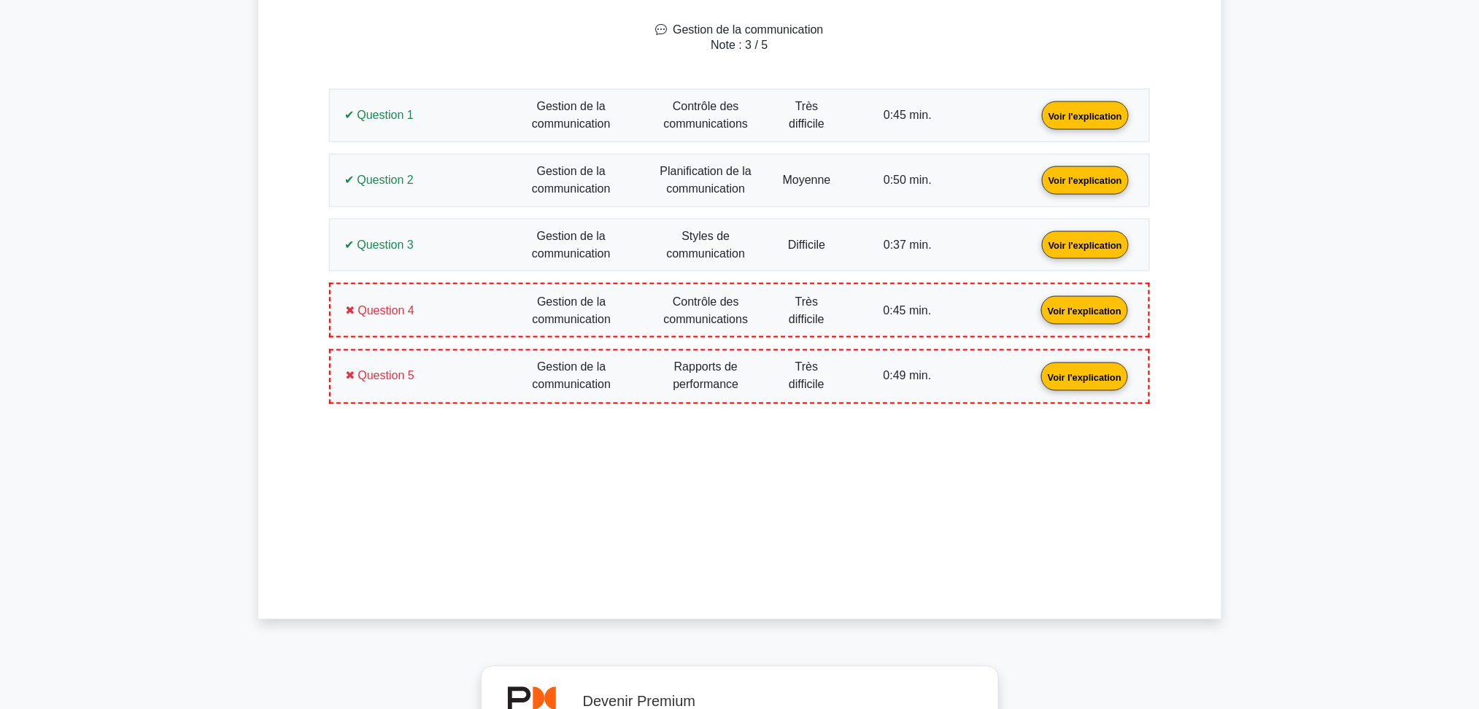
click at [1036, 185] on link "Voir l'explication" at bounding box center [1085, 179] width 99 height 12
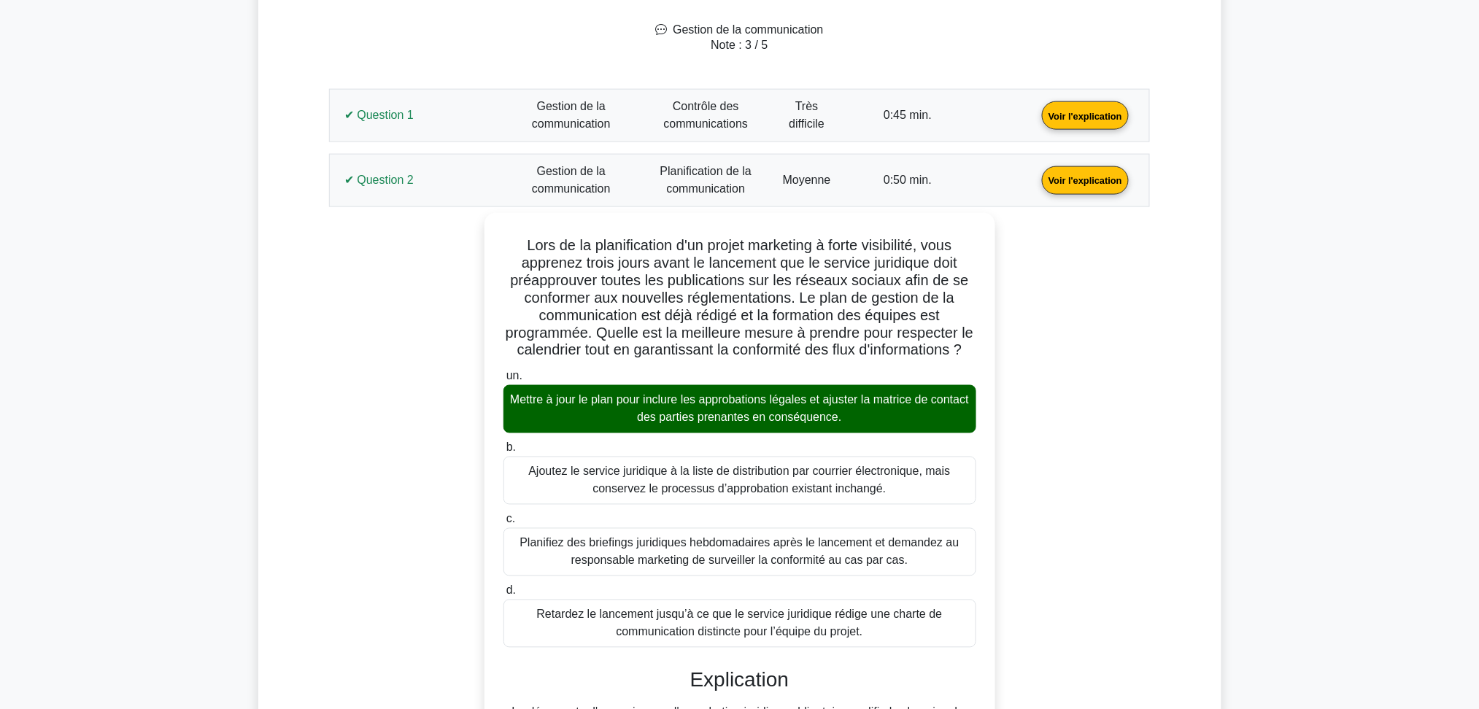
click at [1036, 177] on link "Voir l'explication" at bounding box center [1085, 179] width 99 height 12
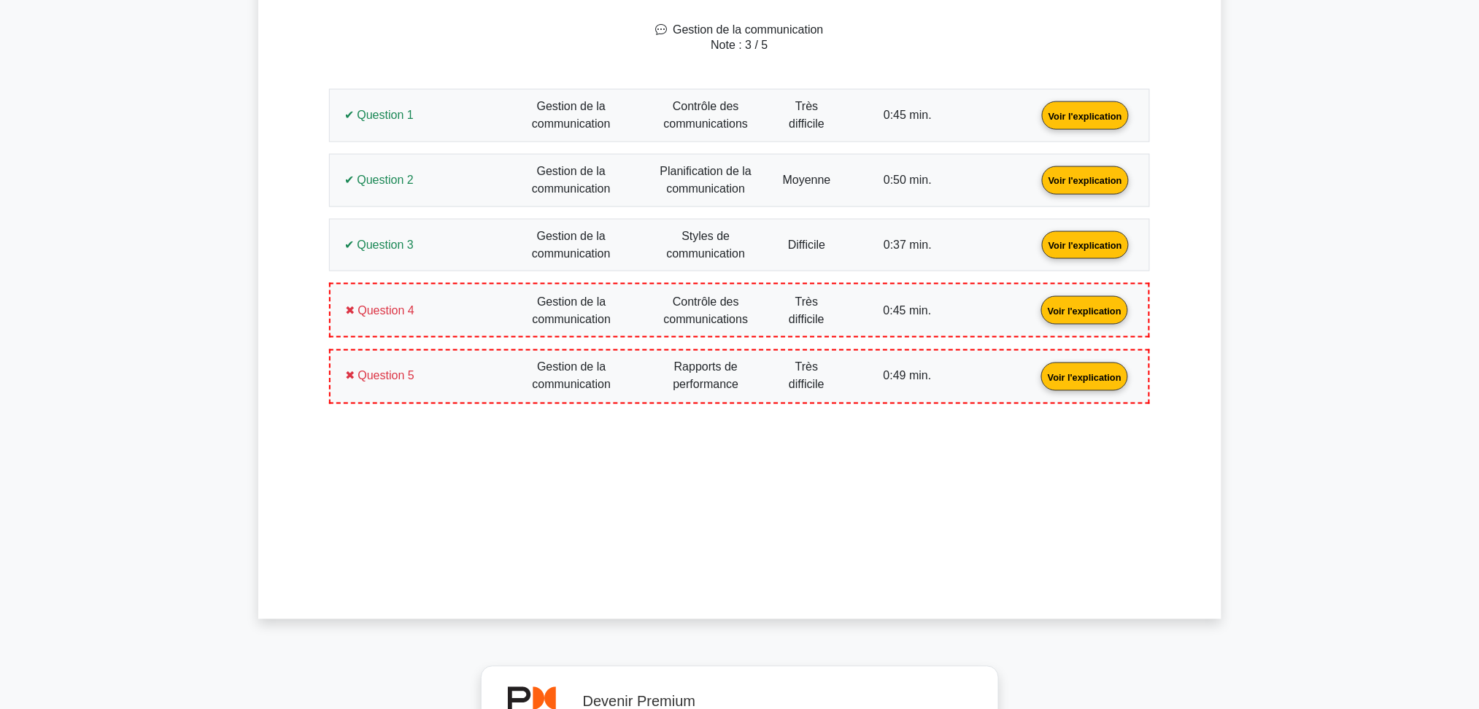
click at [1036, 250] on link "Voir l'explication" at bounding box center [1085, 244] width 99 height 12
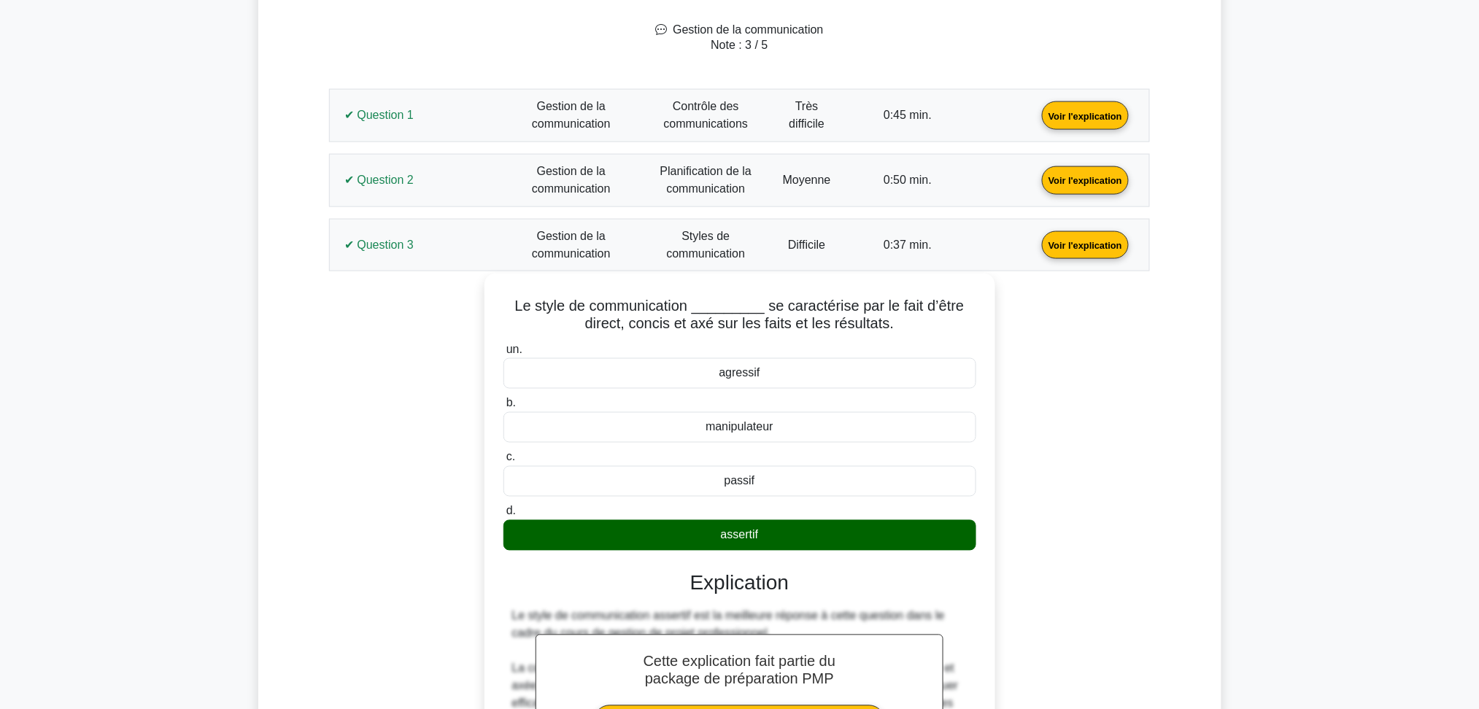
drag, startPoint x: 785, startPoint y: 542, endPoint x: 510, endPoint y: 307, distance: 361.3
click at [510, 307] on div "Le style de communication _________ se caractérise par le fait d’être direct, c…" at bounding box center [739, 675] width 499 height 790
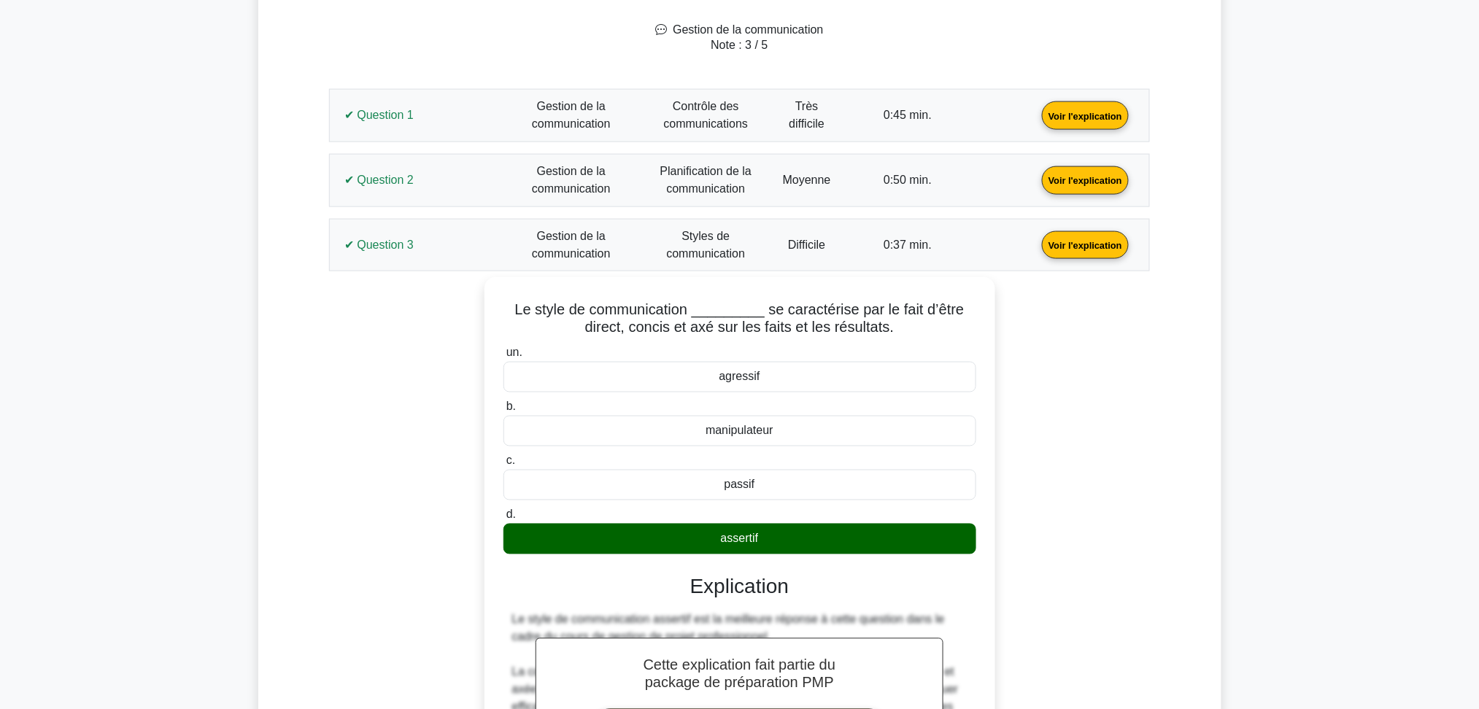
copy div "Le style de communication _________ se caractérise par le fait d’être direct, c…"
click at [1036, 238] on link "Voir l'explication" at bounding box center [1085, 244] width 99 height 12
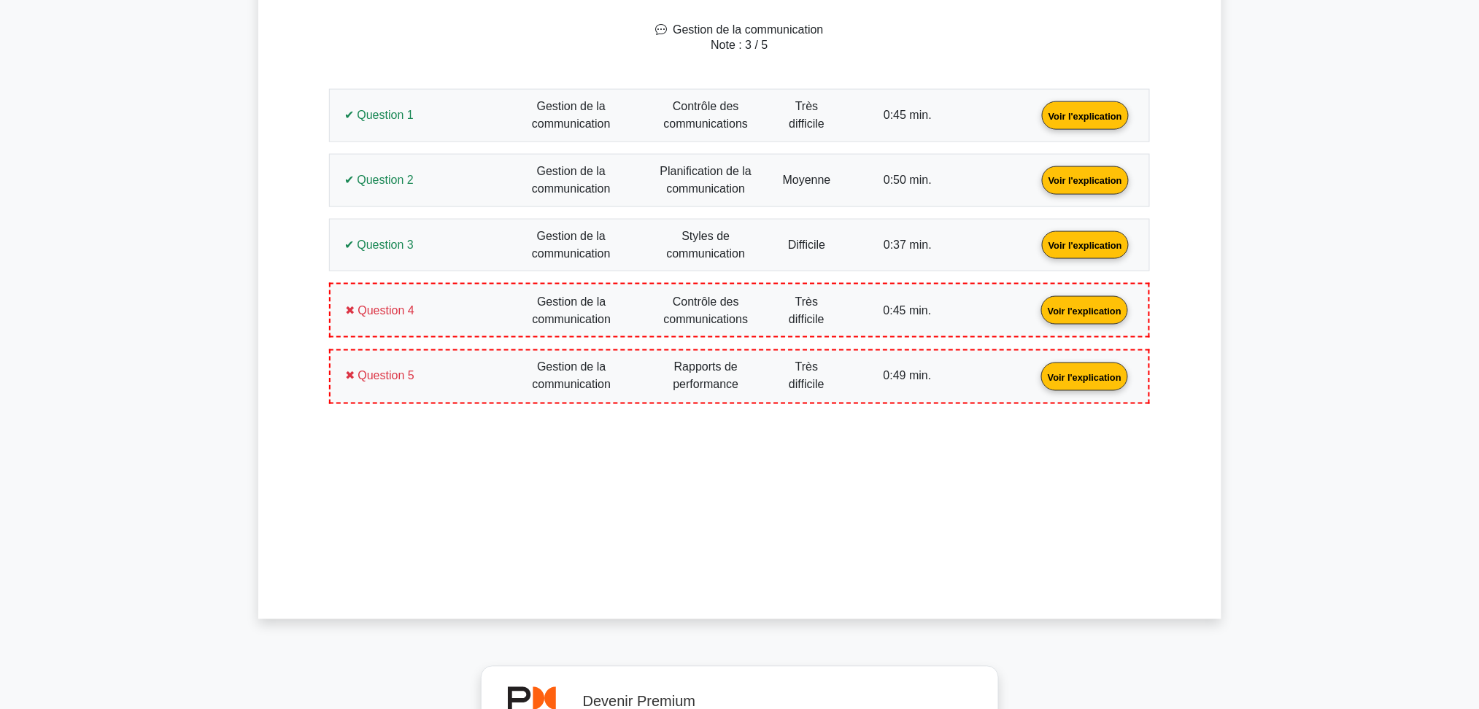
click at [1036, 312] on link "Voir l'explication" at bounding box center [1085, 310] width 99 height 12
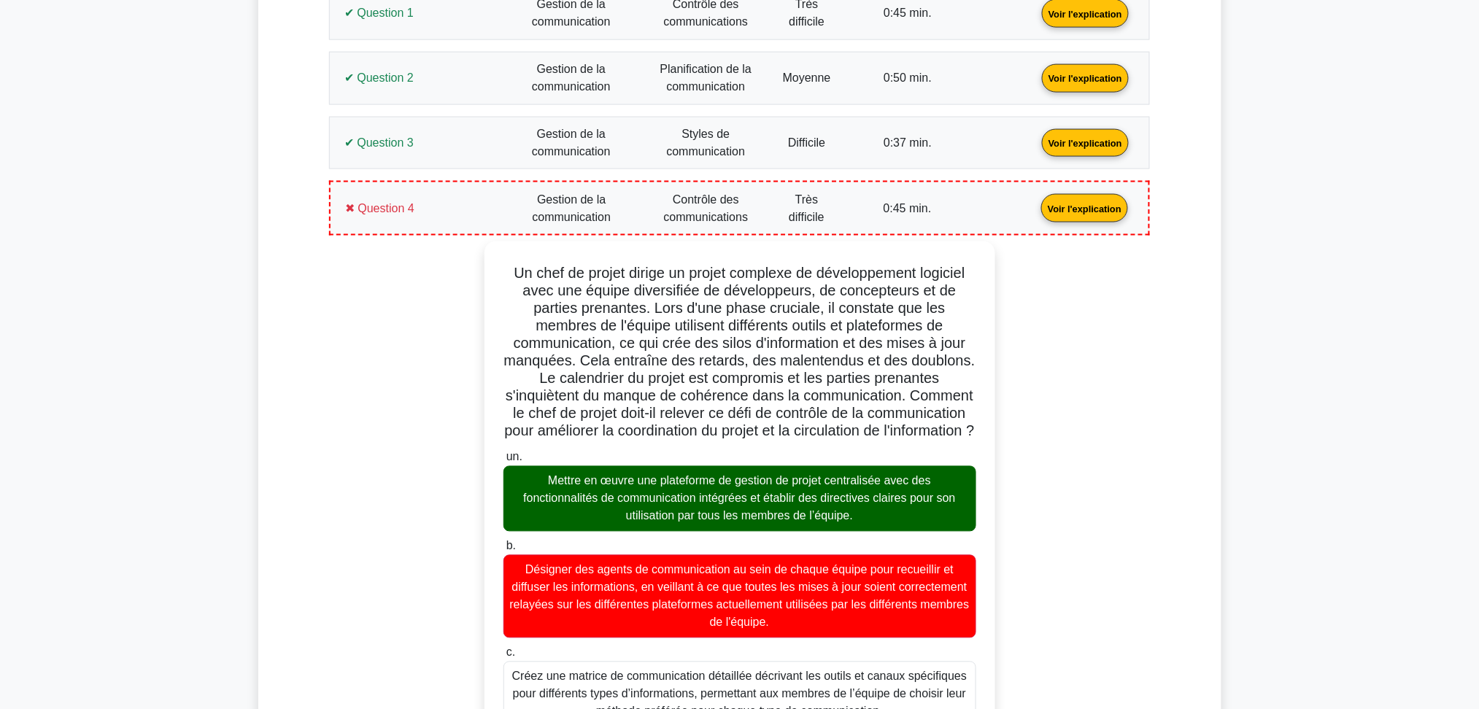
scroll to position [947, 0]
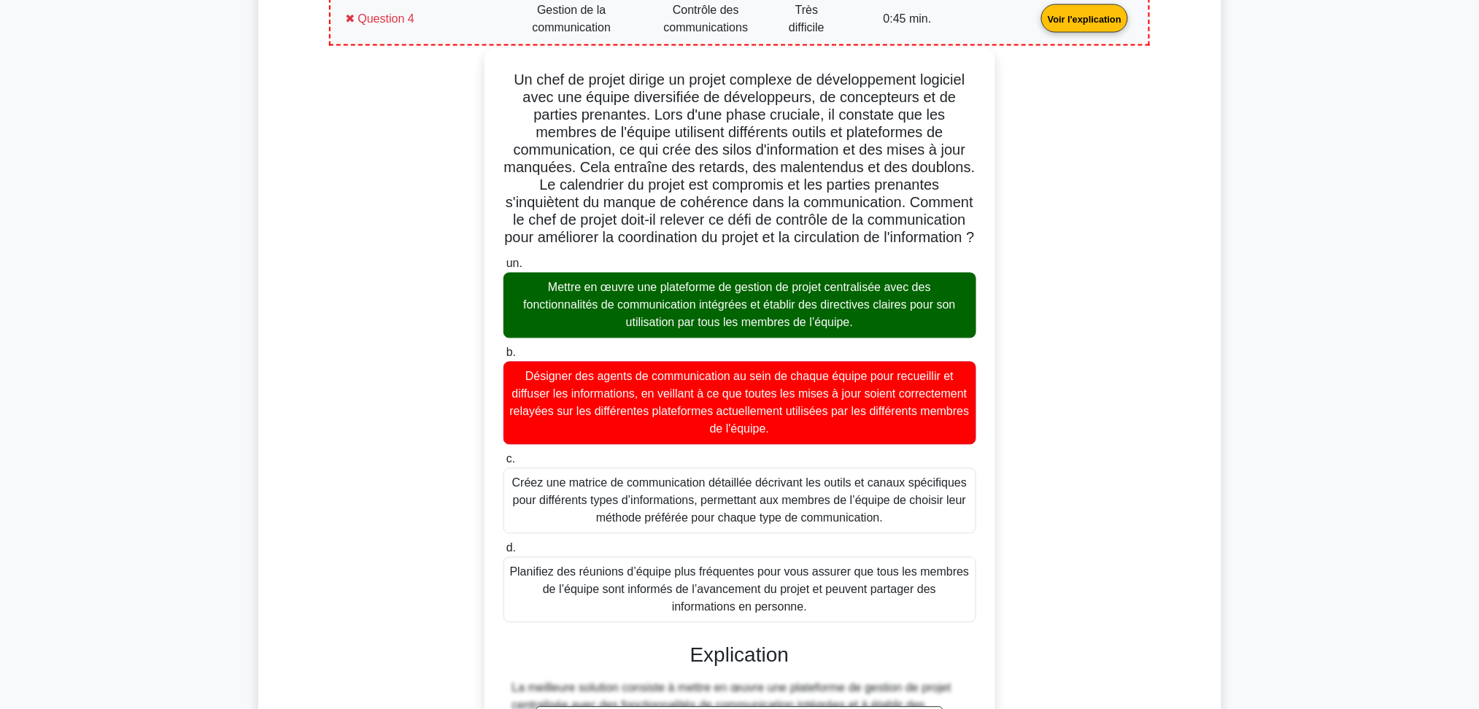
drag, startPoint x: 830, startPoint y: 624, endPoint x: 488, endPoint y: 87, distance: 636.6
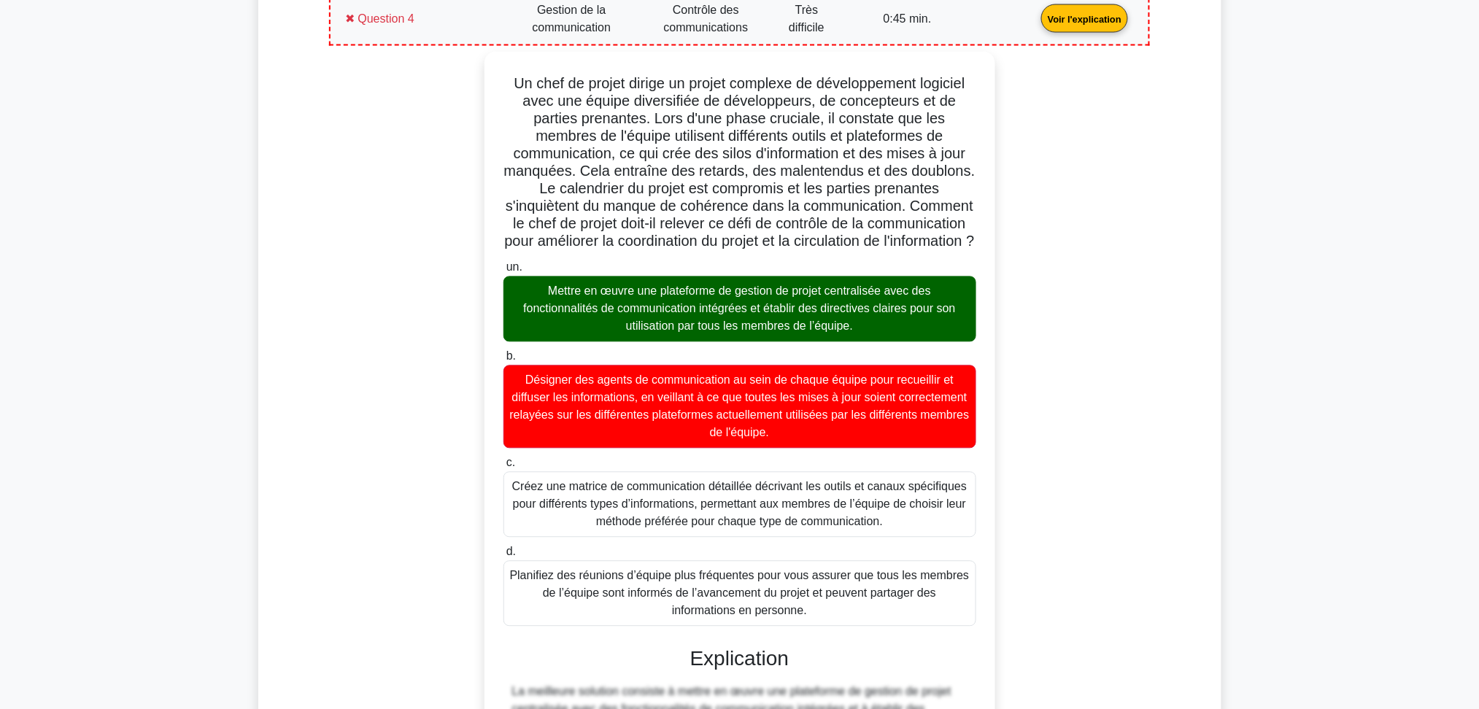
copy div "Lo ipsu do sitame consec ad elitse doeiusmo te incididuntutl etdolore magn ali …"
drag, startPoint x: 399, startPoint y: 23, endPoint x: 392, endPoint y: 61, distance: 37.9
click at [1036, 23] on link "Voir l'explication" at bounding box center [1085, 18] width 99 height 12
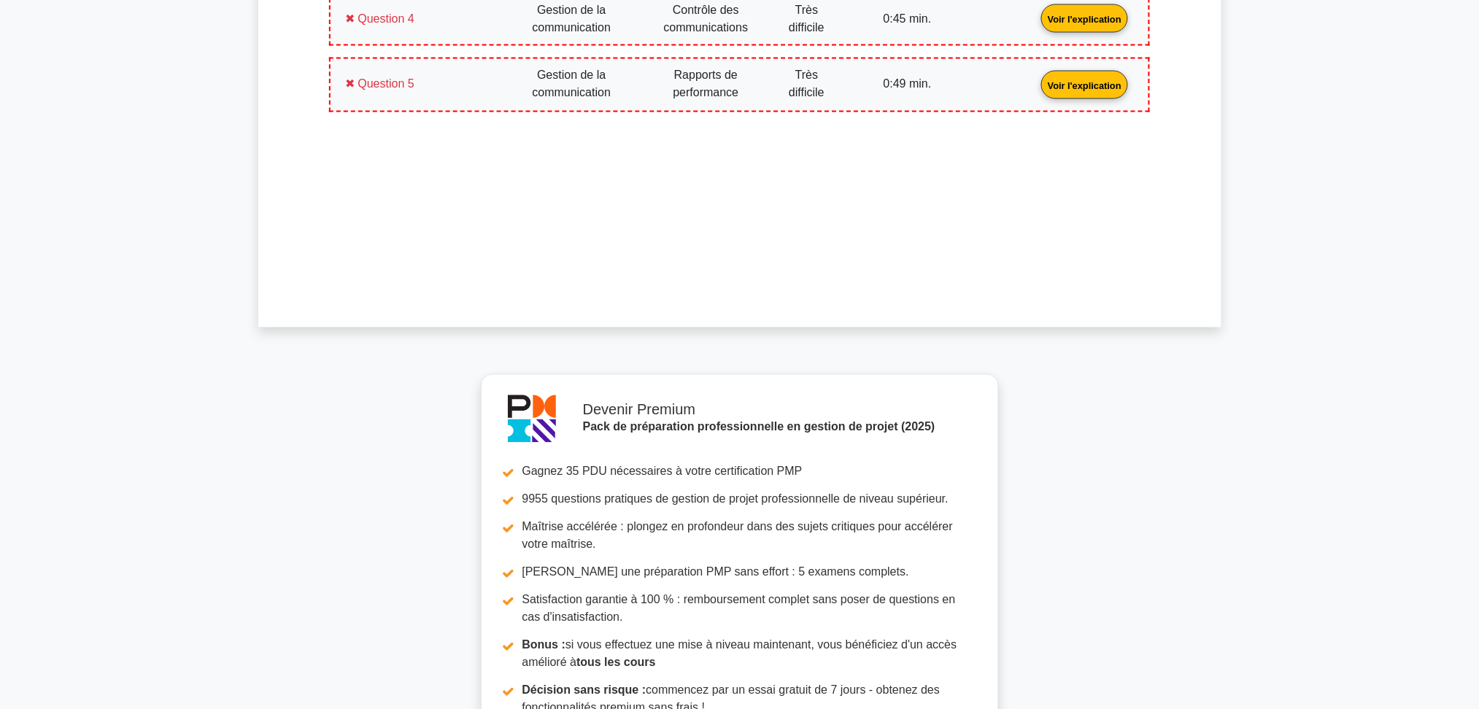
click at [1036, 88] on link "Voir l'explication" at bounding box center [1085, 84] width 99 height 12
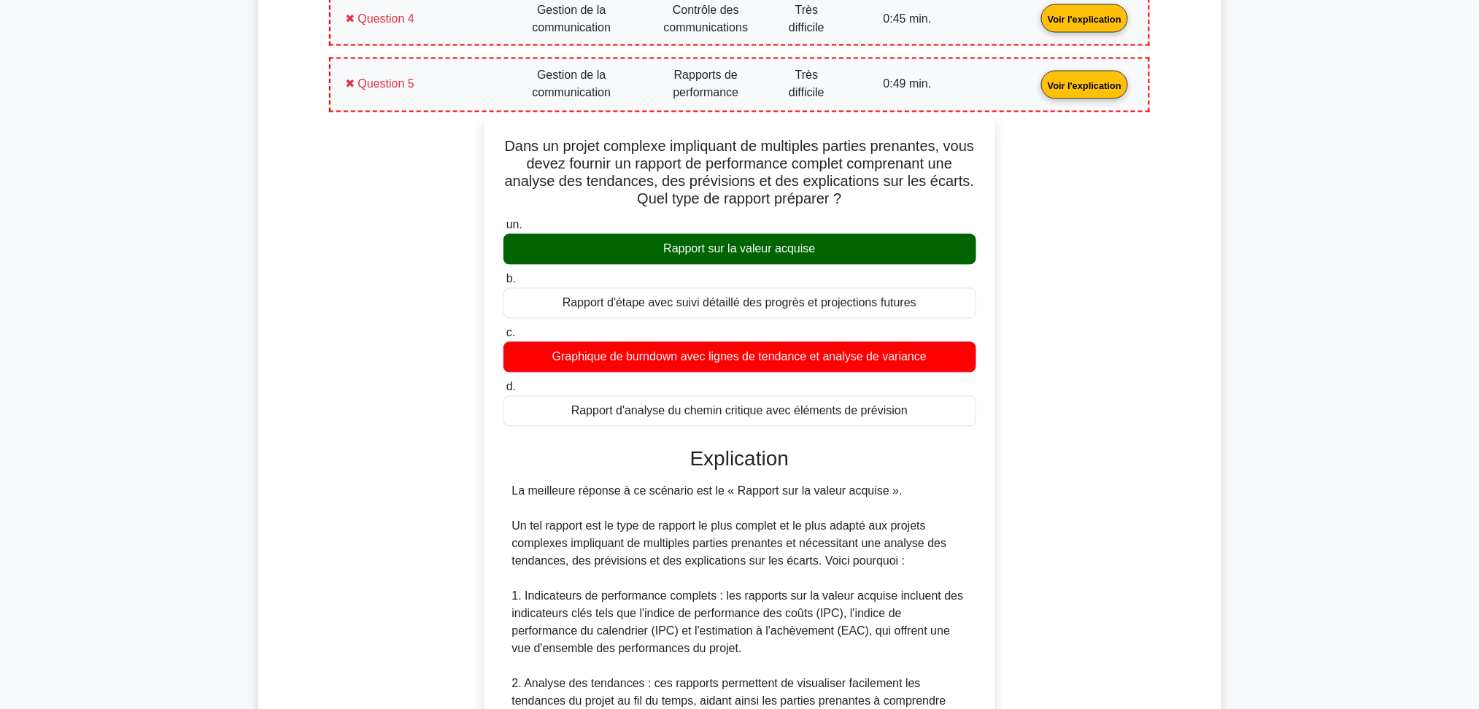
drag, startPoint x: 917, startPoint y: 412, endPoint x: 511, endPoint y: 146, distance: 486.0
copy div "Dans un projet complexe impliquant de multiples parties prenantes, vous devez f…"
click at [797, 264] on div "un. Rapport sur la valeur acquise b. Rapport d'étape avec suivi détaillé des pr…" at bounding box center [740, 322] width 490 height 216
drag, startPoint x: 833, startPoint y: 248, endPoint x: 650, endPoint y: 254, distance: 184.0
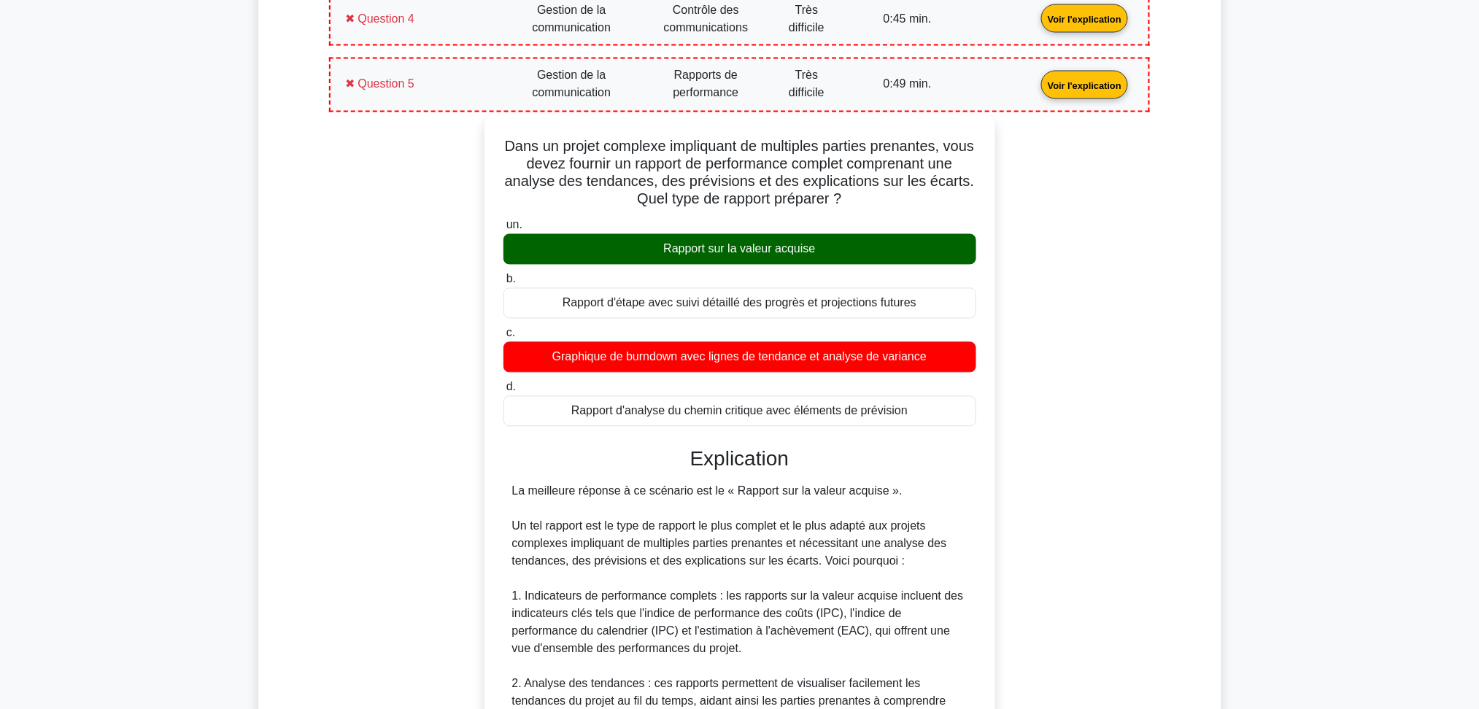
click at [650, 254] on div "Rapport sur la valeur acquise" at bounding box center [740, 249] width 473 height 31
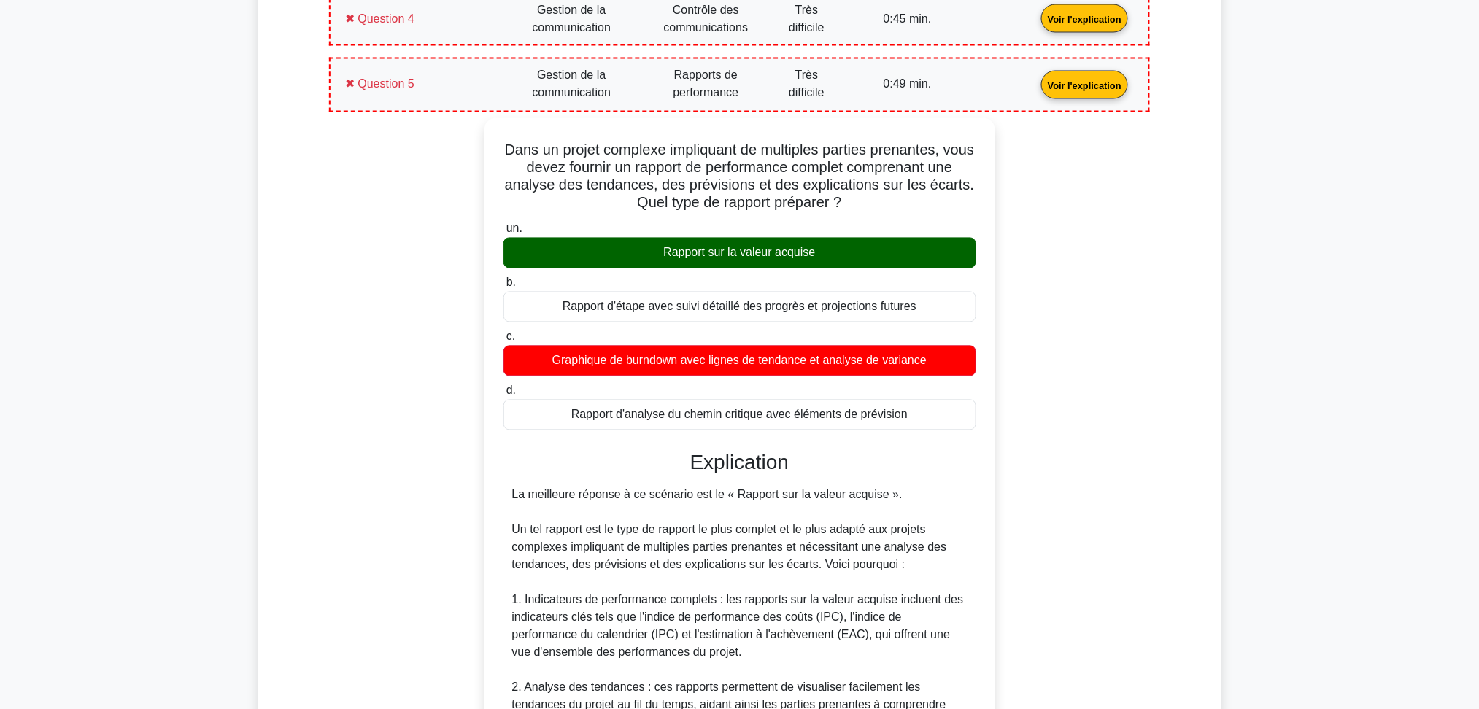
copy font "Rapport sur la valeur acquise"
click at [296, 351] on div "Détails des résultats de votre test PMP Gestion de la communication Note : 3 / …" at bounding box center [739, 550] width 909 height 1789
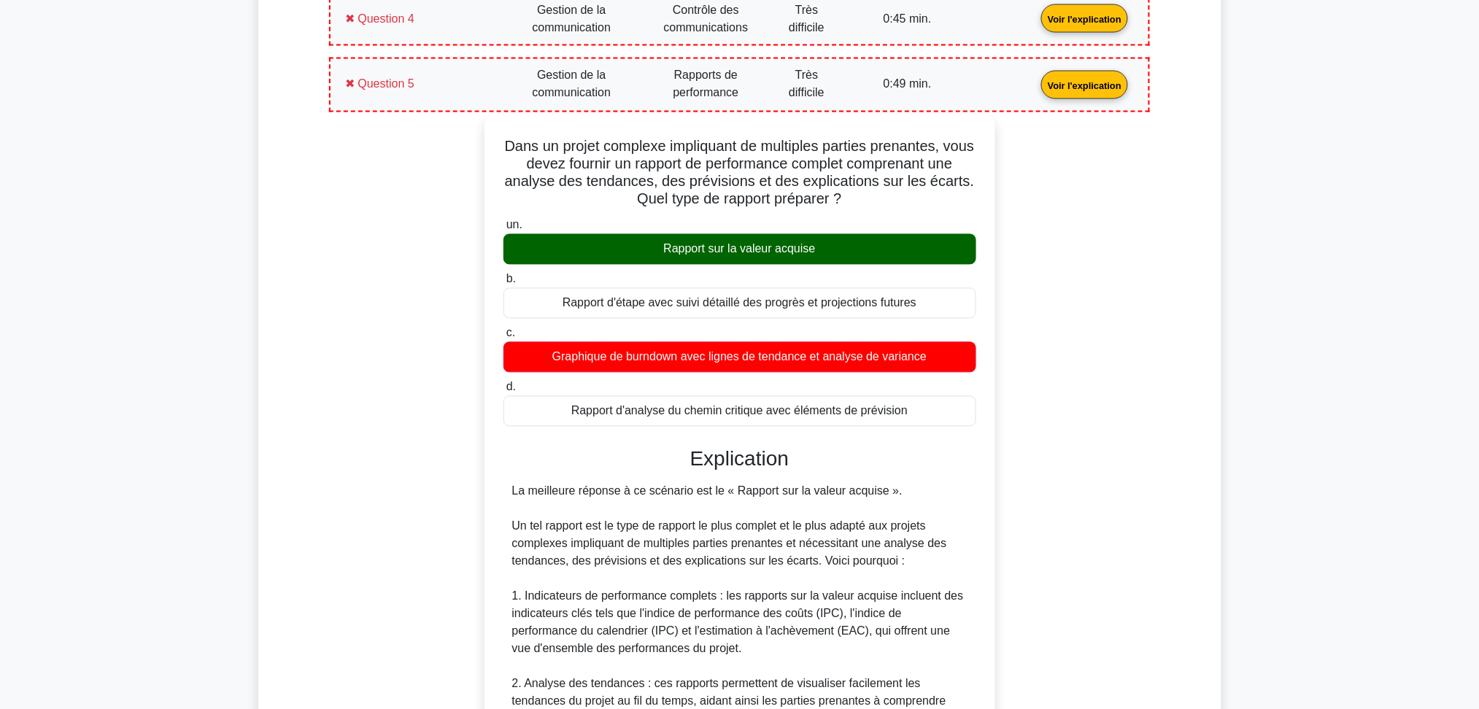
drag, startPoint x: 825, startPoint y: 253, endPoint x: 634, endPoint y: 248, distance: 190.5
click at [634, 248] on div "Rapport sur la valeur acquise" at bounding box center [740, 249] width 473 height 31
copy font "Rapport sur la valeur acquise"
